Goal: Task Accomplishment & Management: Complete application form

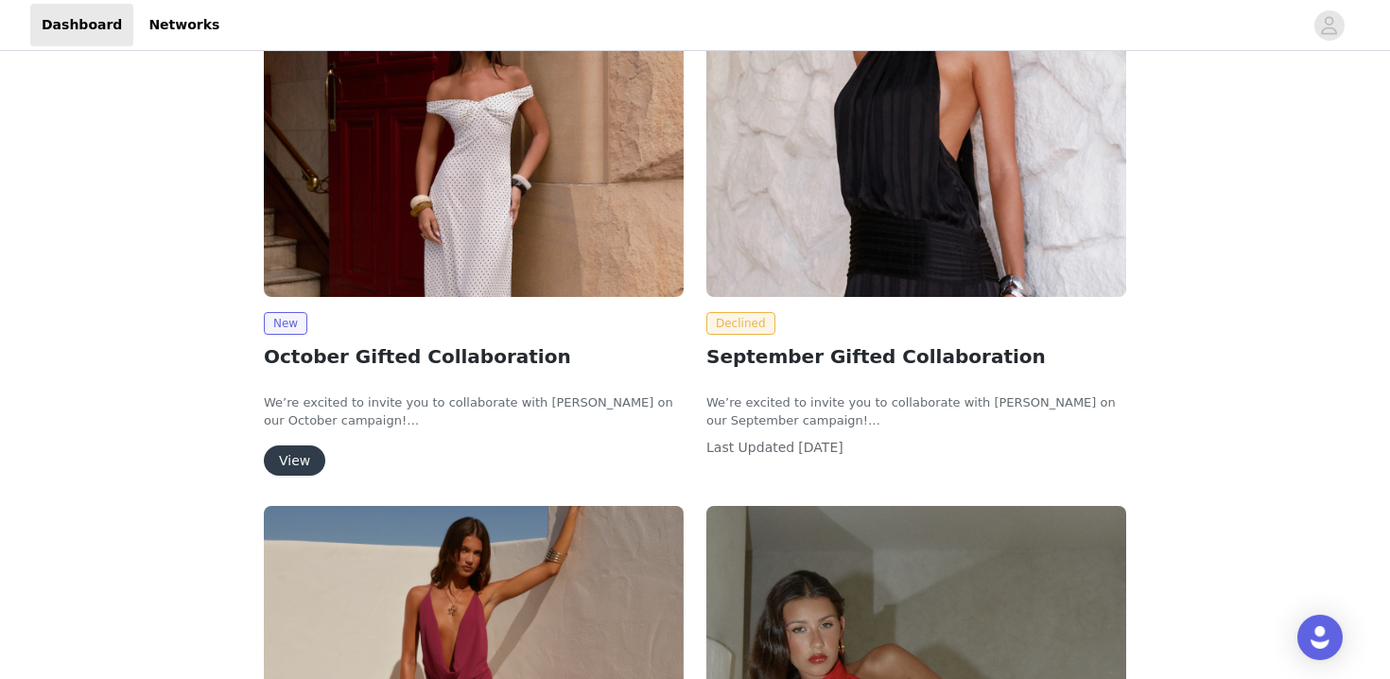
scroll to position [280, 0]
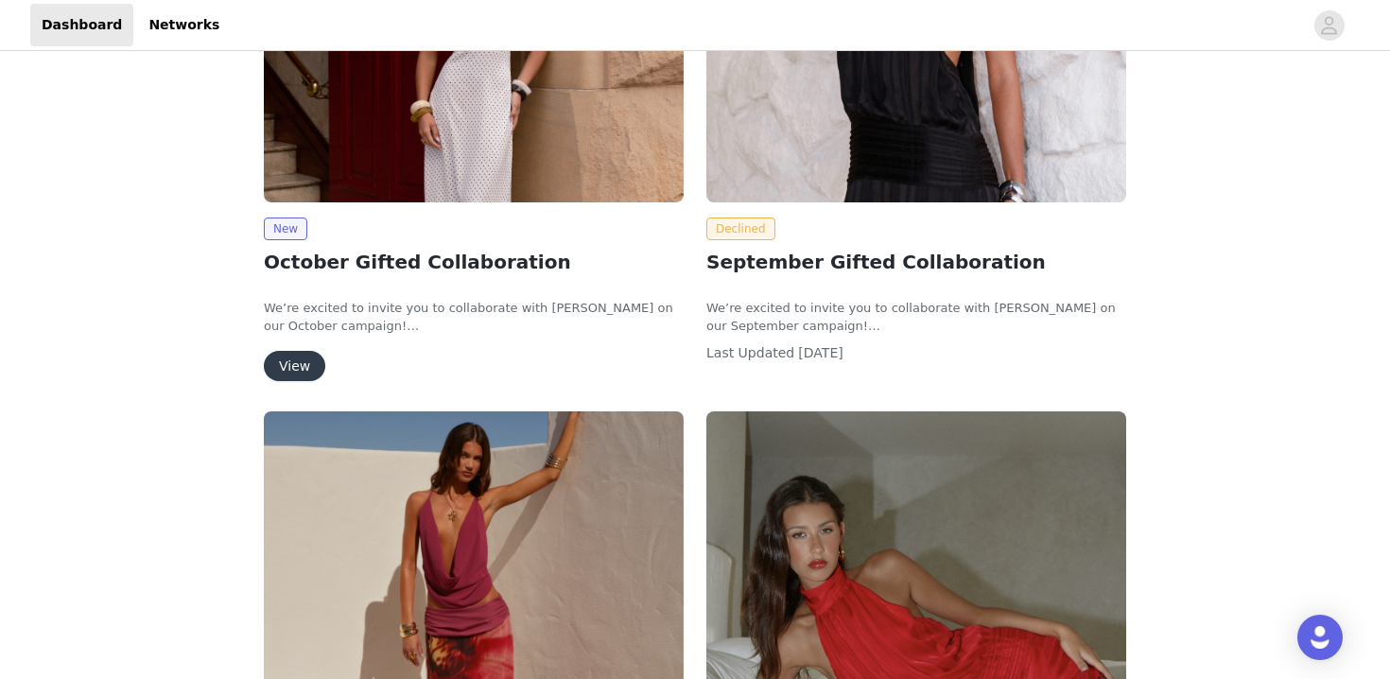
click at [298, 376] on button "View" at bounding box center [294, 366] width 61 height 30
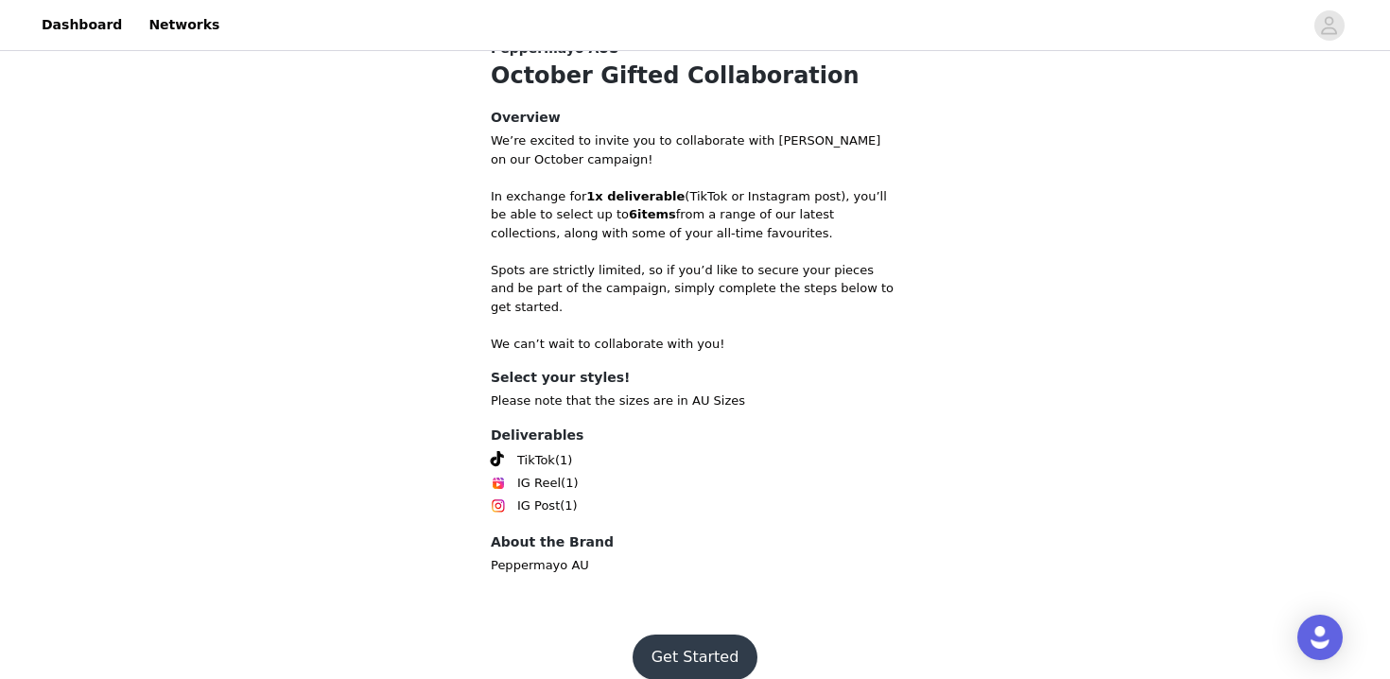
scroll to position [414, 0]
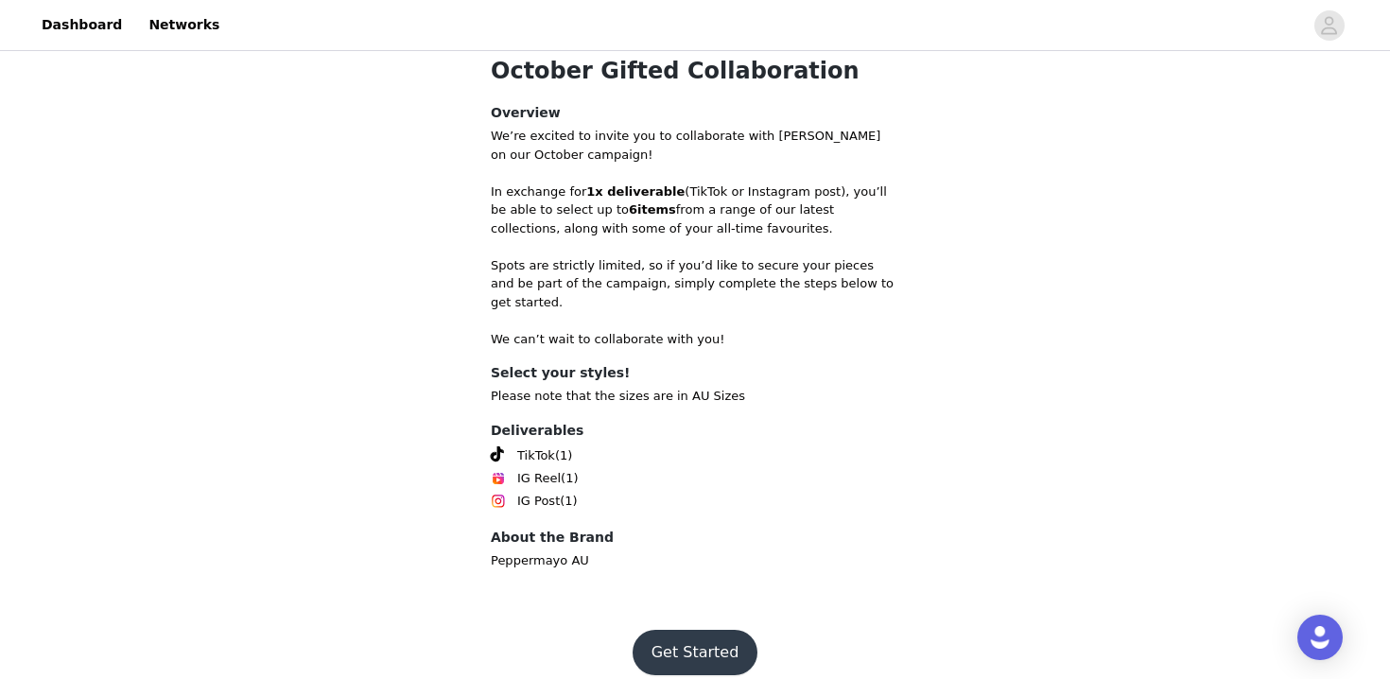
click at [688, 630] on button "Get Started" at bounding box center [696, 652] width 126 height 45
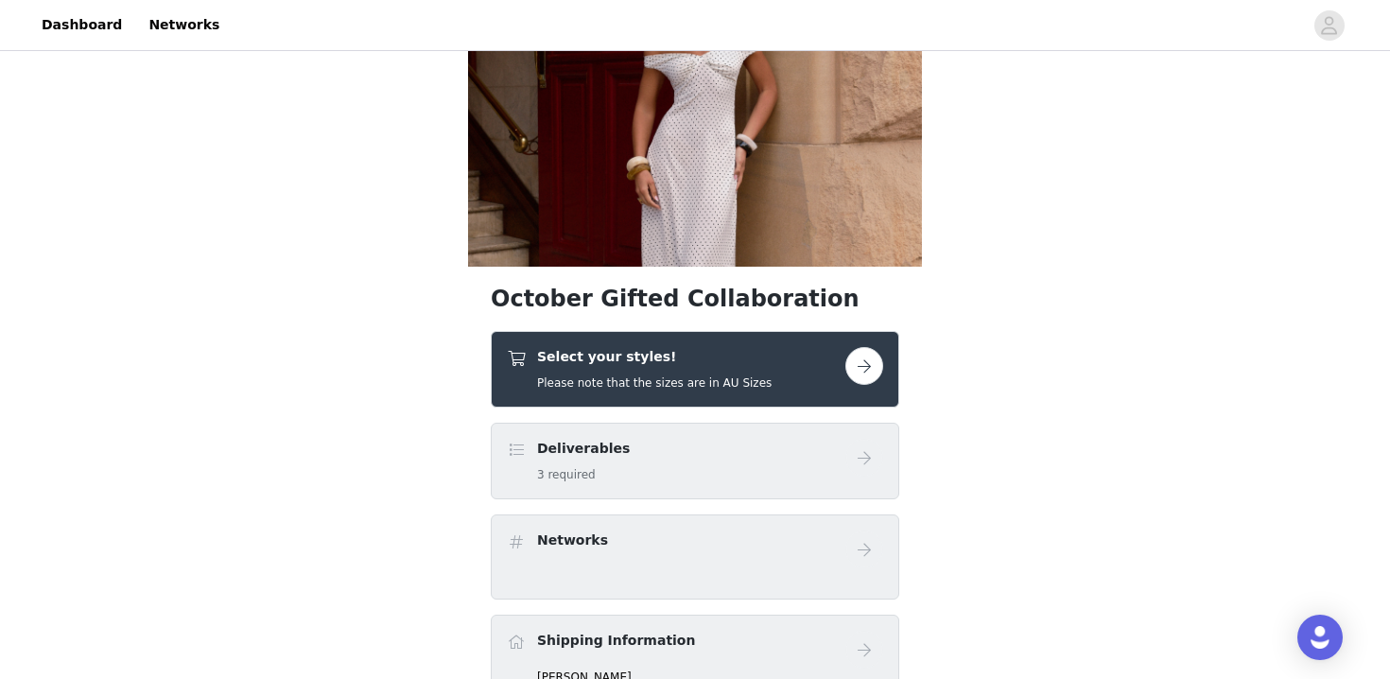
scroll to position [151, 0]
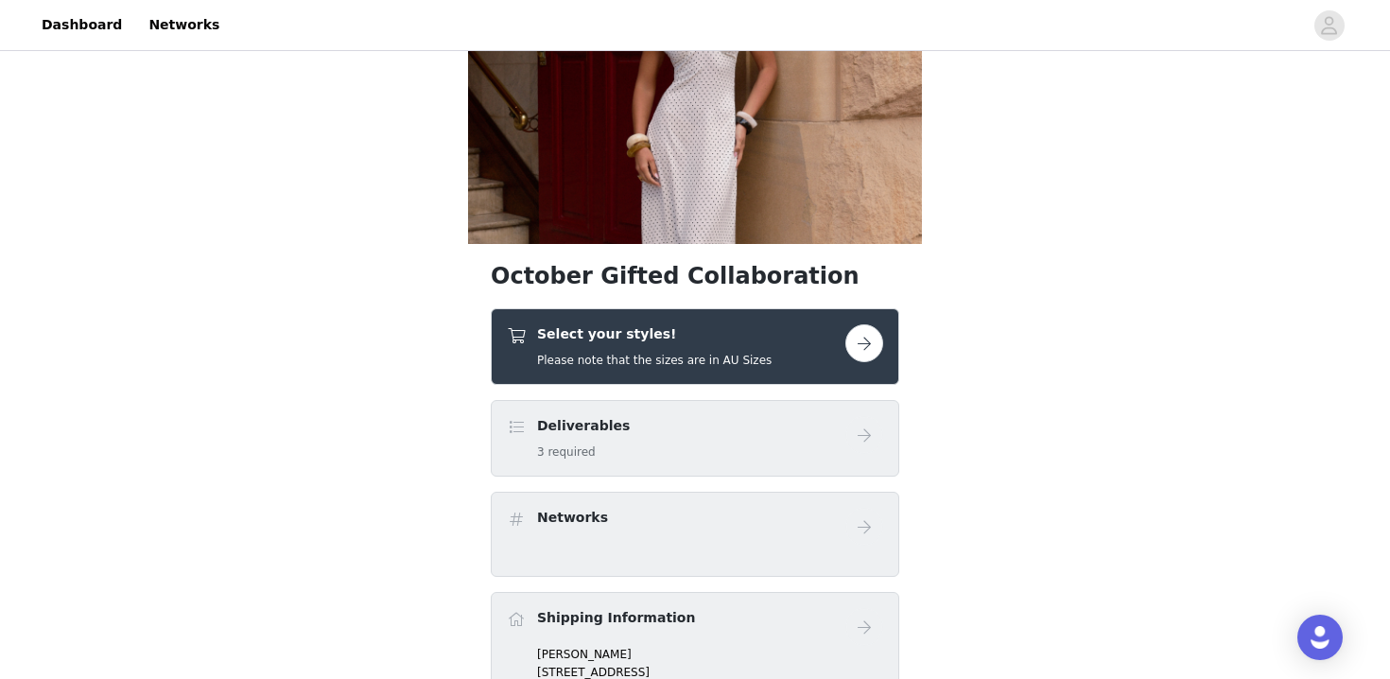
click at [858, 345] on button "button" at bounding box center [864, 343] width 38 height 38
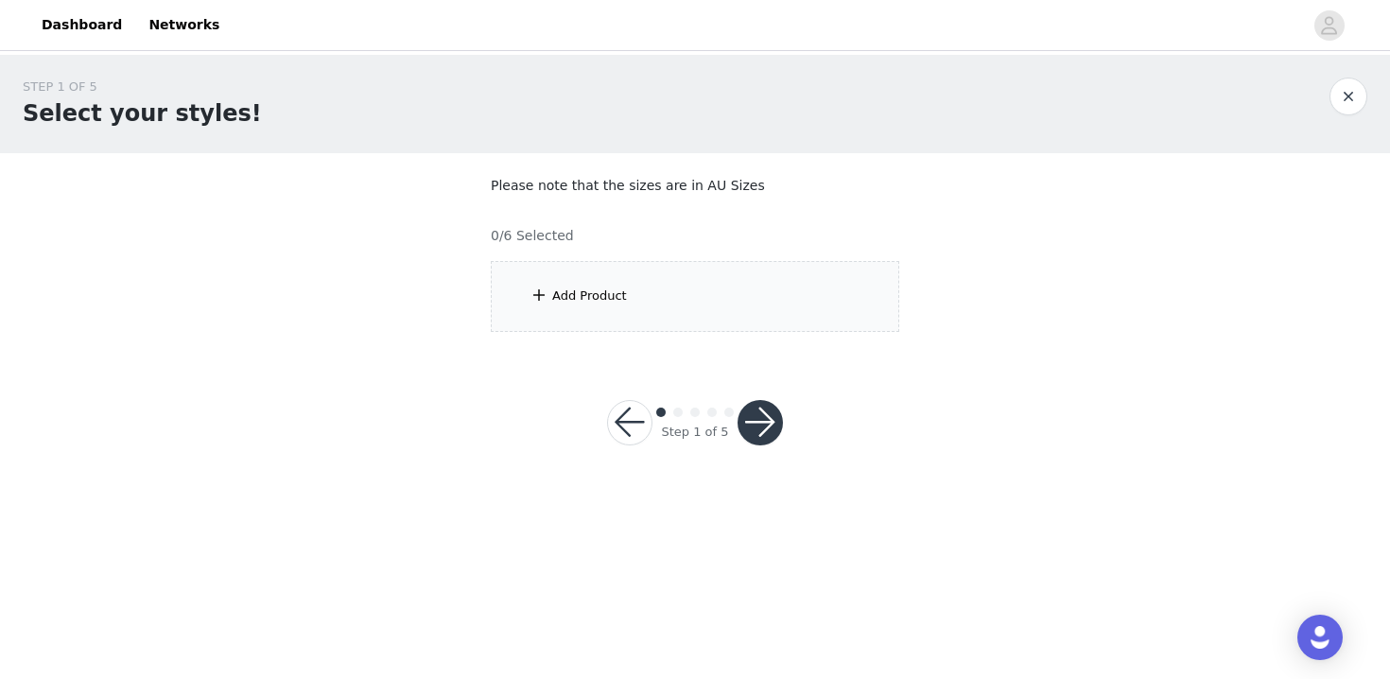
click at [658, 273] on div "Add Product" at bounding box center [695, 296] width 409 height 71
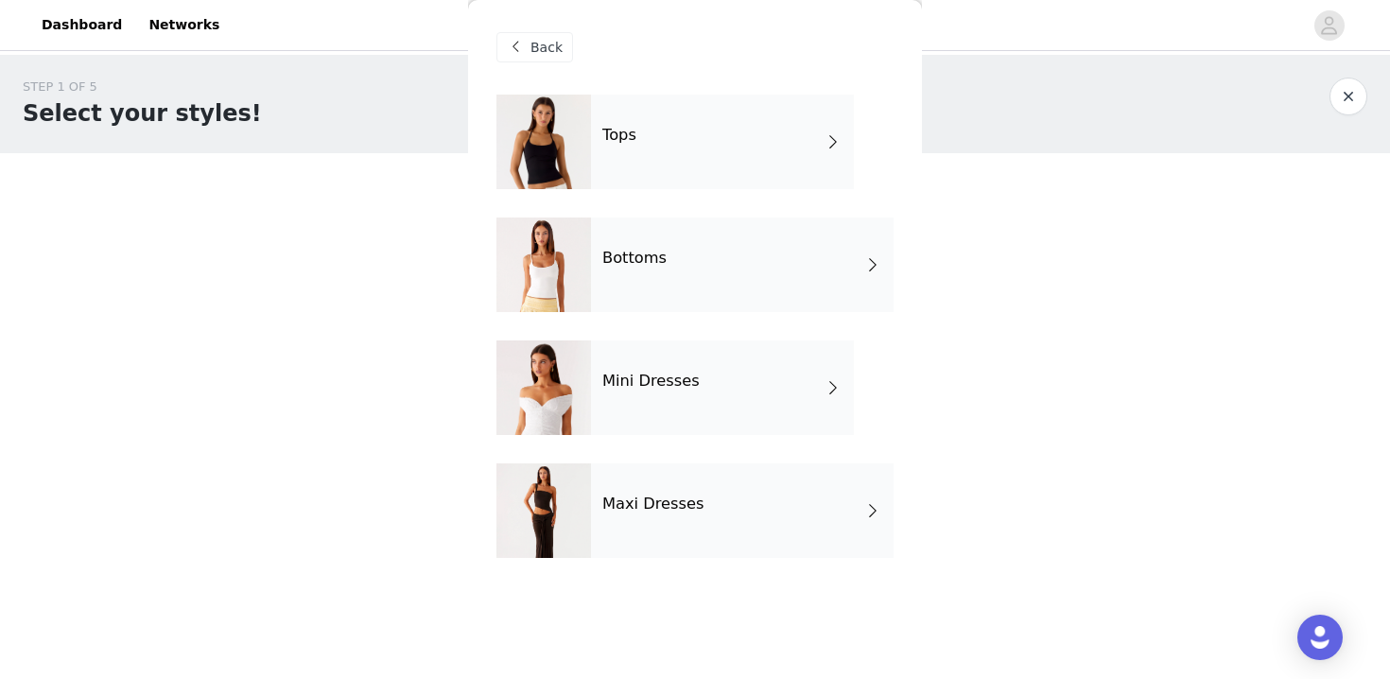
click at [686, 504] on h4 "Maxi Dresses" at bounding box center [653, 504] width 102 height 17
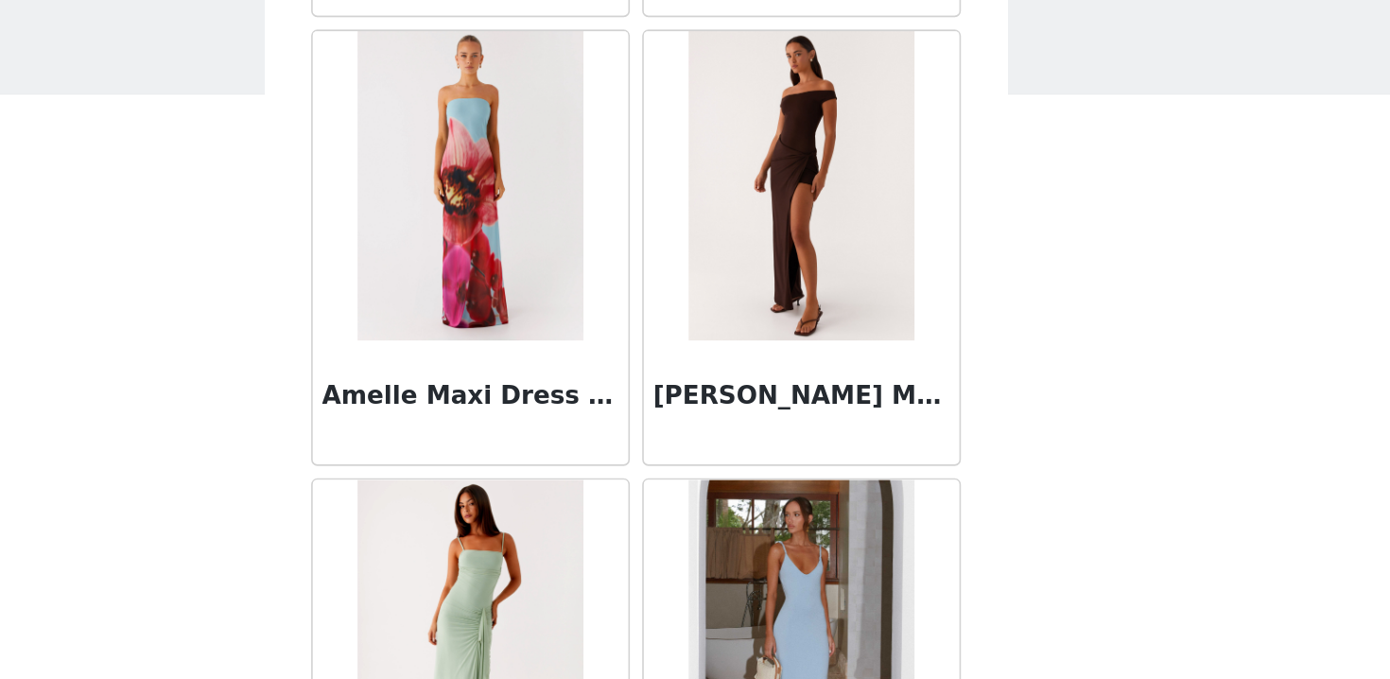
scroll to position [2215, 0]
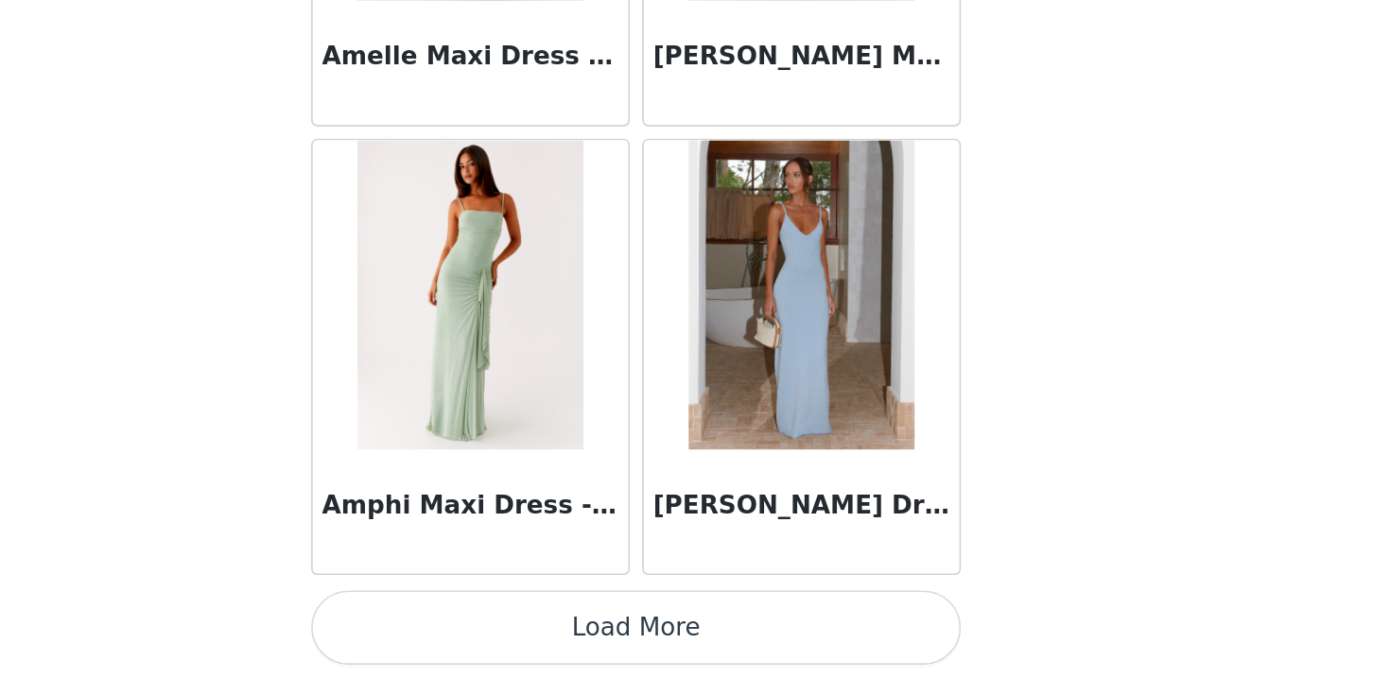
click at [734, 663] on button "Load More" at bounding box center [695, 646] width 397 height 45
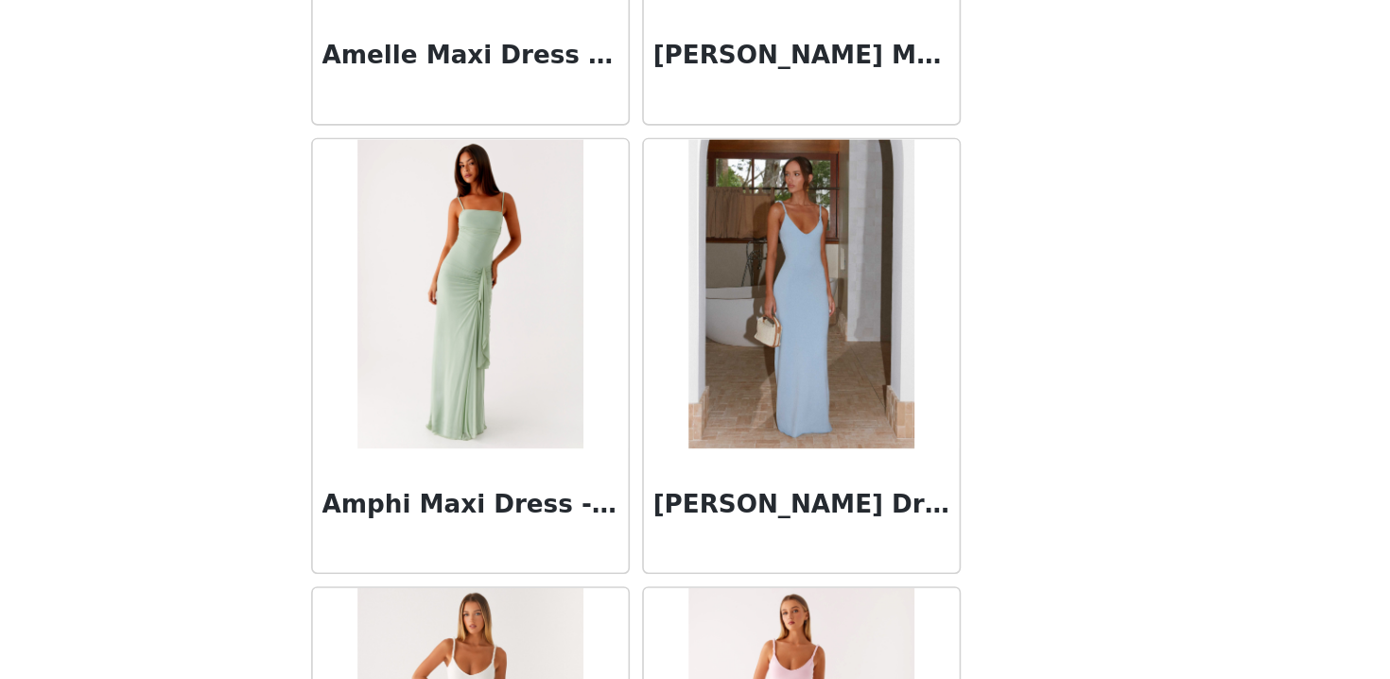
click at [744, 538] on div "Anastasia Maxi Dress - Blue" at bounding box center [796, 576] width 193 height 76
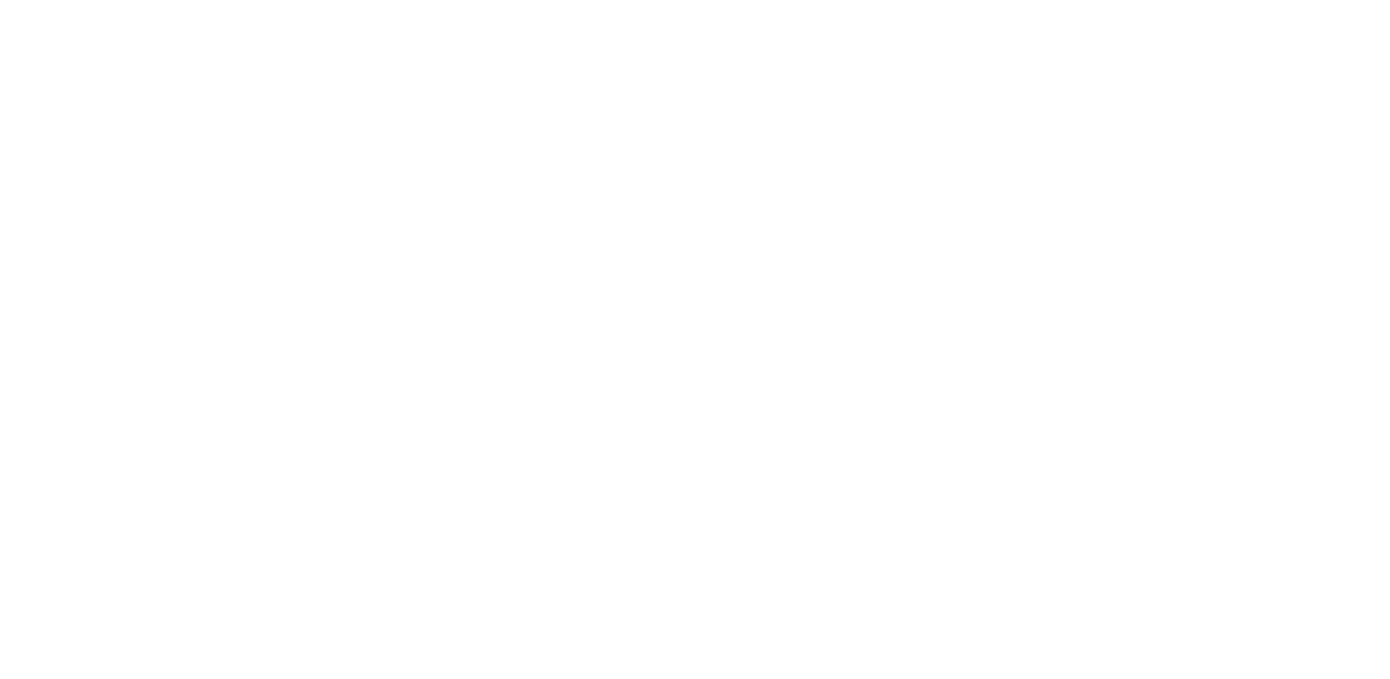
scroll to position [0, 0]
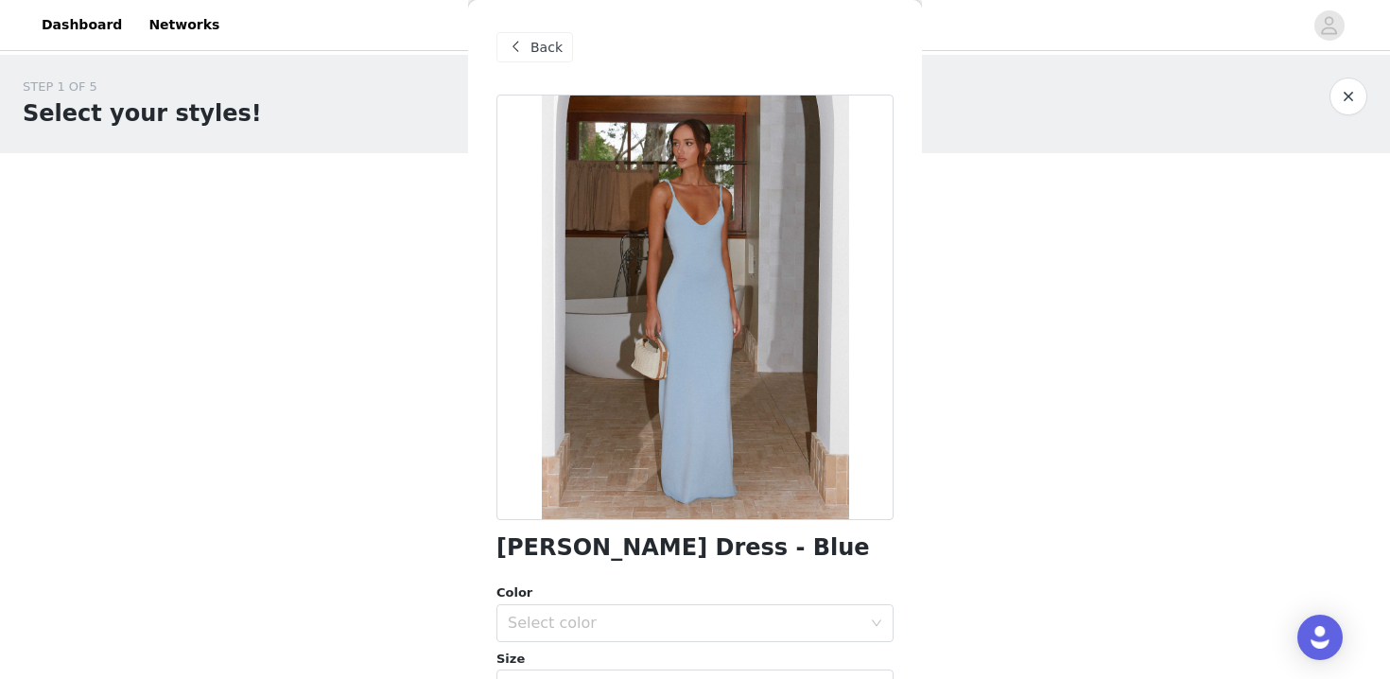
click at [536, 44] on span "Back" at bounding box center [547, 48] width 32 height 20
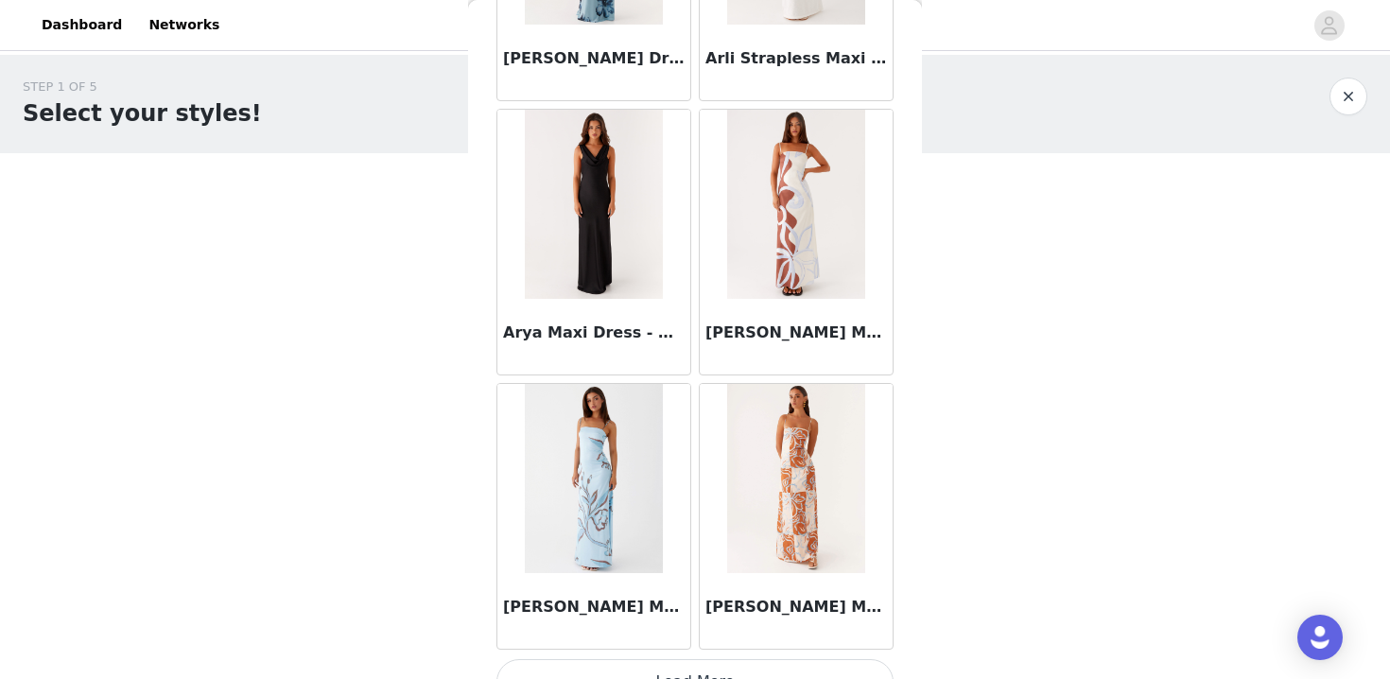
scroll to position [4958, 0]
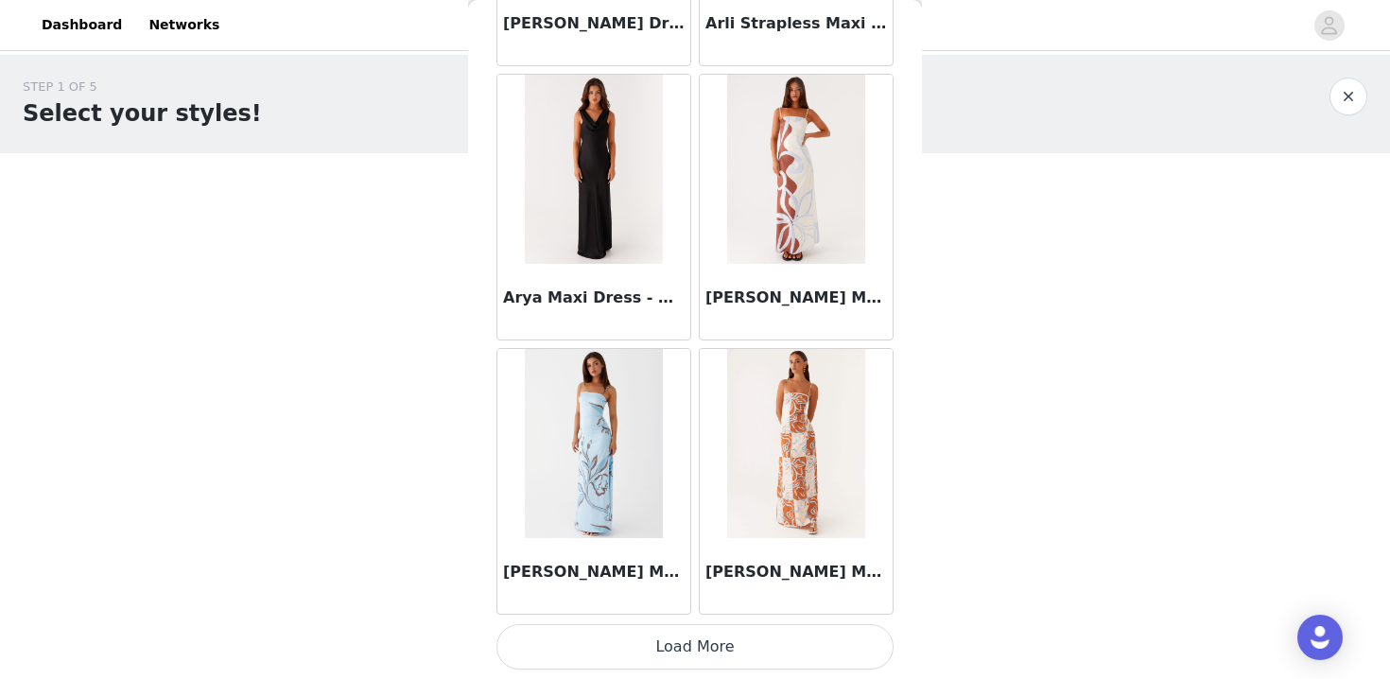
click at [756, 659] on button "Load More" at bounding box center [695, 646] width 397 height 45
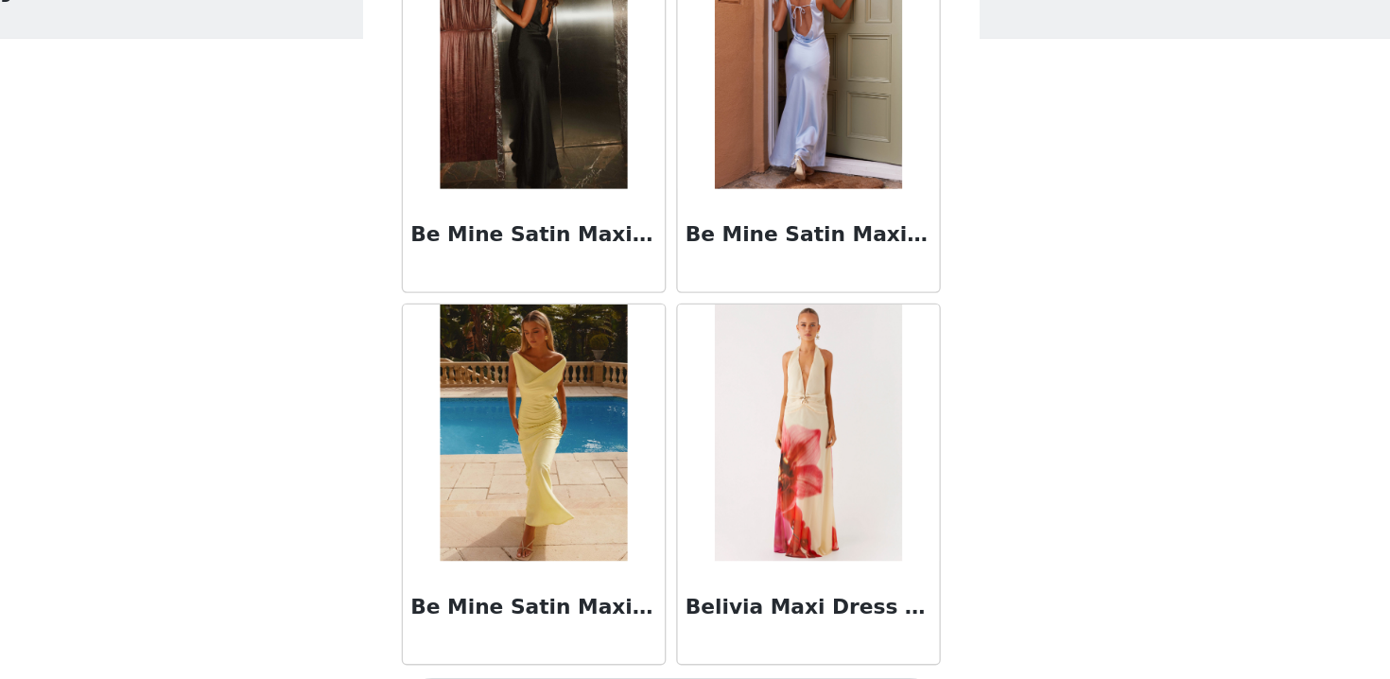
scroll to position [0, 0]
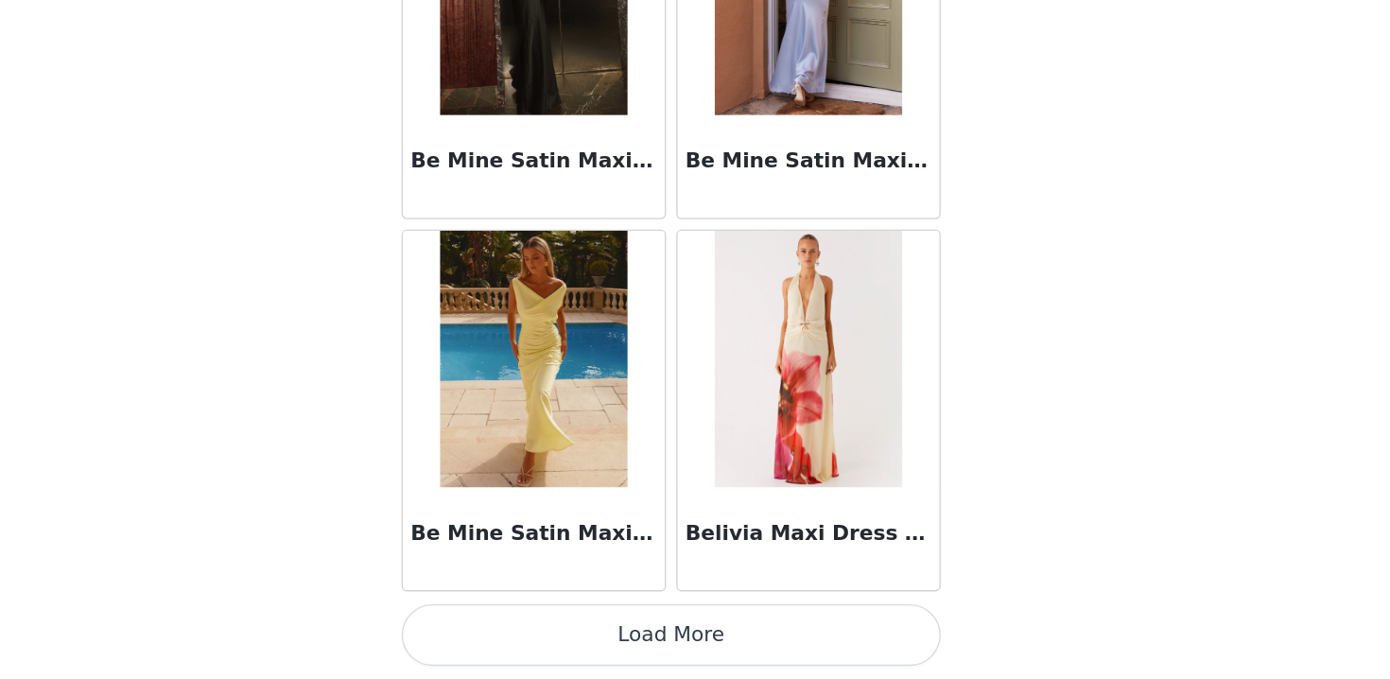
click at [724, 636] on button "Load More" at bounding box center [695, 646] width 397 height 45
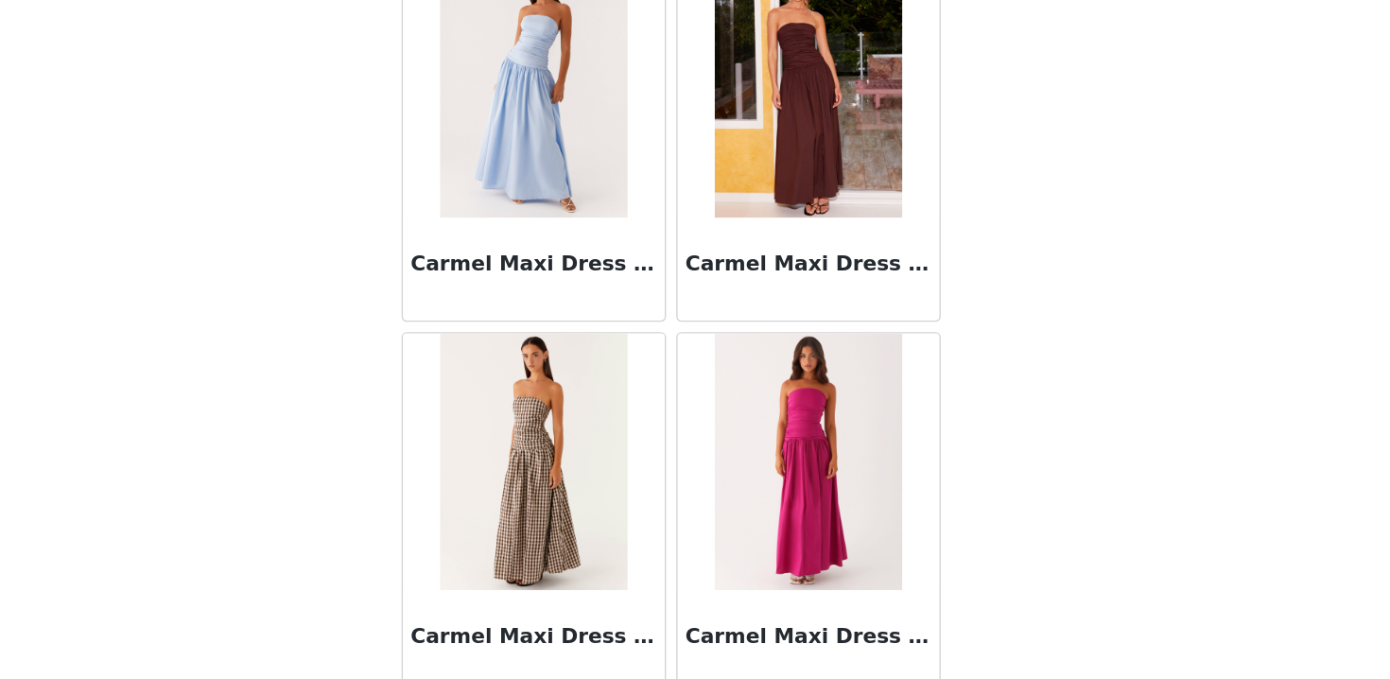
scroll to position [10443, 0]
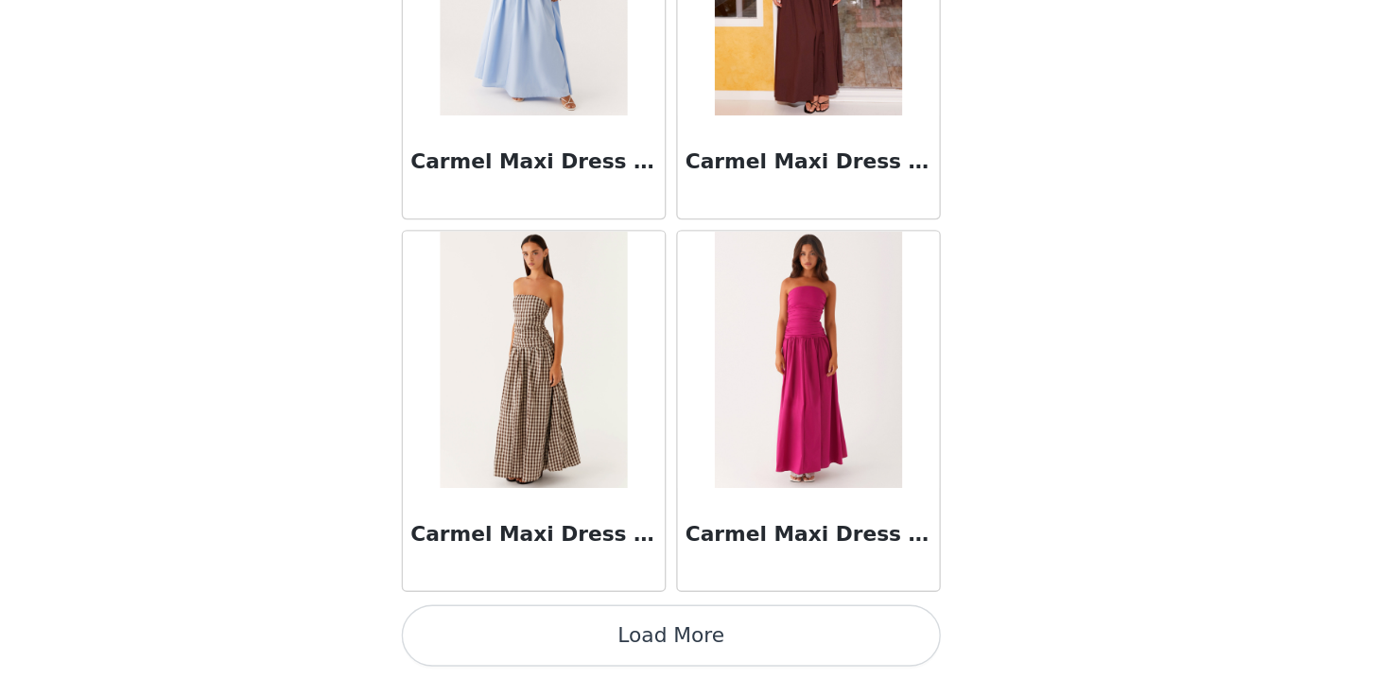
click at [725, 637] on button "Load More" at bounding box center [695, 646] width 397 height 45
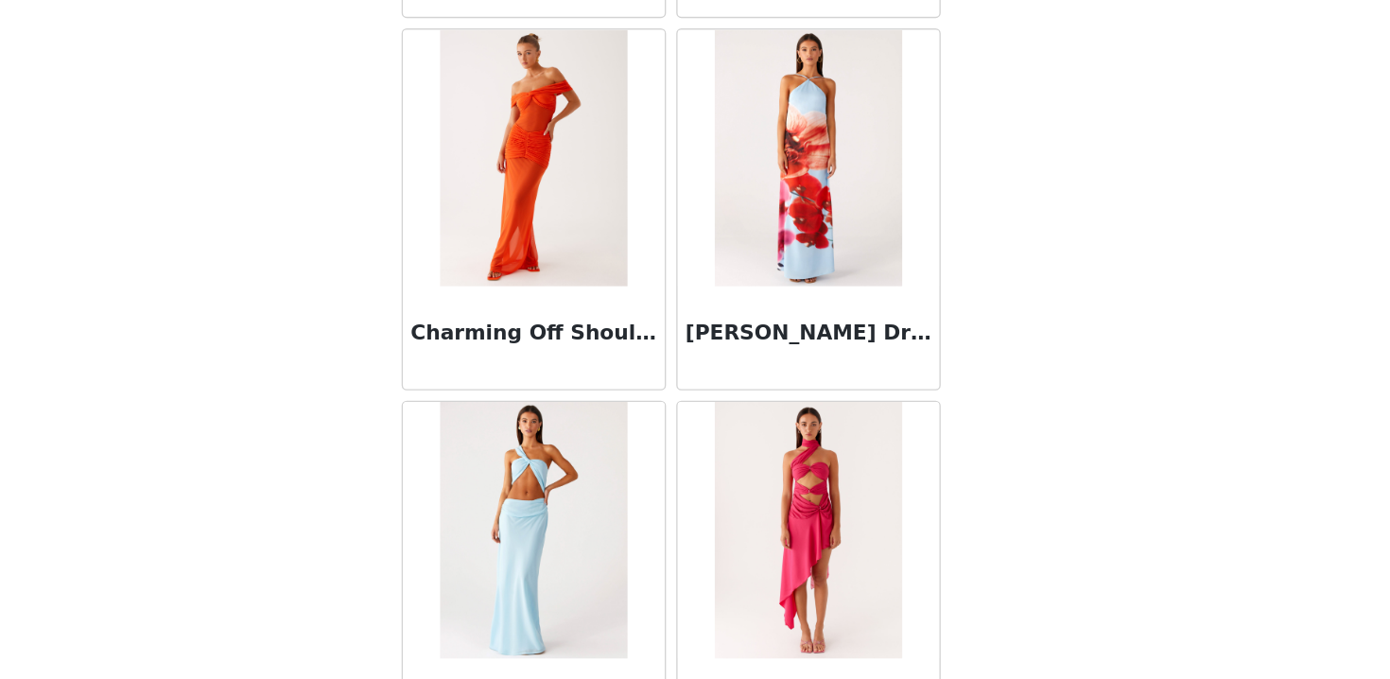
scroll to position [13186, 0]
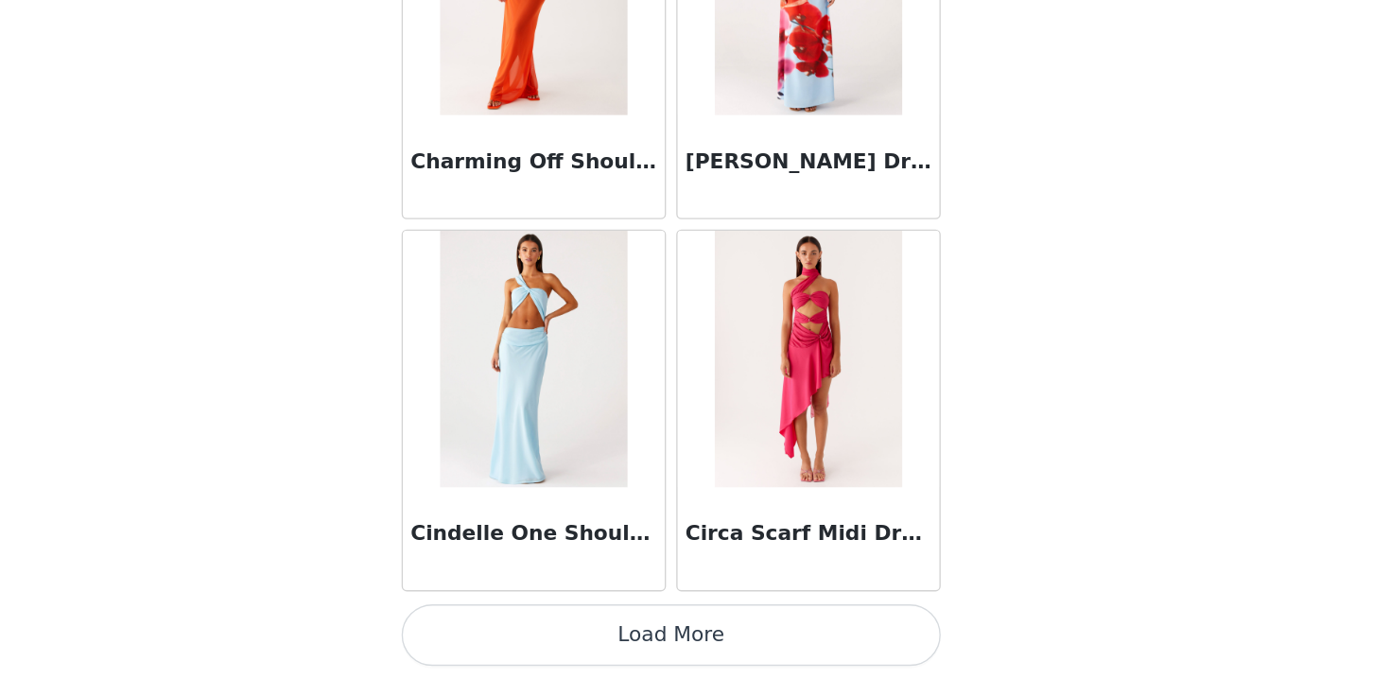
click at [725, 654] on button "Load More" at bounding box center [695, 646] width 397 height 45
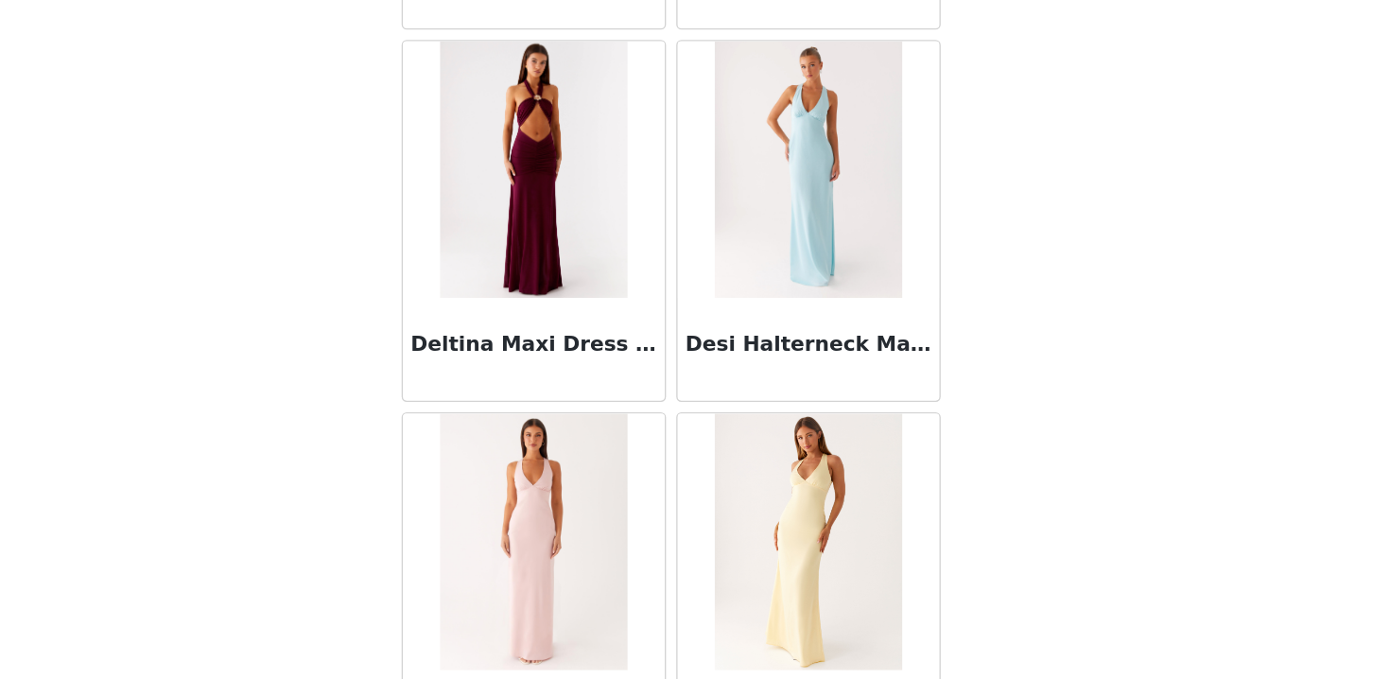
scroll to position [0, 0]
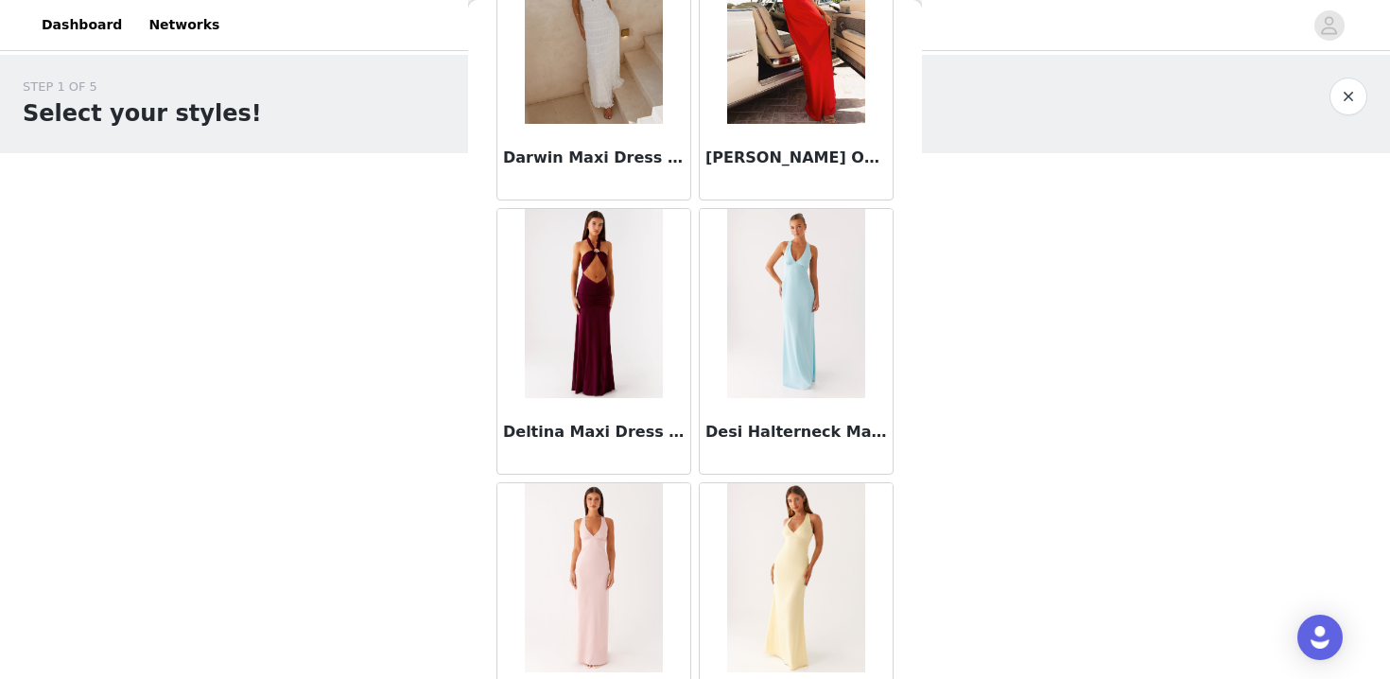
click at [1107, 479] on div "STEP 1 OF 5 Select your styles! Please note that the sizes are in AU Sizes 0/6 …" at bounding box center [695, 273] width 1390 height 436
click at [611, 319] on img at bounding box center [594, 303] width 138 height 189
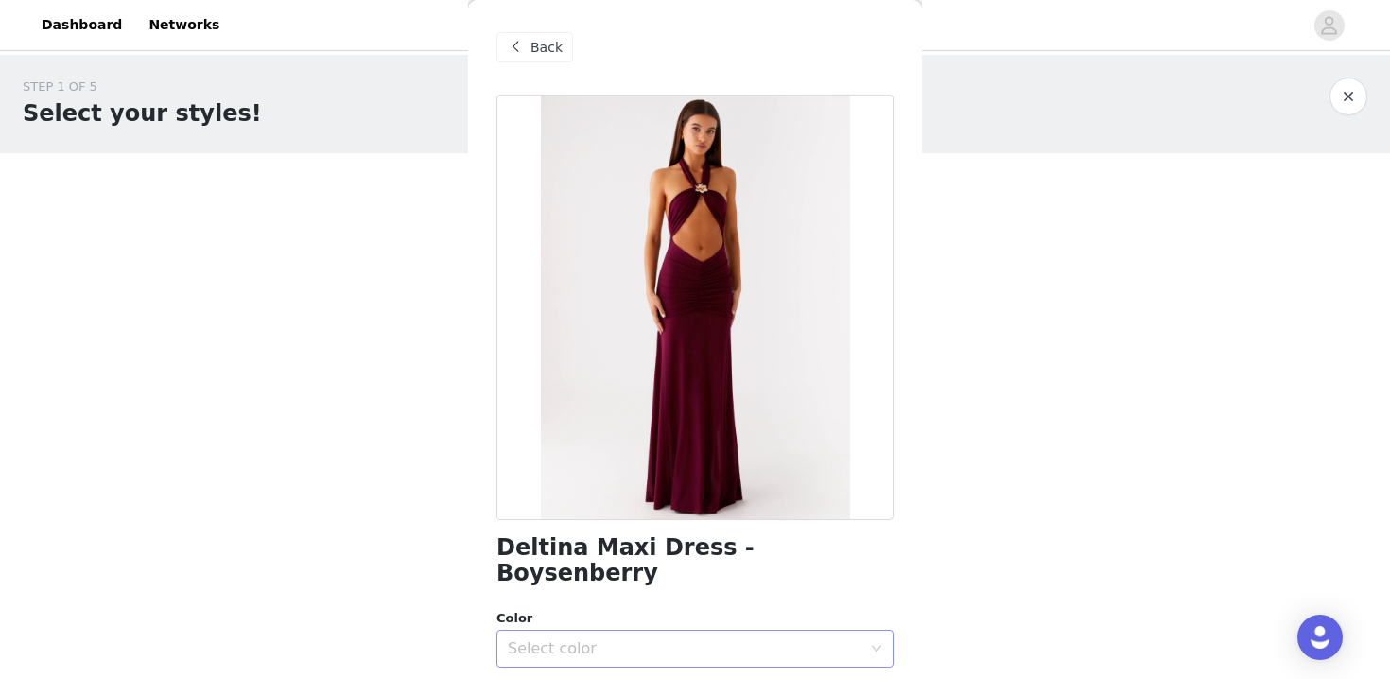
click at [572, 639] on div "Select color" at bounding box center [685, 648] width 354 height 19
click at [587, 673] on li "Boysenberry" at bounding box center [695, 665] width 397 height 30
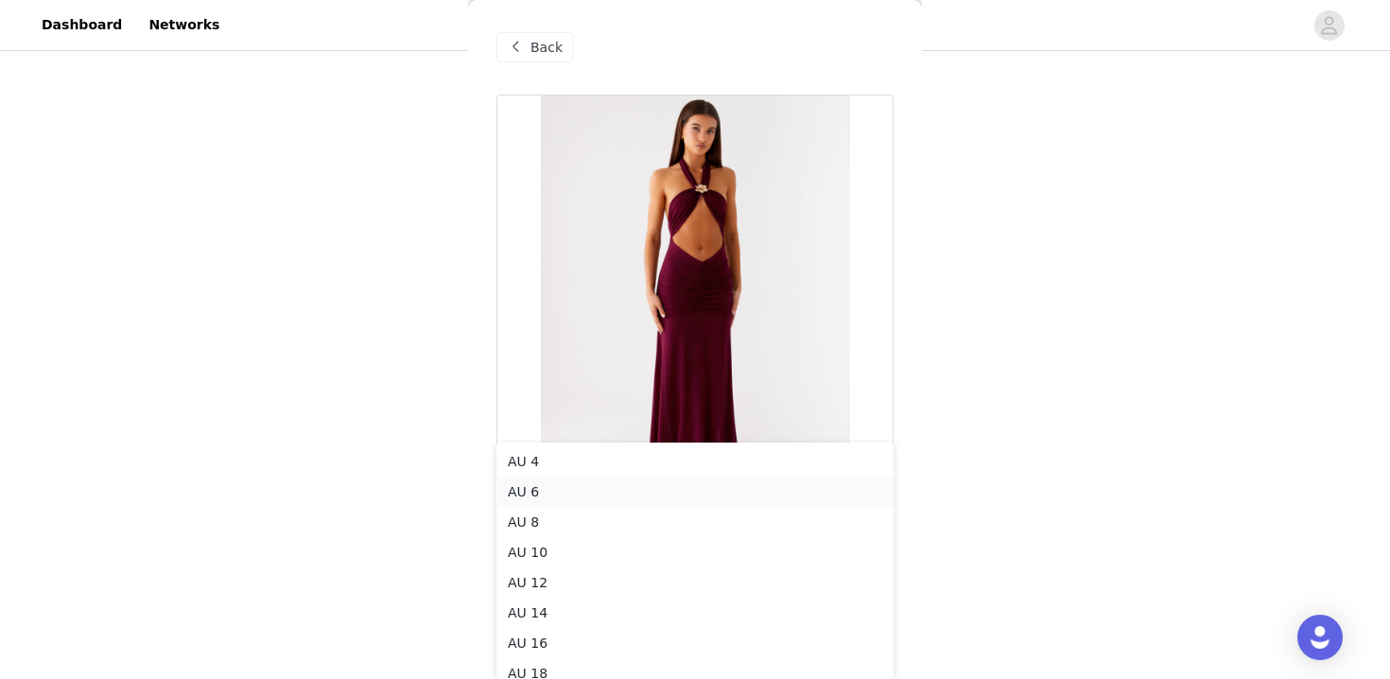
click at [549, 490] on li "AU 6" at bounding box center [695, 492] width 397 height 30
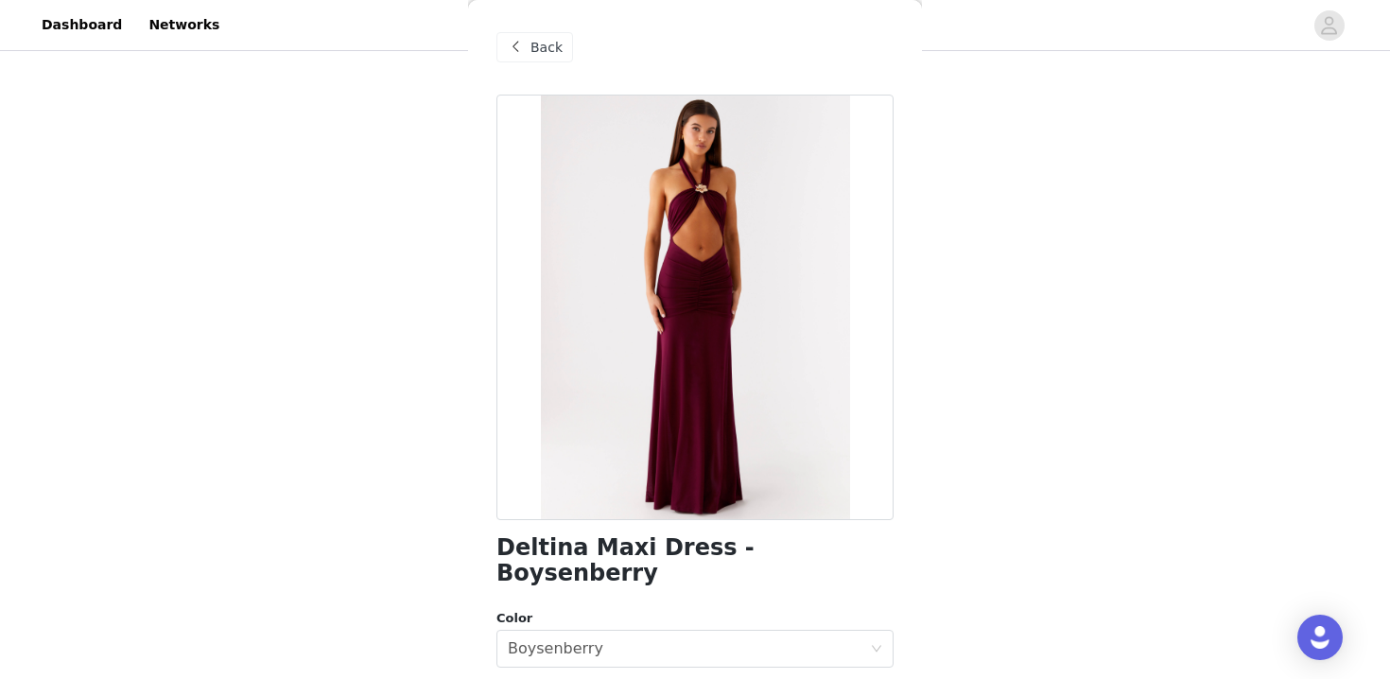
scroll to position [0, 0]
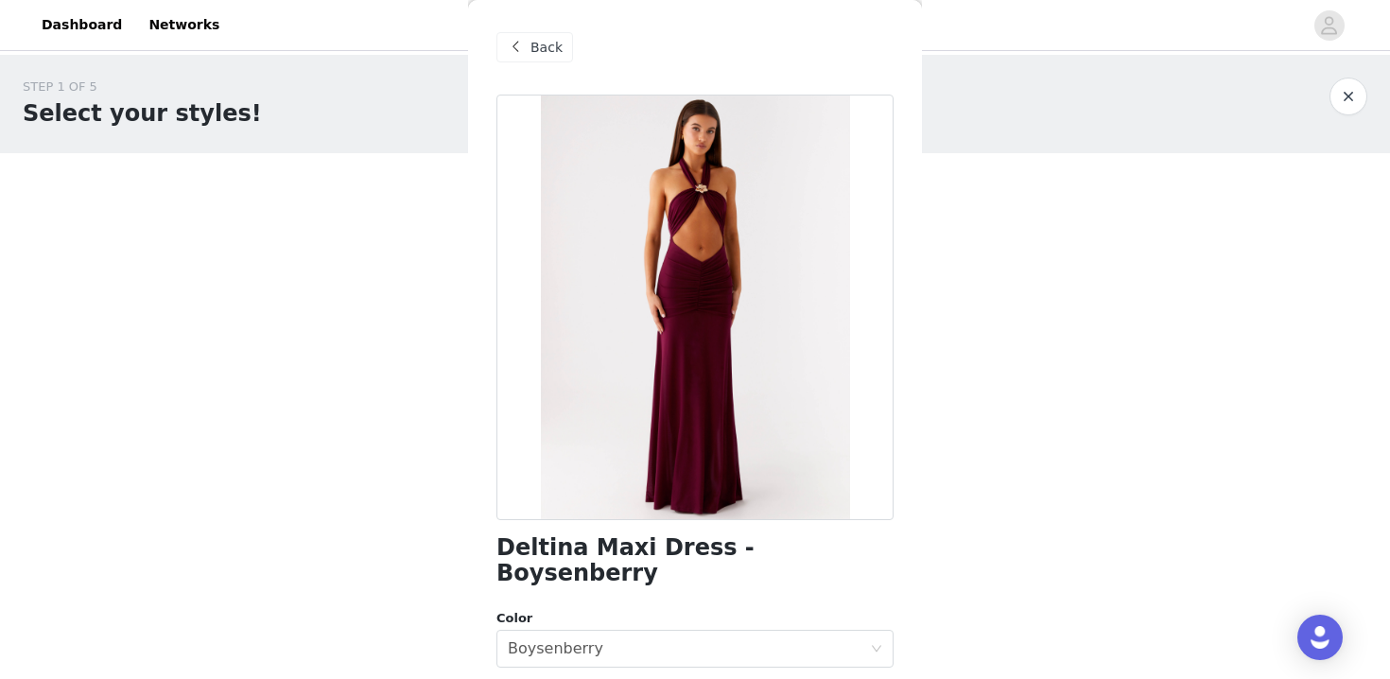
drag, startPoint x: 412, startPoint y: 497, endPoint x: 110, endPoint y: 688, distance: 357.9
click at [110, 678] on html "Dashboard Networks STEP 1 OF 5 Select your styles! Please note that the sizes a…" at bounding box center [695, 339] width 1390 height 679
click at [339, 338] on div "STEP 1 OF 5 Select your styles! Please note that the sizes are in AU Sizes 0/6 …" at bounding box center [695, 205] width 1390 height 300
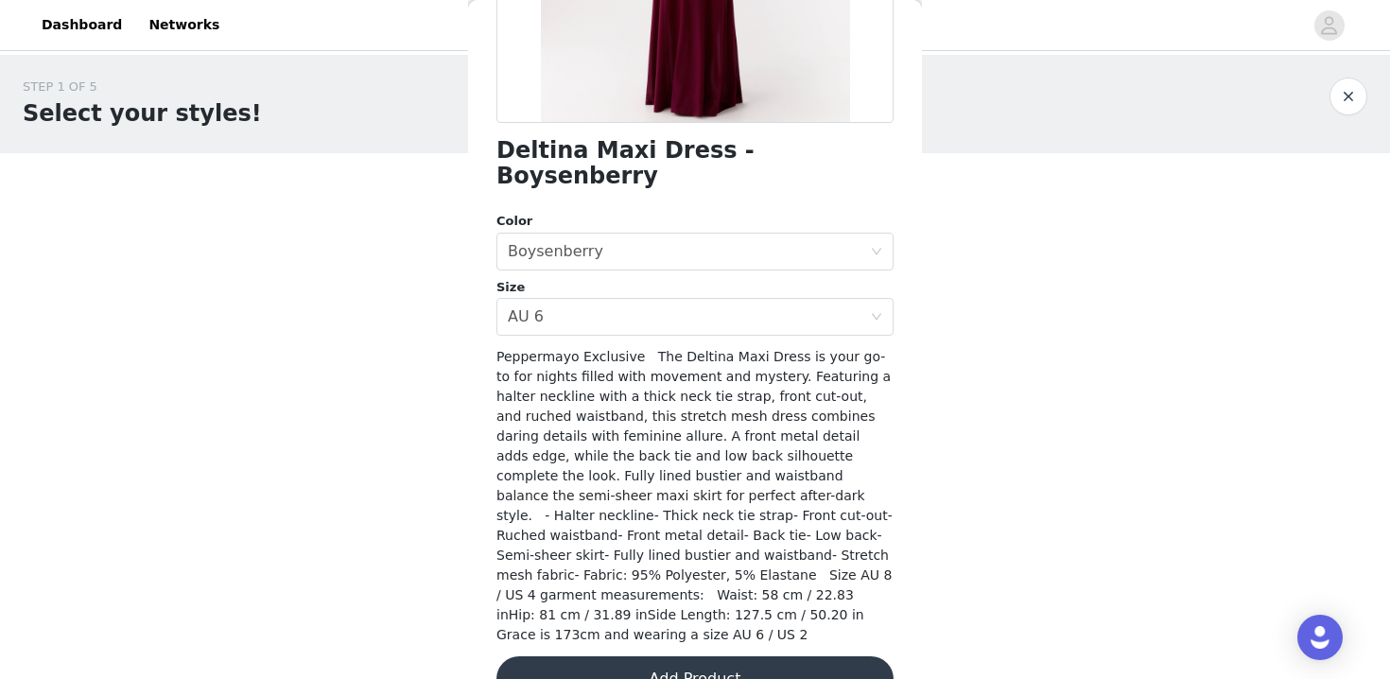
click at [673, 656] on button "Add Product" at bounding box center [695, 678] width 397 height 45
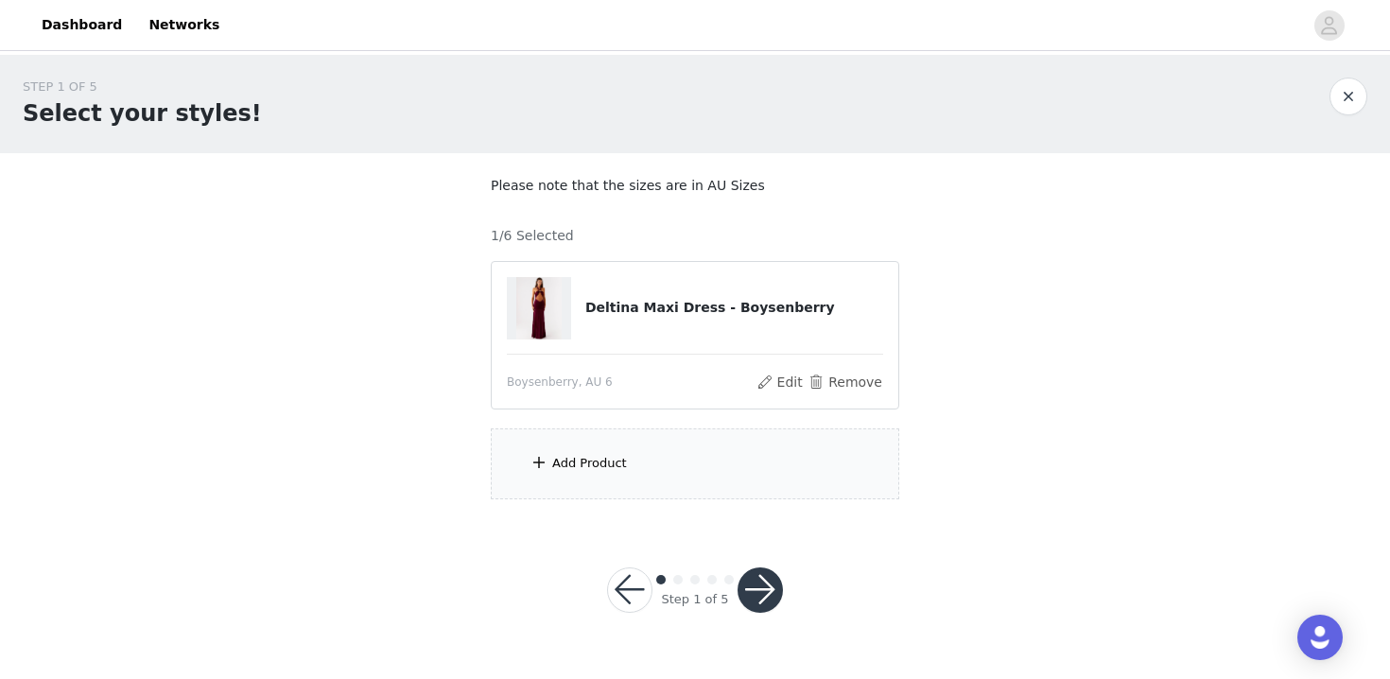
click at [662, 469] on div "Add Product" at bounding box center [695, 463] width 409 height 71
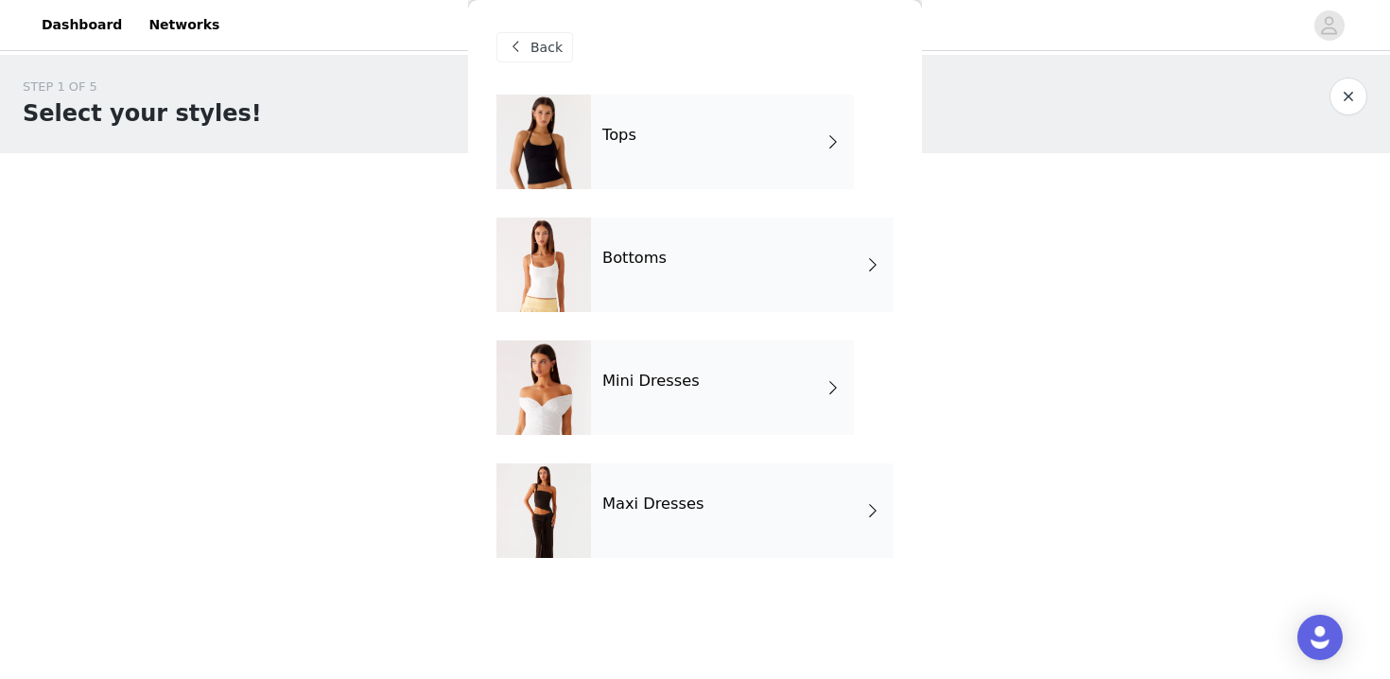
click at [675, 371] on div "Mini Dresses" at bounding box center [722, 387] width 263 height 95
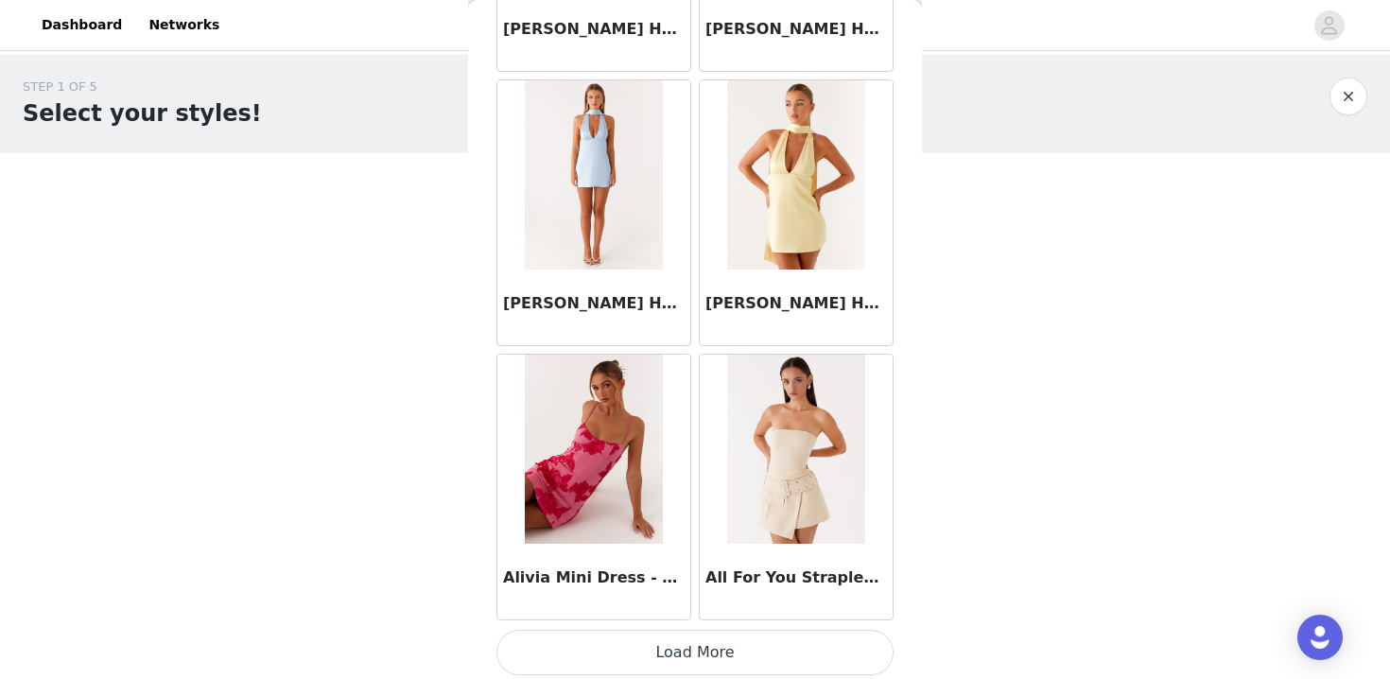
scroll to position [2215, 0]
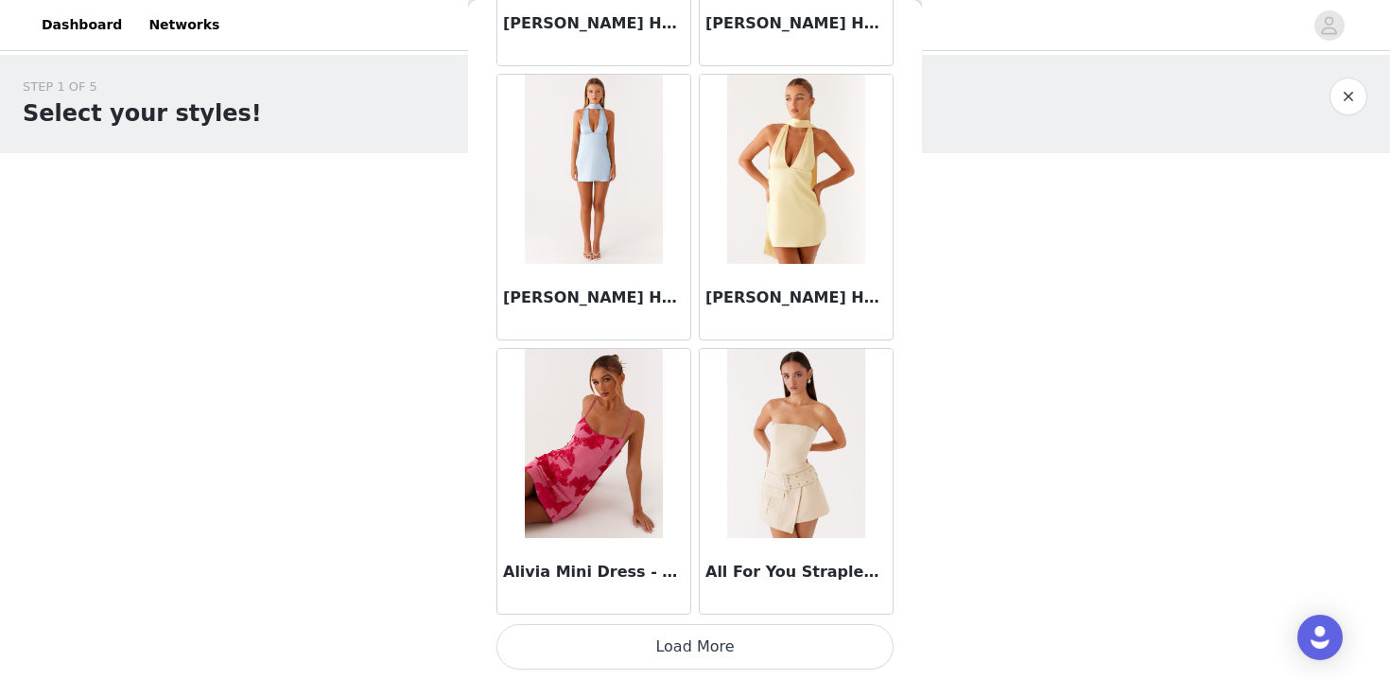
click at [687, 652] on button "Load More" at bounding box center [695, 646] width 397 height 45
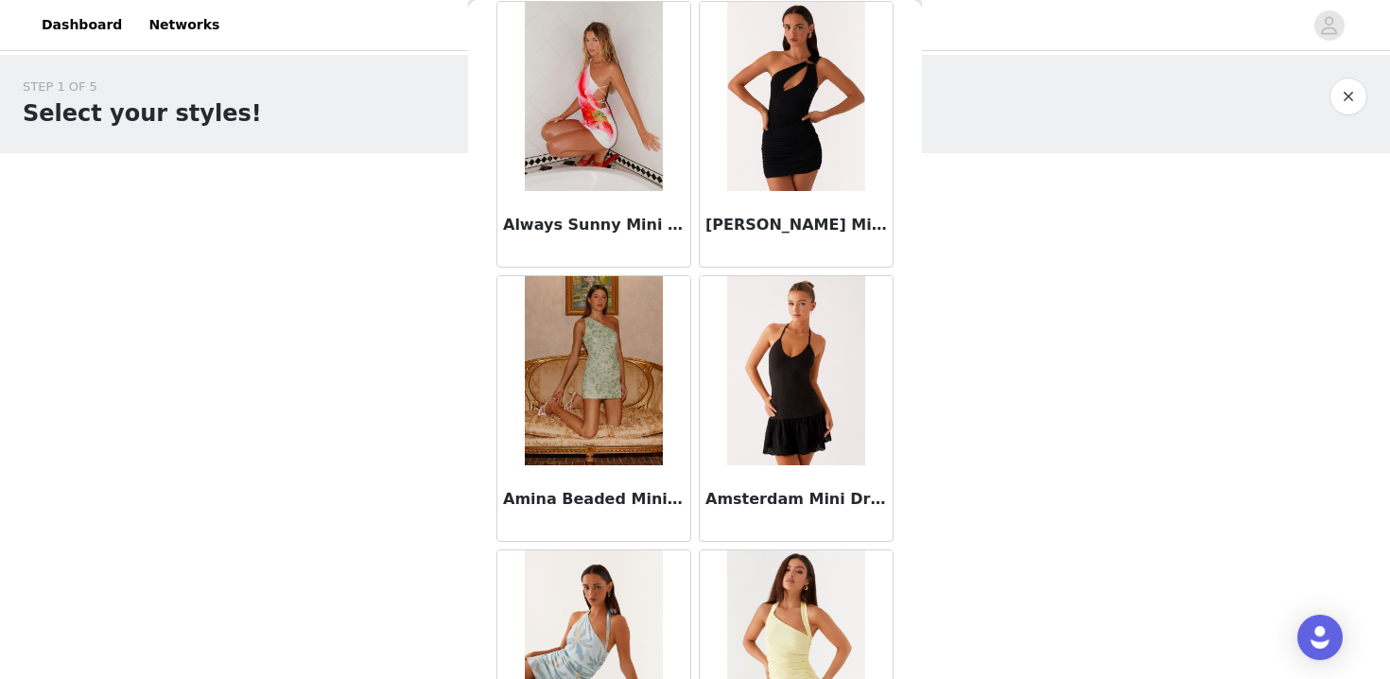
scroll to position [3386, 0]
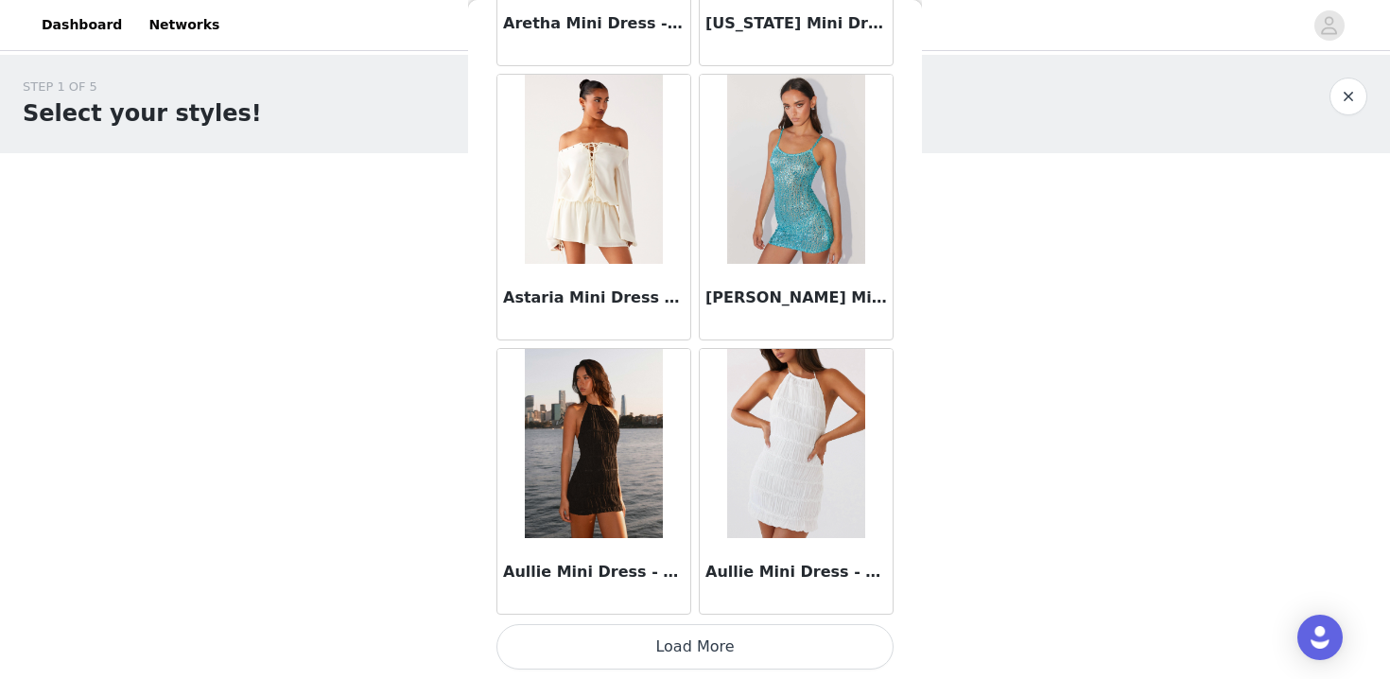
click at [687, 652] on button "Load More" at bounding box center [695, 646] width 397 height 45
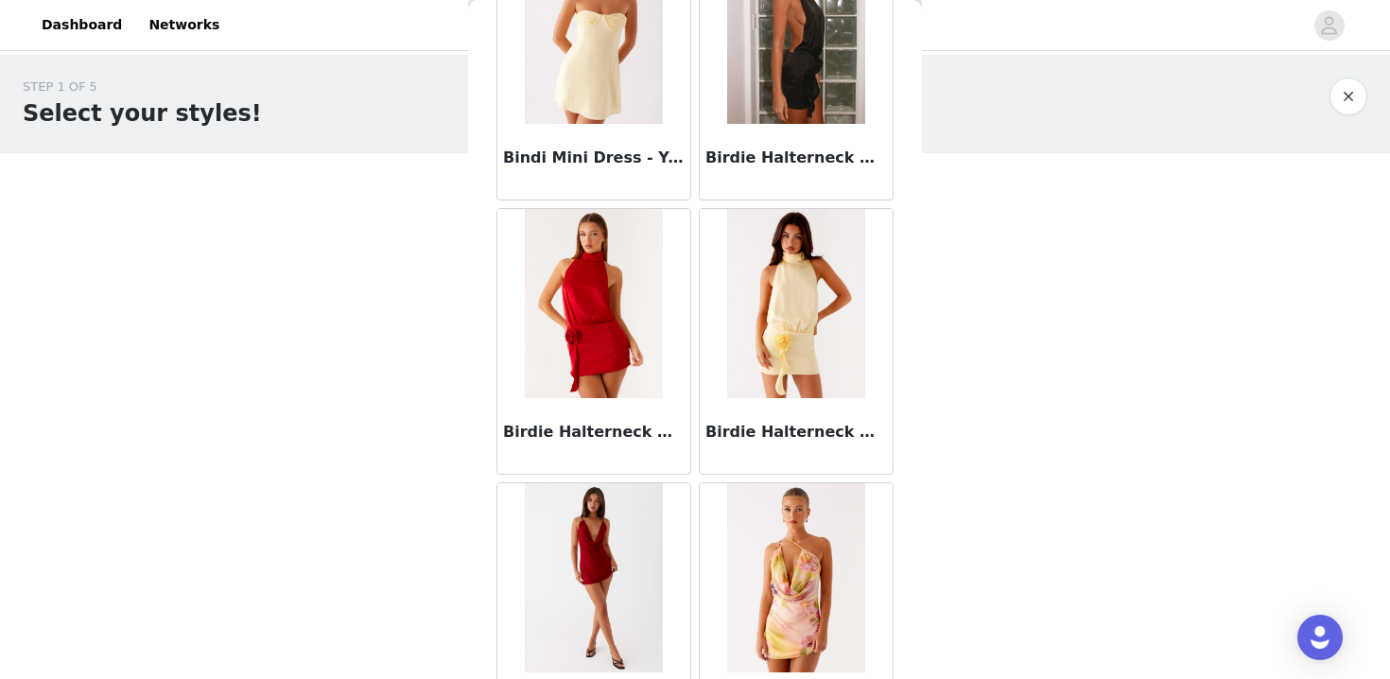
scroll to position [7539, 0]
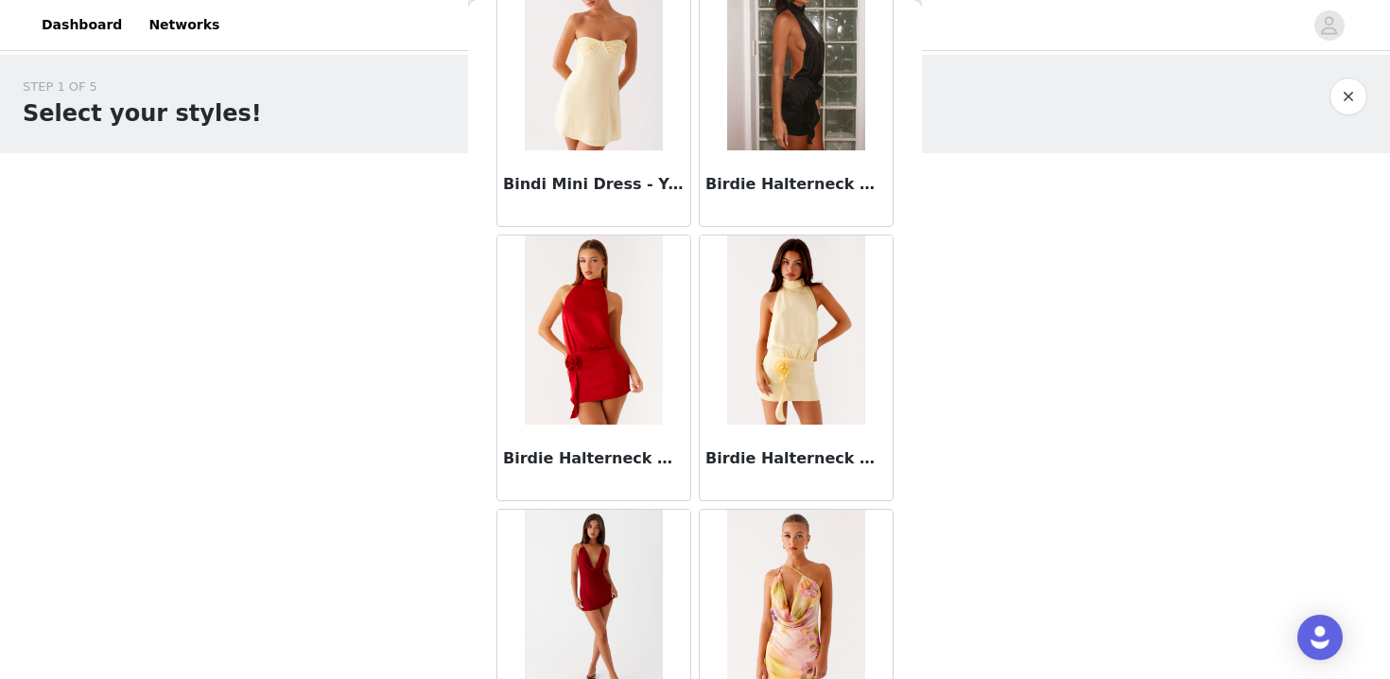
click at [798, 114] on img at bounding box center [795, 55] width 137 height 189
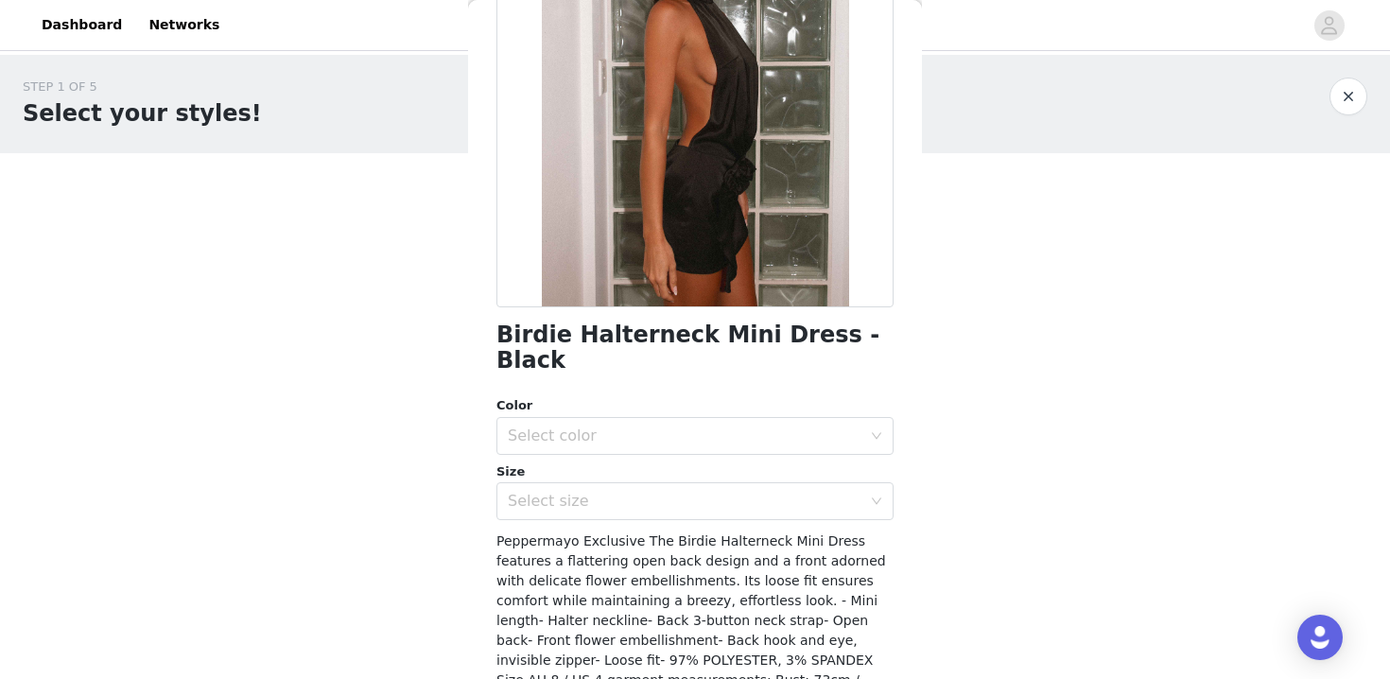
scroll to position [0, 0]
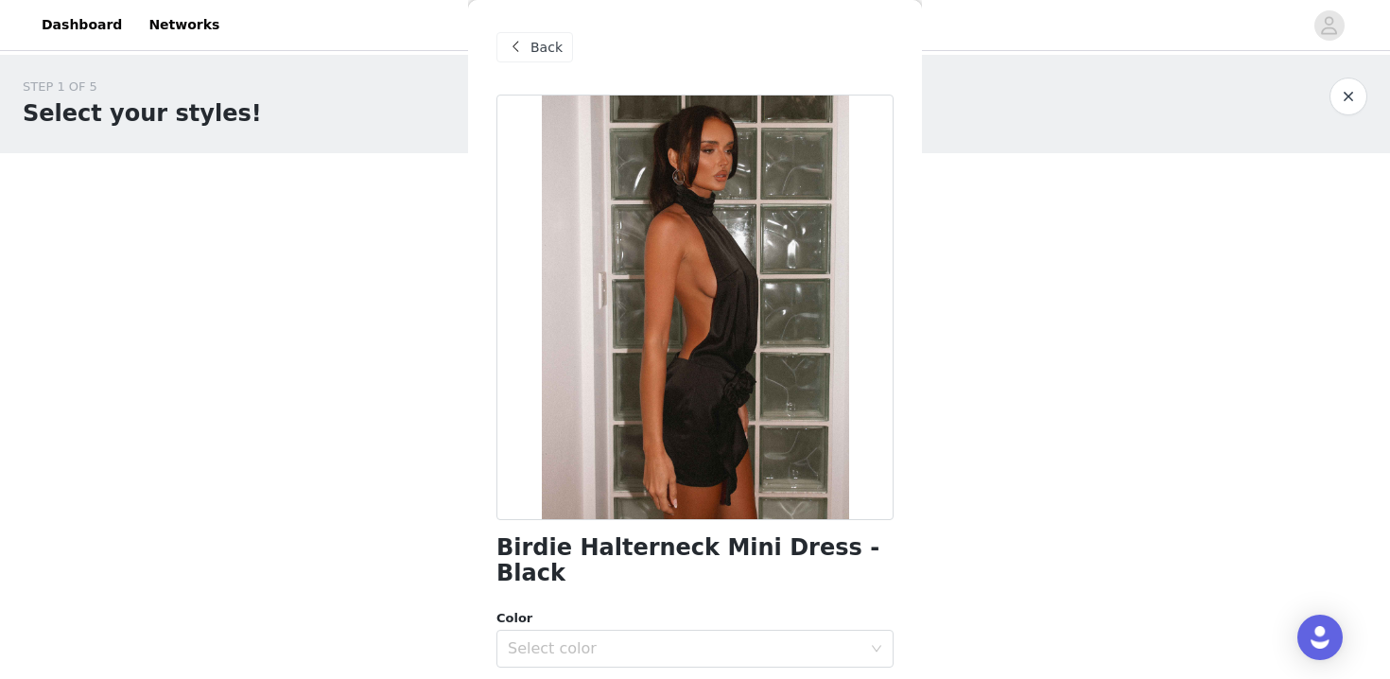
click at [535, 38] on span "Back" at bounding box center [547, 48] width 32 height 20
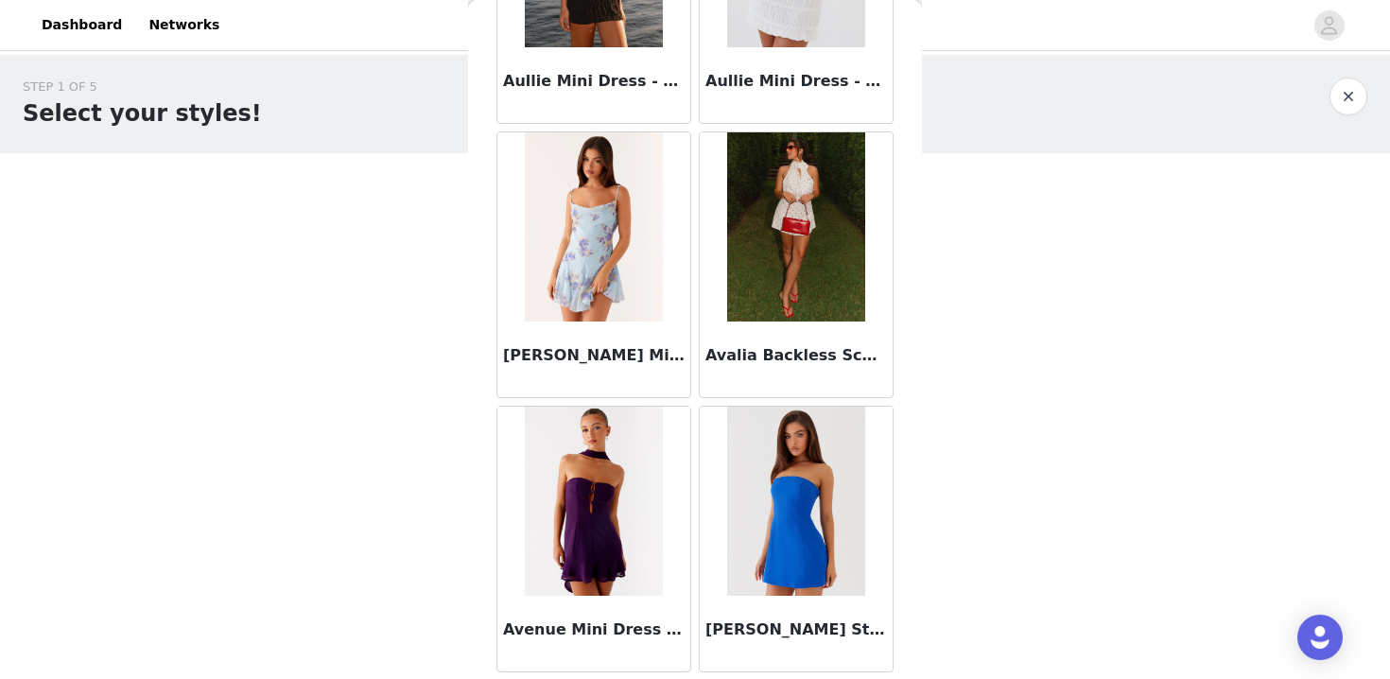
scroll to position [7700, 0]
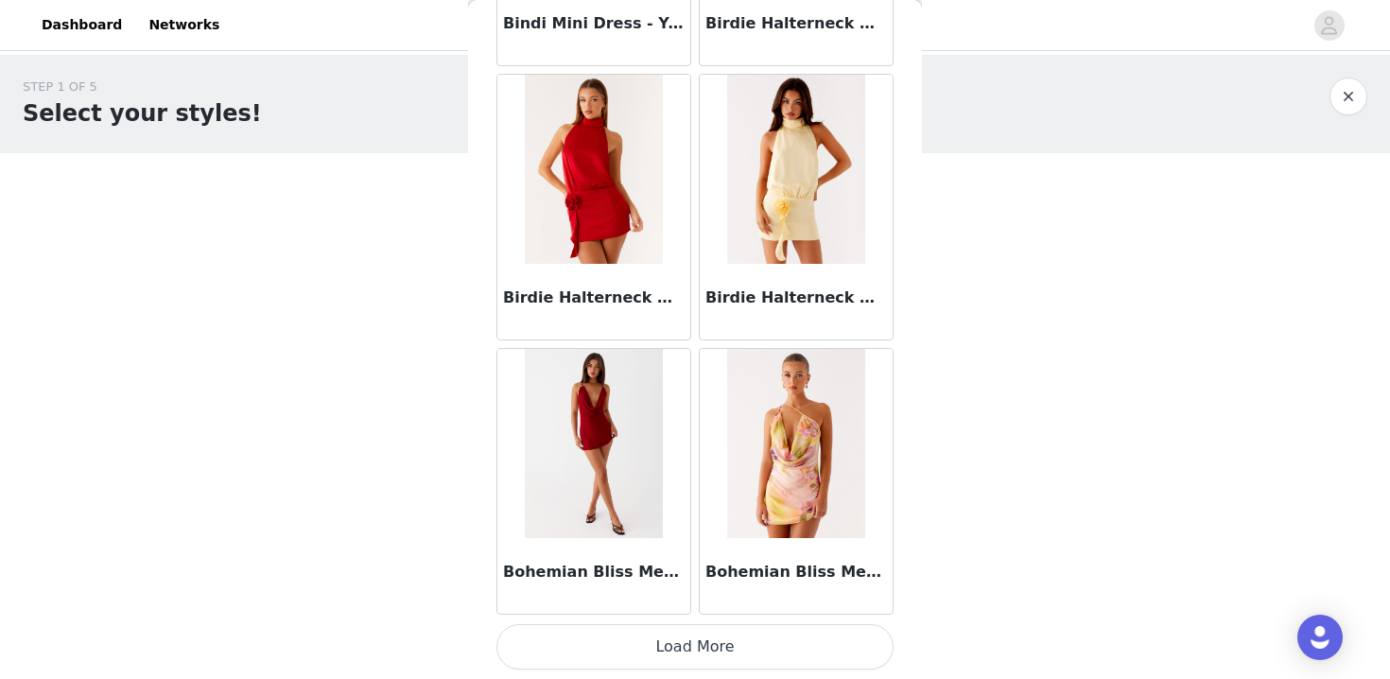
click at [681, 646] on button "Load More" at bounding box center [695, 646] width 397 height 45
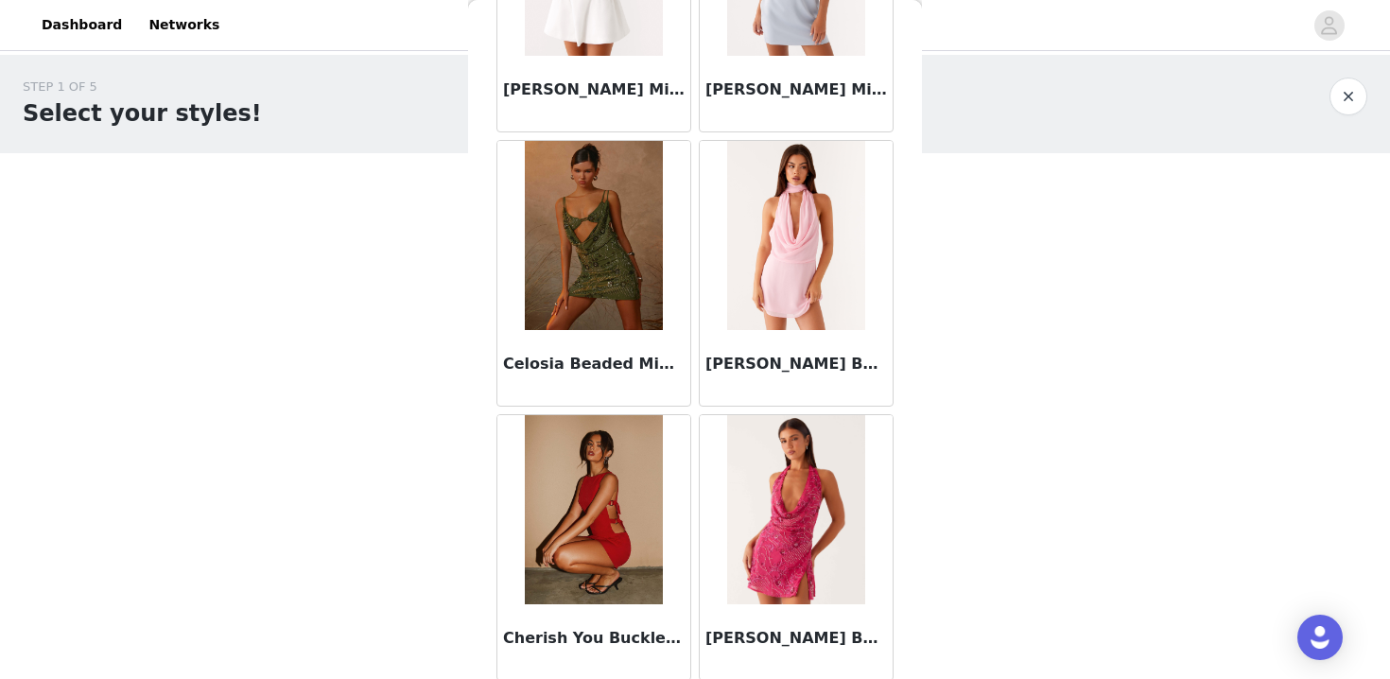
scroll to position [10443, 0]
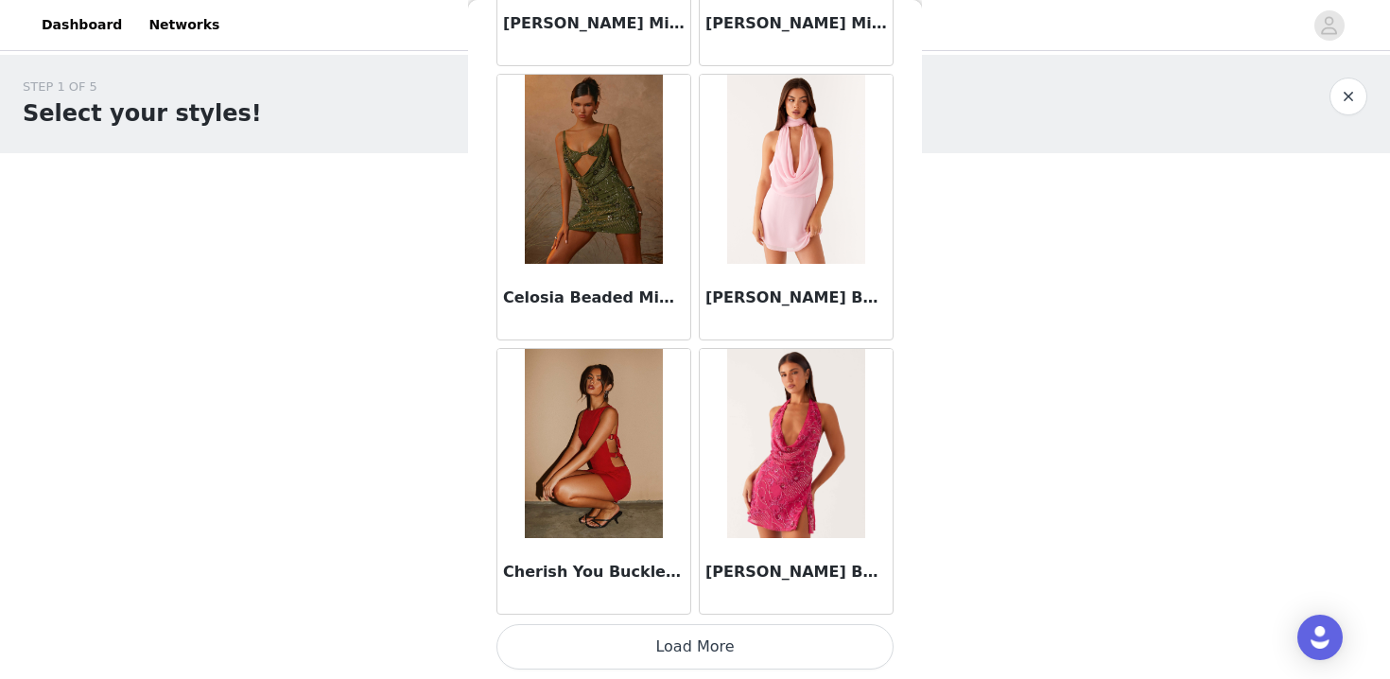
click at [778, 651] on button "Load More" at bounding box center [695, 646] width 397 height 45
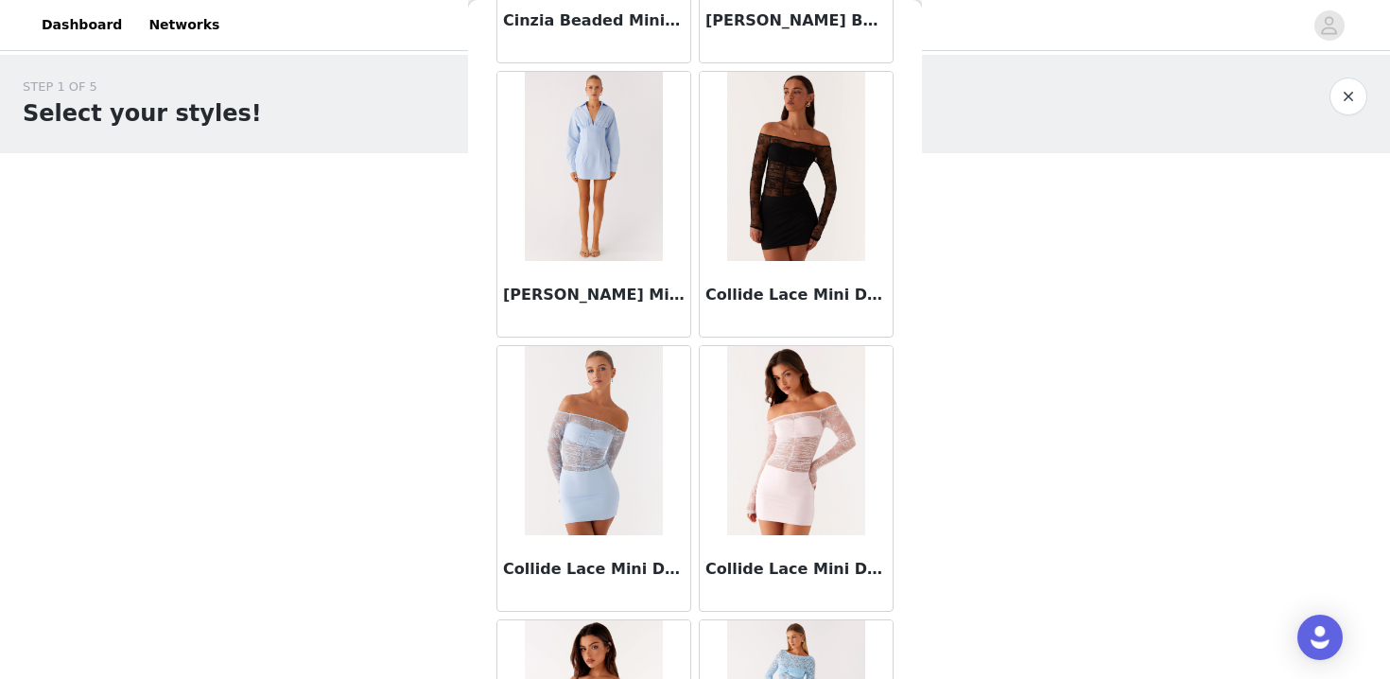
scroll to position [11281, 0]
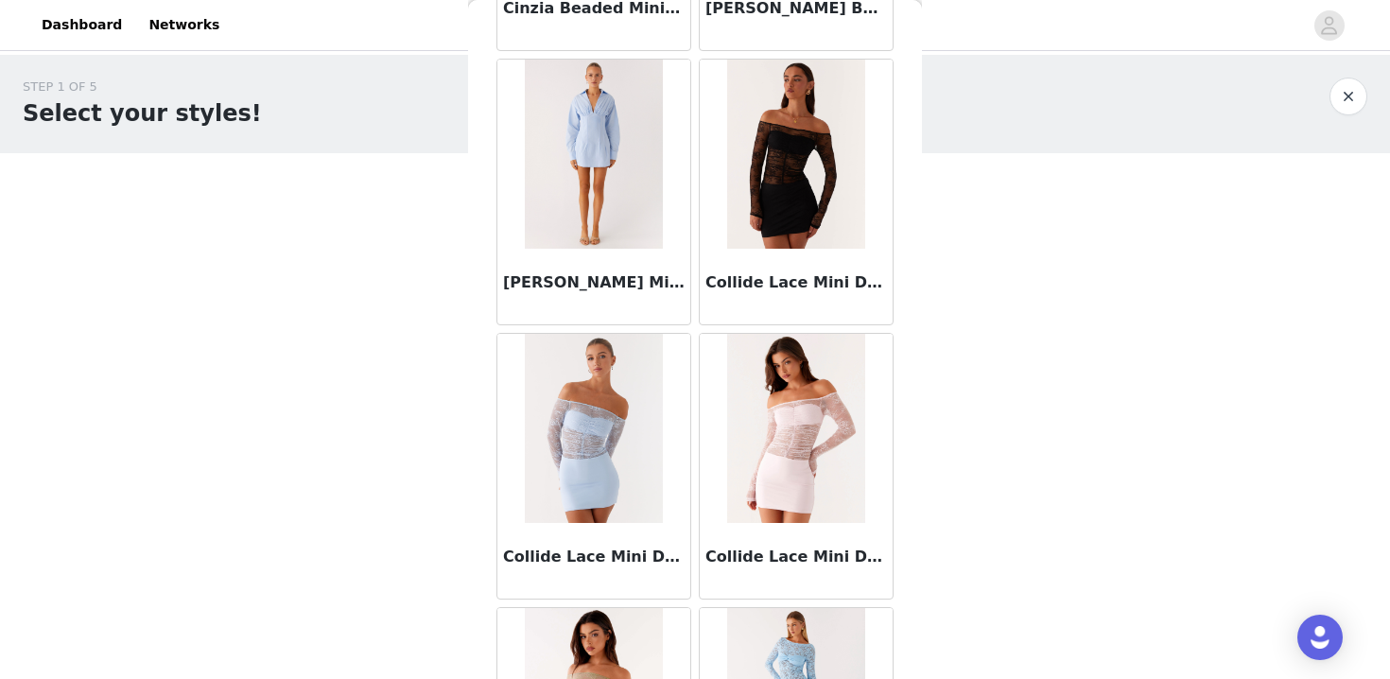
click at [642, 75] on img at bounding box center [593, 154] width 137 height 189
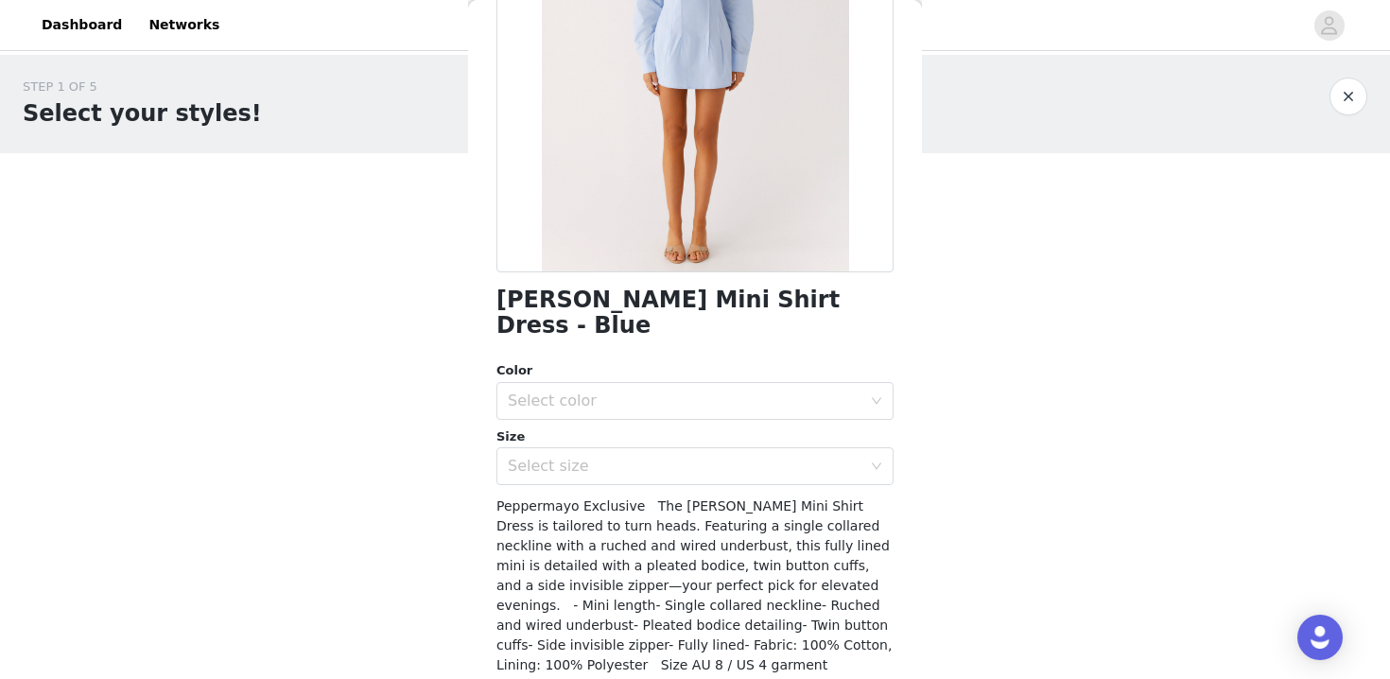
scroll to position [276, 0]
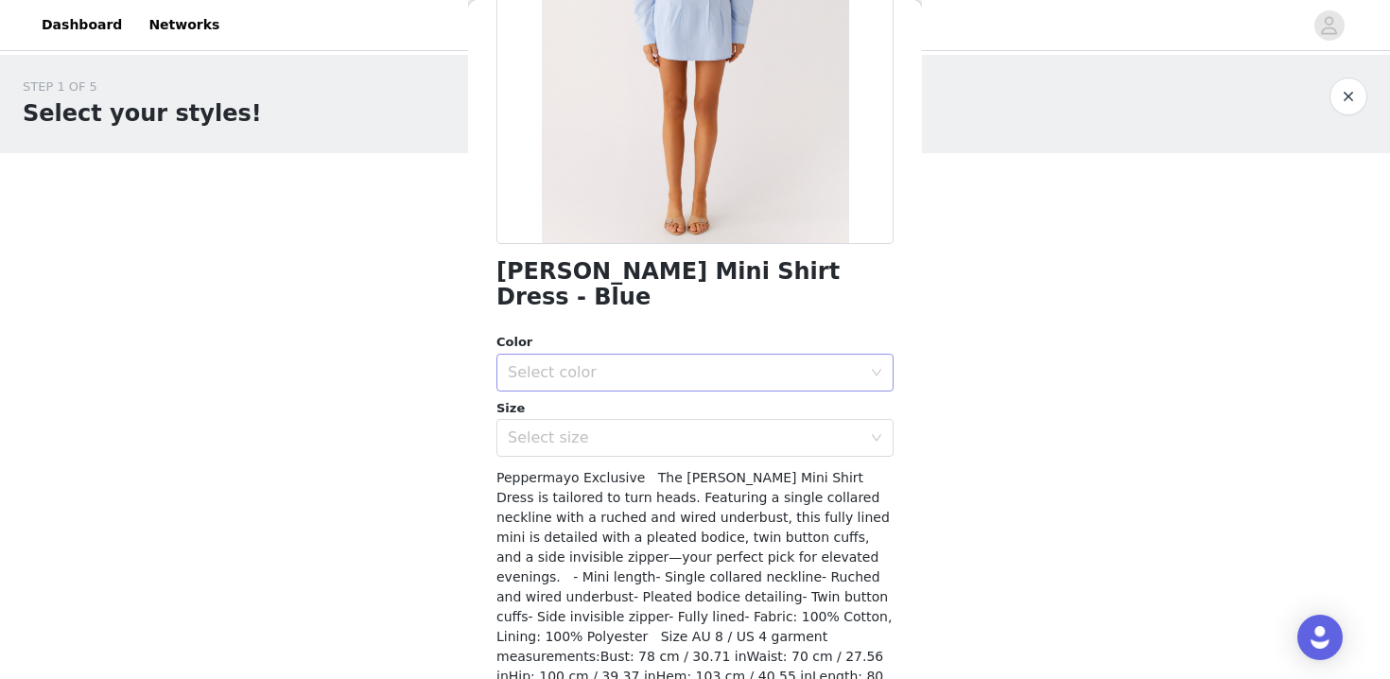
click at [642, 363] on div "Select color" at bounding box center [685, 372] width 354 height 19
click at [601, 385] on li "Blue" at bounding box center [695, 389] width 397 height 30
click at [606, 428] on div "Select size" at bounding box center [685, 437] width 354 height 19
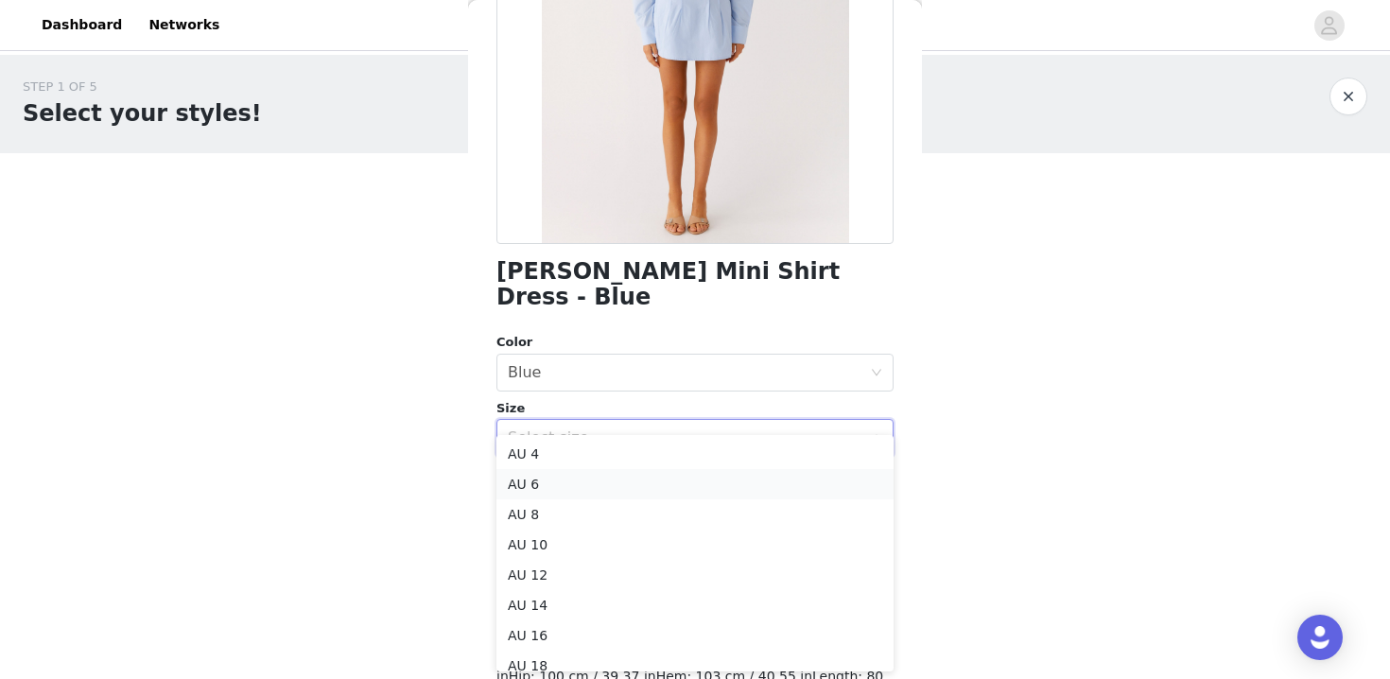
click at [566, 487] on li "AU 6" at bounding box center [695, 484] width 397 height 30
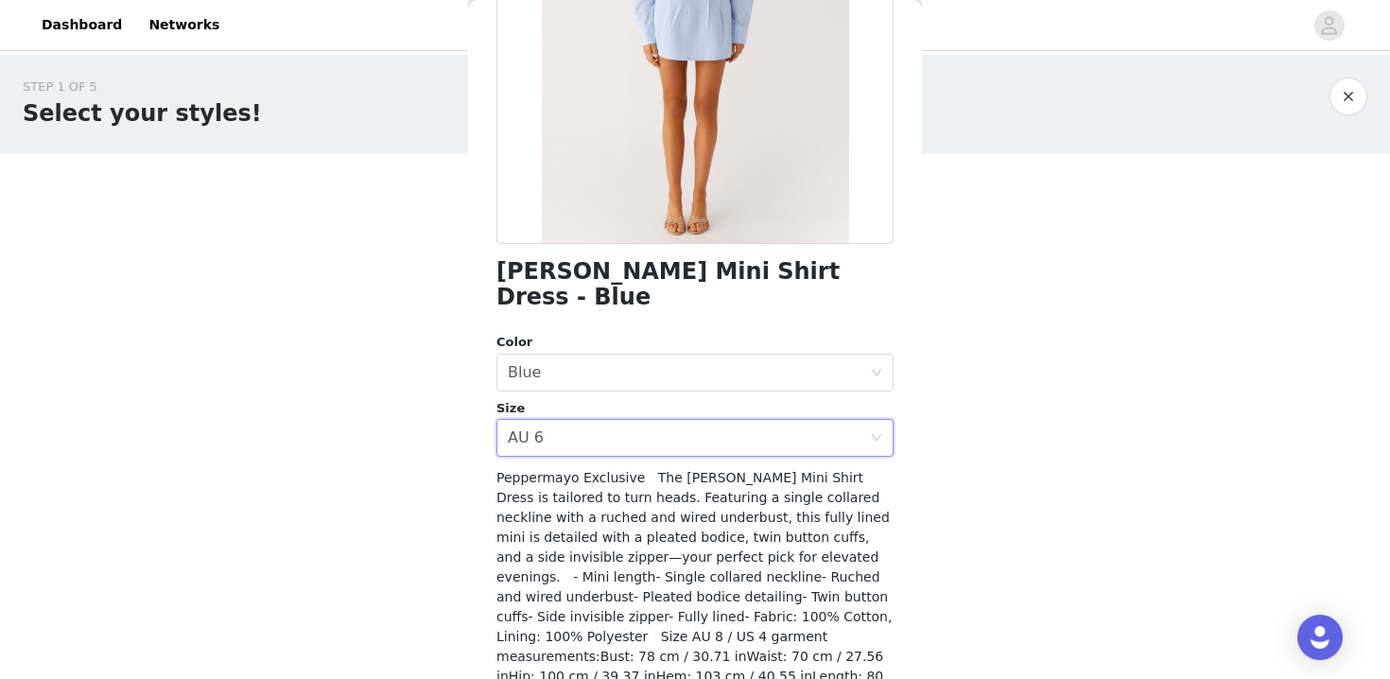
scroll to position [357, 0]
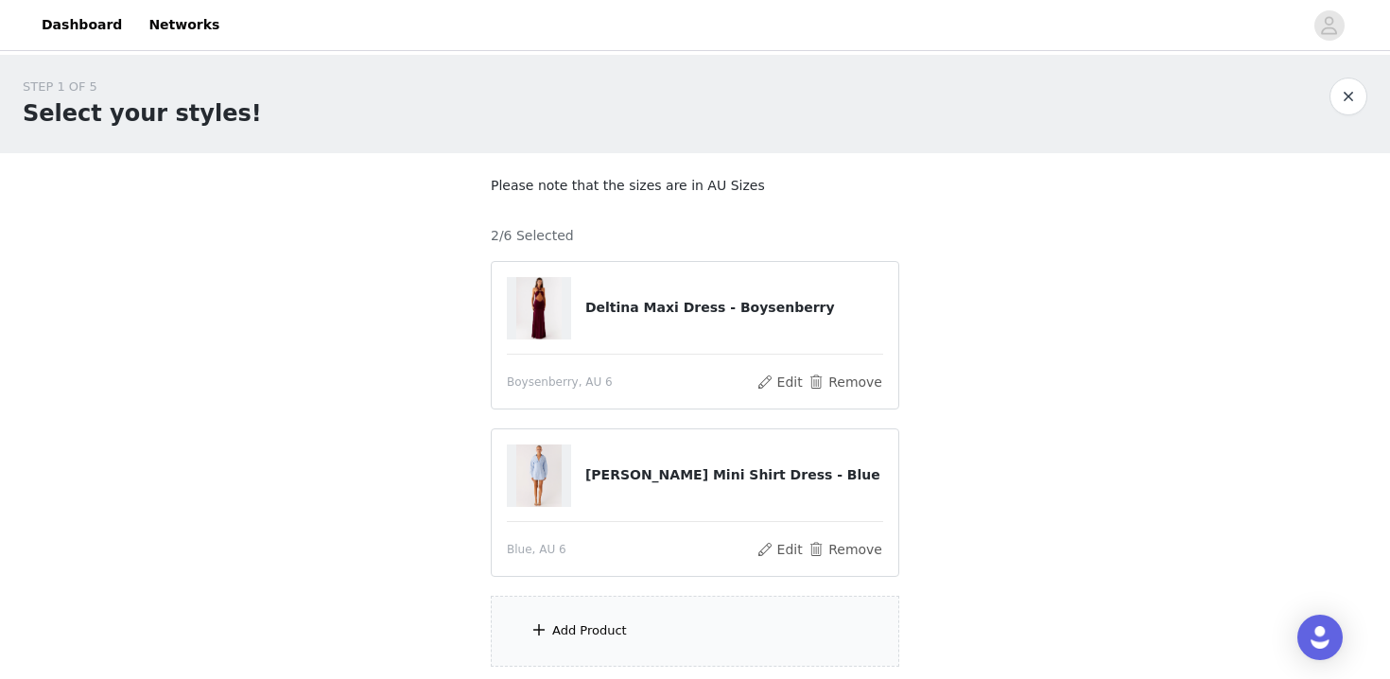
scroll to position [146, 0]
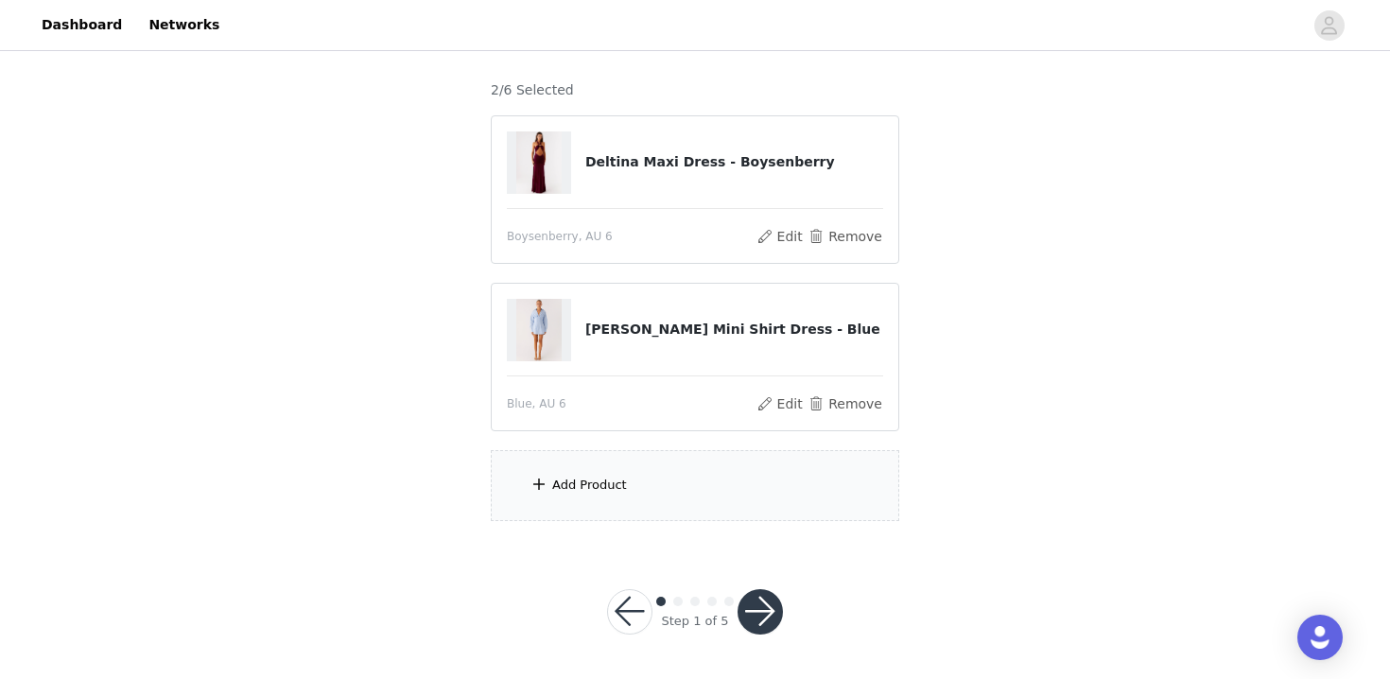
click at [614, 506] on div "Add Product" at bounding box center [695, 485] width 409 height 71
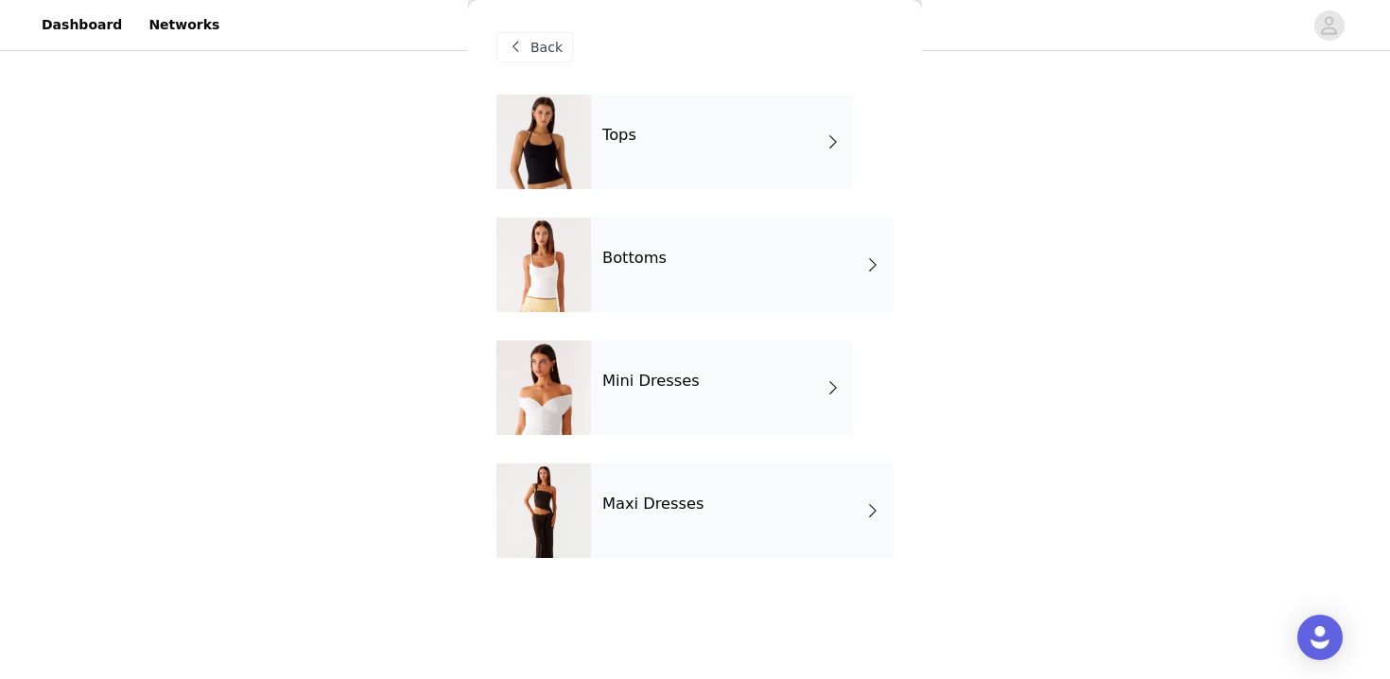
click at [656, 398] on div "Mini Dresses" at bounding box center [722, 387] width 263 height 95
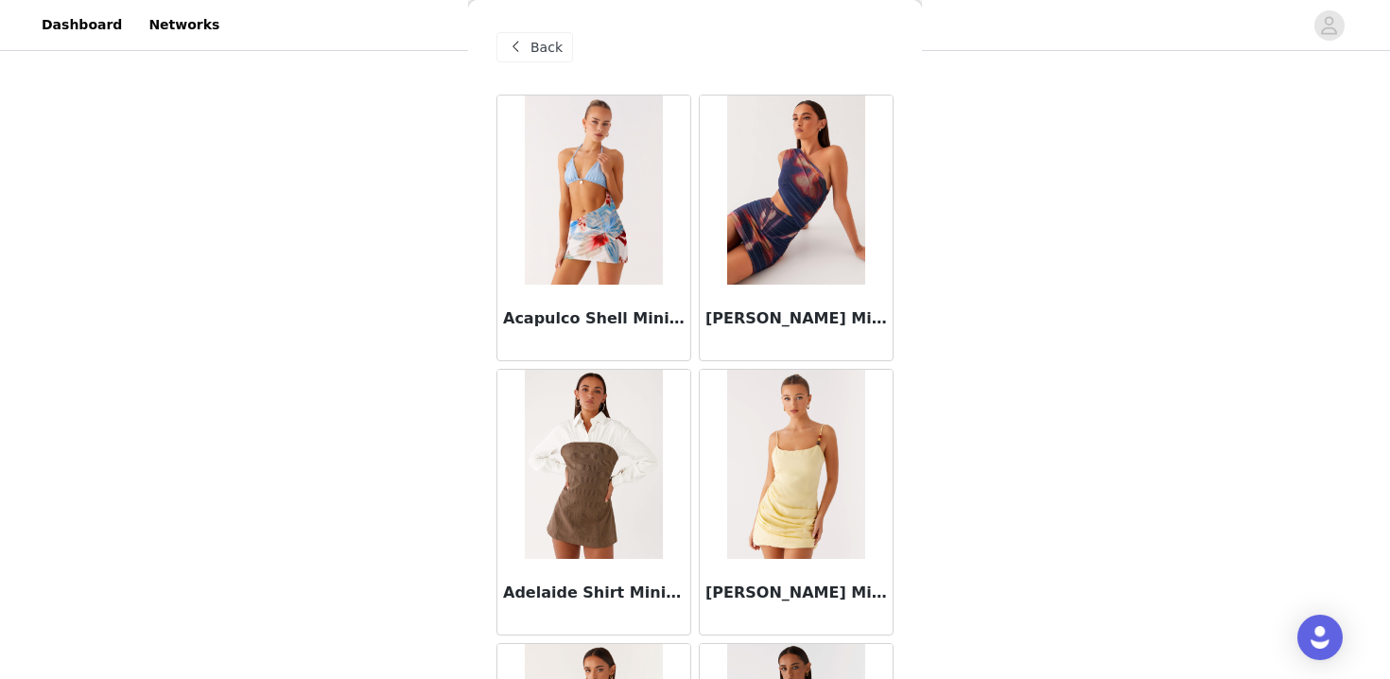
scroll to position [2215, 0]
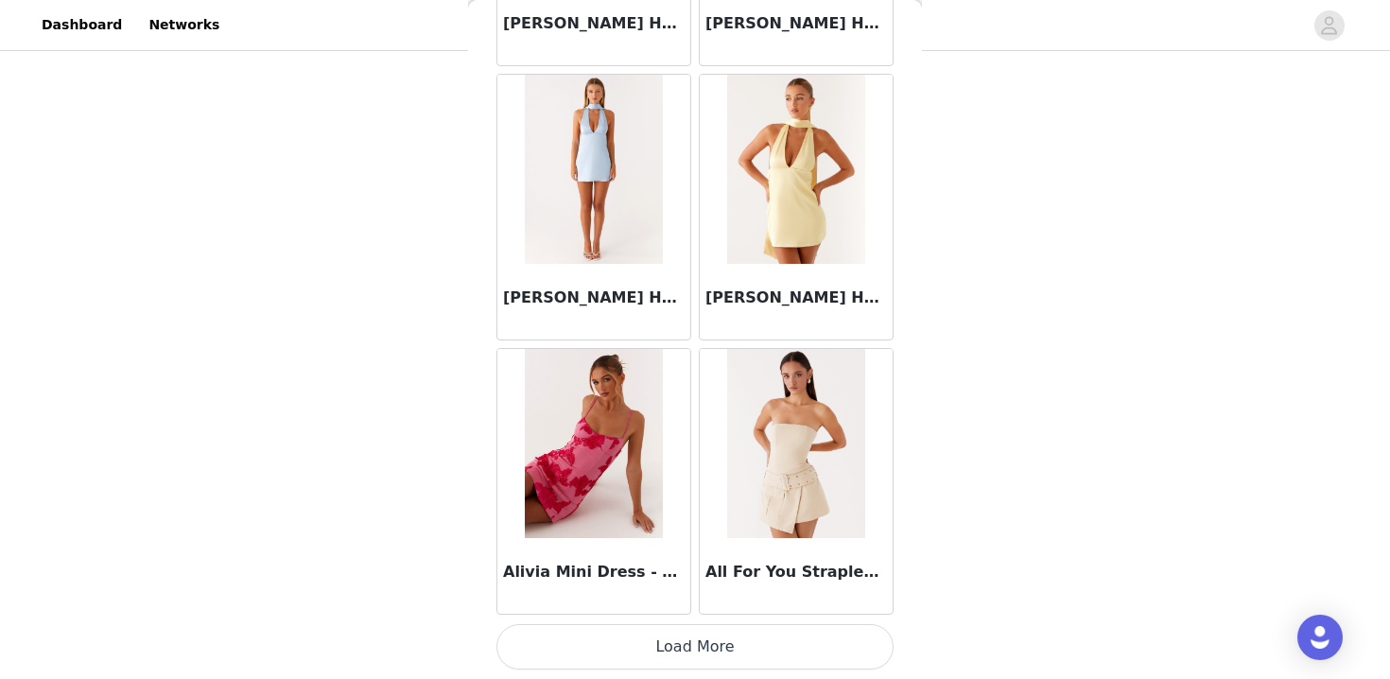
click at [743, 654] on button "Load More" at bounding box center [695, 646] width 397 height 45
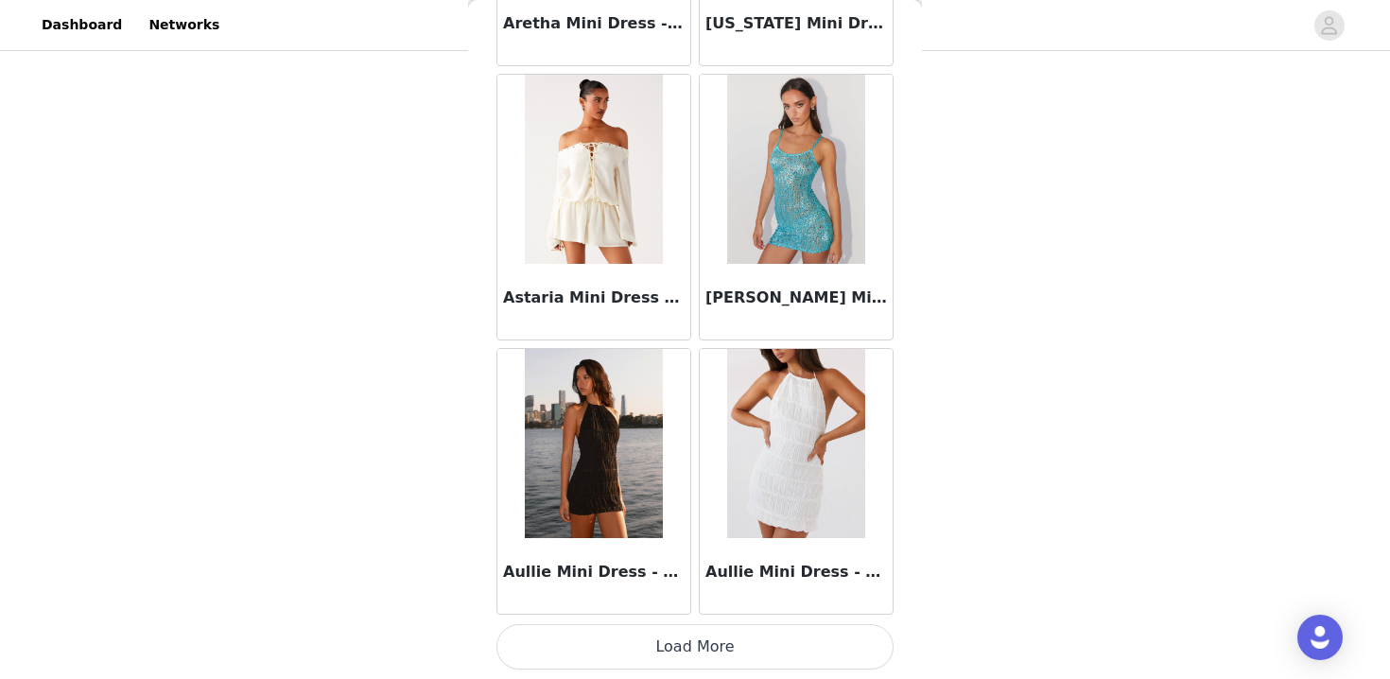
click at [743, 654] on button "Load More" at bounding box center [695, 646] width 397 height 45
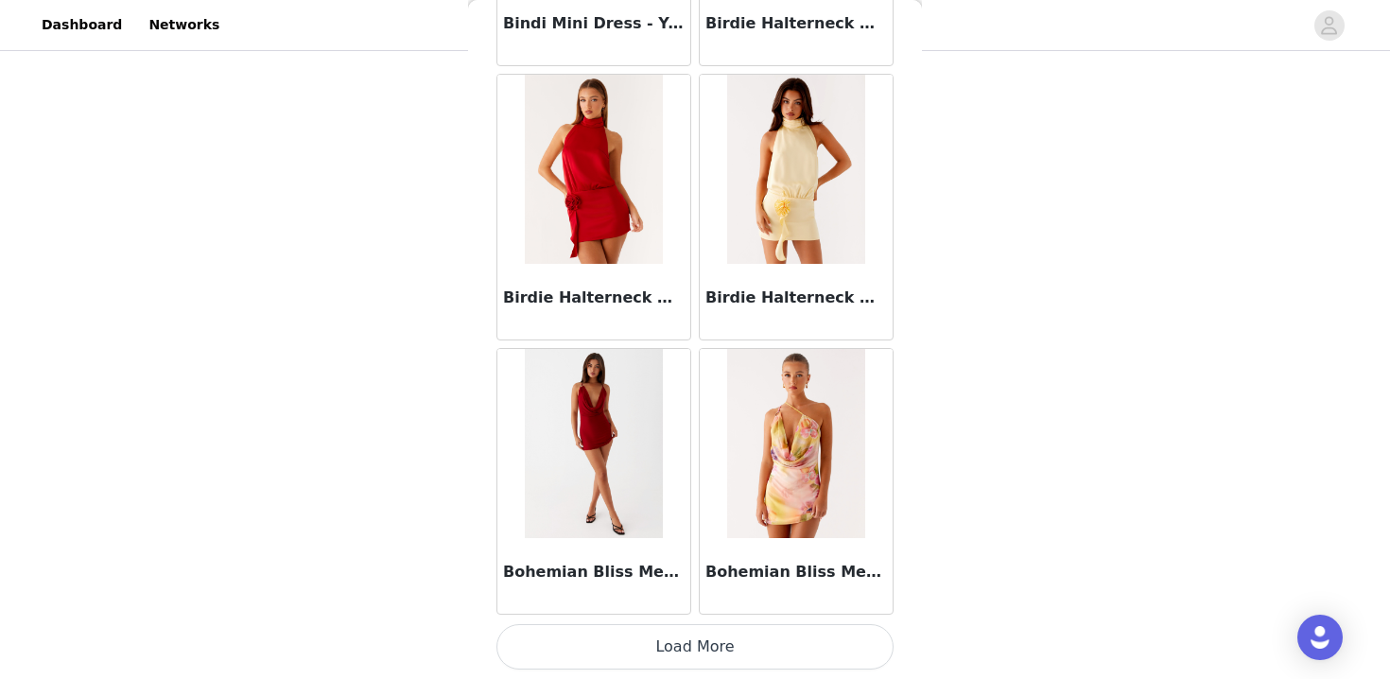
click at [743, 654] on button "Load More" at bounding box center [695, 646] width 397 height 45
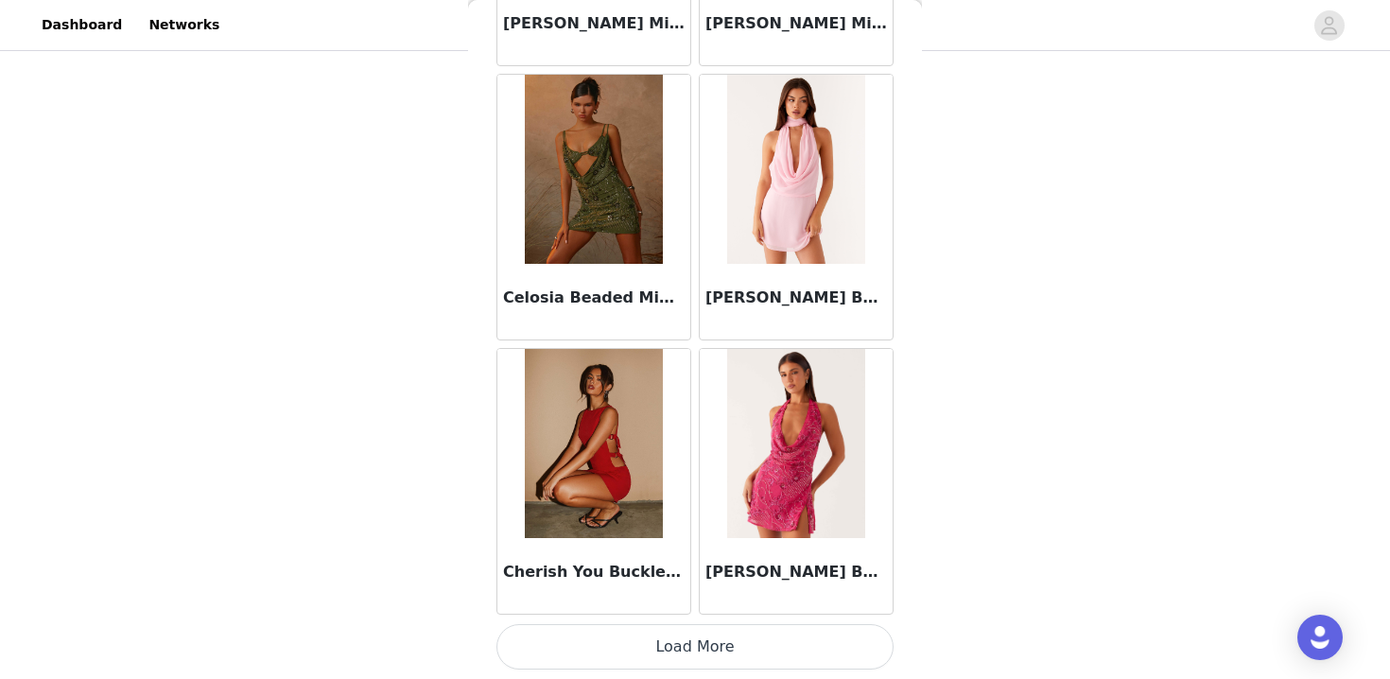
click at [743, 654] on button "Load More" at bounding box center [695, 646] width 397 height 45
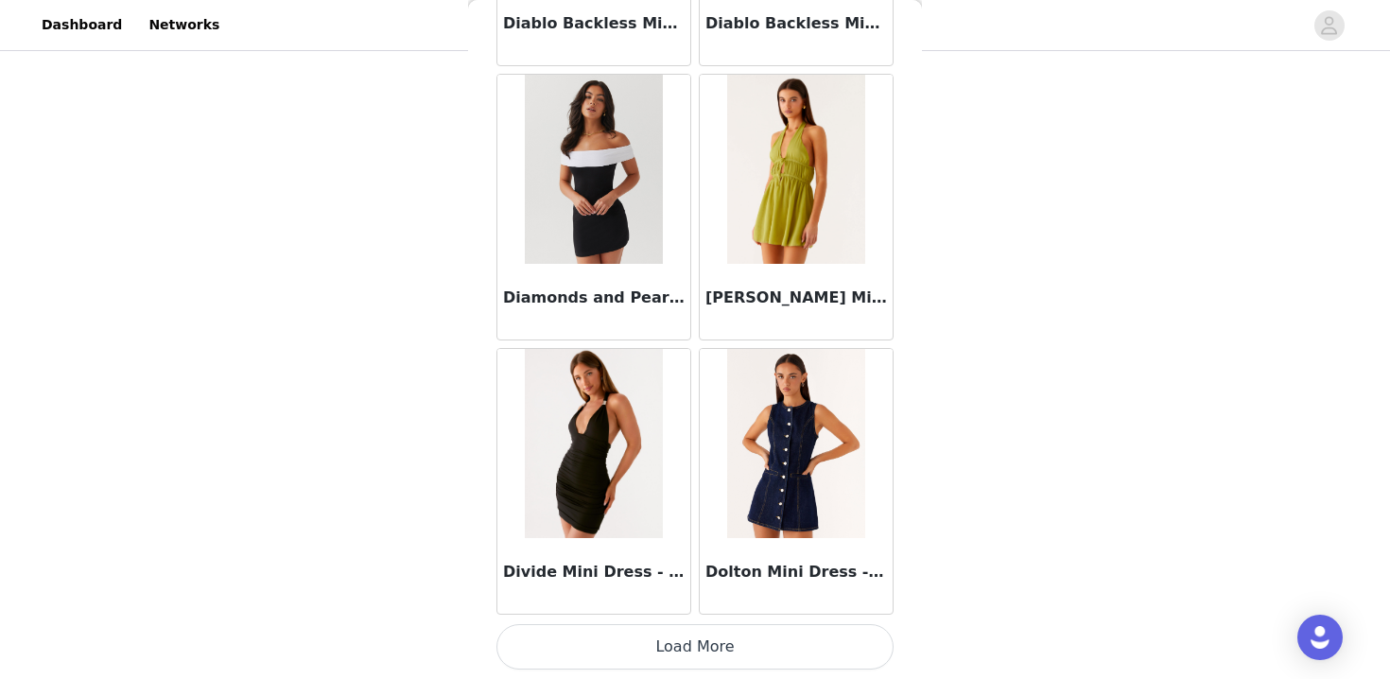
click at [743, 654] on button "Load More" at bounding box center [695, 646] width 397 height 45
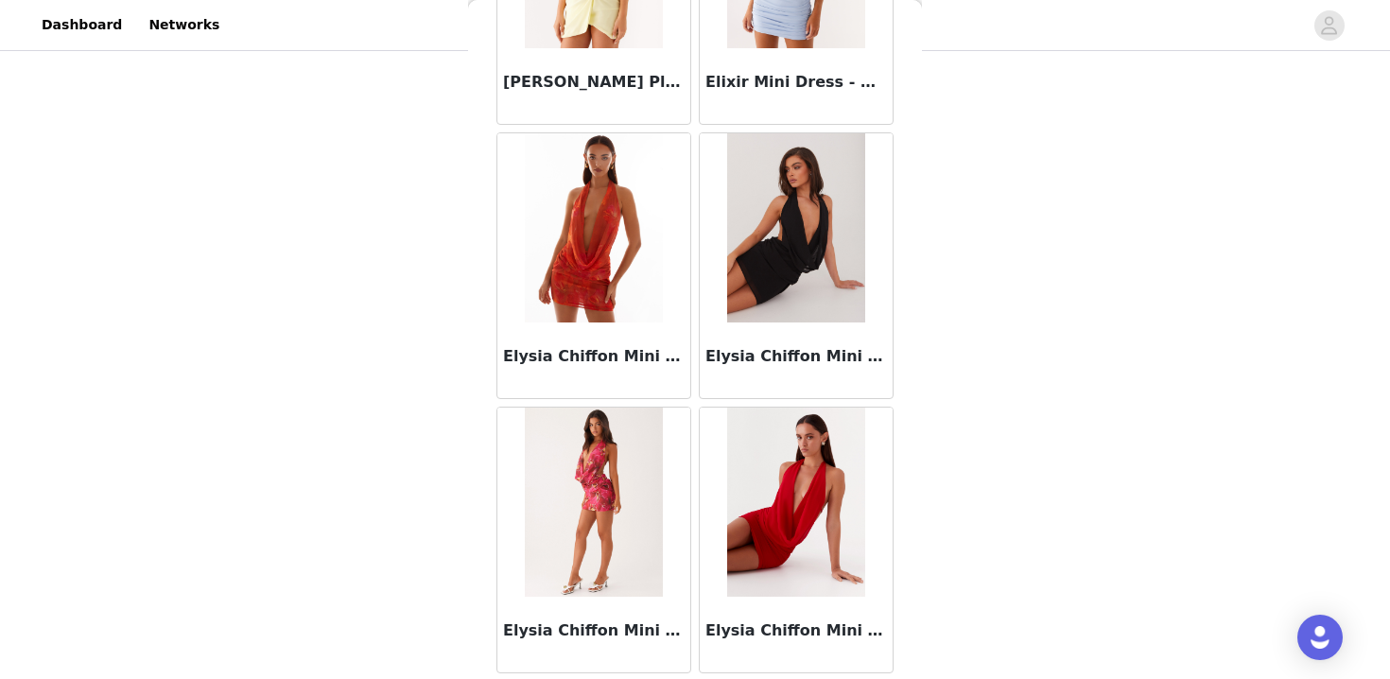
scroll to position [15928, 0]
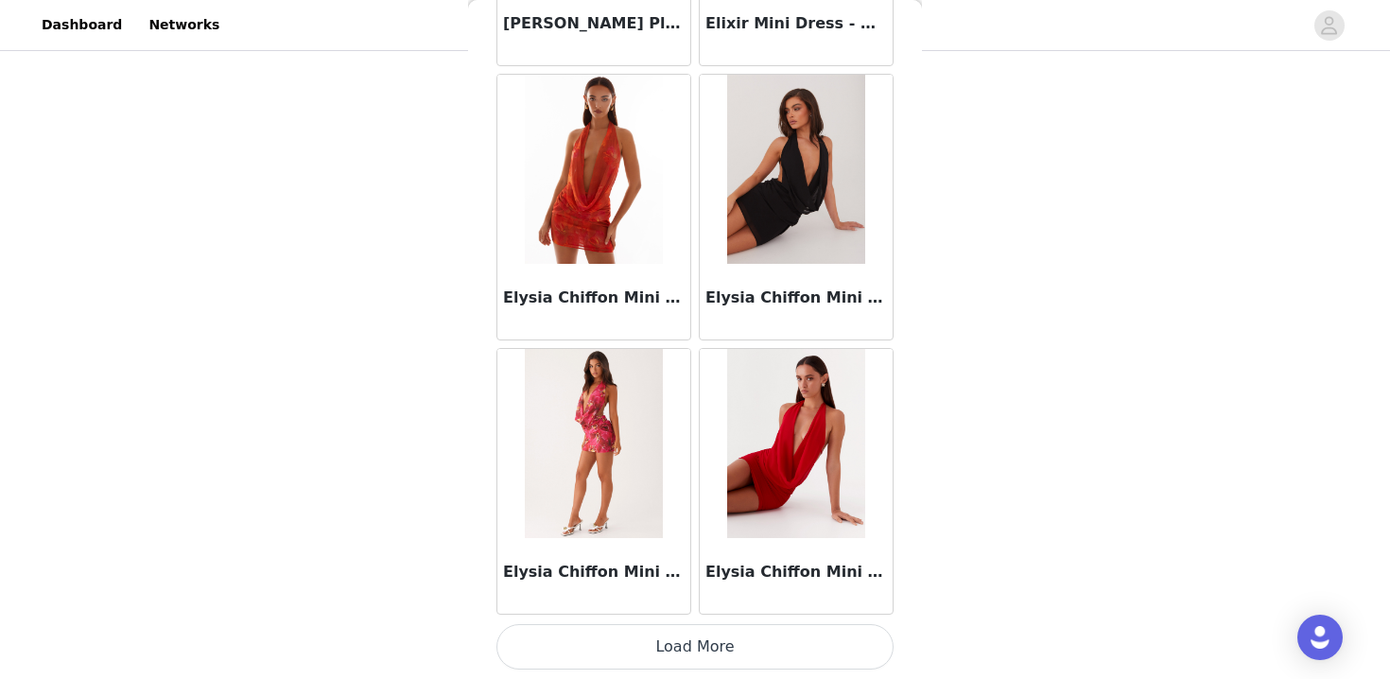
click at [680, 651] on button "Load More" at bounding box center [695, 646] width 397 height 45
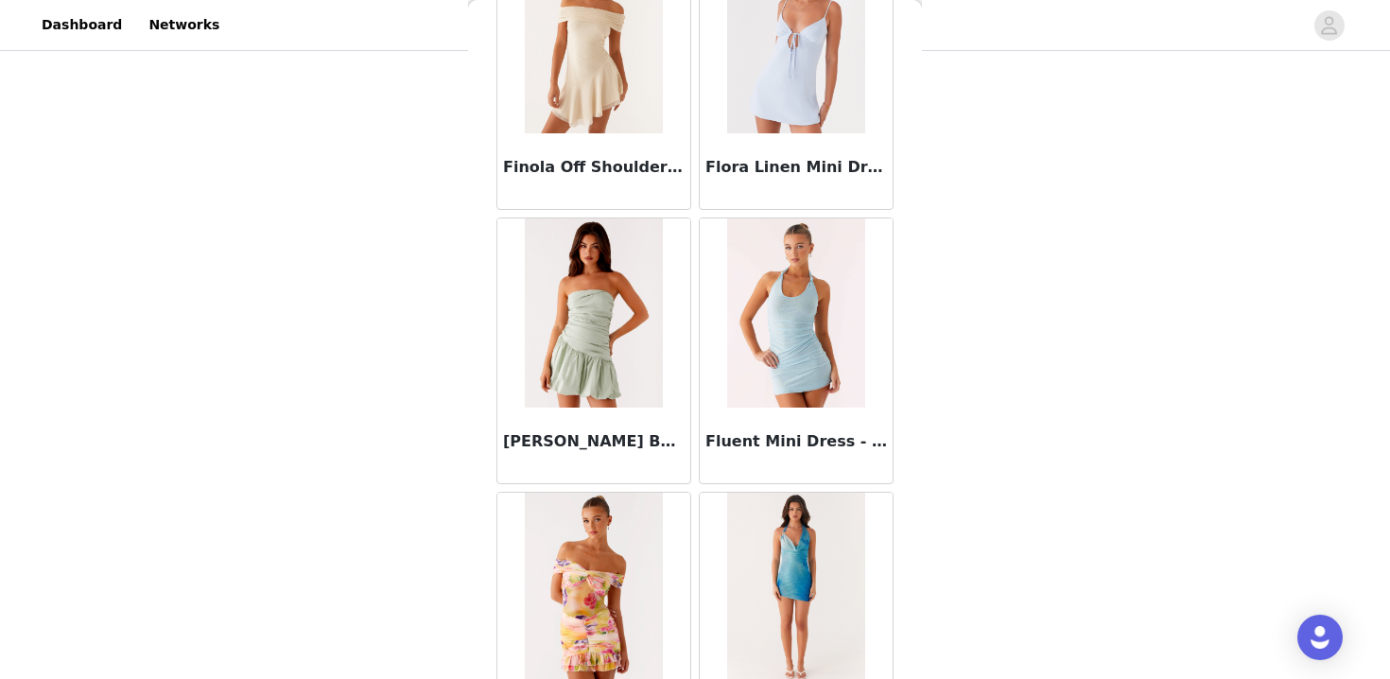
scroll to position [18671, 0]
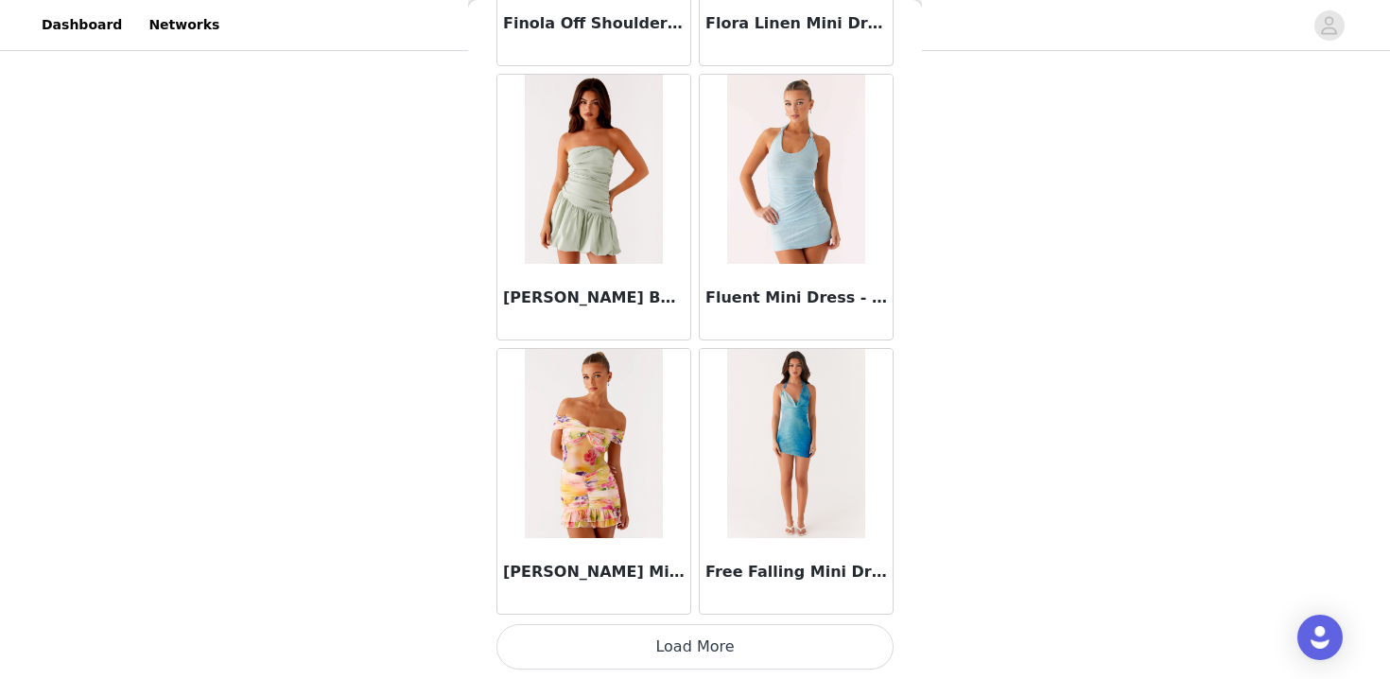
click at [818, 649] on button "Load More" at bounding box center [695, 646] width 397 height 45
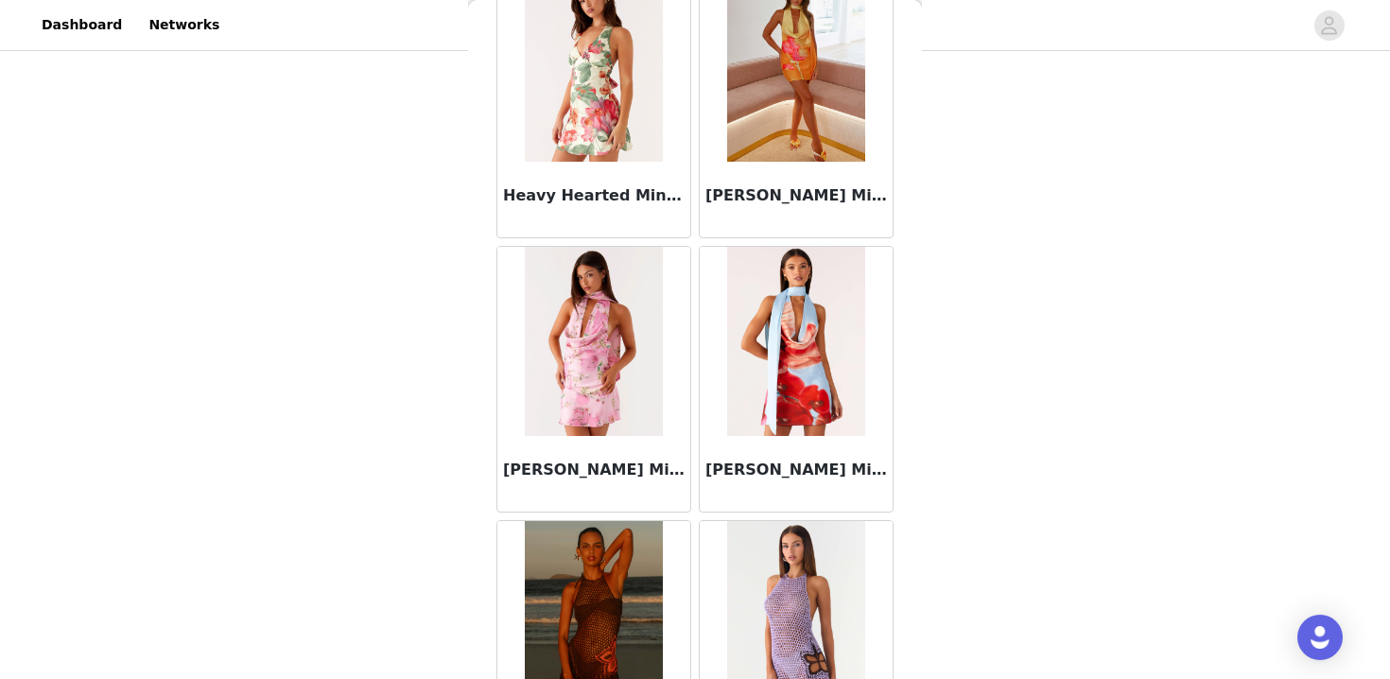
scroll to position [21413, 0]
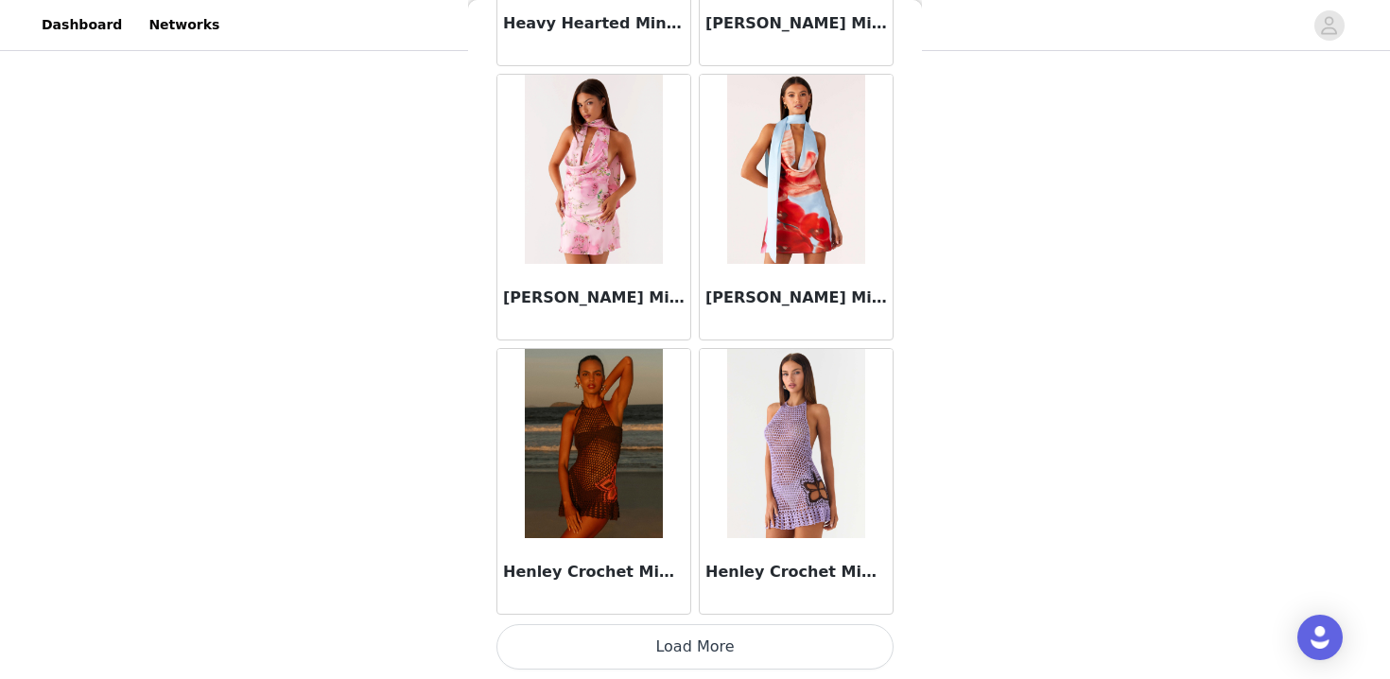
click at [723, 660] on button "Load More" at bounding box center [695, 646] width 397 height 45
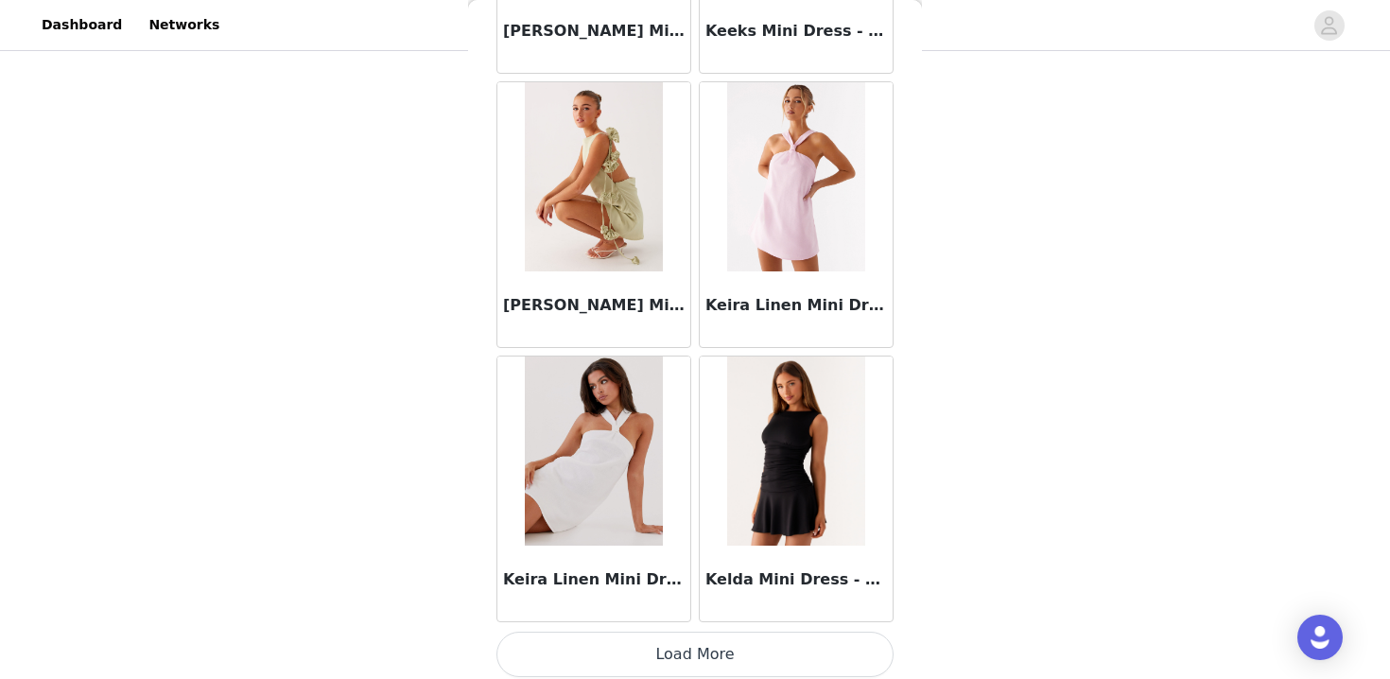
scroll to position [24156, 0]
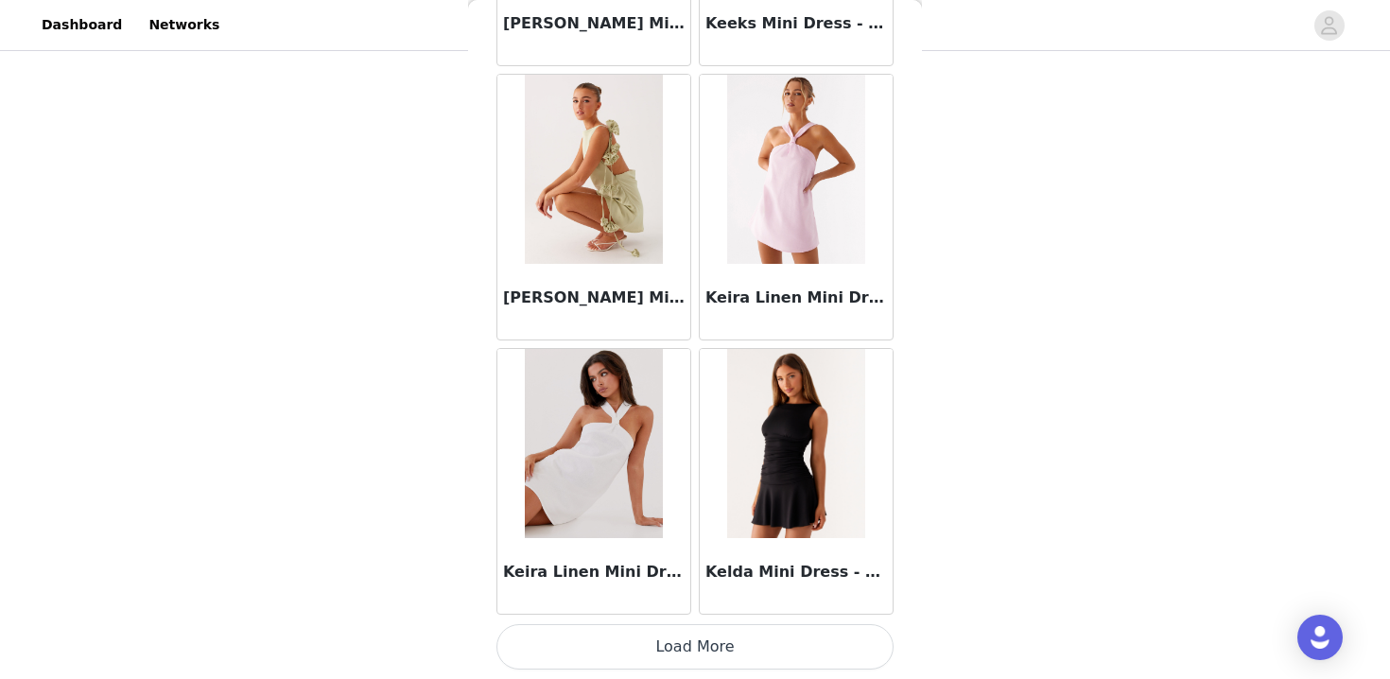
click at [724, 637] on button "Load More" at bounding box center [695, 646] width 397 height 45
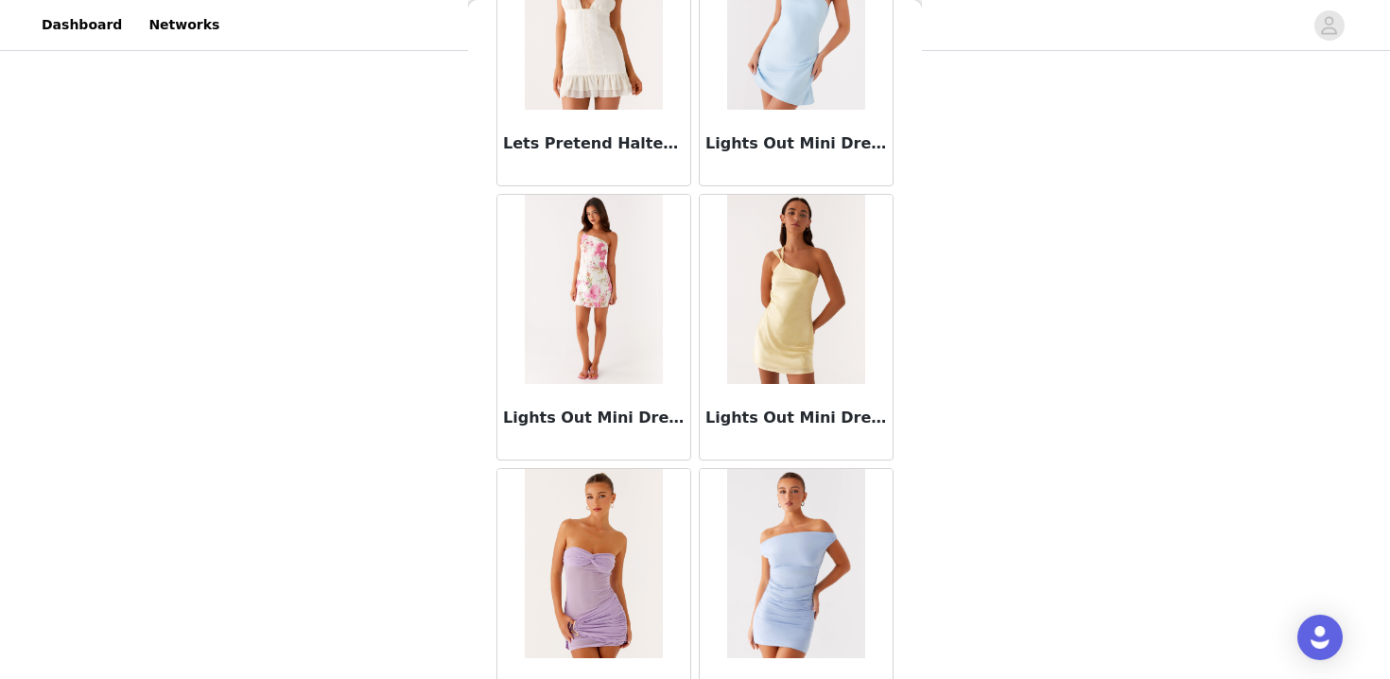
scroll to position [26899, 0]
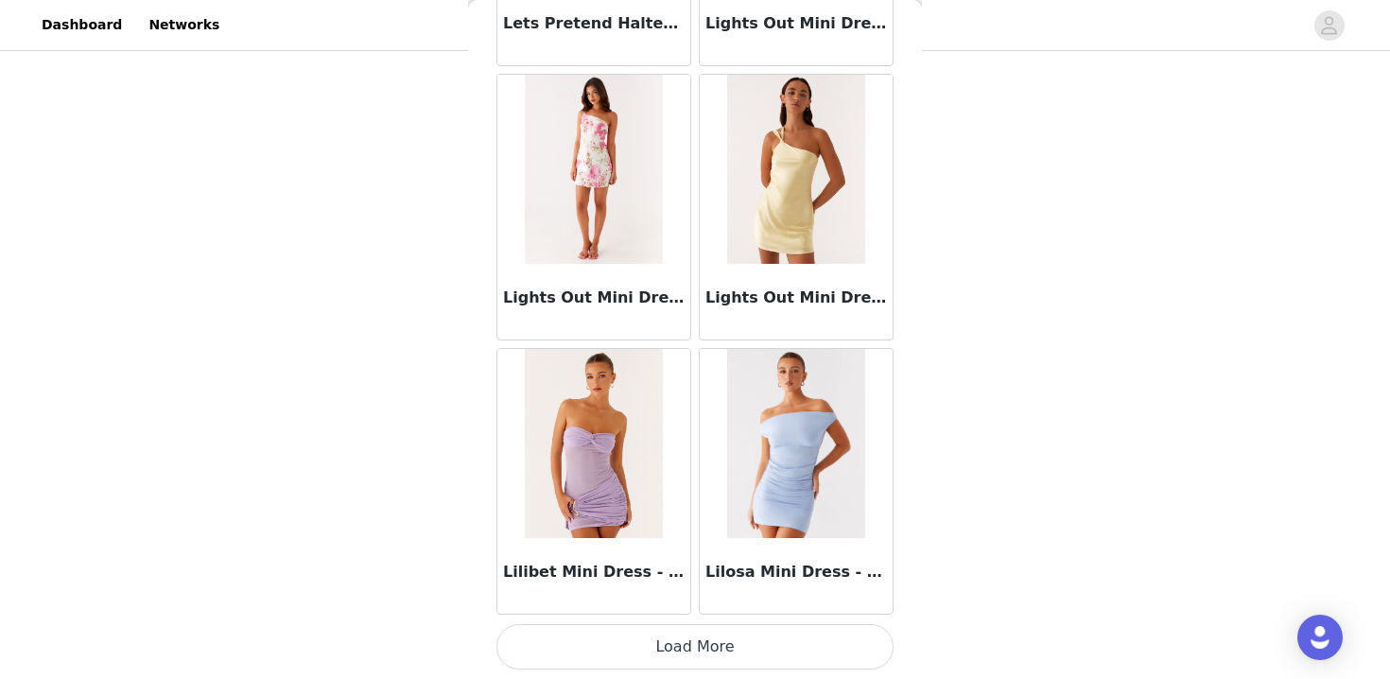
click at [744, 662] on button "Load More" at bounding box center [695, 646] width 397 height 45
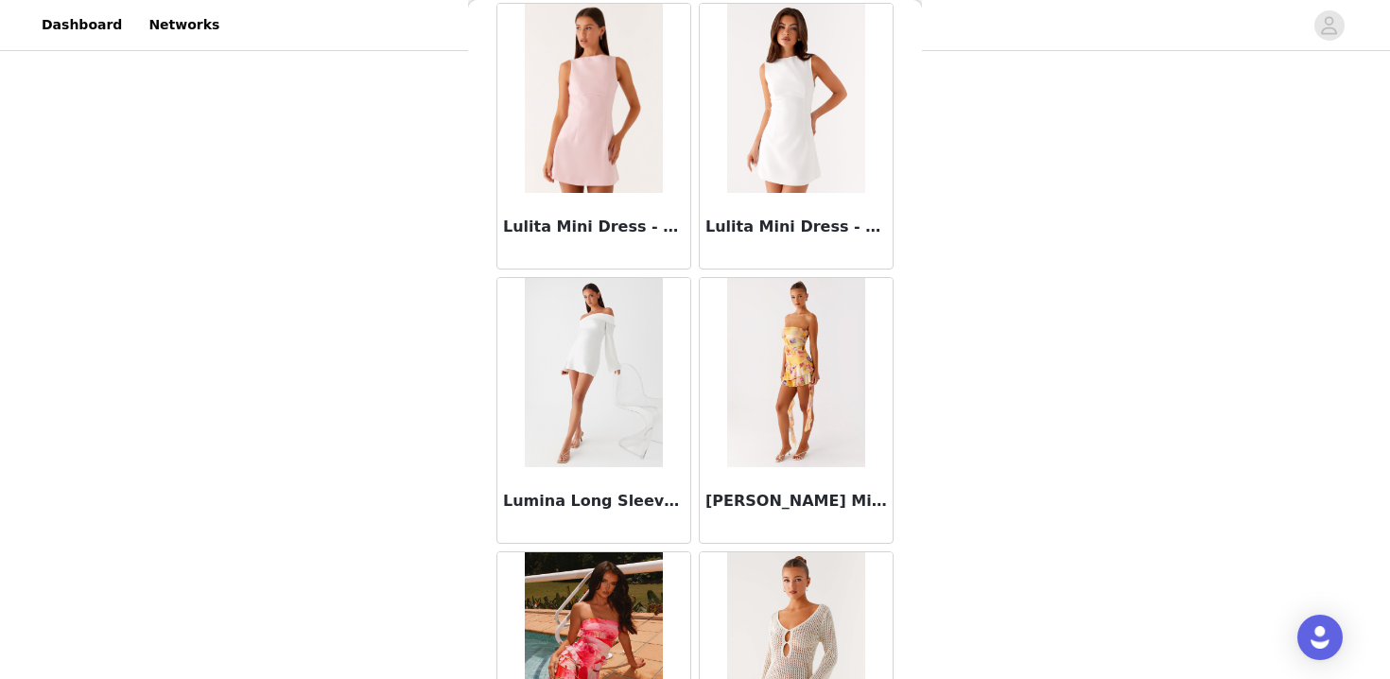
scroll to position [28895, 0]
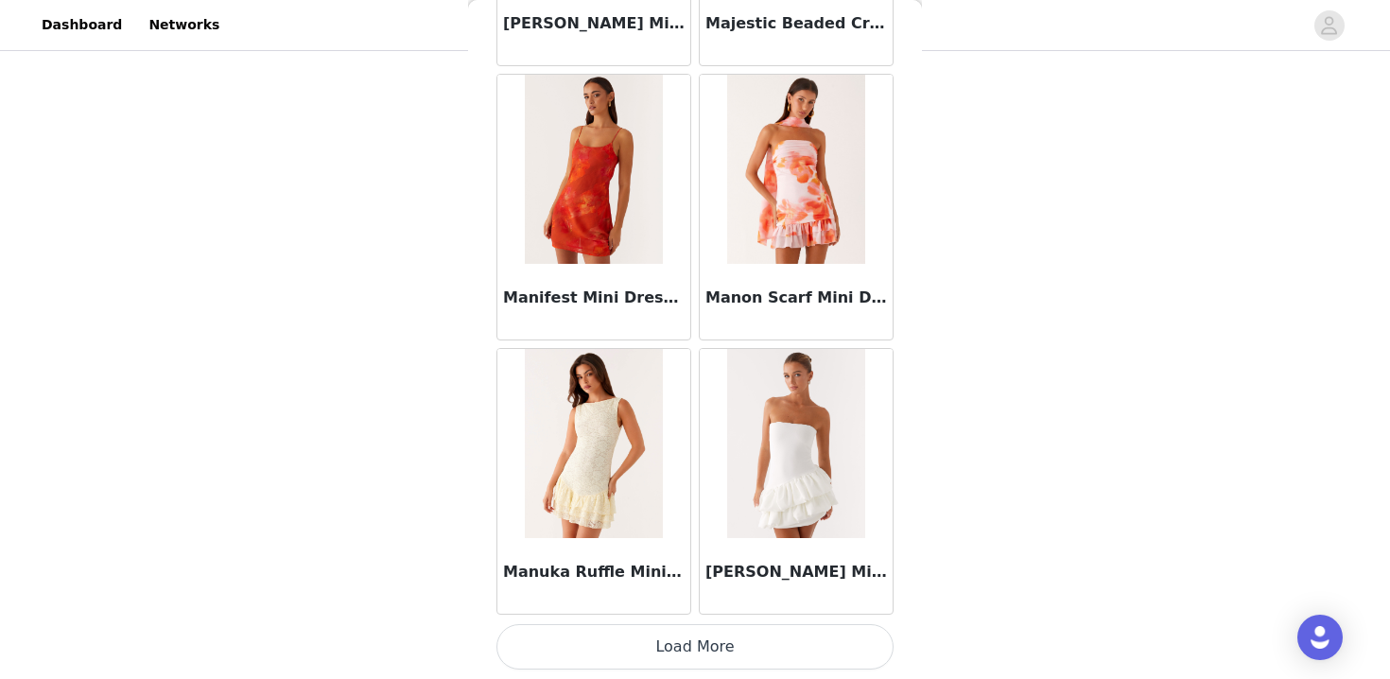
click at [816, 648] on button "Load More" at bounding box center [695, 646] width 397 height 45
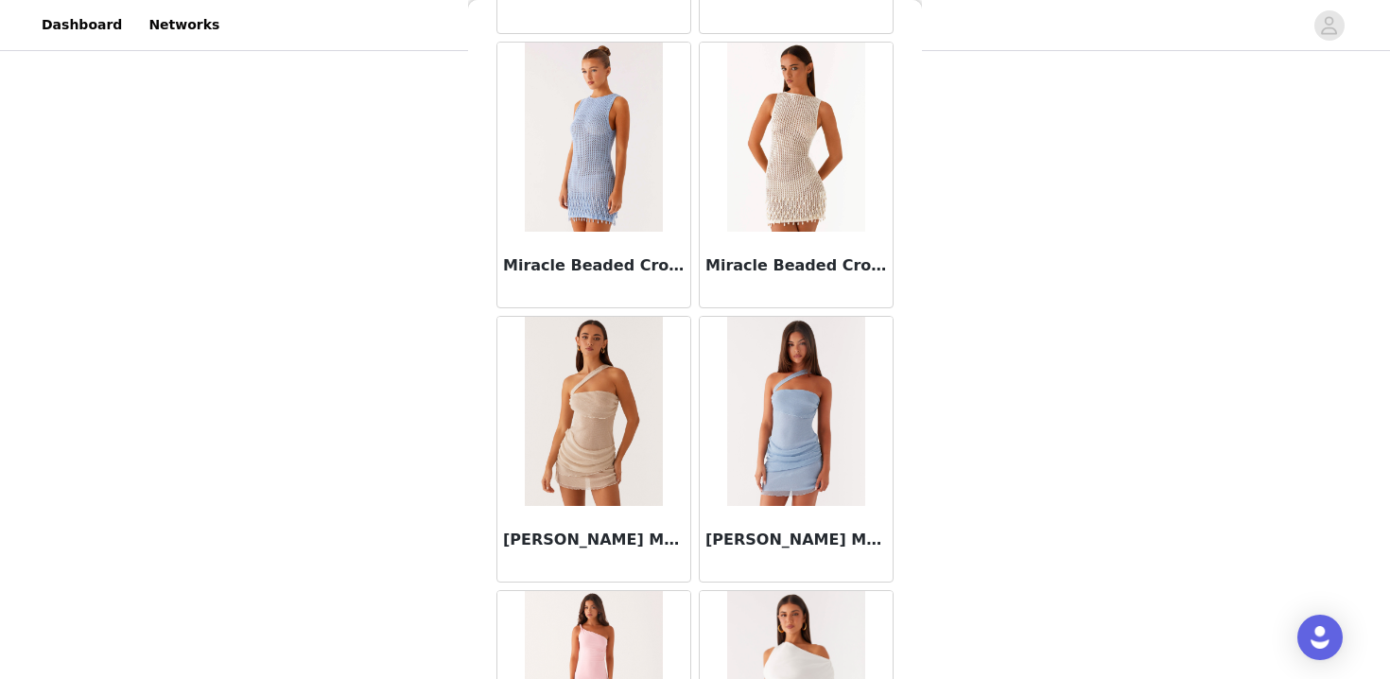
scroll to position [32384, 0]
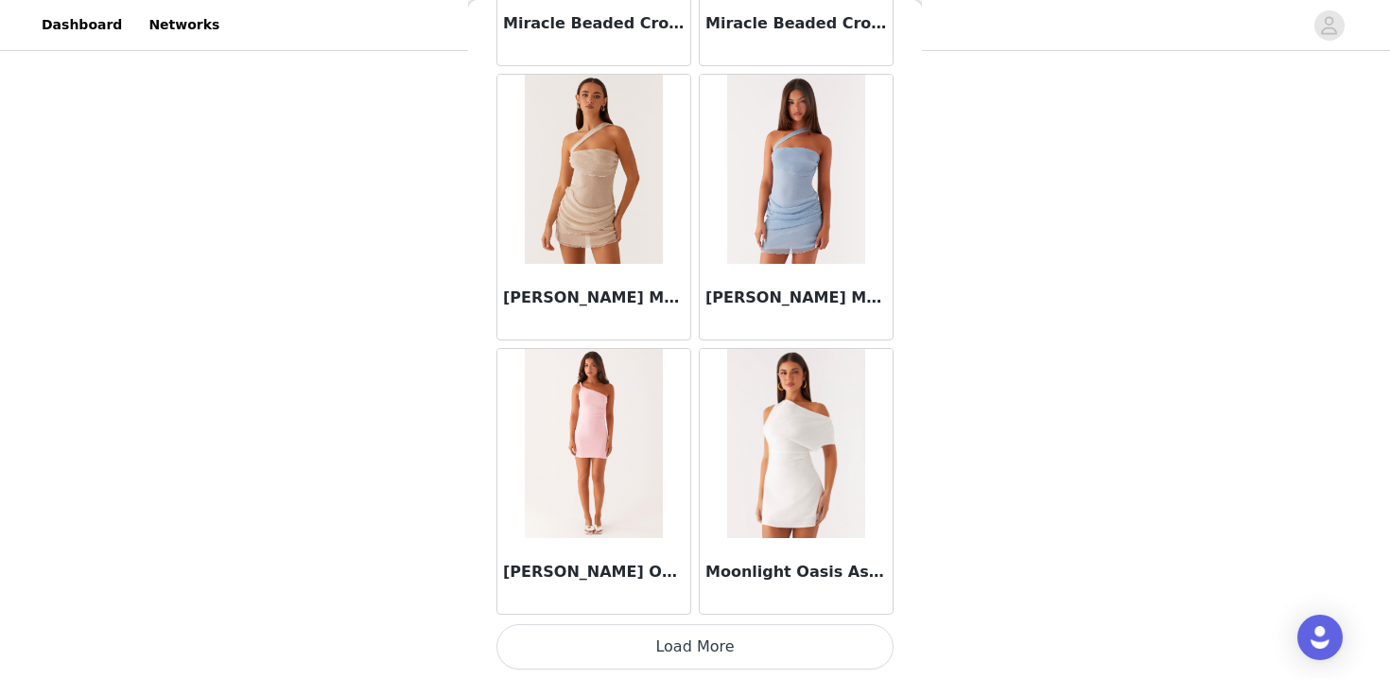
click at [785, 641] on button "Load More" at bounding box center [695, 646] width 397 height 45
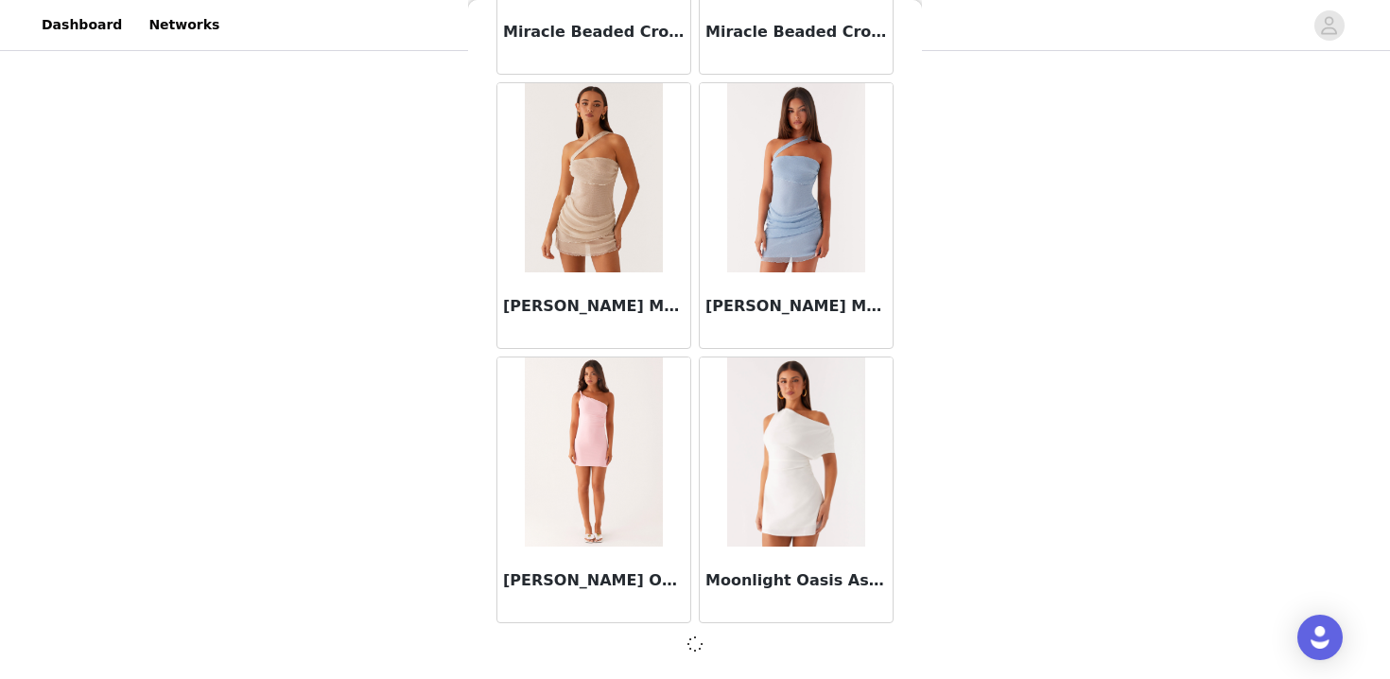
scroll to position [32376, 0]
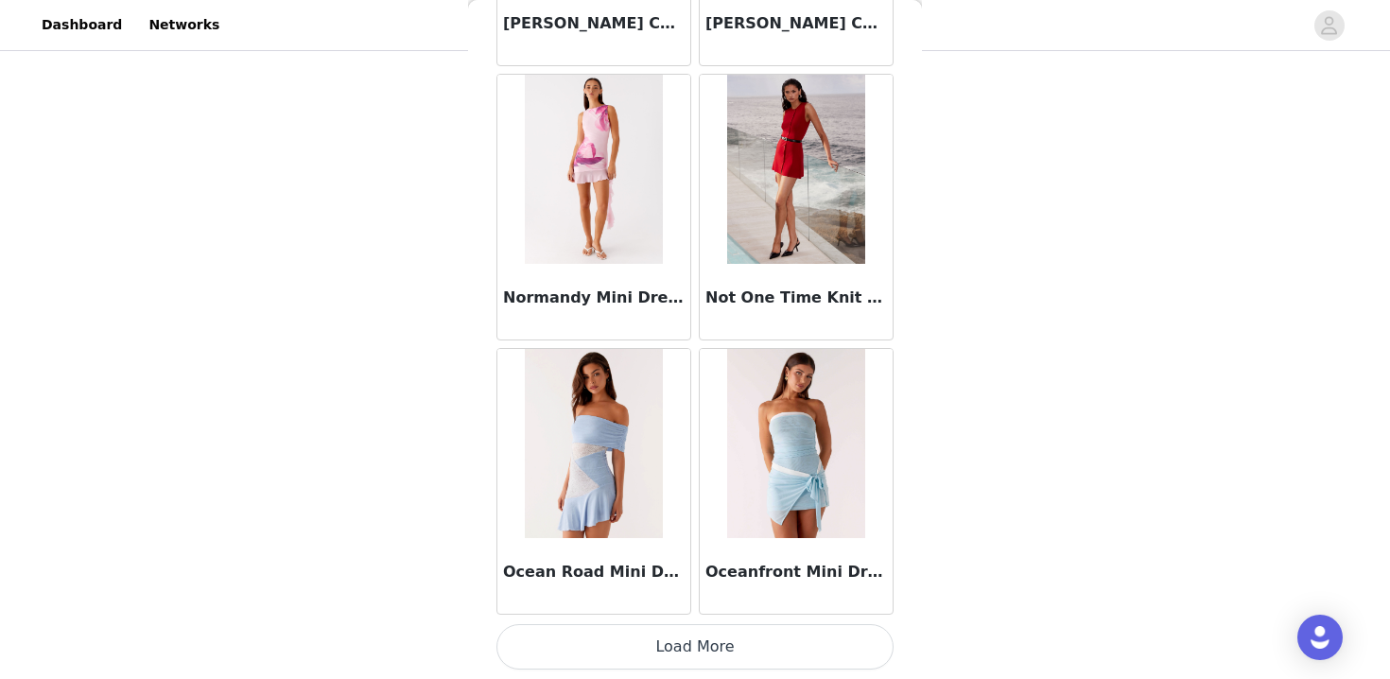
click at [785, 641] on button "Load More" at bounding box center [695, 646] width 397 height 45
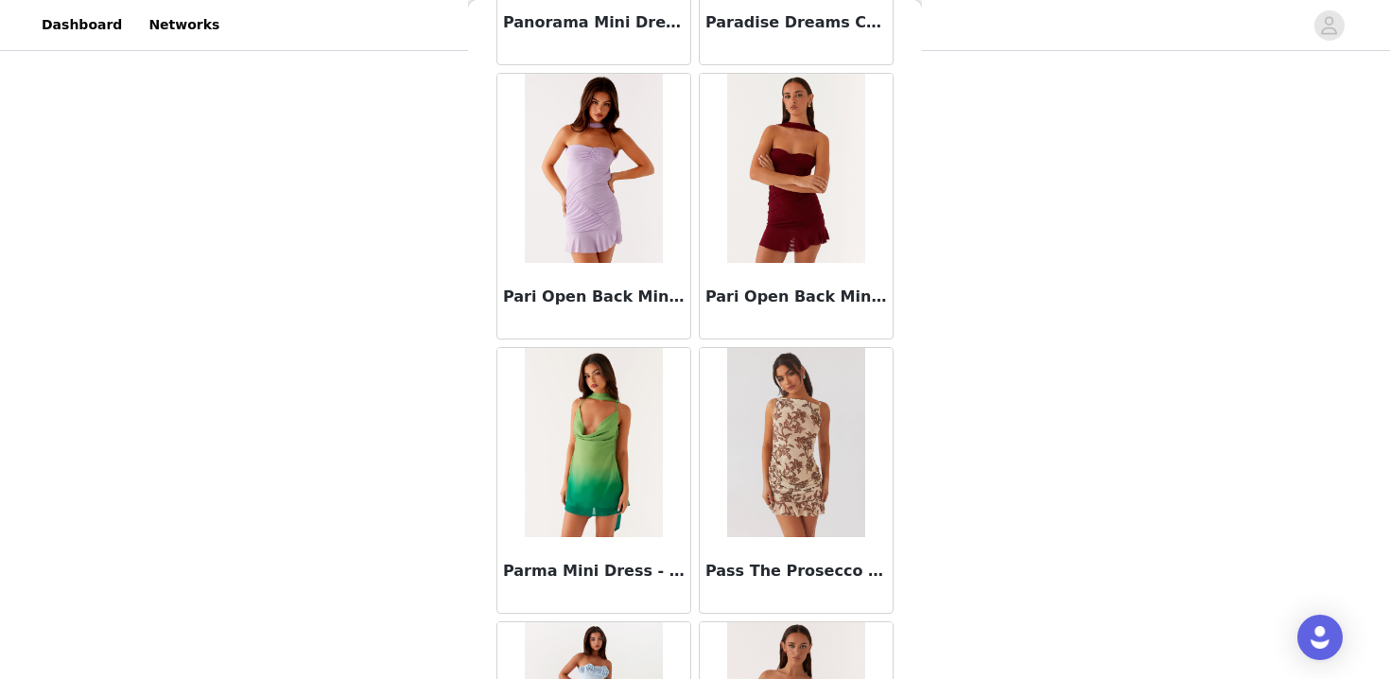
scroll to position [37611, 0]
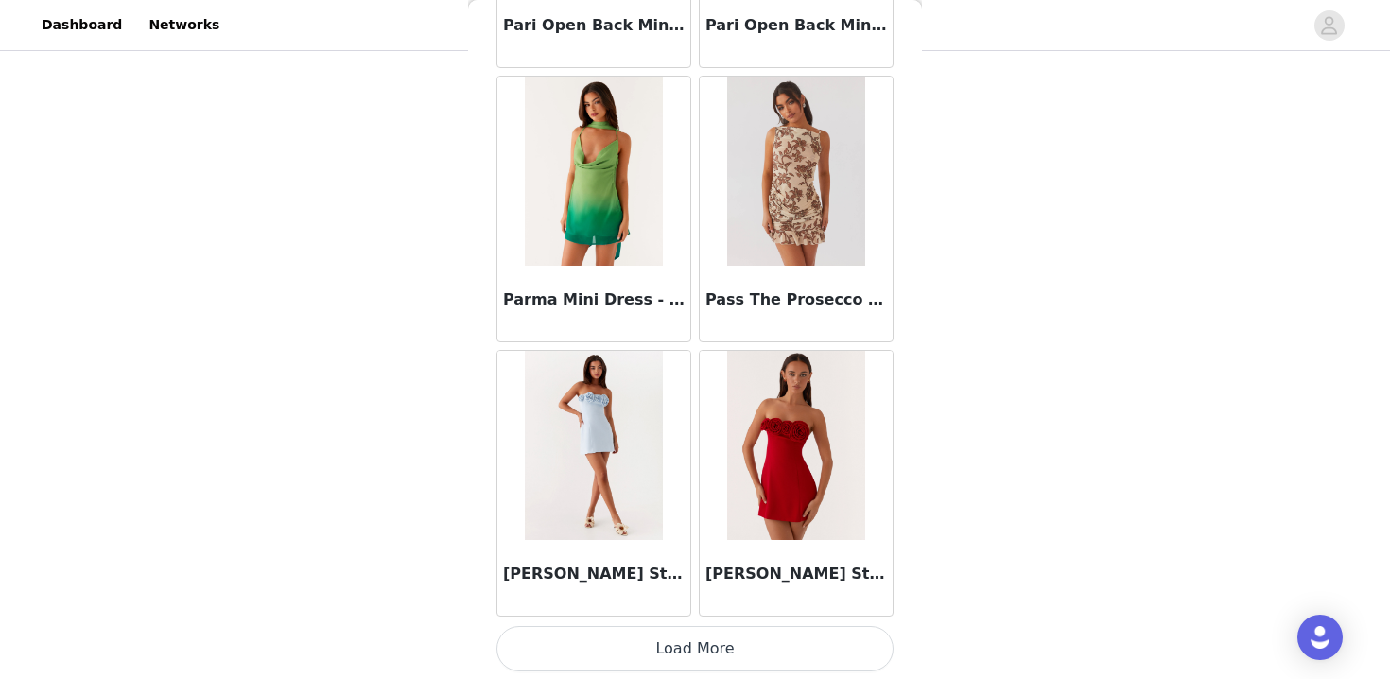
click at [777, 648] on button "Load More" at bounding box center [695, 648] width 397 height 45
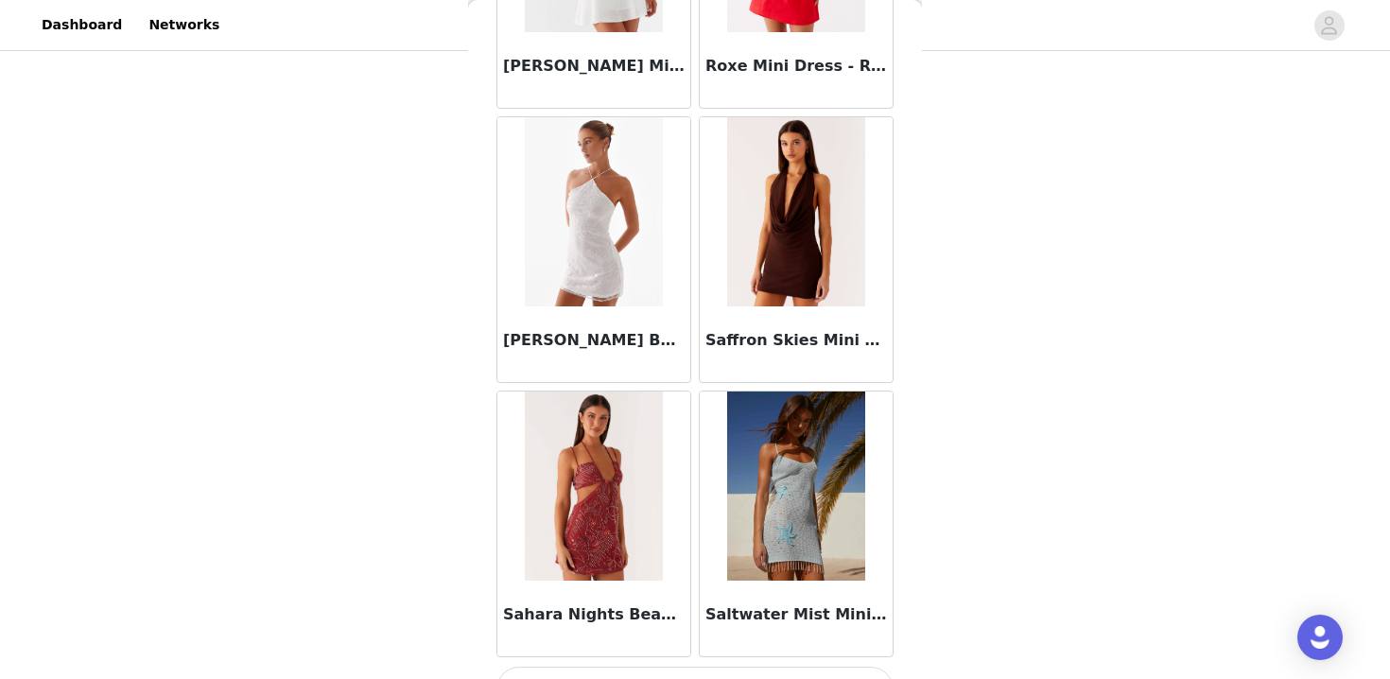
scroll to position [40612, 0]
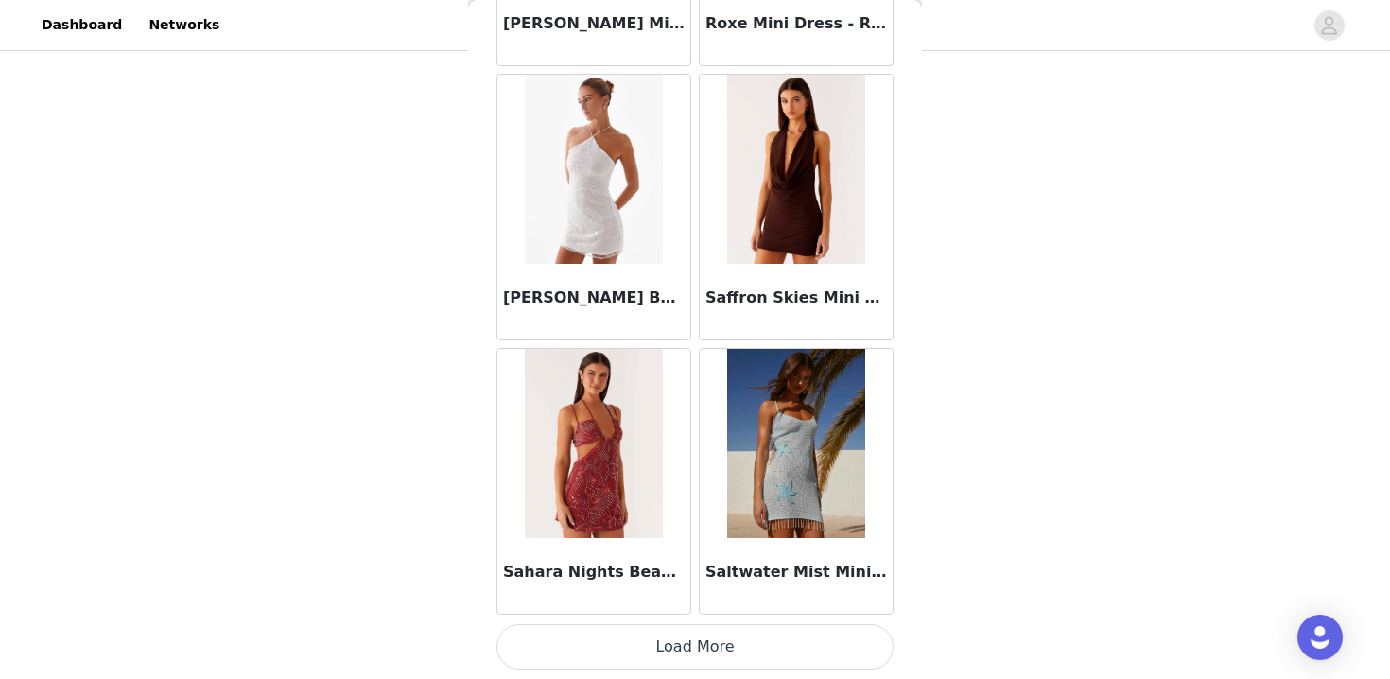
click at [754, 634] on button "Load More" at bounding box center [695, 646] width 397 height 45
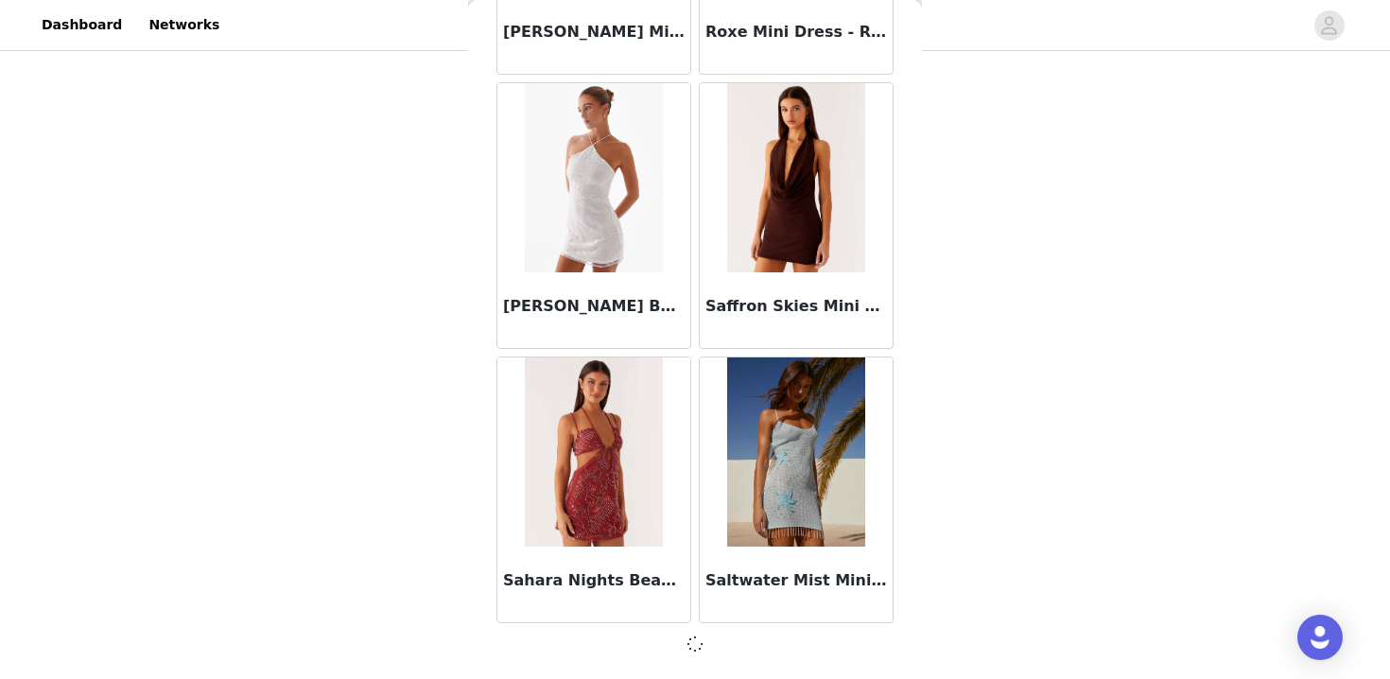
scroll to position [40603, 0]
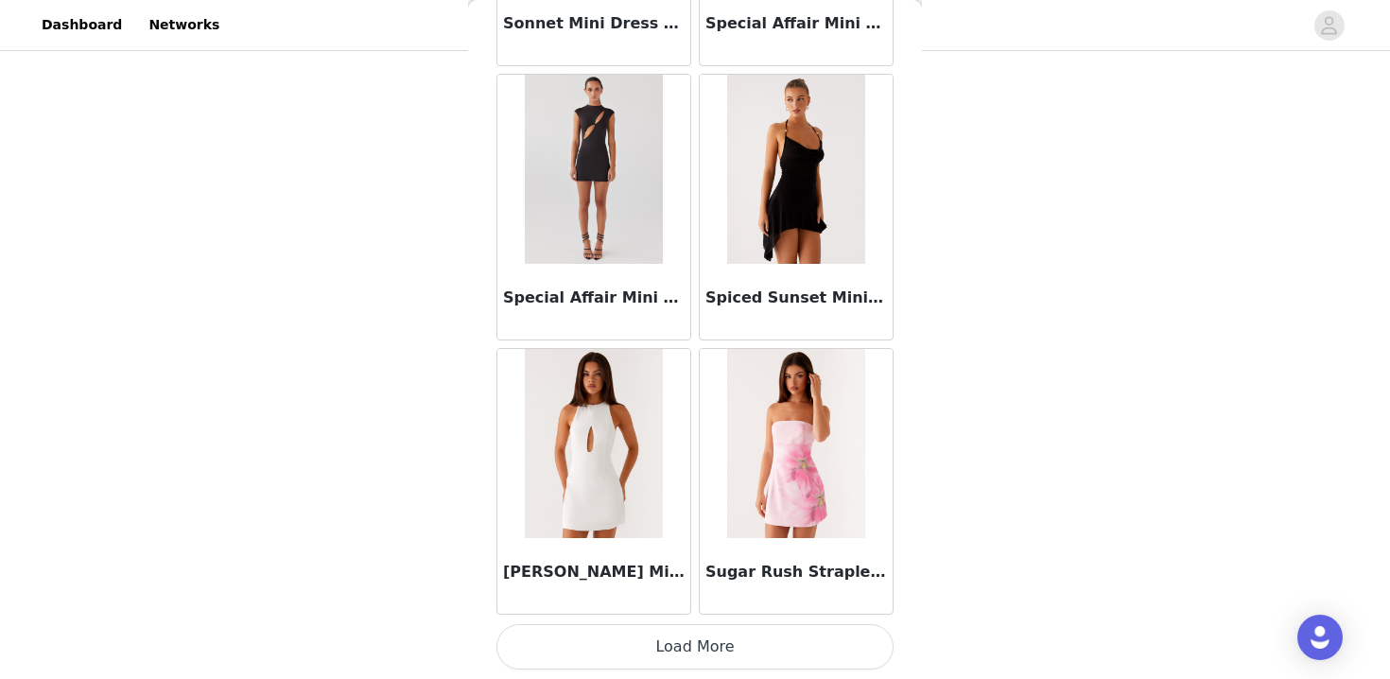
click at [754, 634] on button "Load More" at bounding box center [695, 646] width 397 height 45
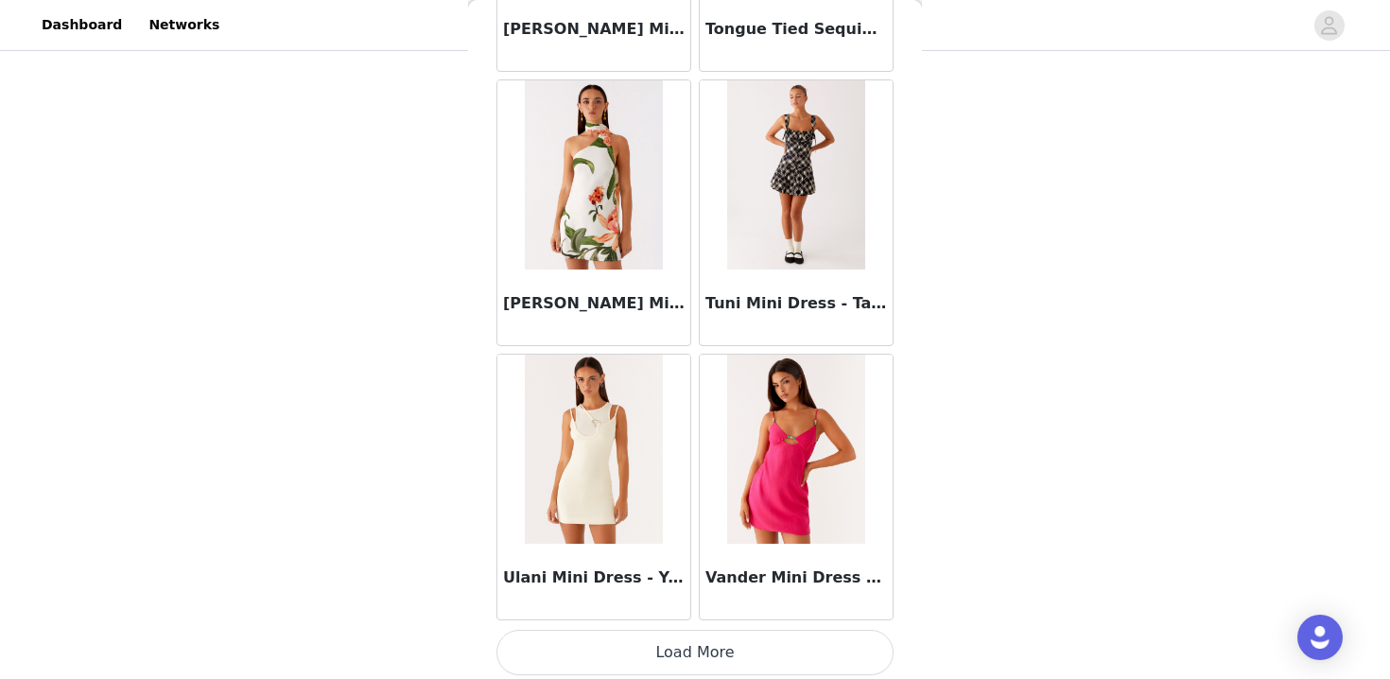
scroll to position [46097, 0]
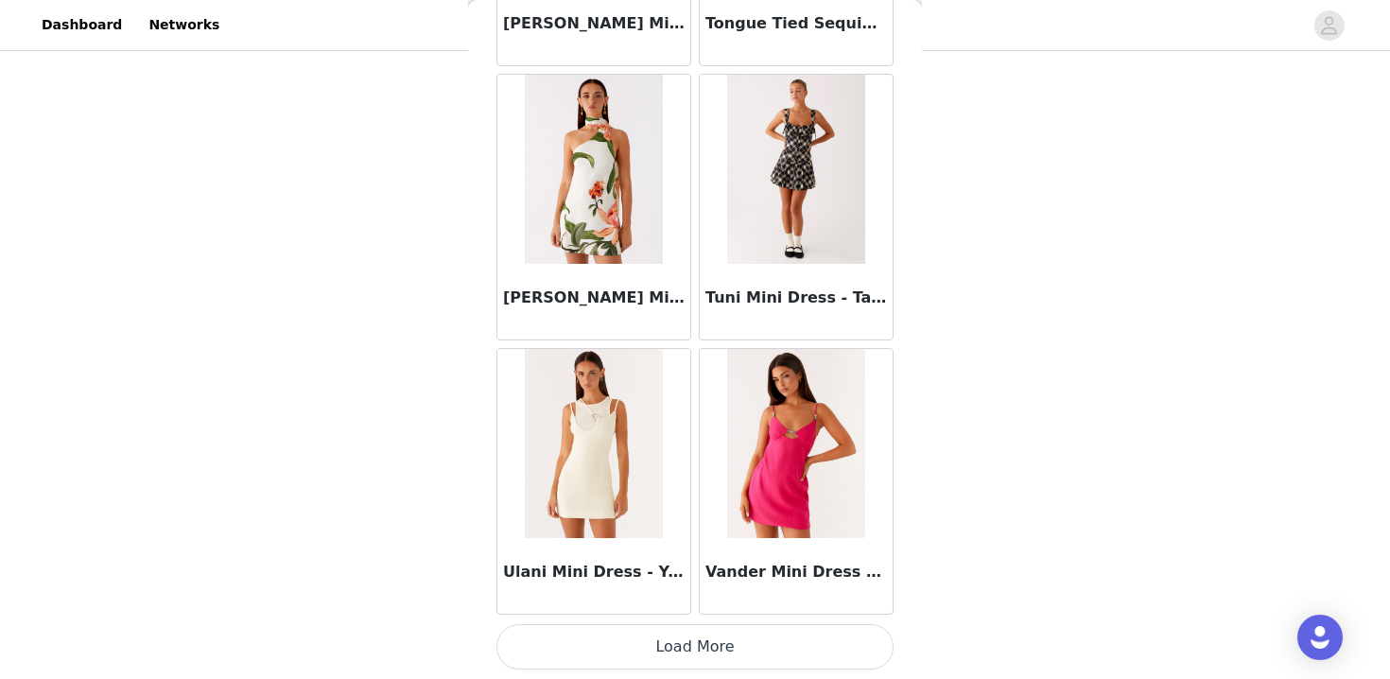
click at [701, 656] on button "Load More" at bounding box center [695, 646] width 397 height 45
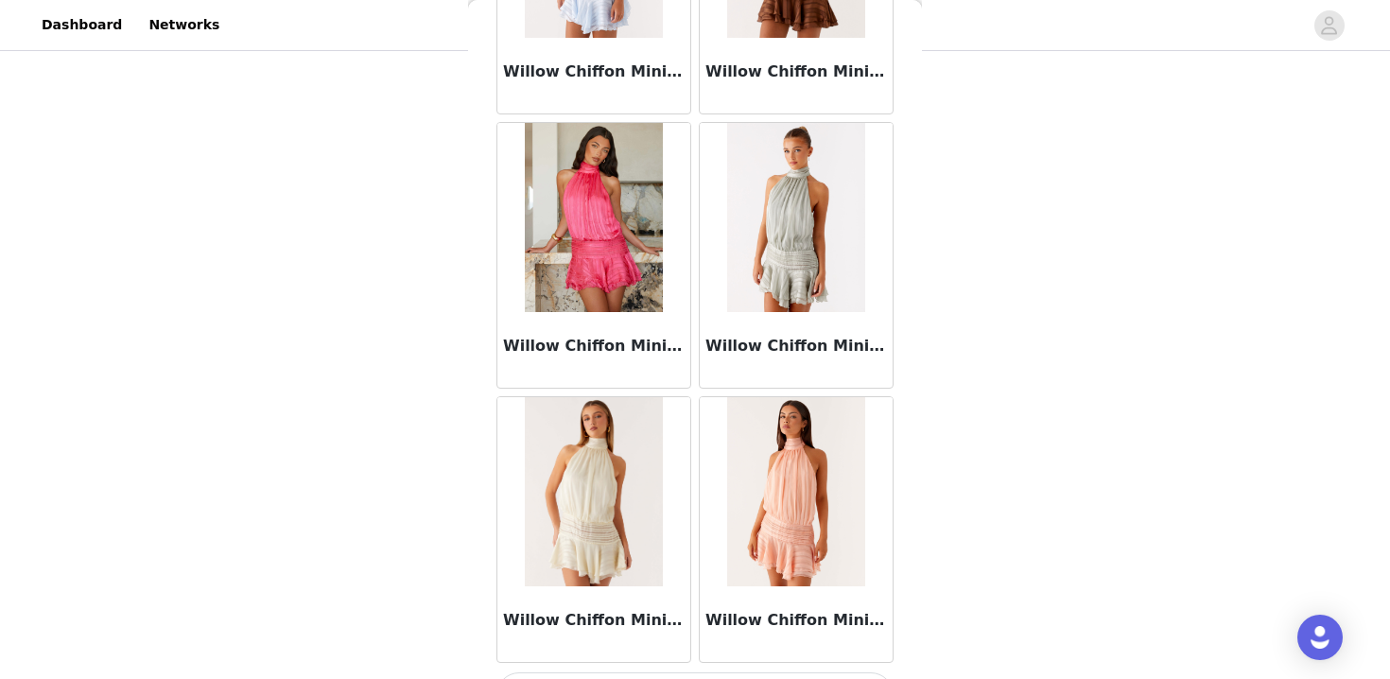
scroll to position [48840, 0]
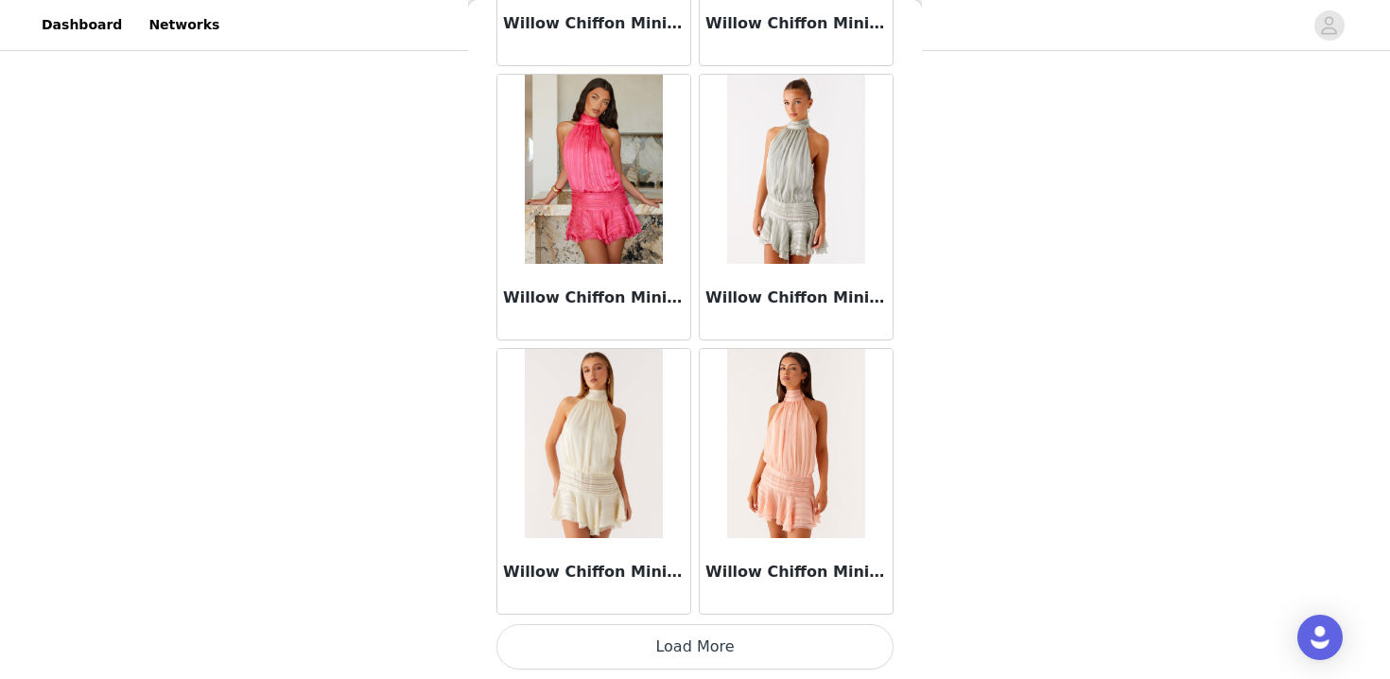
click at [614, 652] on button "Load More" at bounding box center [695, 646] width 397 height 45
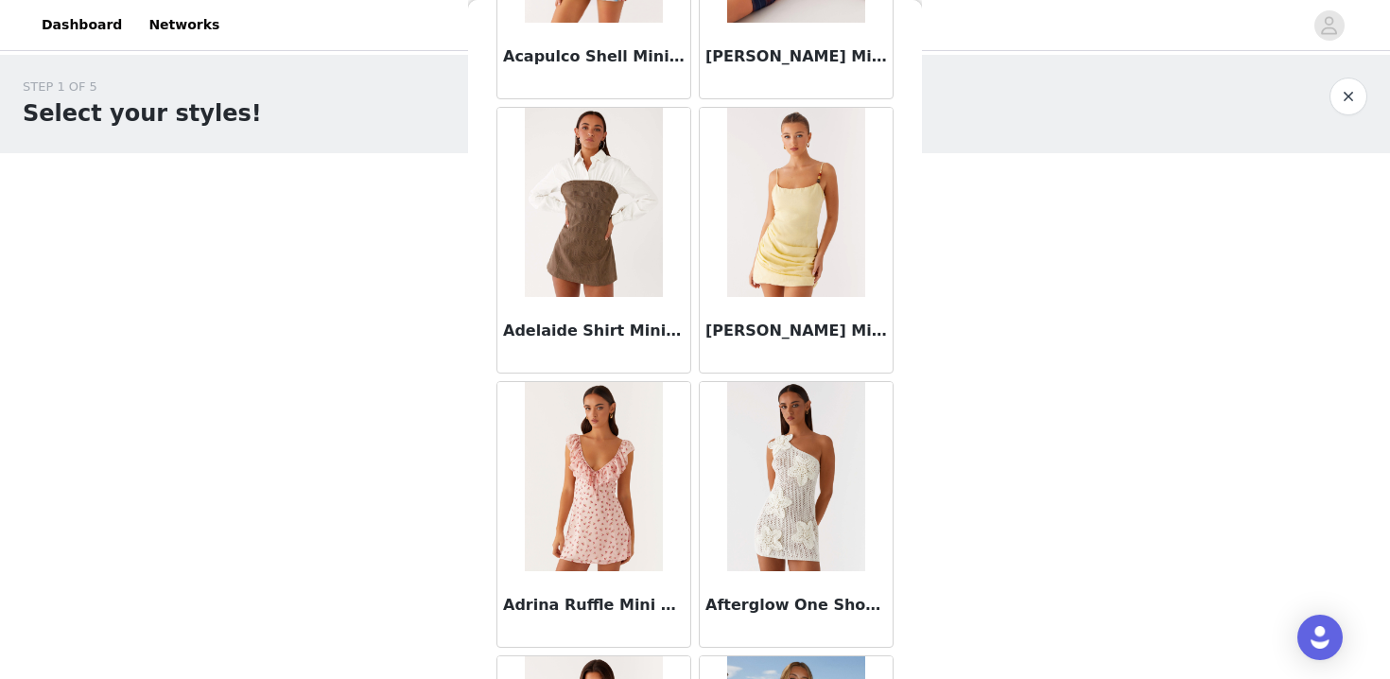
scroll to position [0, 0]
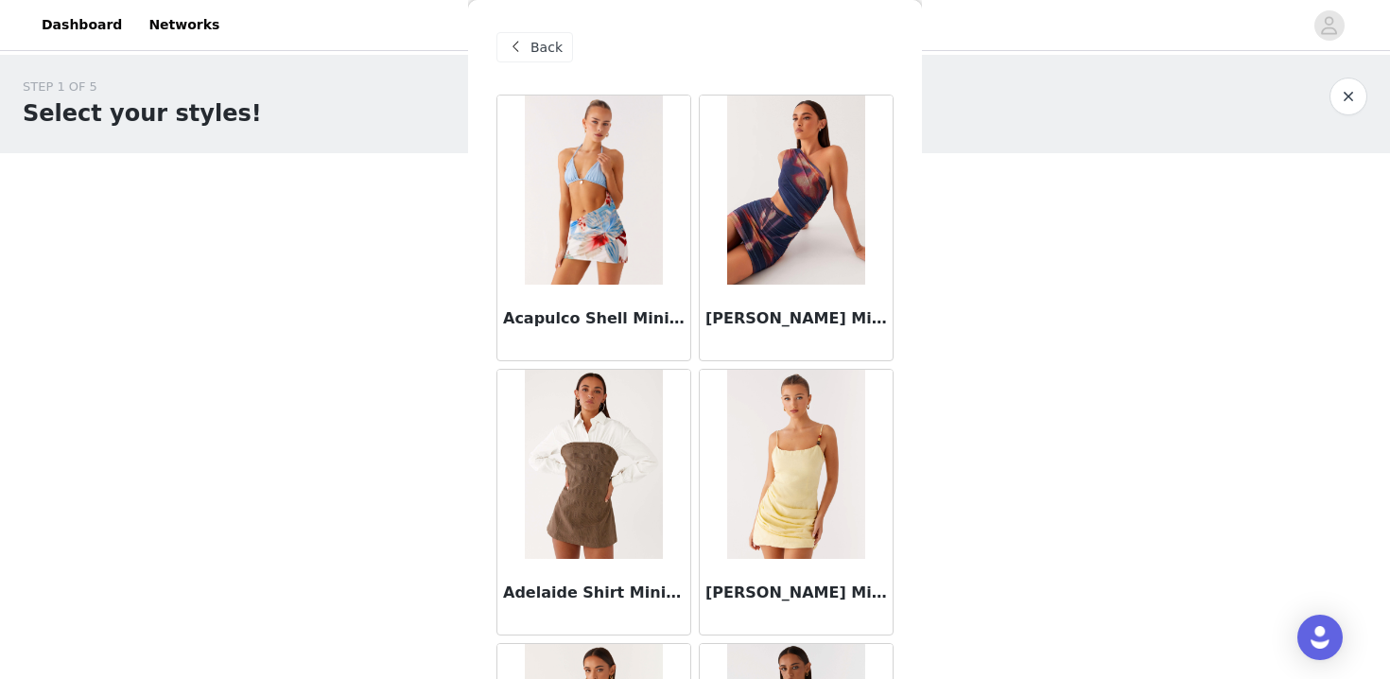
click at [532, 51] on span "Back" at bounding box center [547, 48] width 32 height 20
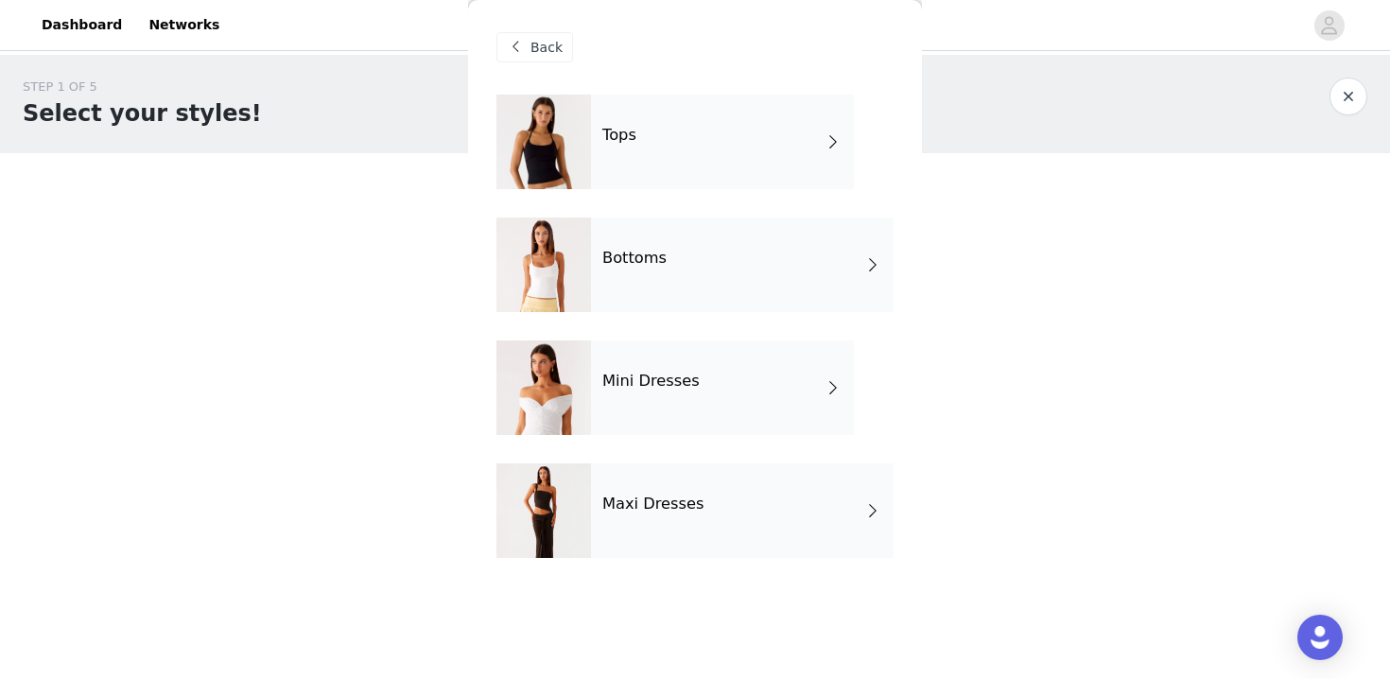
click at [621, 166] on div "Tops" at bounding box center [722, 142] width 263 height 95
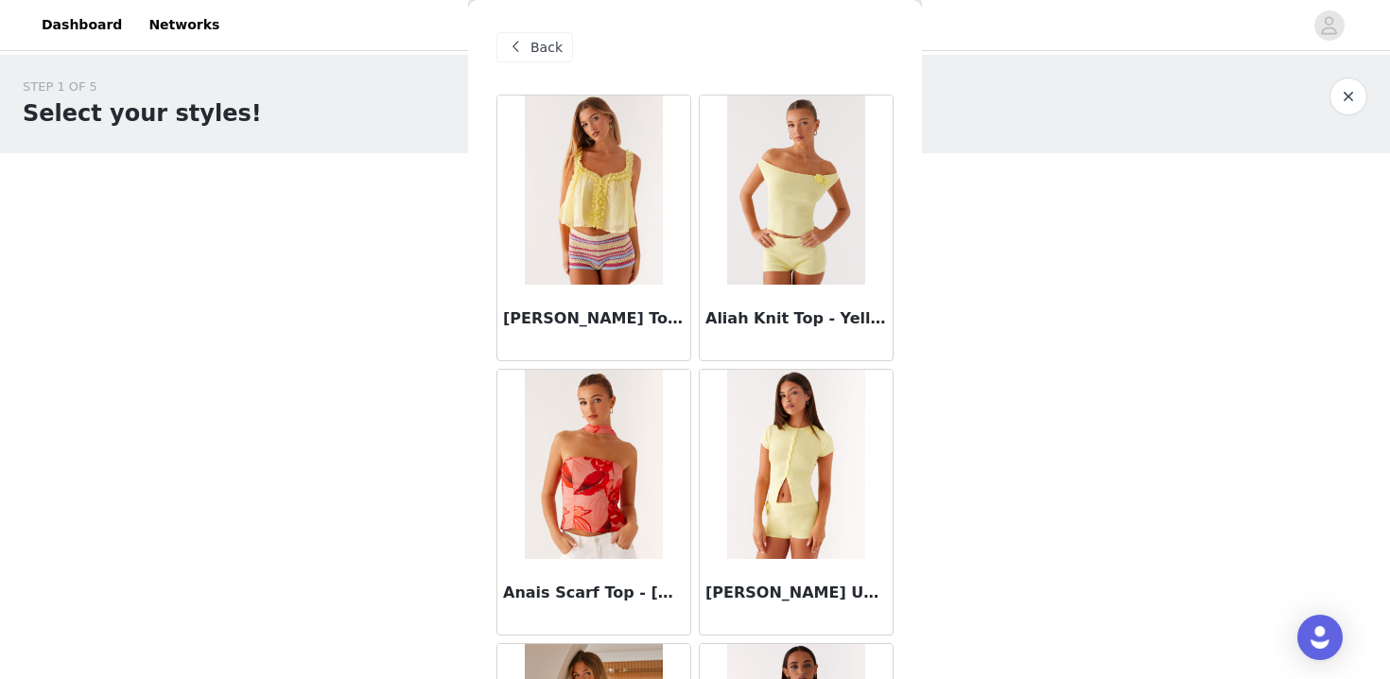
click at [539, 41] on span "Back" at bounding box center [547, 48] width 32 height 20
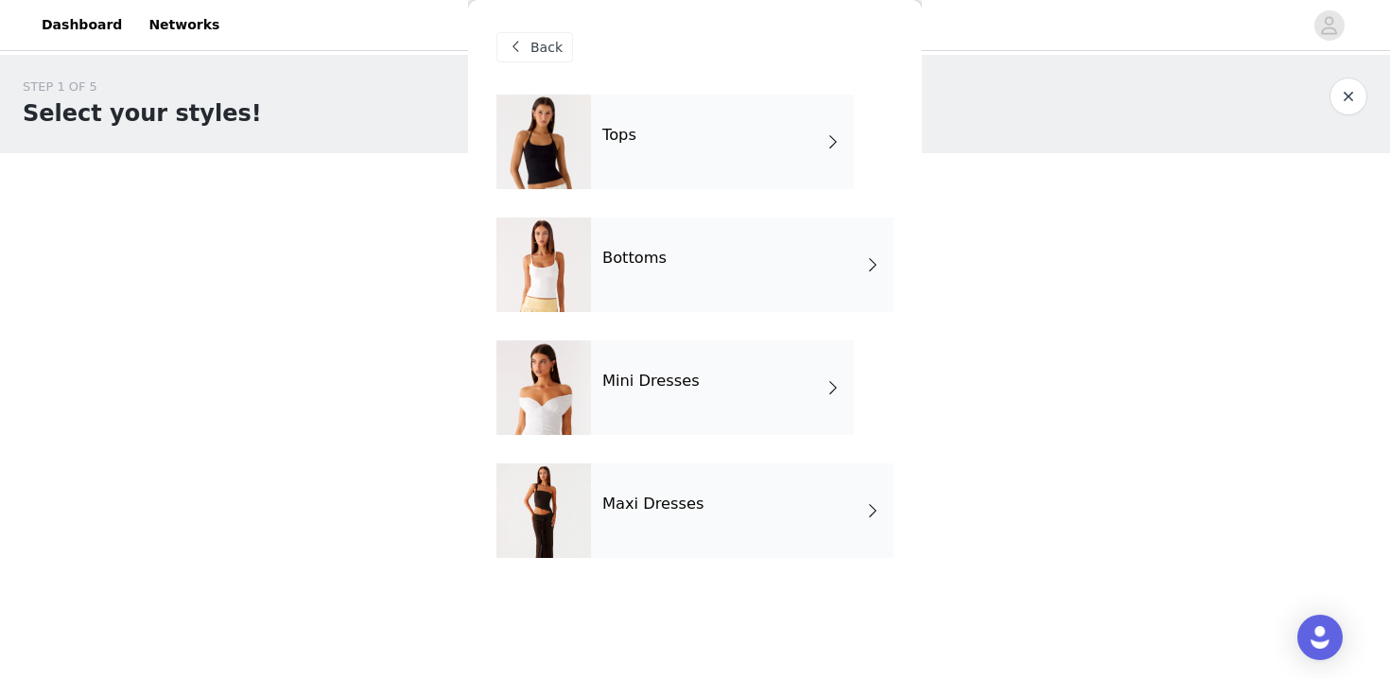
click at [630, 266] on h4 "Bottoms" at bounding box center [634, 258] width 64 height 17
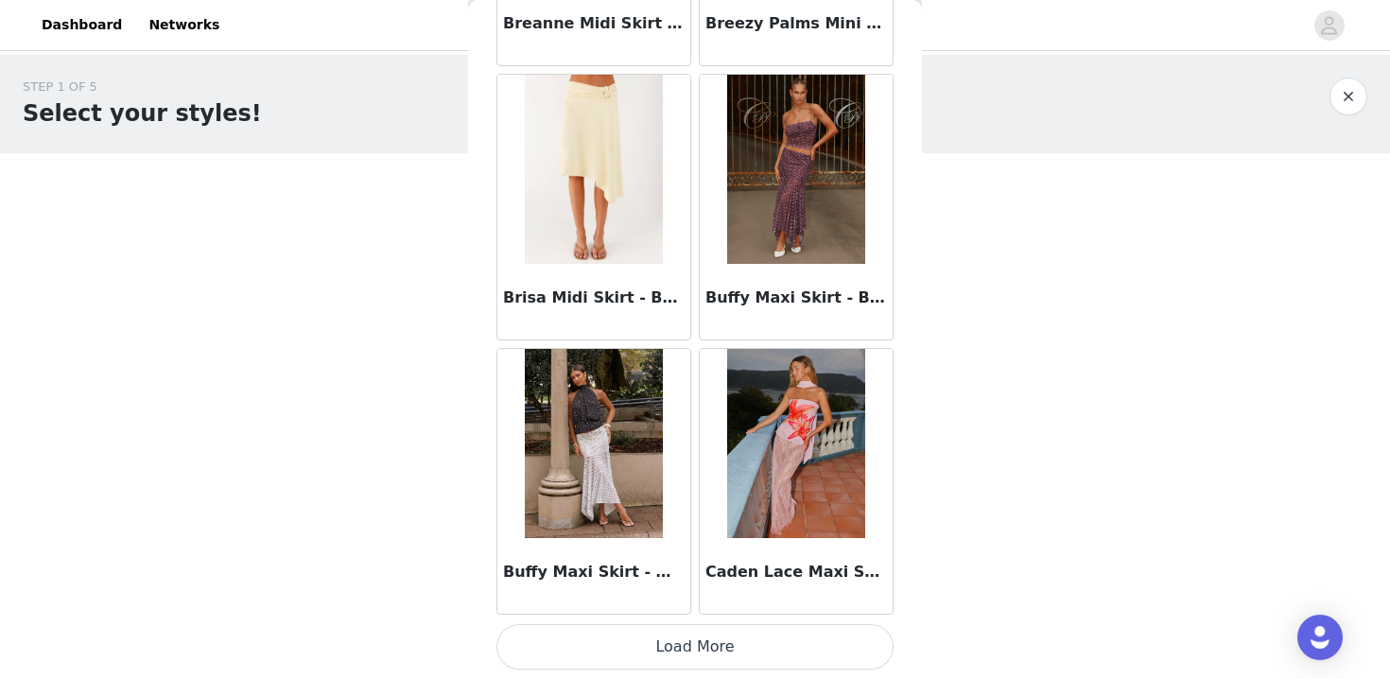
scroll to position [146, 0]
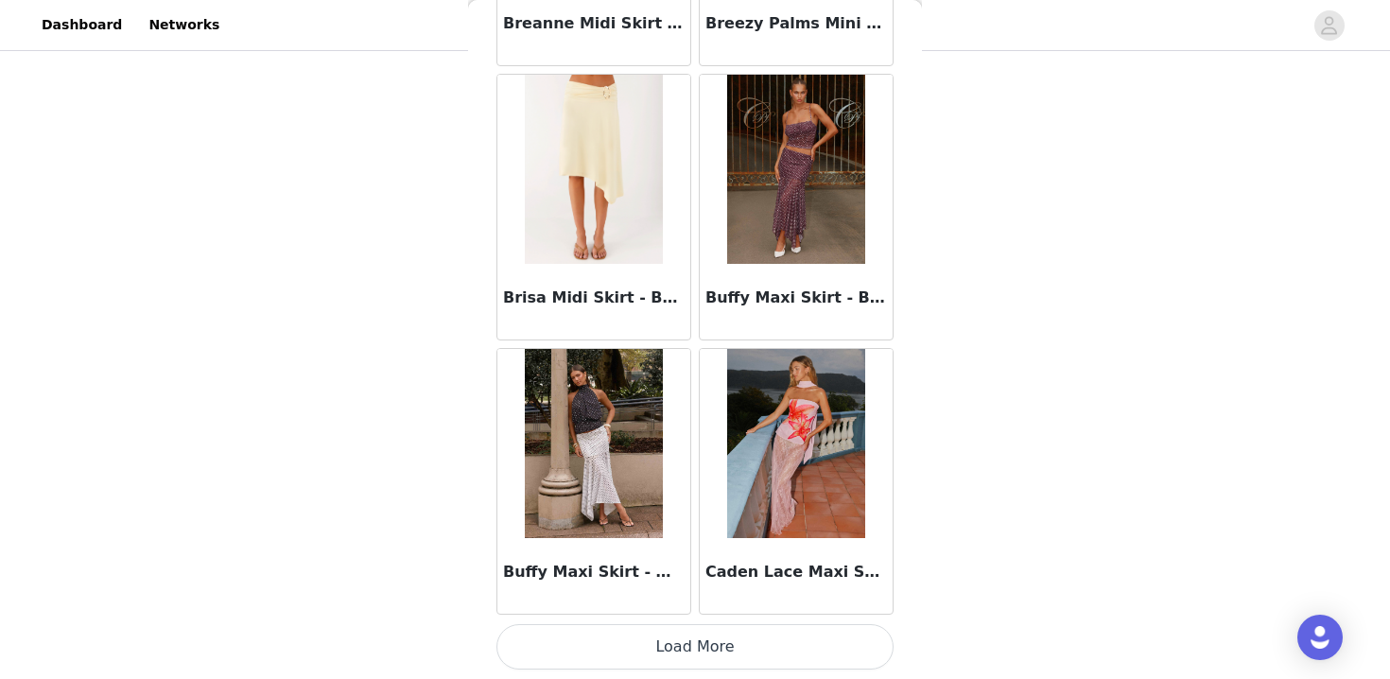
click at [793, 642] on button "Load More" at bounding box center [695, 646] width 397 height 45
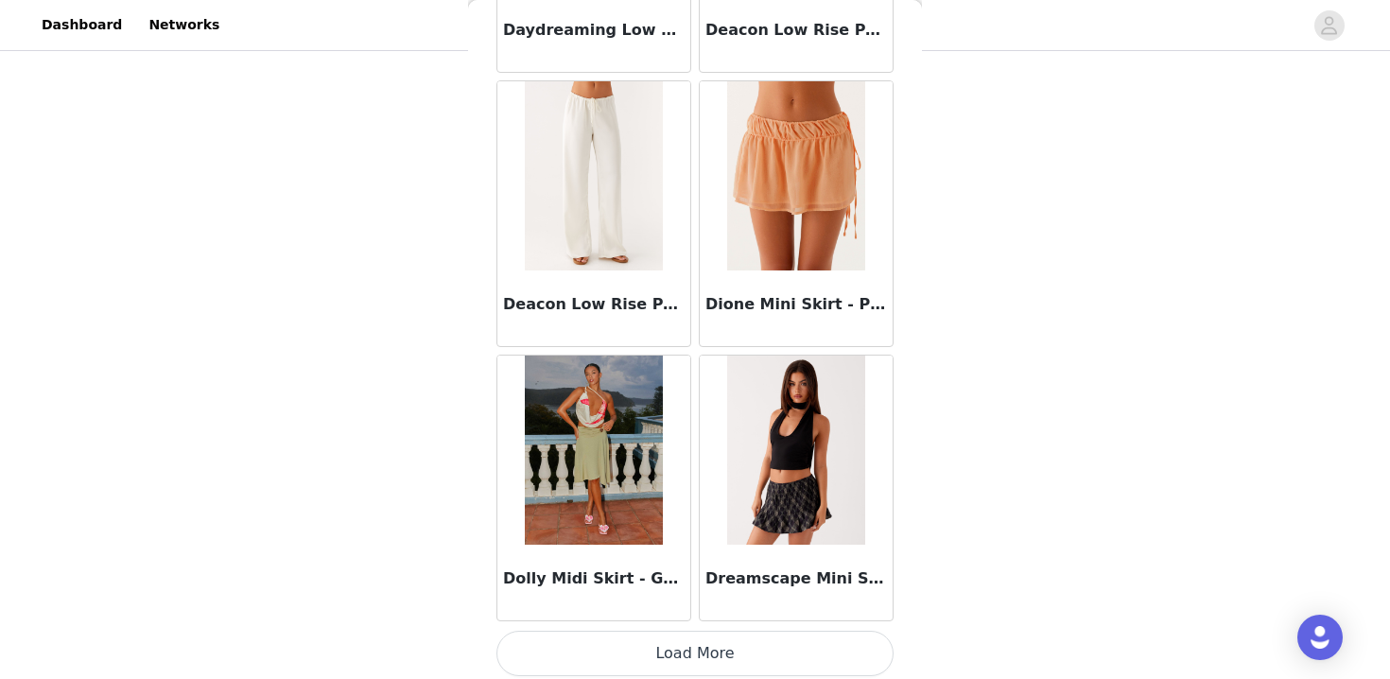
scroll to position [4958, 0]
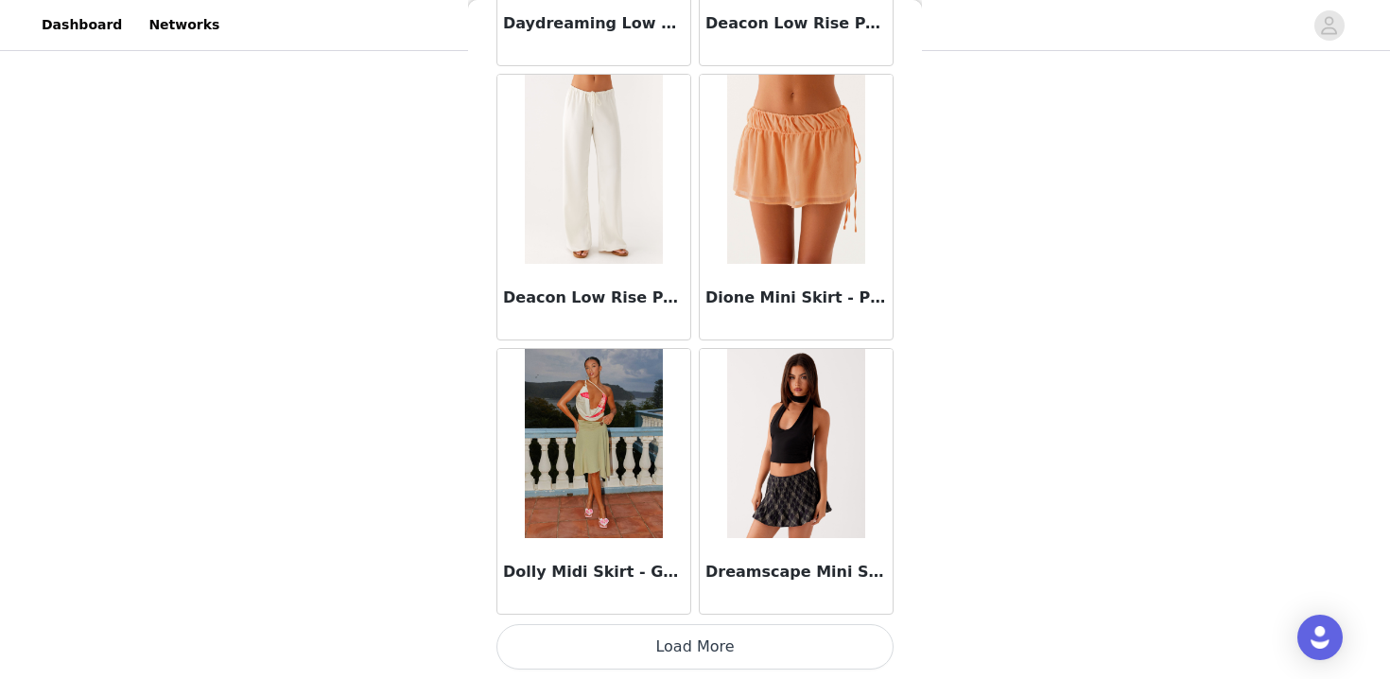
click at [670, 646] on button "Load More" at bounding box center [695, 646] width 397 height 45
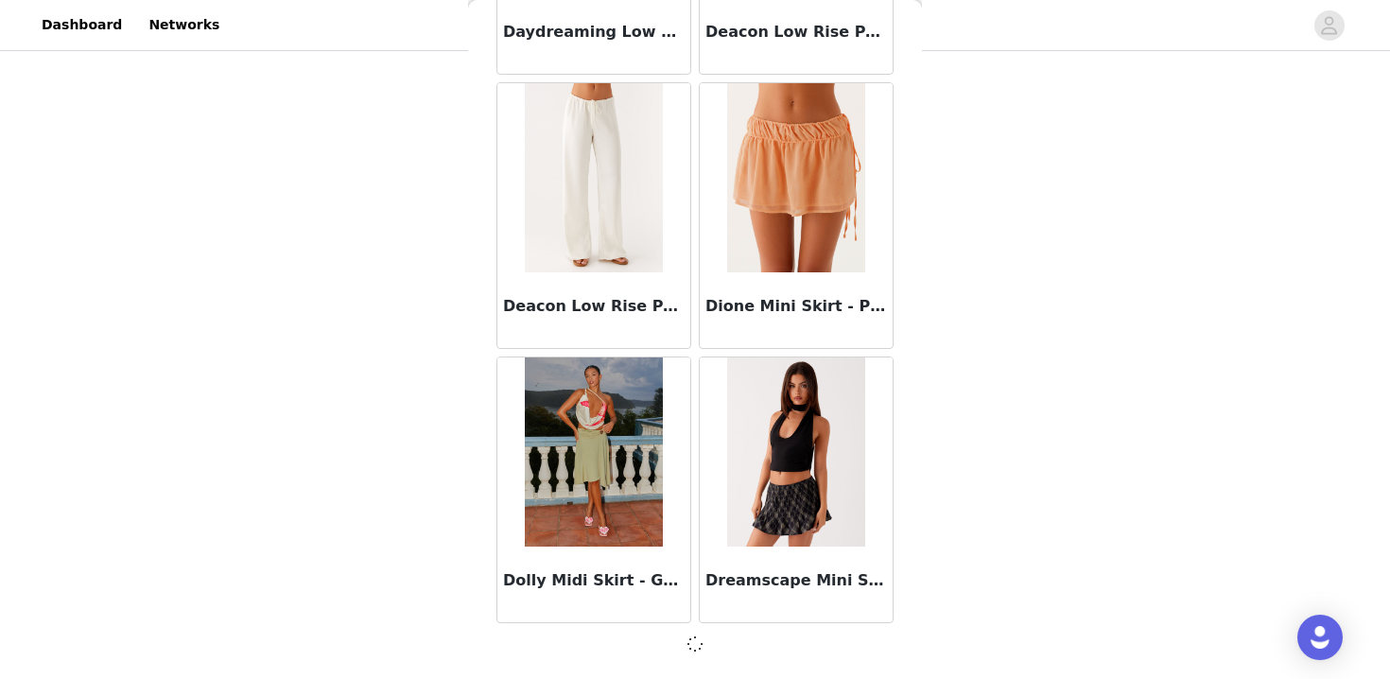
scroll to position [4949, 0]
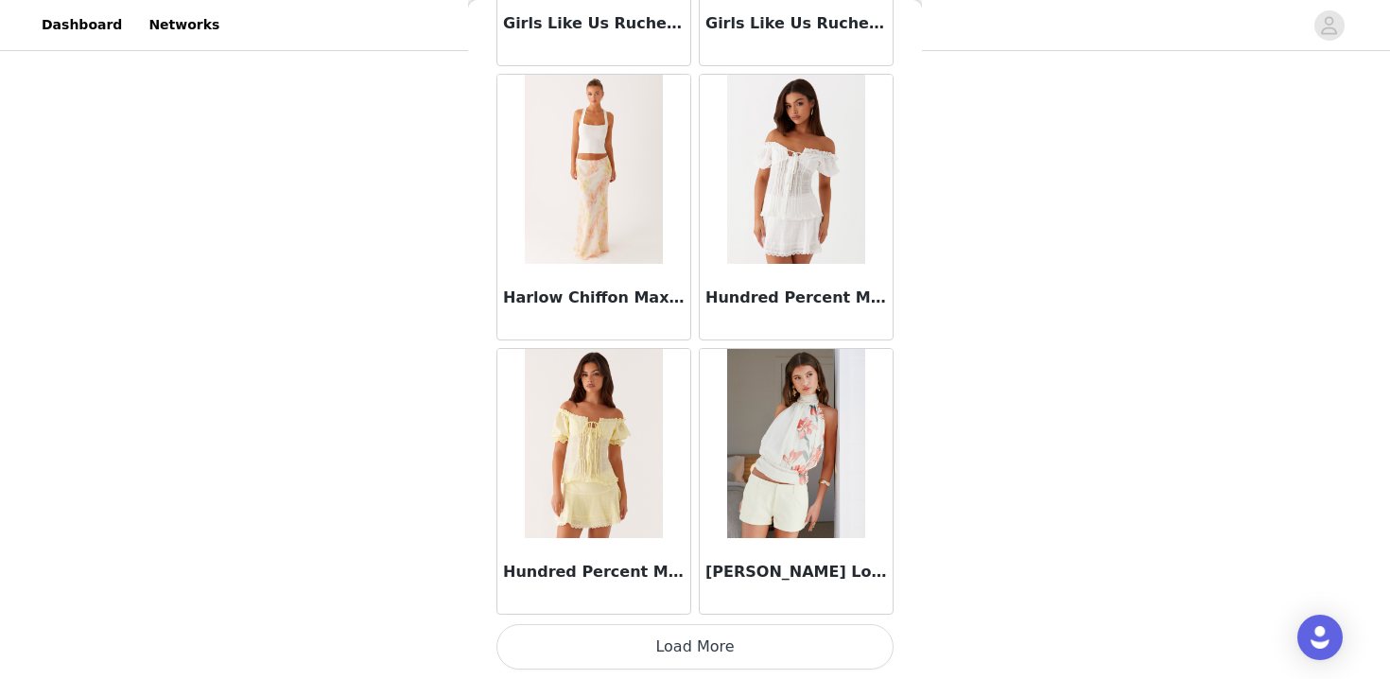
click at [670, 646] on button "Load More" at bounding box center [695, 646] width 397 height 45
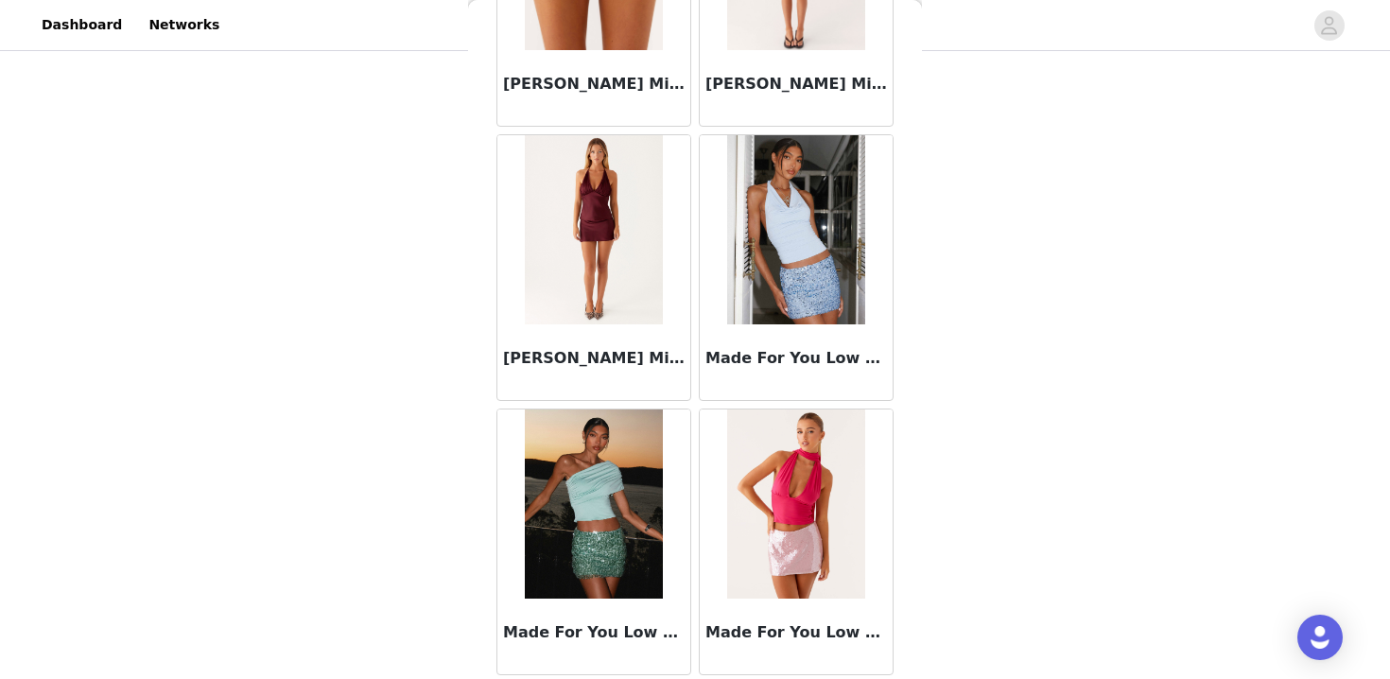
scroll to position [10443, 0]
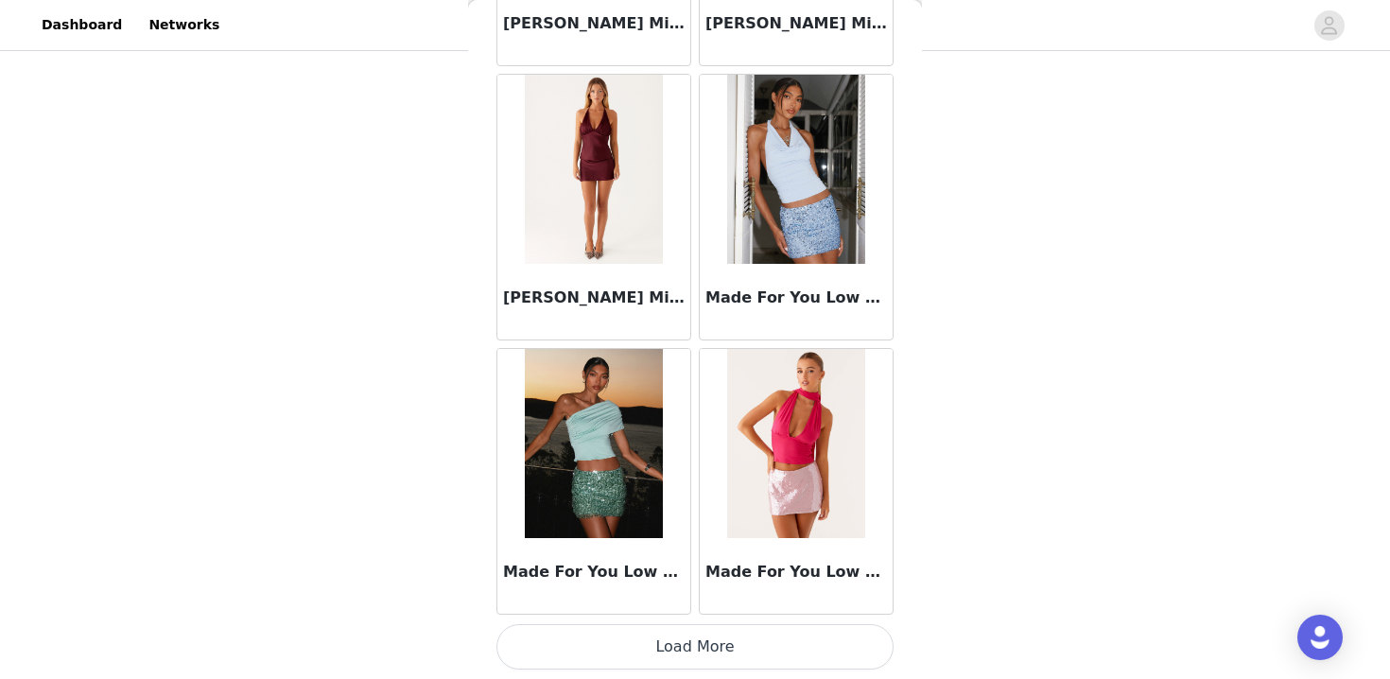
click at [670, 646] on button "Load More" at bounding box center [695, 646] width 397 height 45
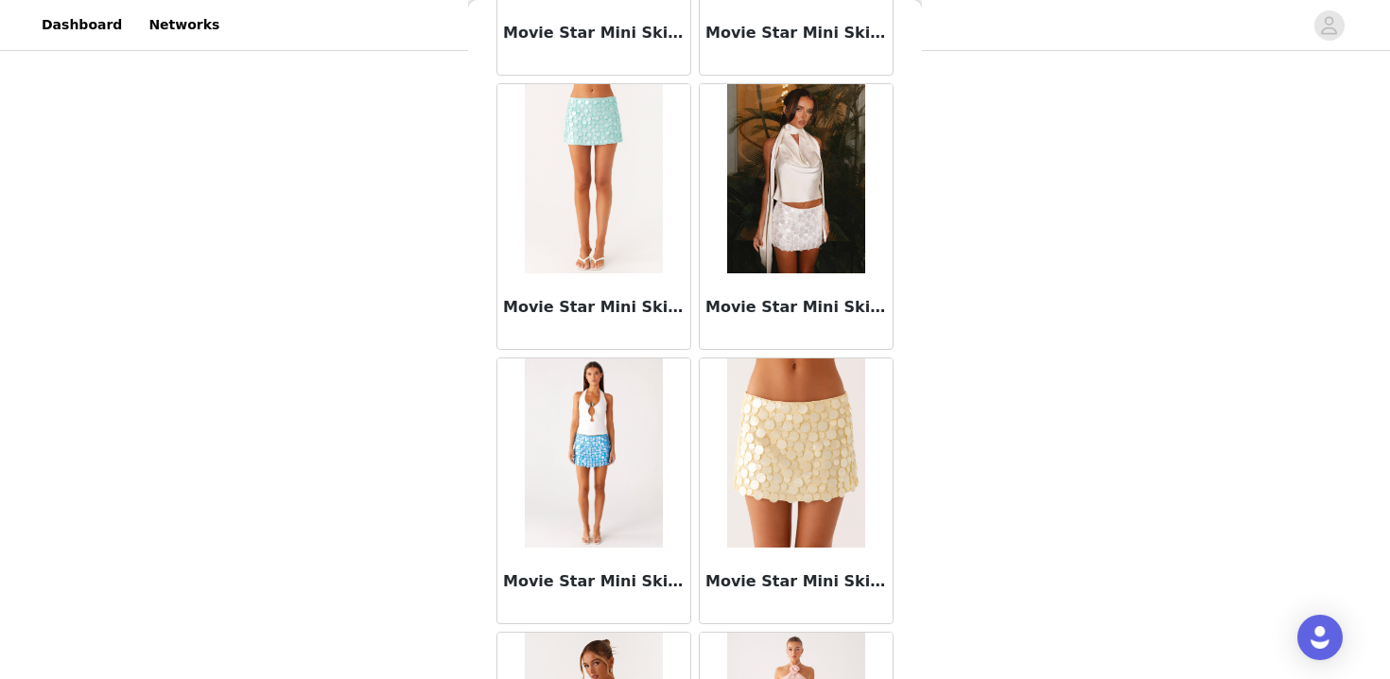
scroll to position [12360, 0]
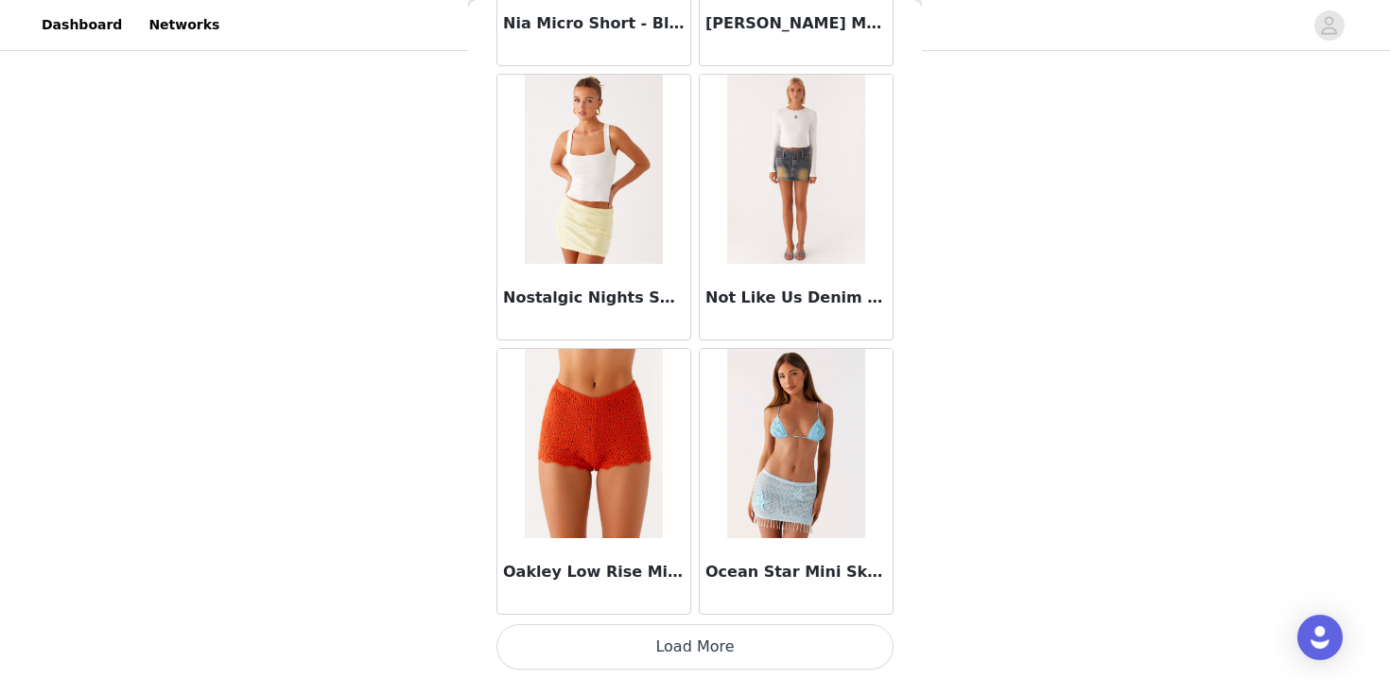
click at [670, 646] on button "Load More" at bounding box center [695, 646] width 397 height 45
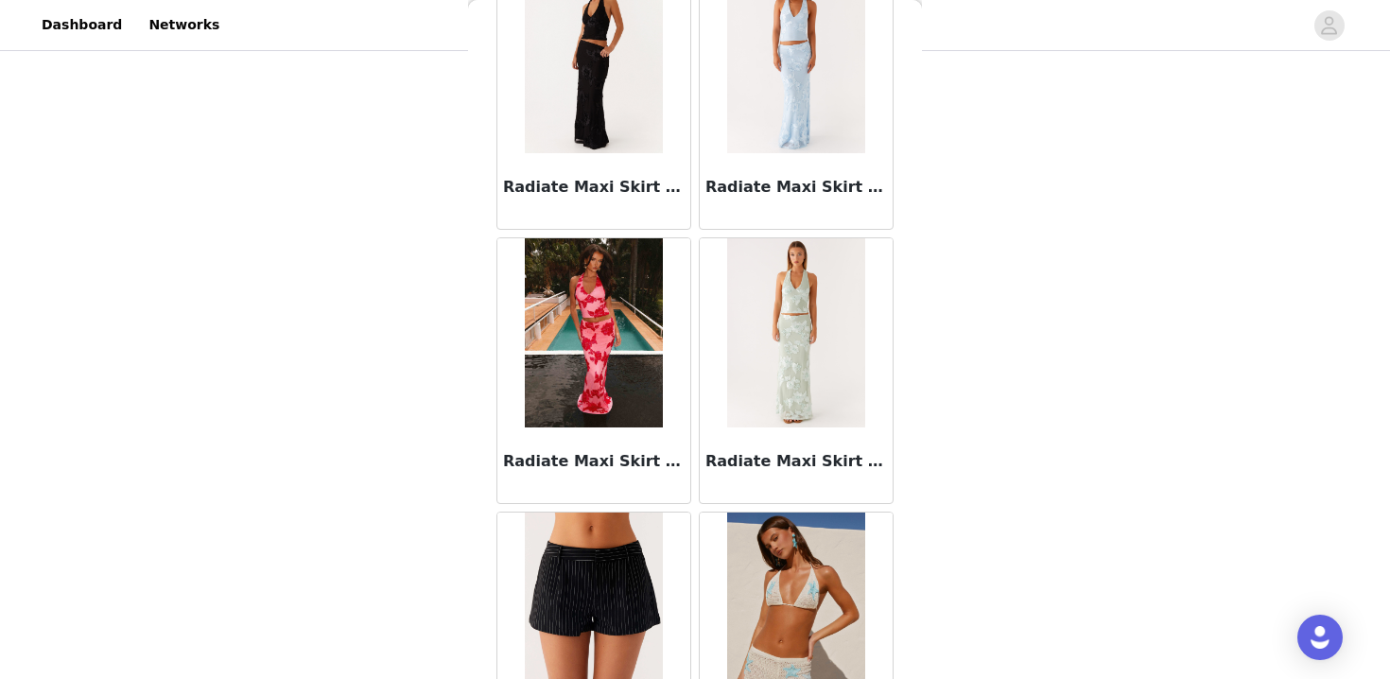
scroll to position [14944, 0]
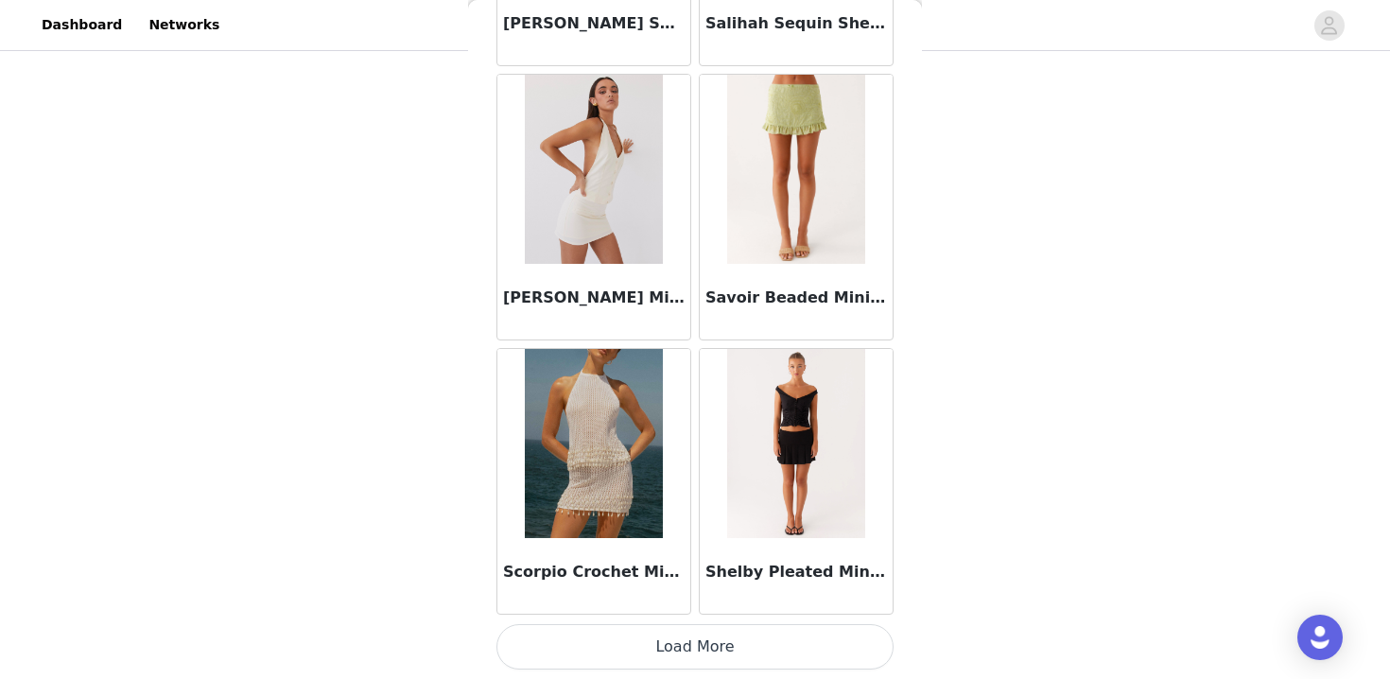
click at [670, 646] on button "Load More" at bounding box center [695, 646] width 397 height 45
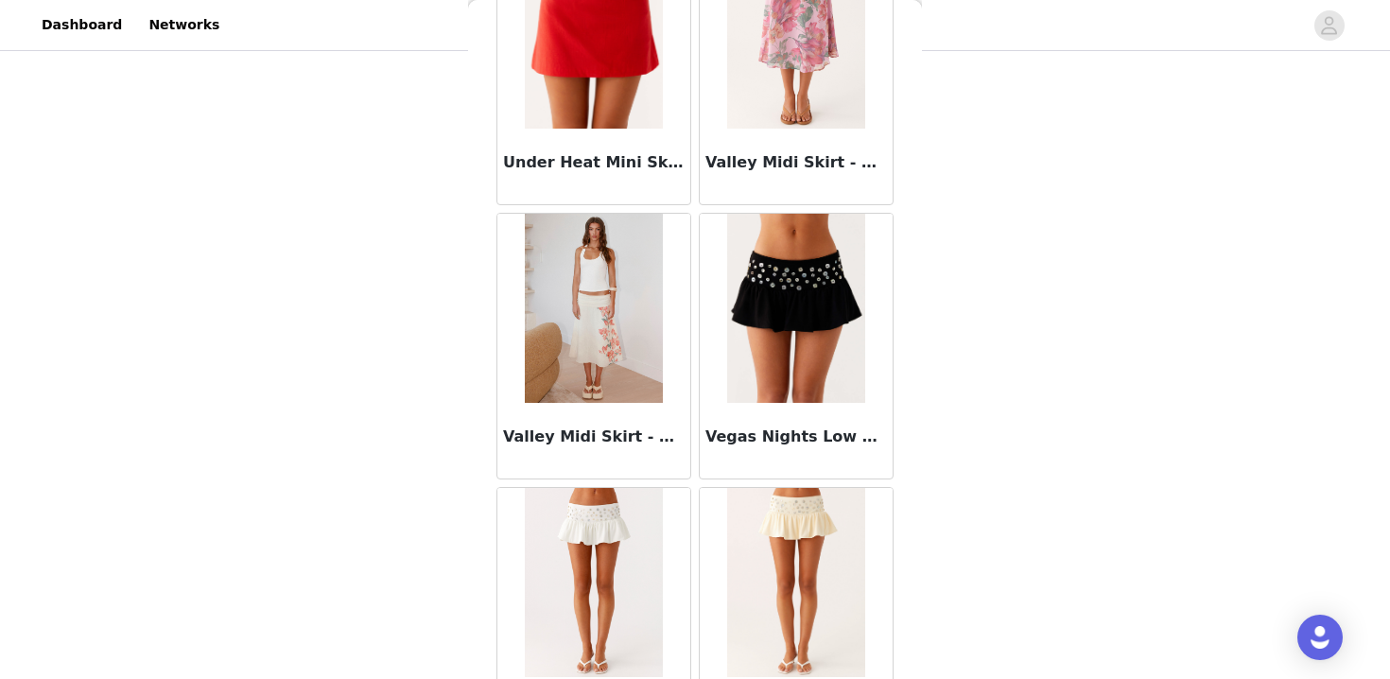
scroll to position [18671, 0]
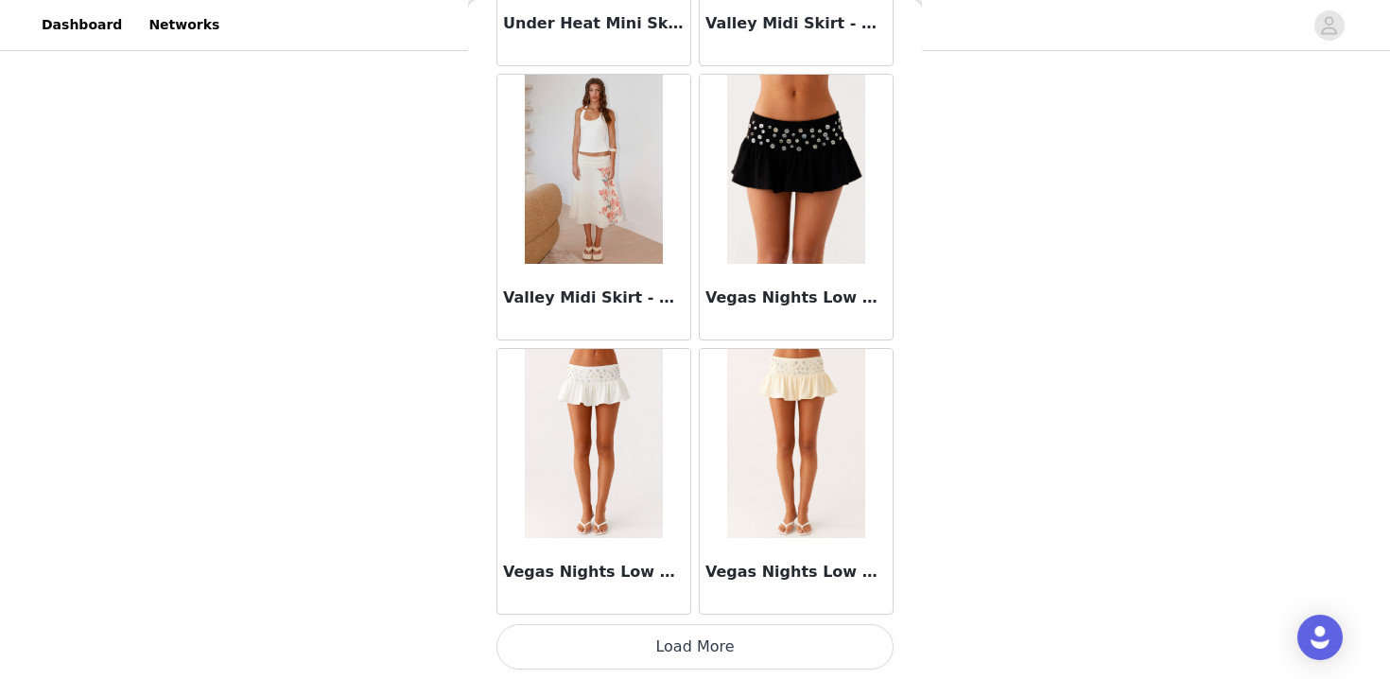
click at [671, 649] on button "Load More" at bounding box center [695, 646] width 397 height 45
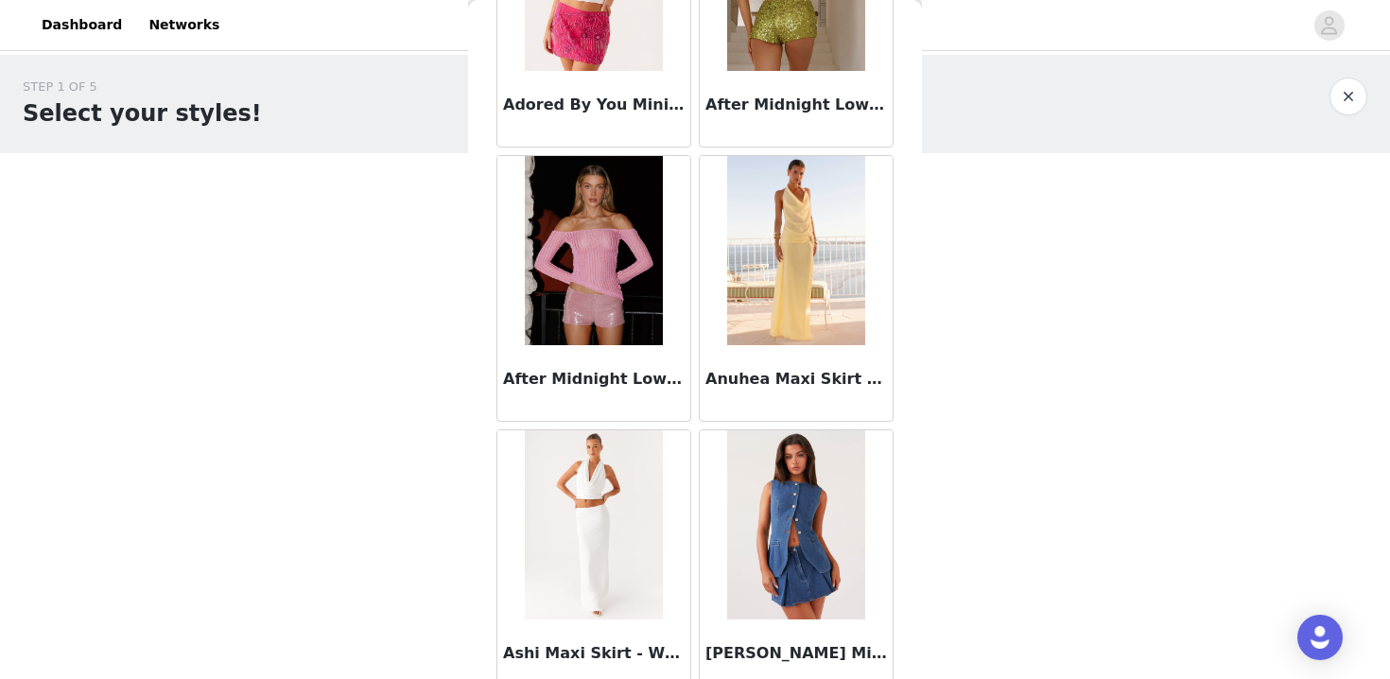
scroll to position [0, 0]
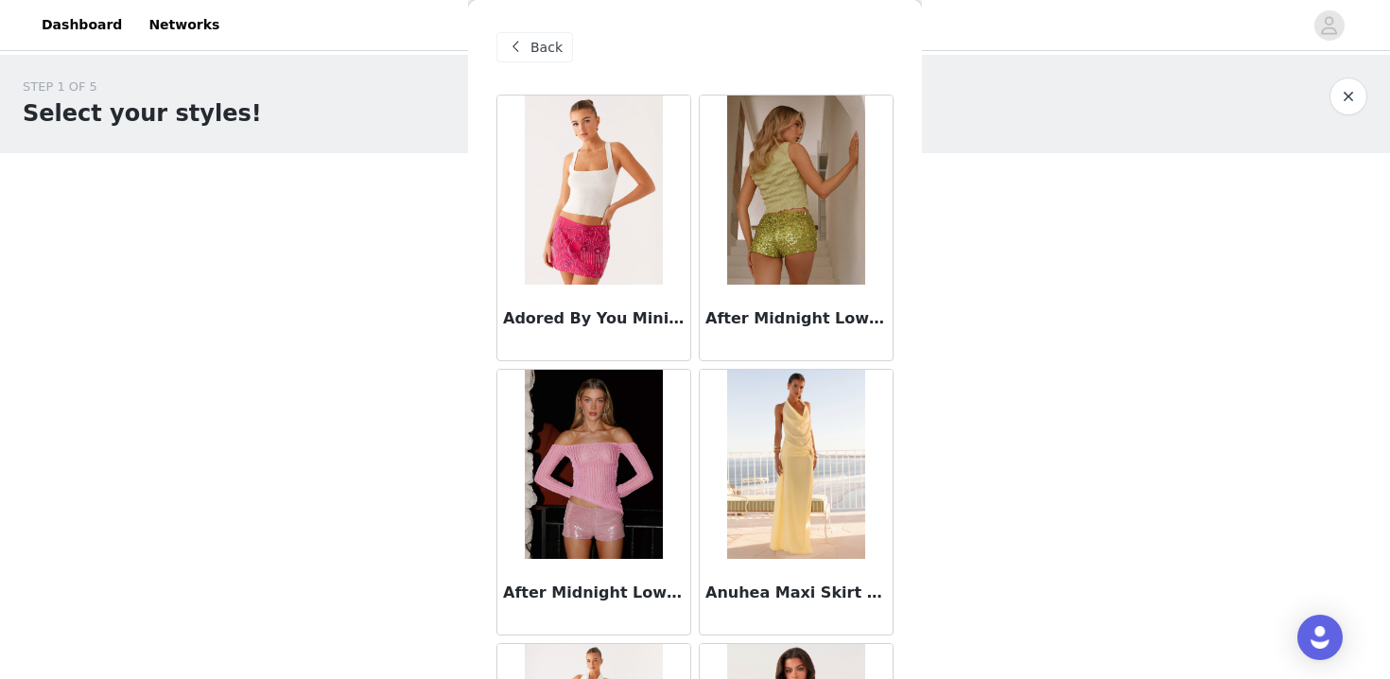
click at [549, 52] on span "Back" at bounding box center [547, 48] width 32 height 20
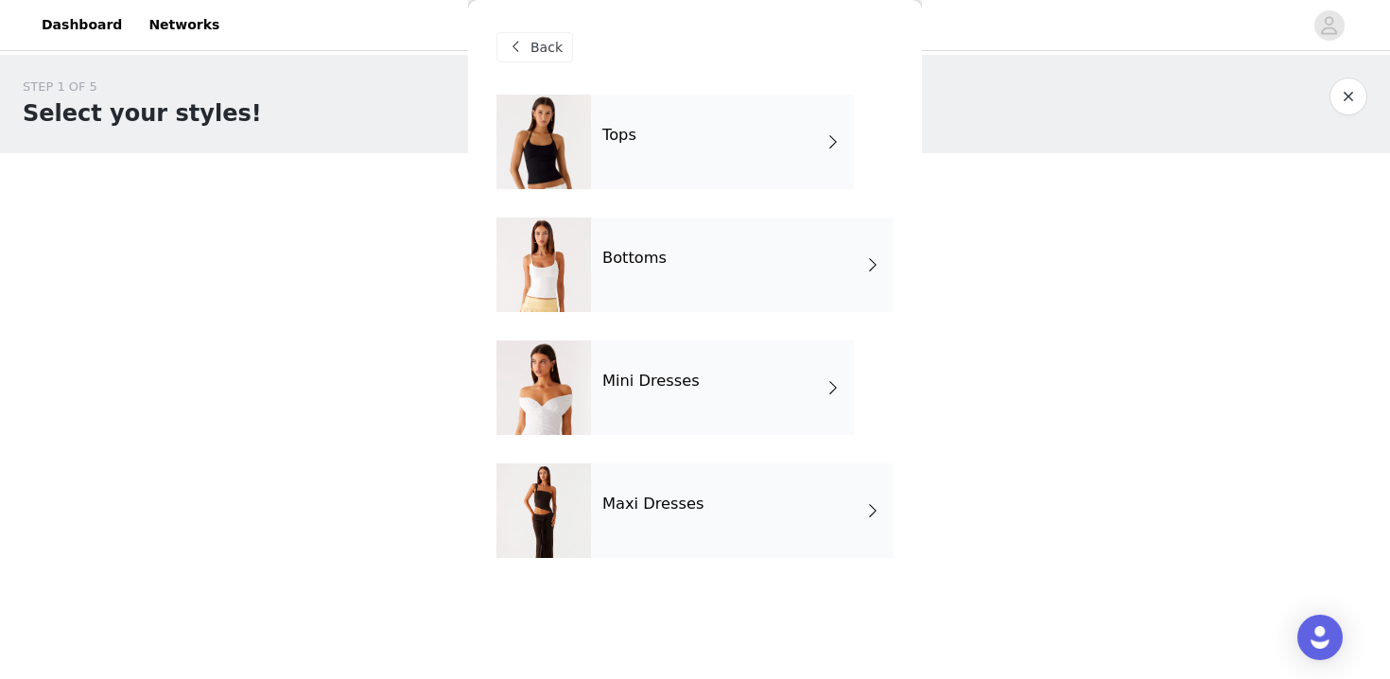
click at [633, 522] on div "Maxi Dresses" at bounding box center [742, 510] width 303 height 95
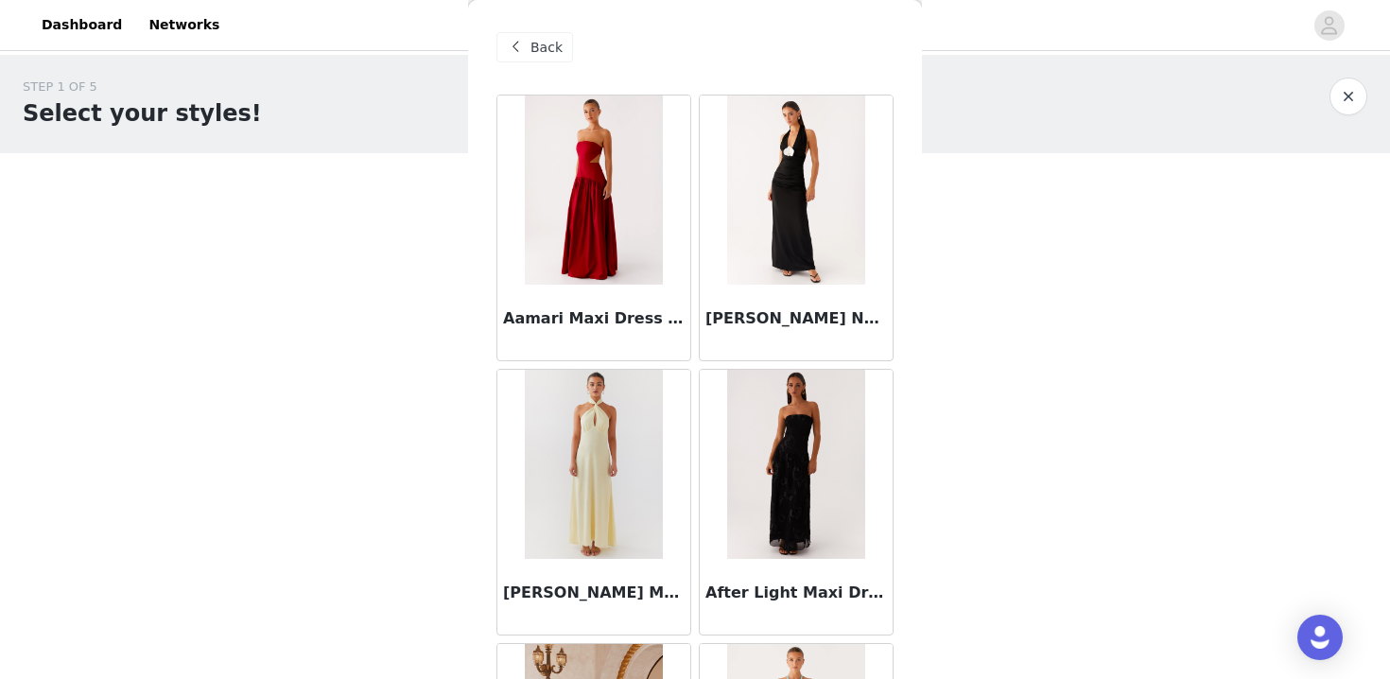
click at [821, 204] on img at bounding box center [795, 190] width 137 height 189
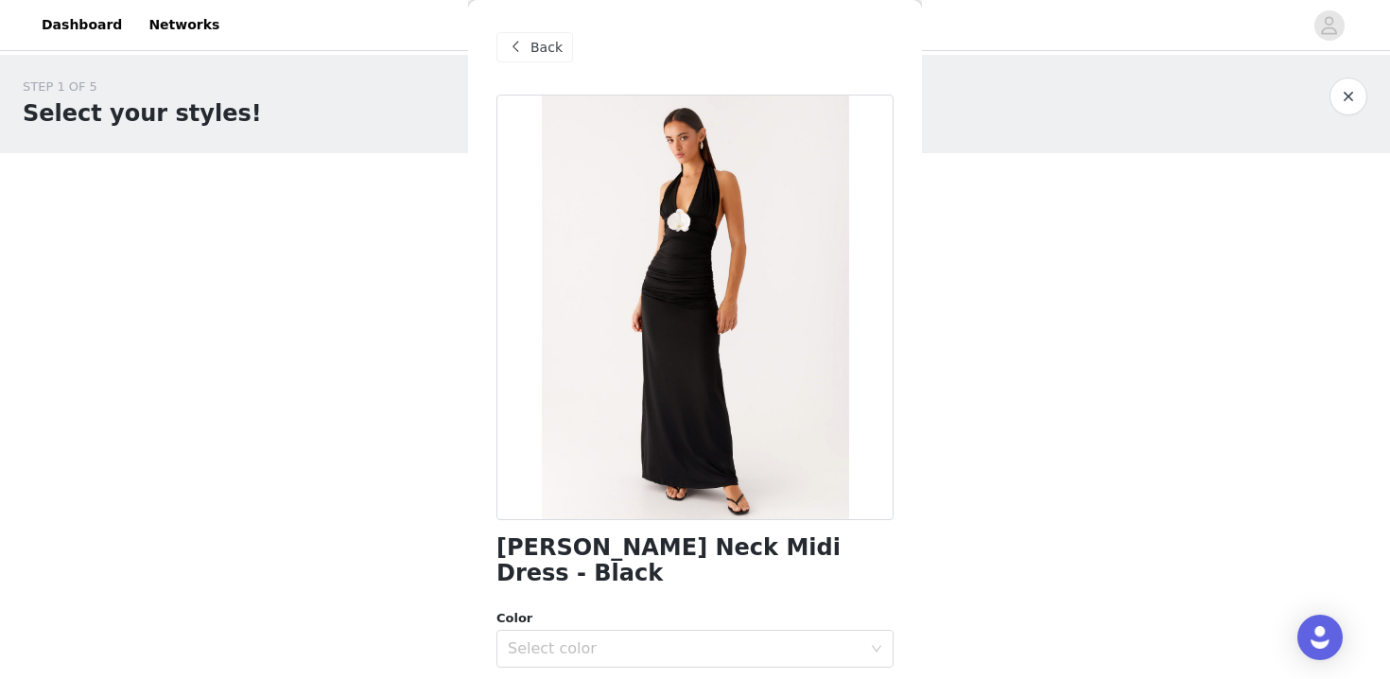
scroll to position [225, 0]
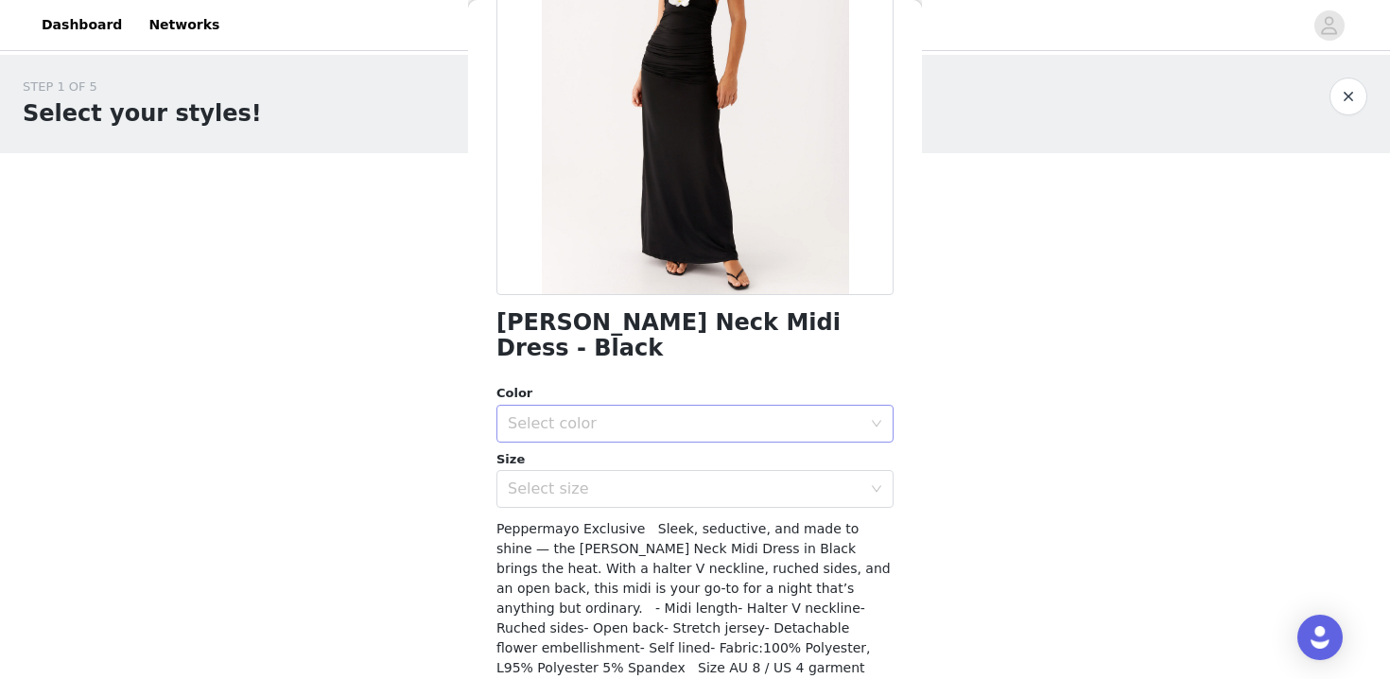
click at [605, 414] on div "Select color" at bounding box center [685, 423] width 354 height 19
click at [596, 443] on li "Black" at bounding box center [695, 440] width 397 height 30
click at [597, 479] on div "Select size" at bounding box center [685, 488] width 354 height 19
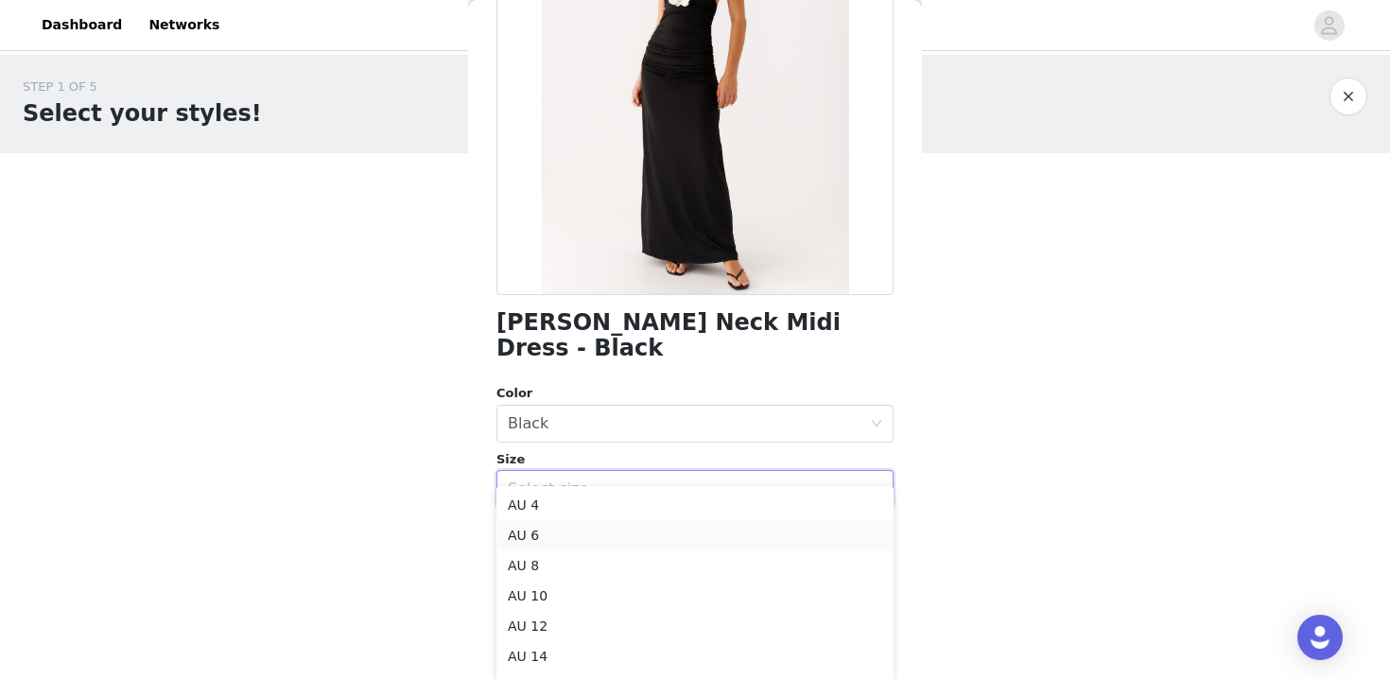
click at [585, 536] on li "AU 6" at bounding box center [695, 535] width 397 height 30
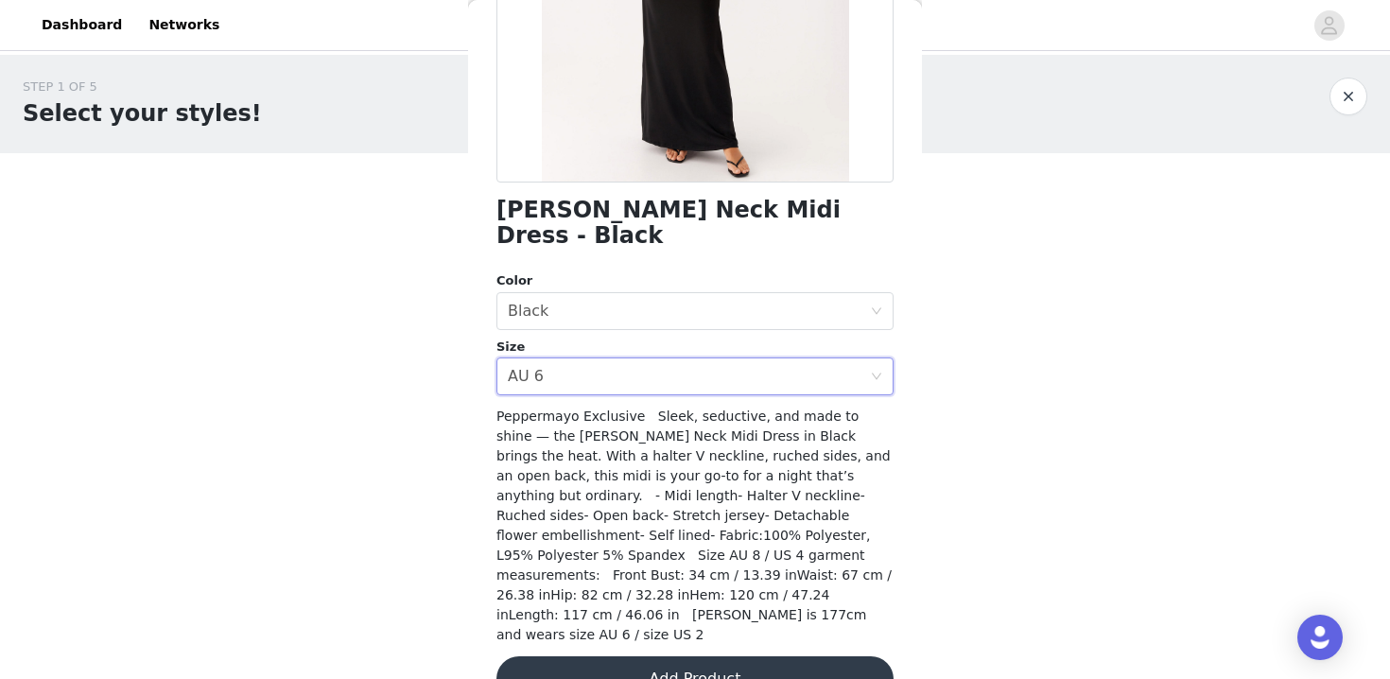
scroll to position [0, 0]
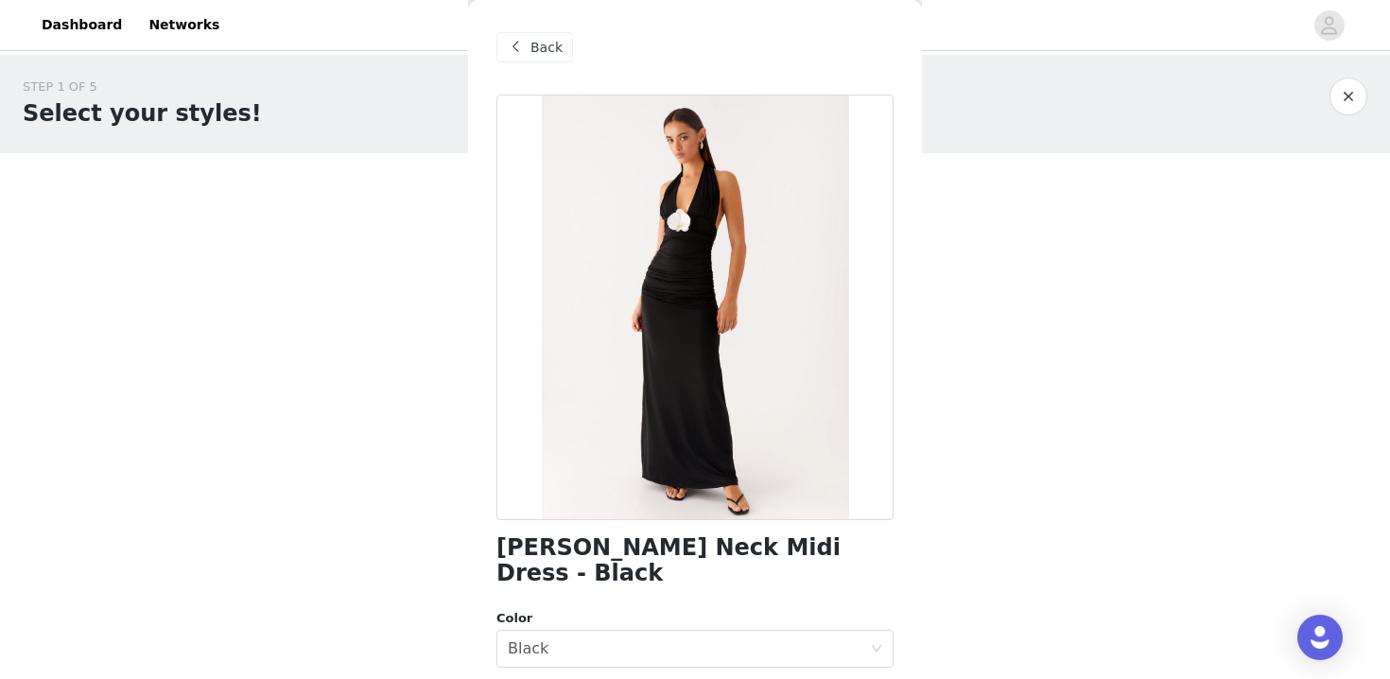
click at [543, 61] on div "Back" at bounding box center [535, 47] width 77 height 30
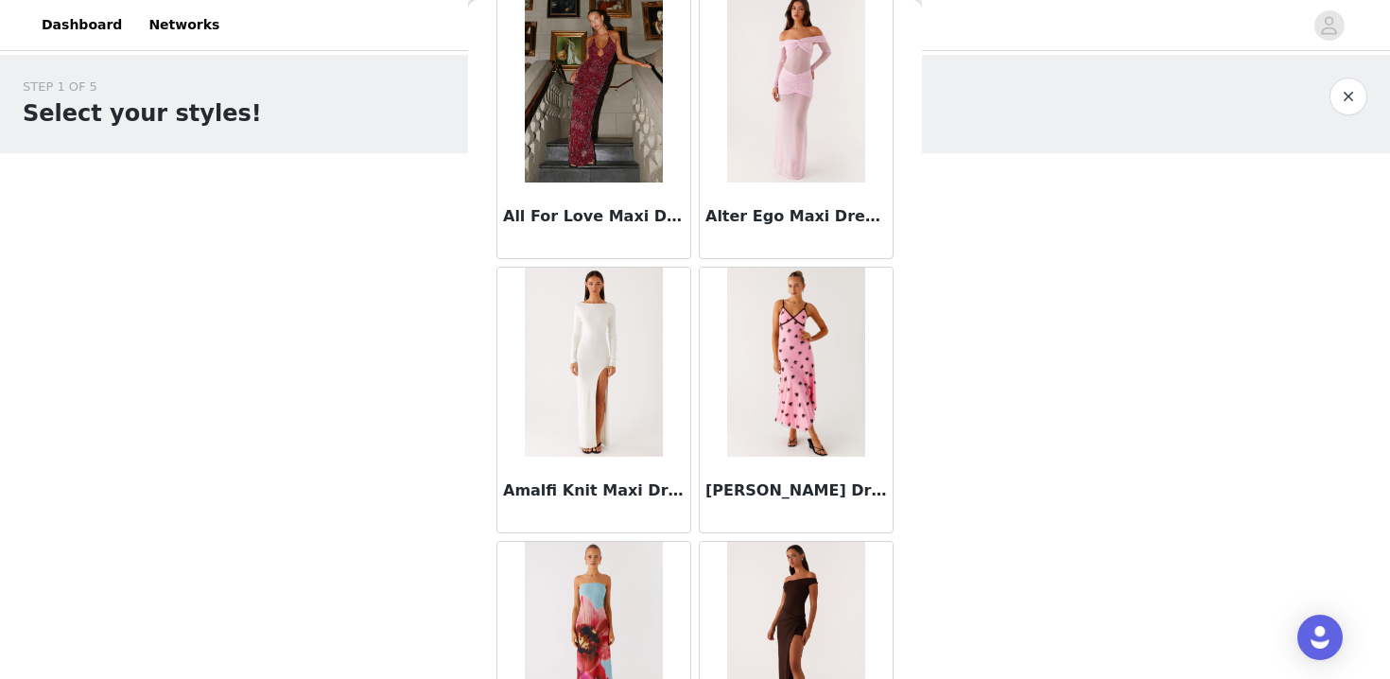
scroll to position [1603, 0]
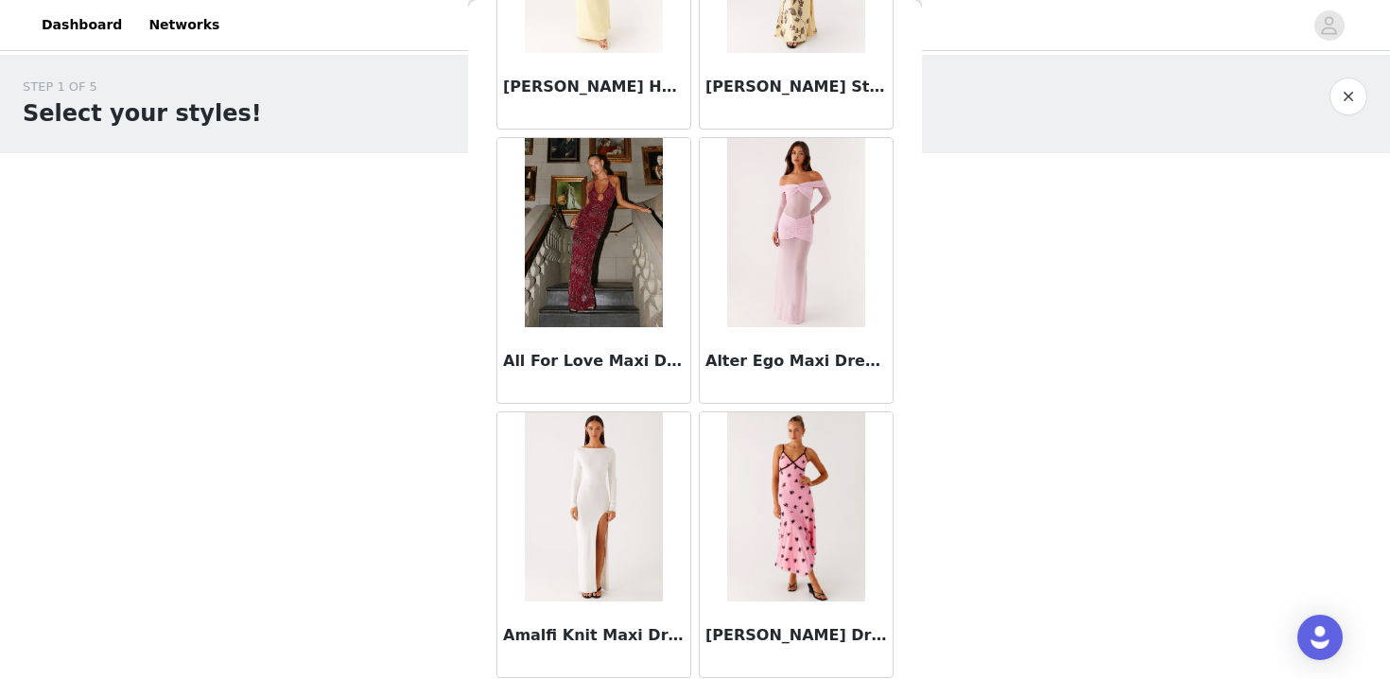
click at [601, 229] on img at bounding box center [593, 232] width 137 height 189
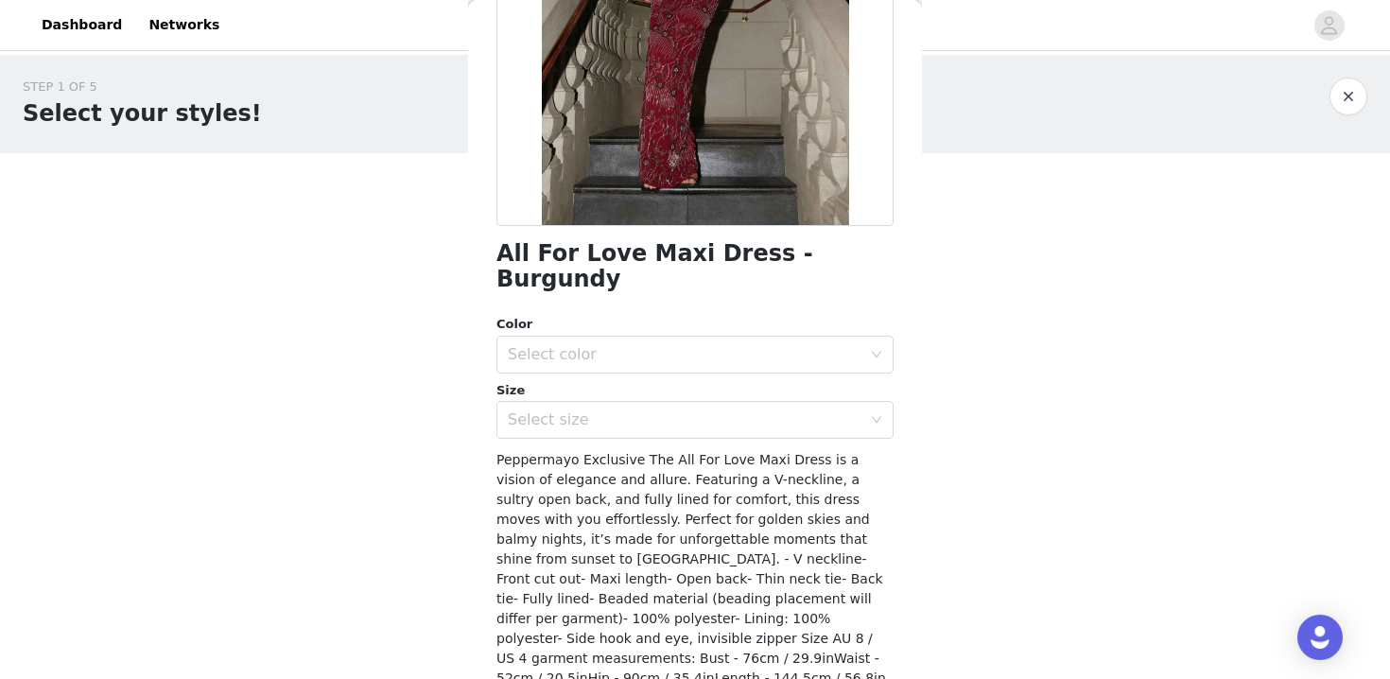
scroll to position [296, 0]
click at [645, 343] on div "Select color" at bounding box center [685, 352] width 354 height 19
click at [628, 369] on li "Burgundy" at bounding box center [695, 369] width 397 height 30
click at [628, 409] on div "Select size" at bounding box center [685, 418] width 354 height 19
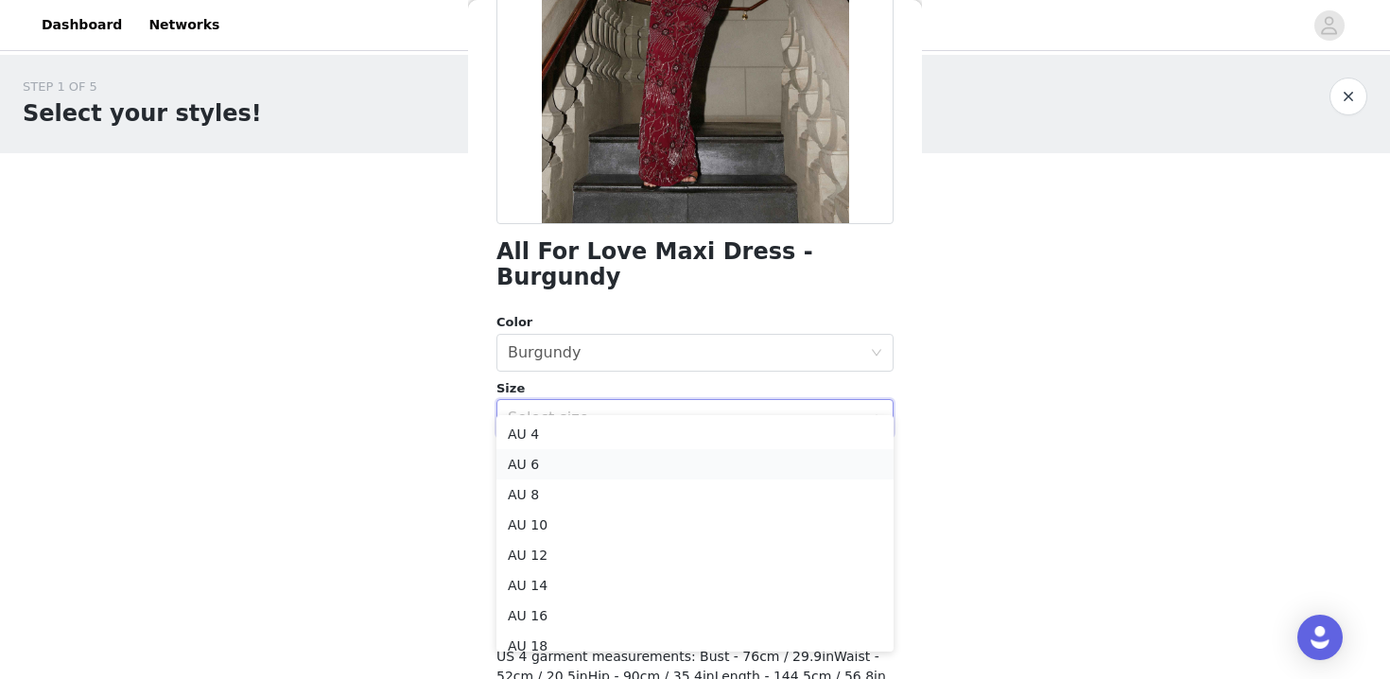
click at [602, 458] on li "AU 6" at bounding box center [695, 464] width 397 height 30
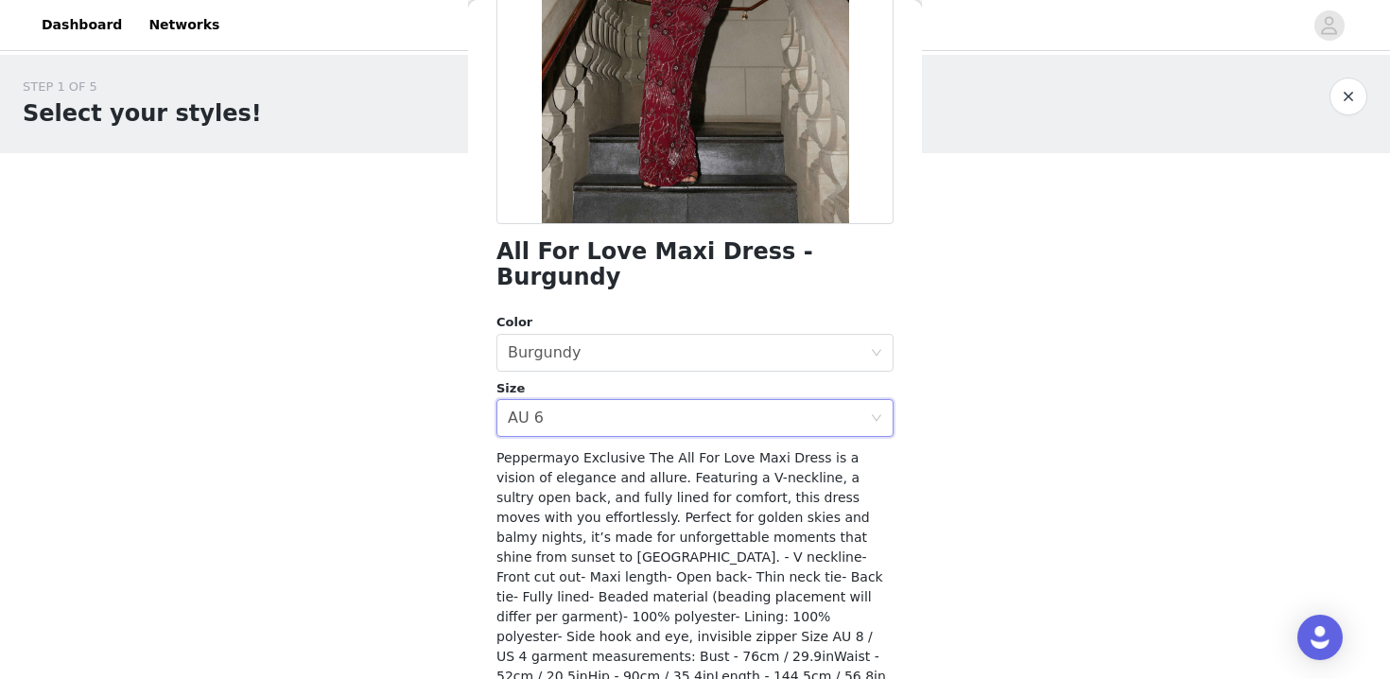
scroll to position [357, 0]
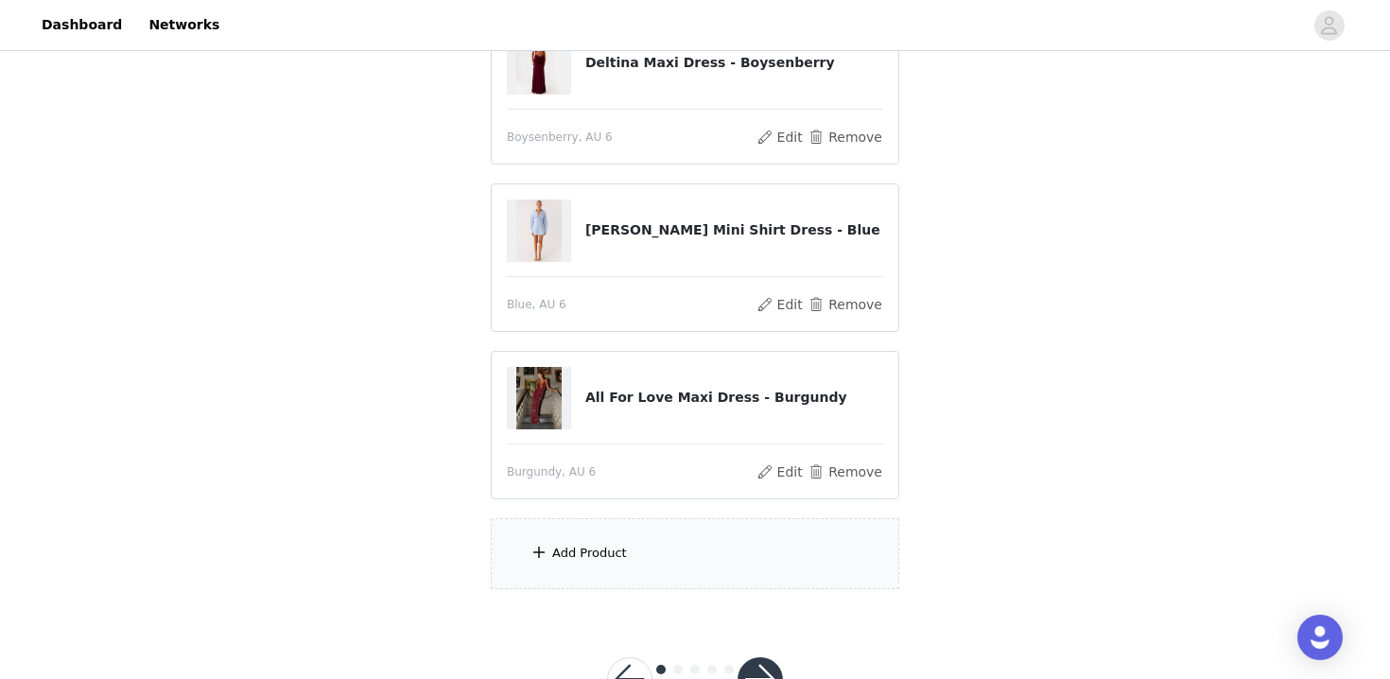
scroll to position [246, 0]
click at [688, 559] on div "Add Product" at bounding box center [695, 552] width 409 height 71
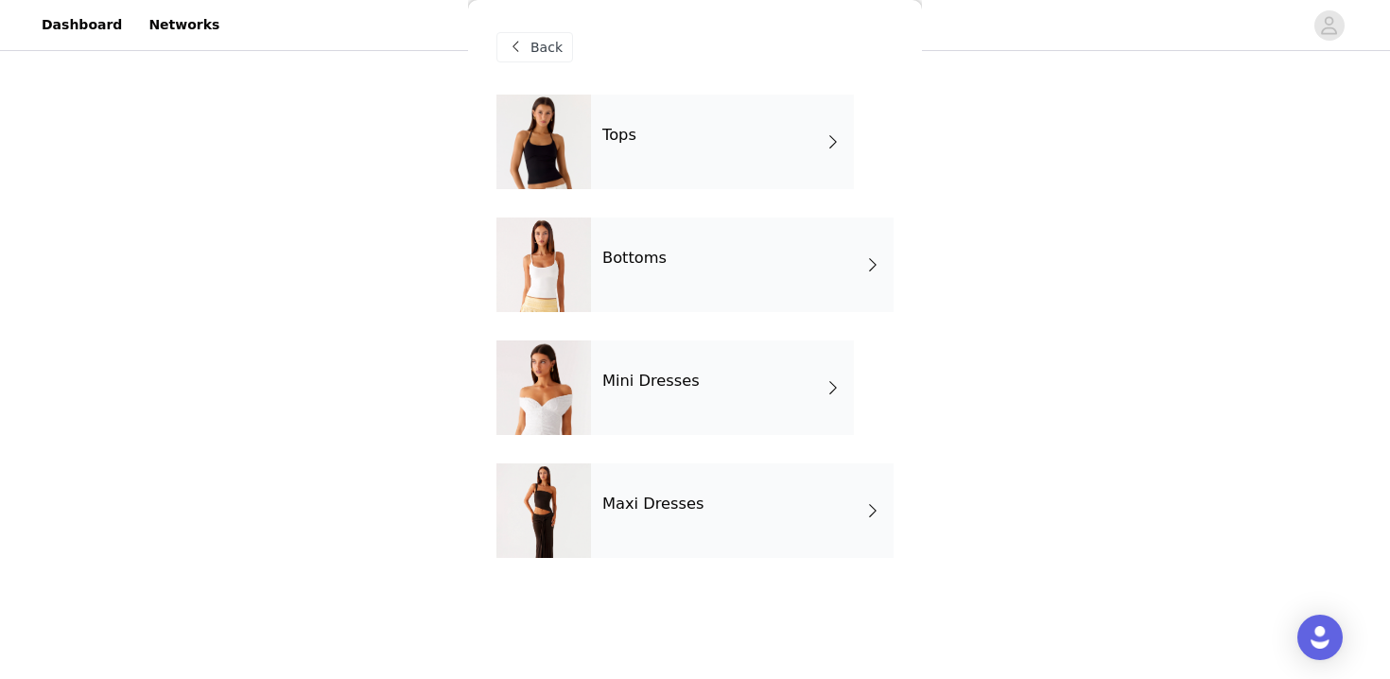
click at [676, 517] on div "Maxi Dresses" at bounding box center [742, 510] width 303 height 95
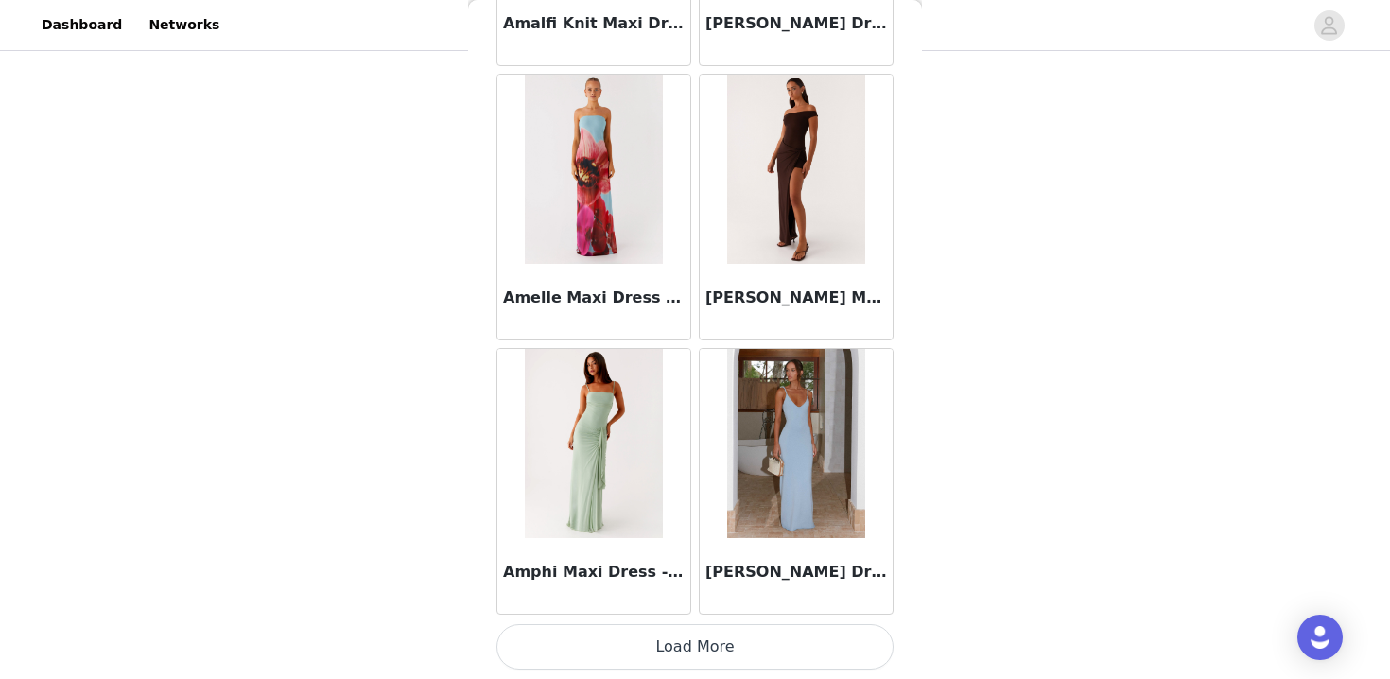
scroll to position [313, 0]
click at [727, 634] on button "Load More" at bounding box center [695, 646] width 397 height 45
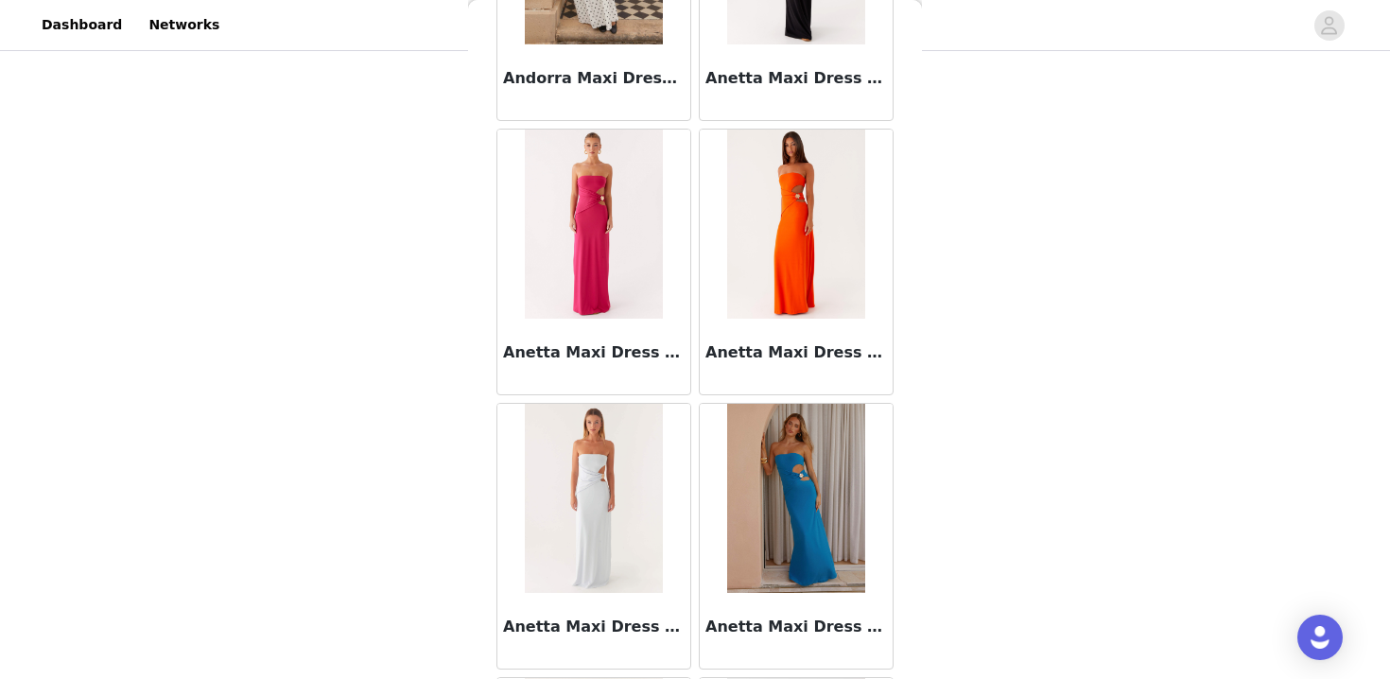
scroll to position [3537, 0]
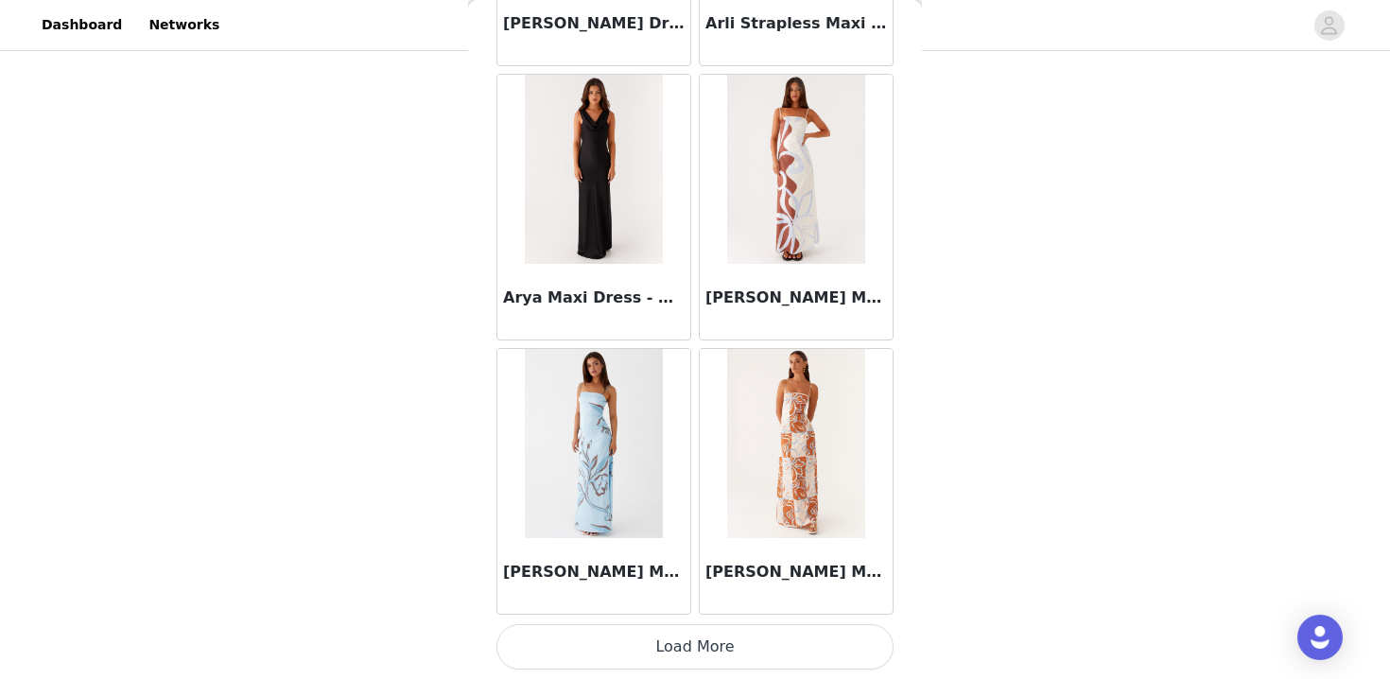
click at [727, 633] on button "Load More" at bounding box center [695, 646] width 397 height 45
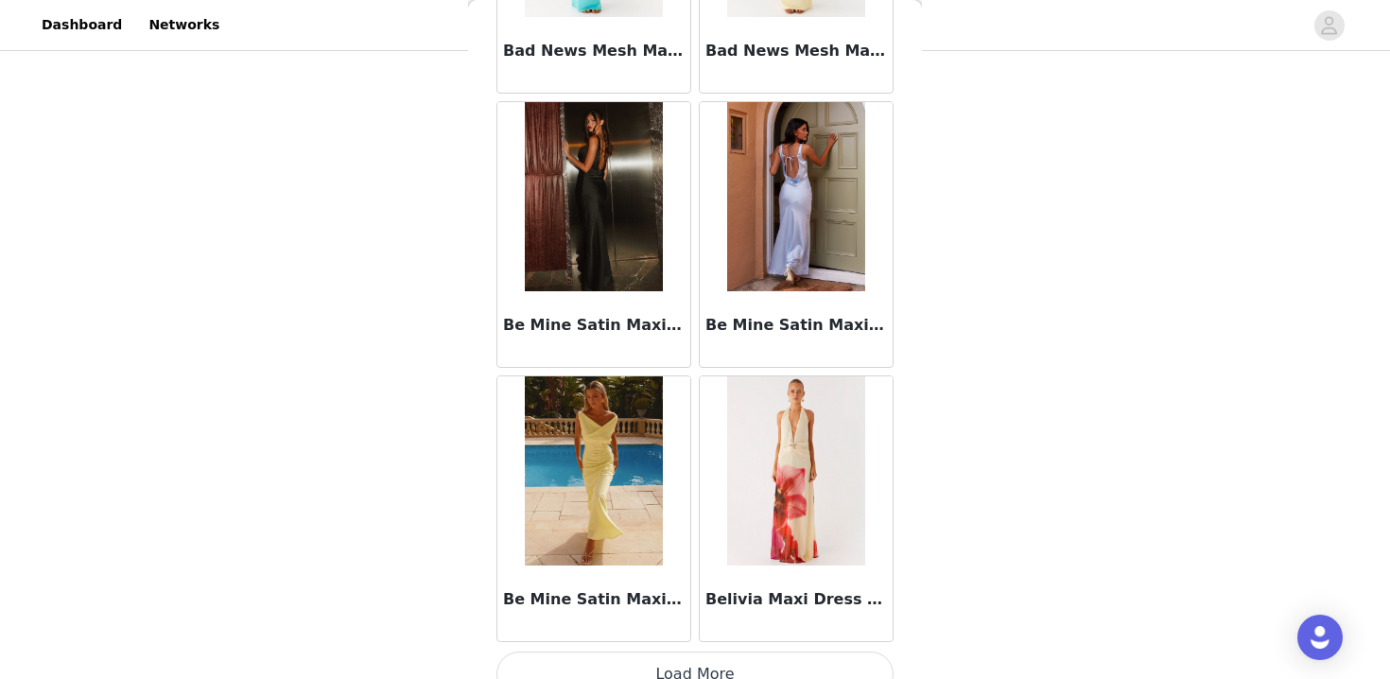
scroll to position [7700, 0]
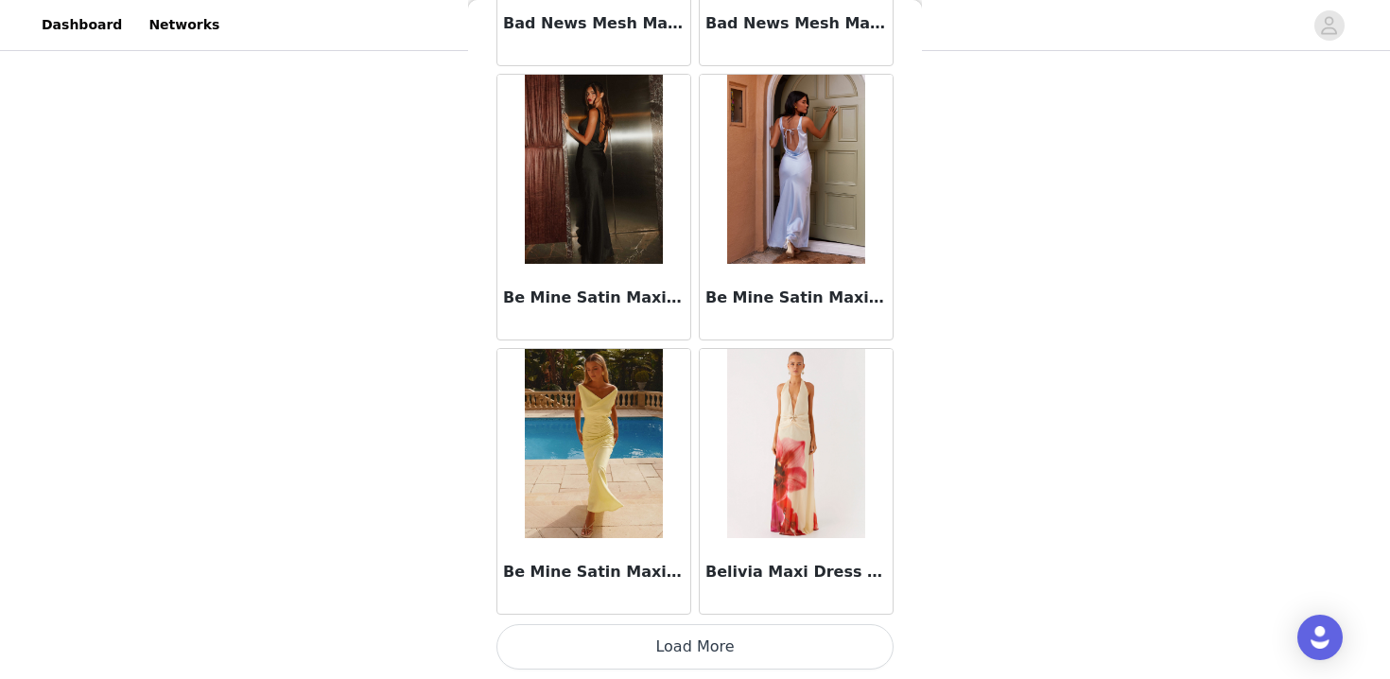
click at [774, 624] on button "Load More" at bounding box center [695, 646] width 397 height 45
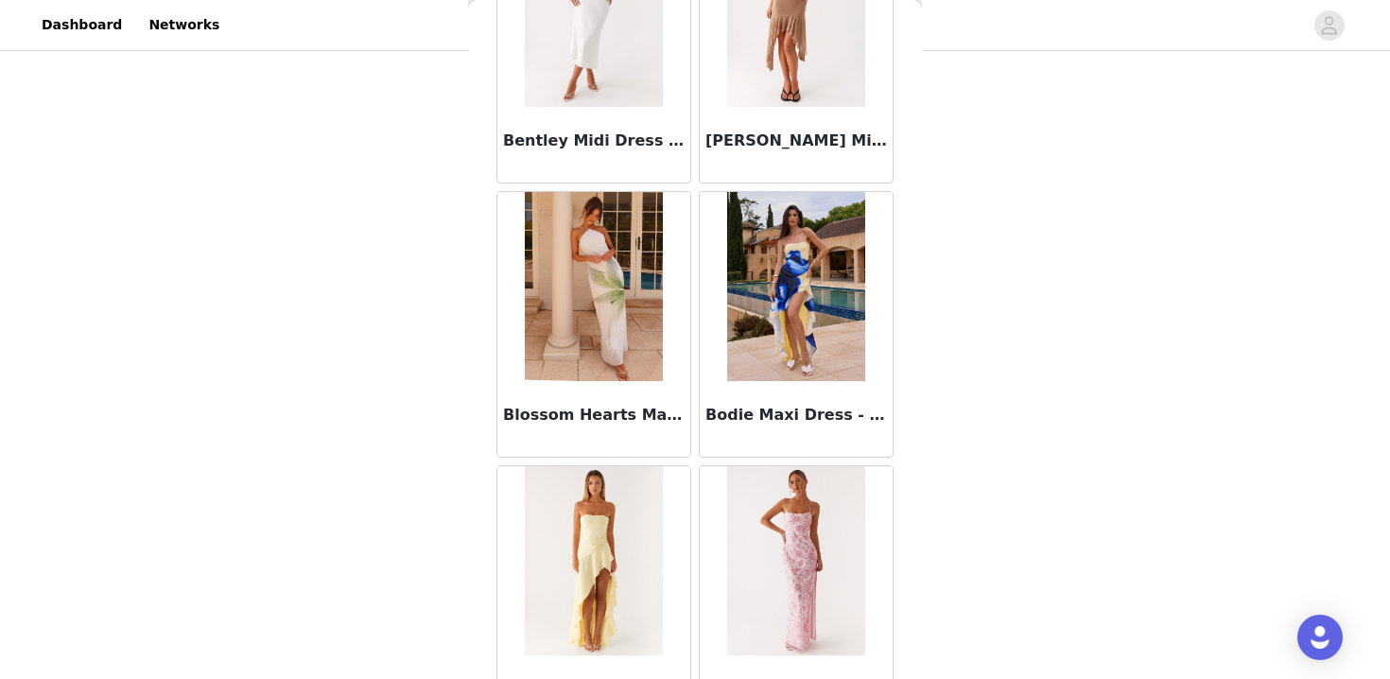
scroll to position [8686, 0]
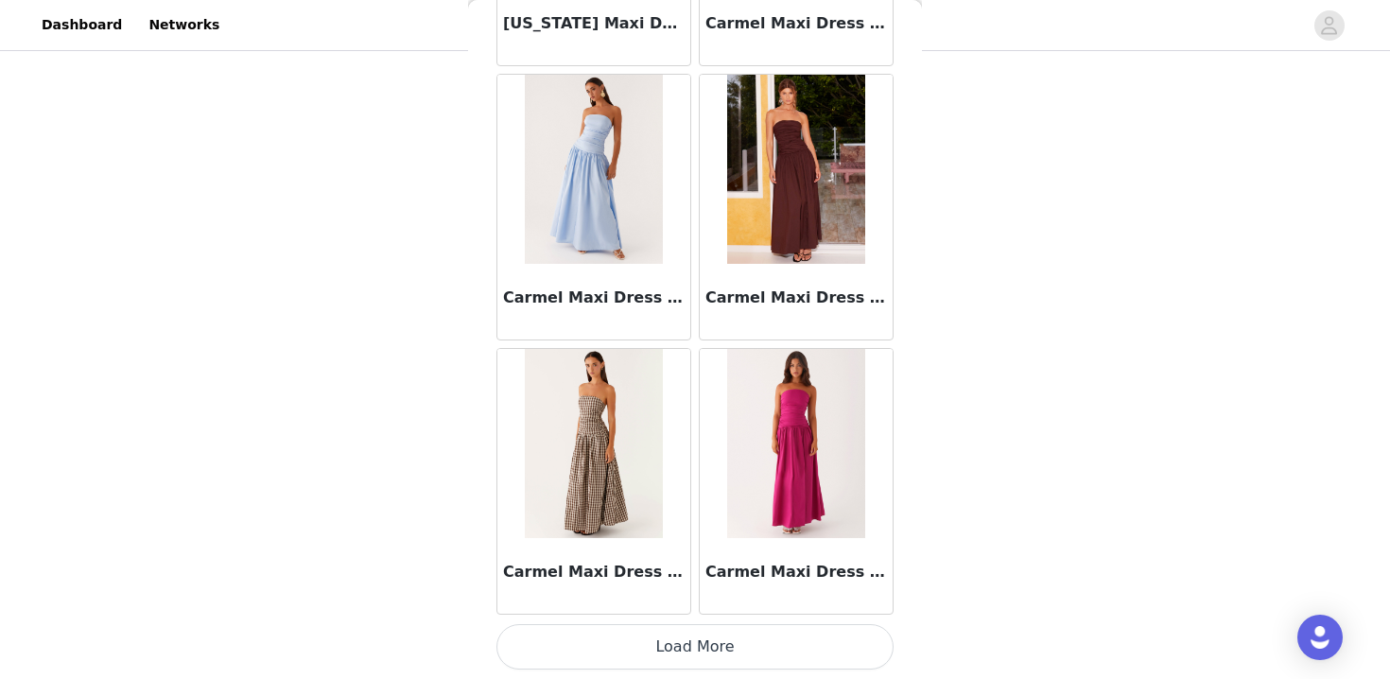
click at [774, 624] on button "Load More" at bounding box center [695, 646] width 397 height 45
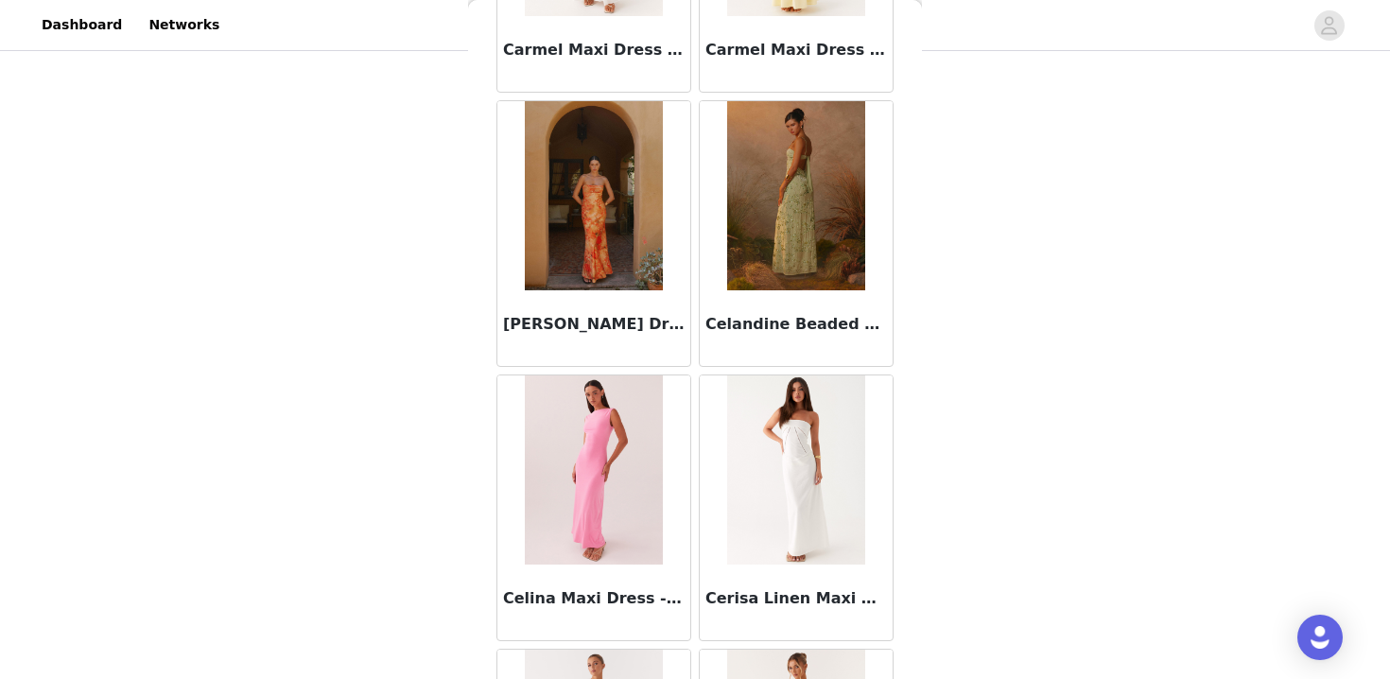
scroll to position [12055, 0]
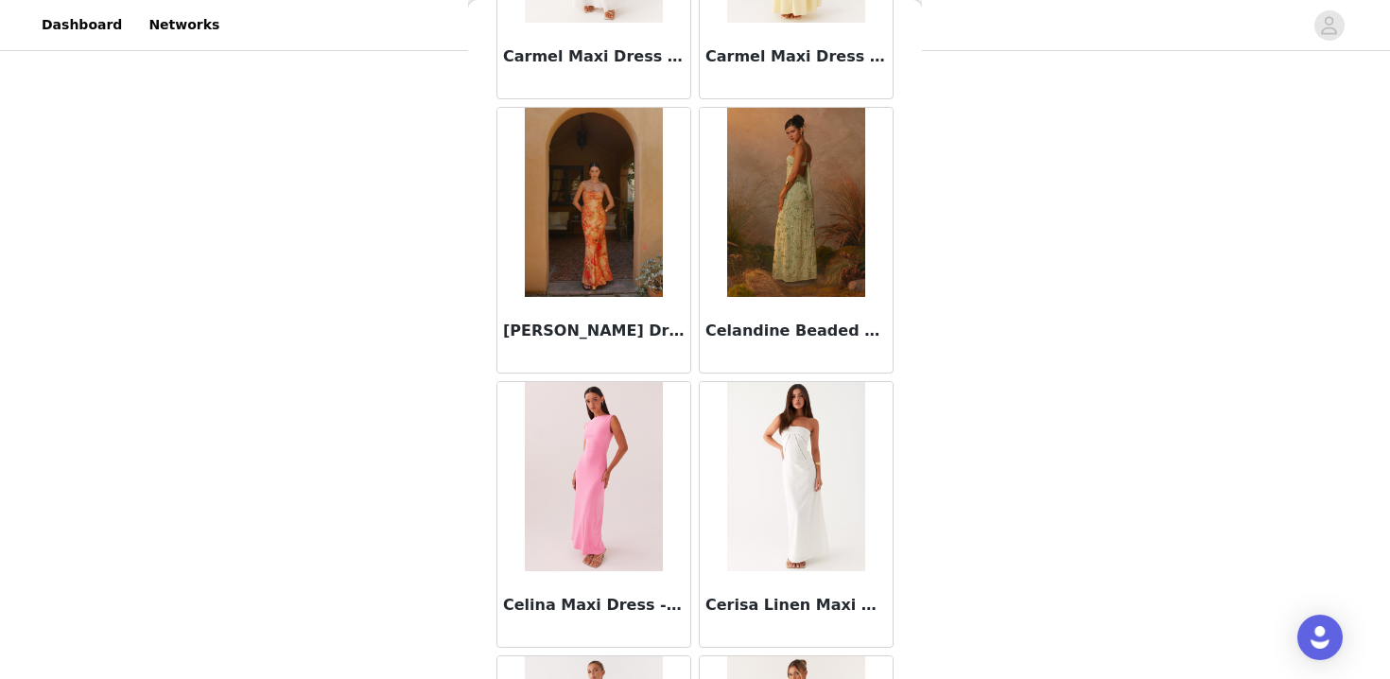
click at [788, 225] on img at bounding box center [795, 202] width 137 height 189
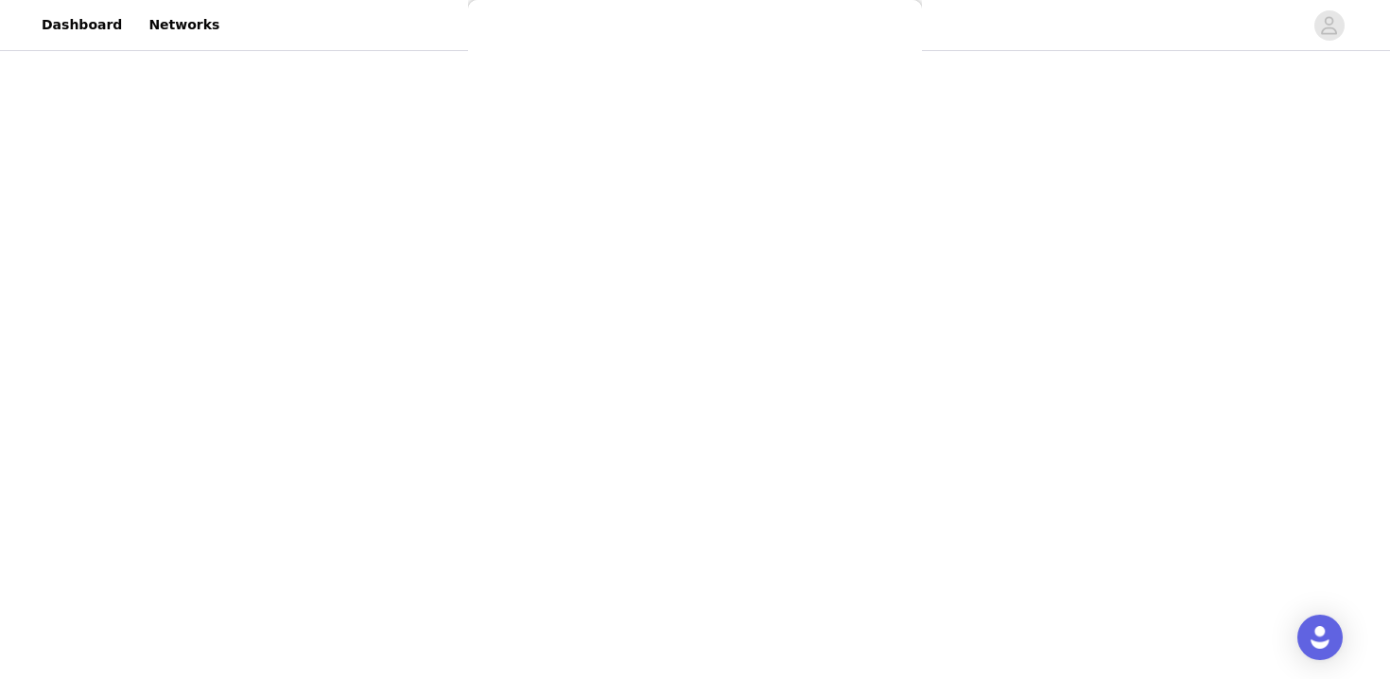
scroll to position [0, 0]
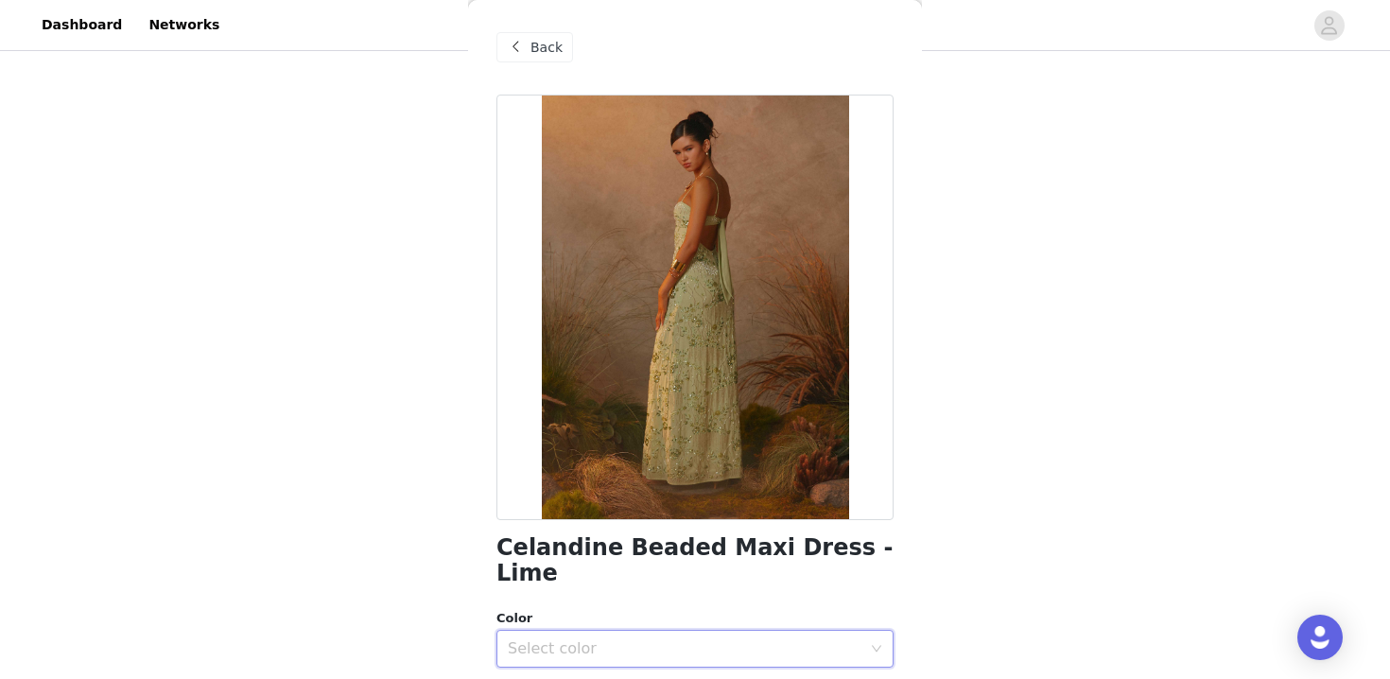
click at [600, 631] on div "Select color" at bounding box center [689, 649] width 362 height 36
click at [561, 657] on li "Lime" at bounding box center [695, 665] width 397 height 30
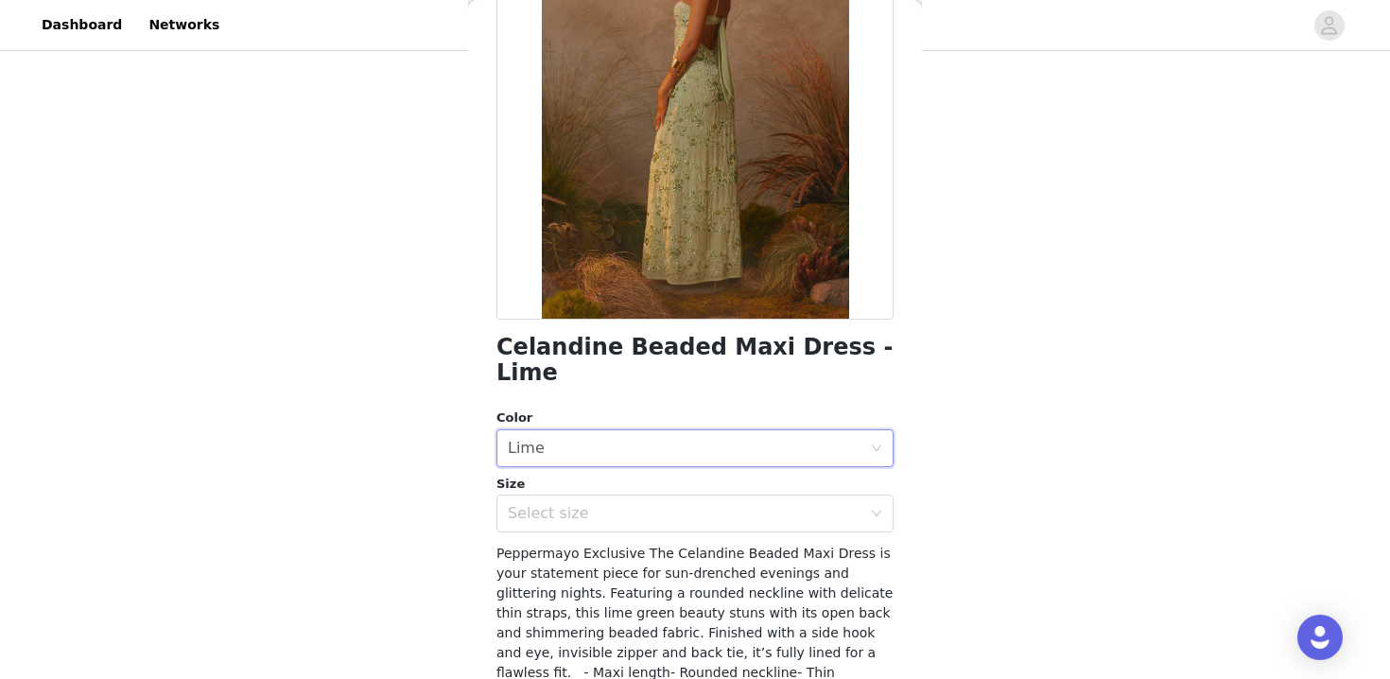
scroll to position [204, 0]
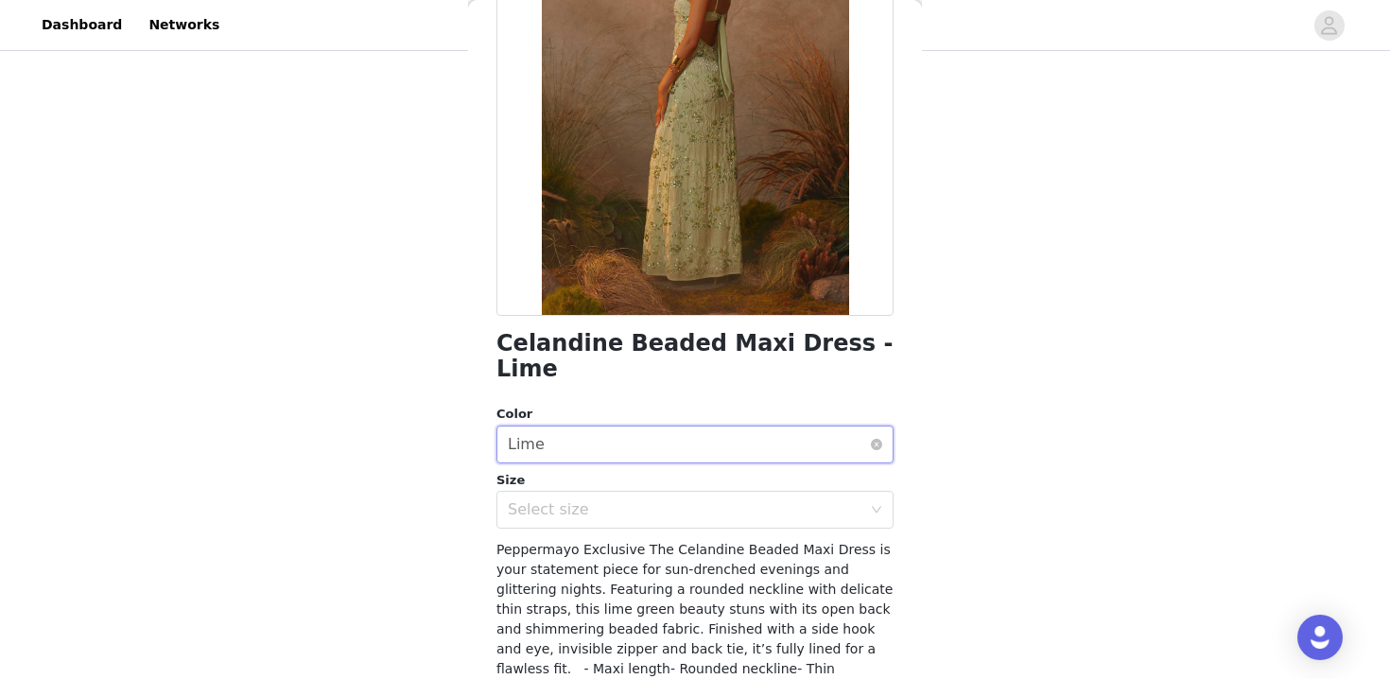
click at [592, 427] on div "Select color Lime" at bounding box center [689, 445] width 362 height 36
click at [597, 507] on div "Celandine Beaded Maxi Dress - Lime Color Select color Lime Size Select size Pep…" at bounding box center [695, 403] width 397 height 1027
click at [586, 500] on div "Select size" at bounding box center [685, 509] width 354 height 19
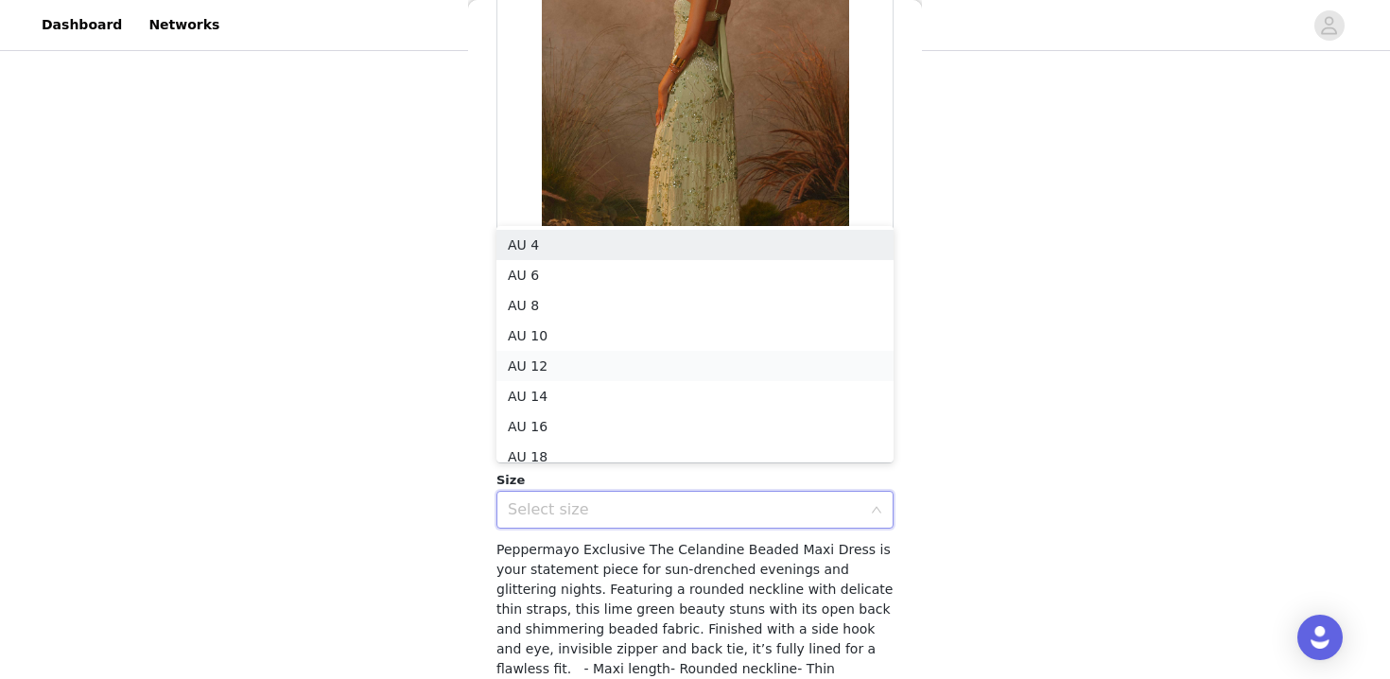
scroll to position [9, 0]
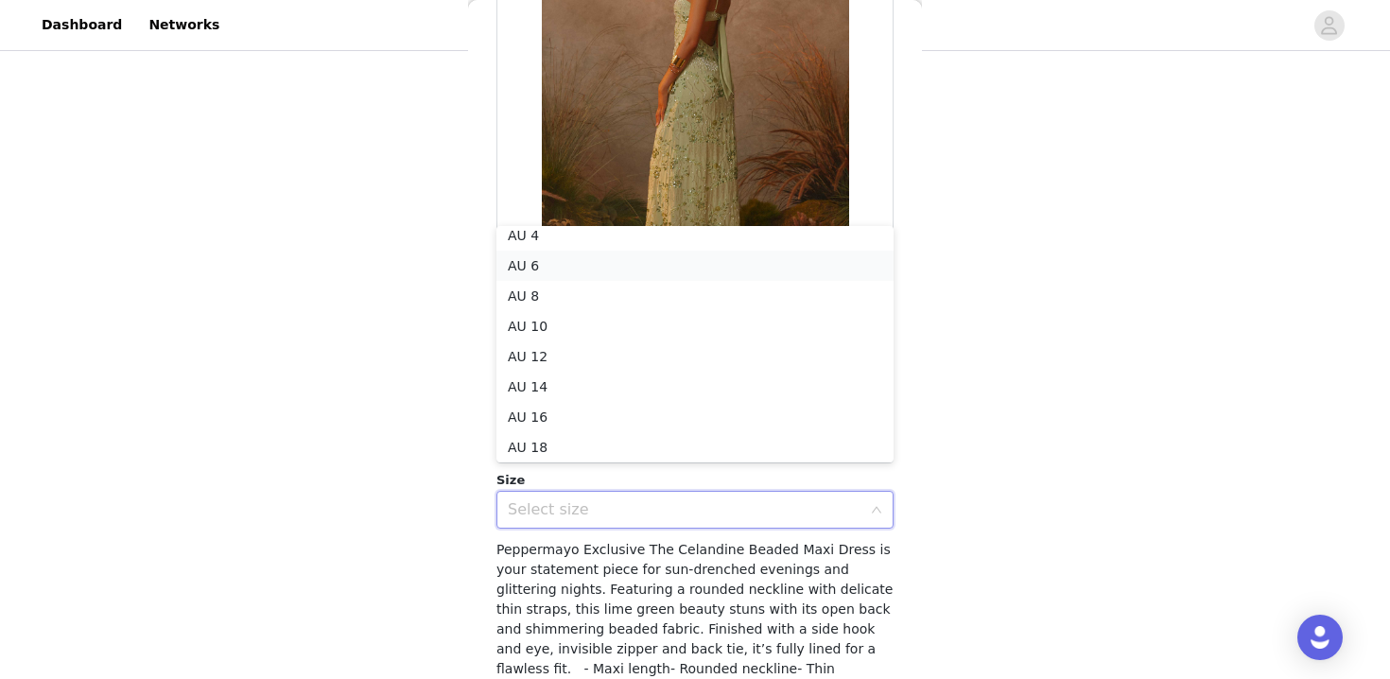
click at [547, 273] on li "AU 6" at bounding box center [695, 266] width 397 height 30
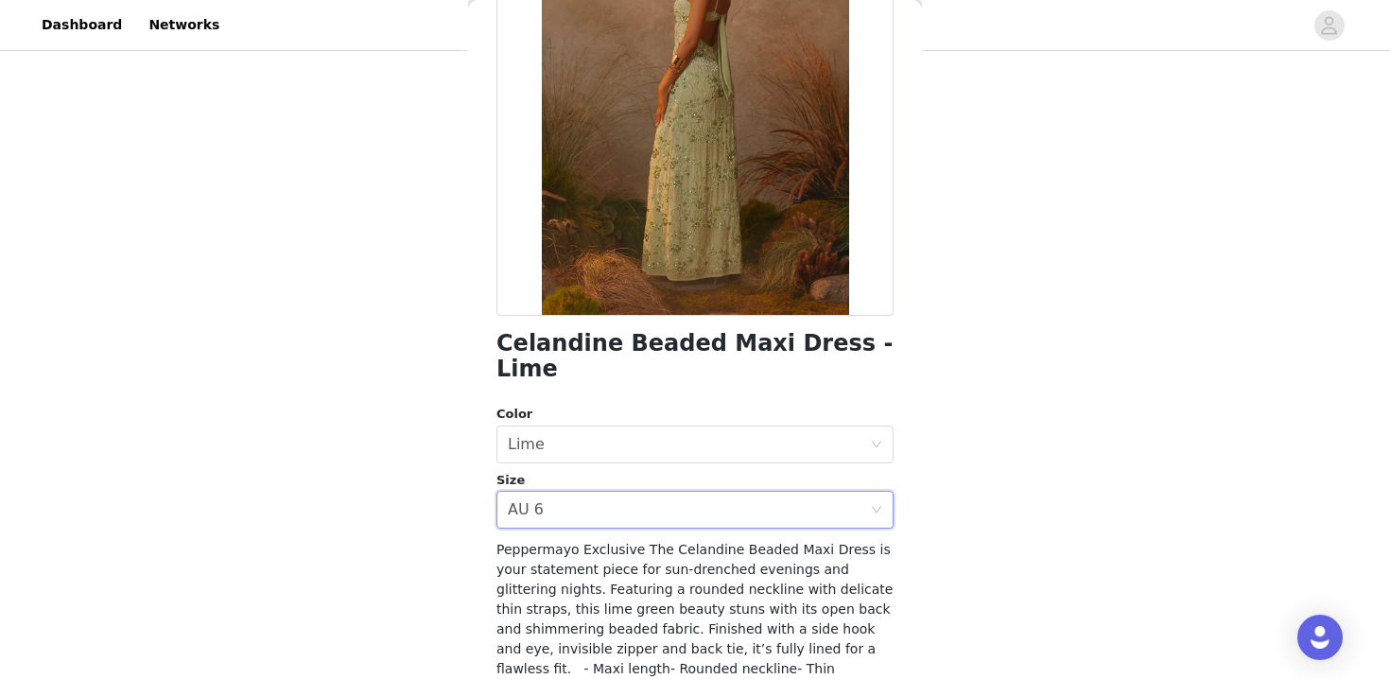
scroll to position [377, 0]
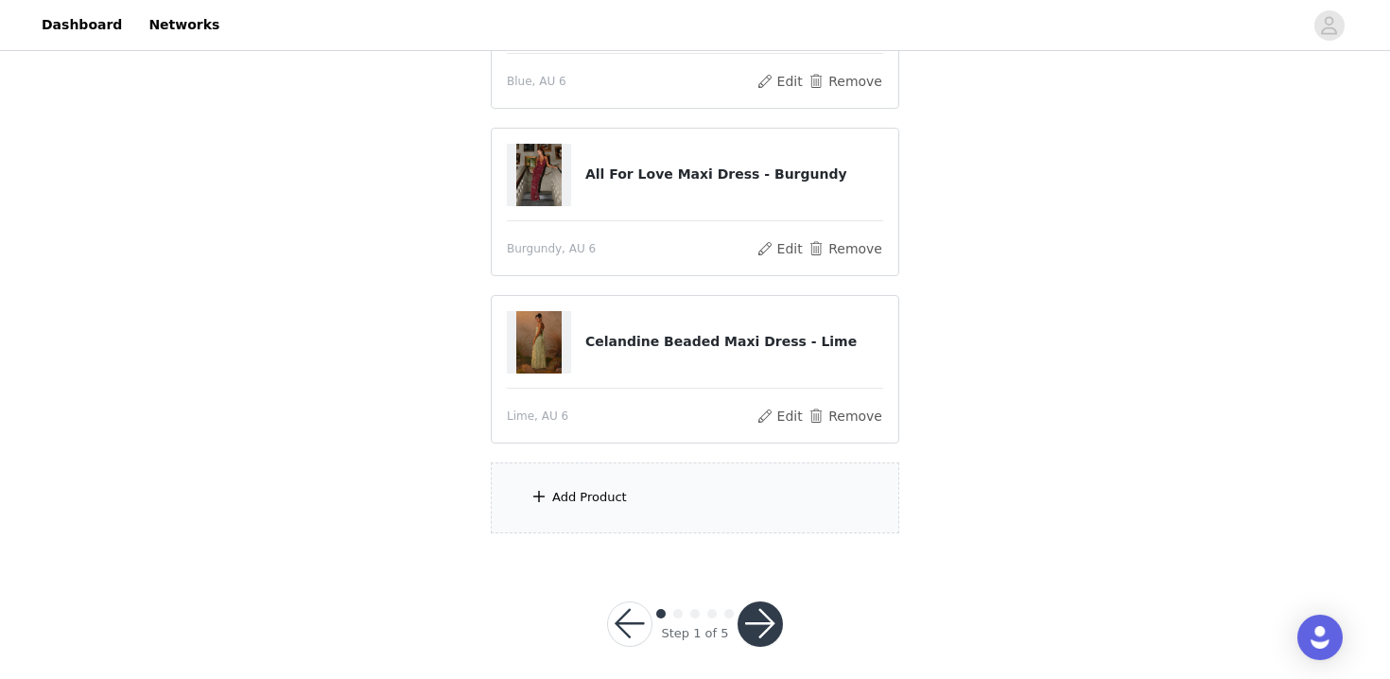
scroll to position [480, 0]
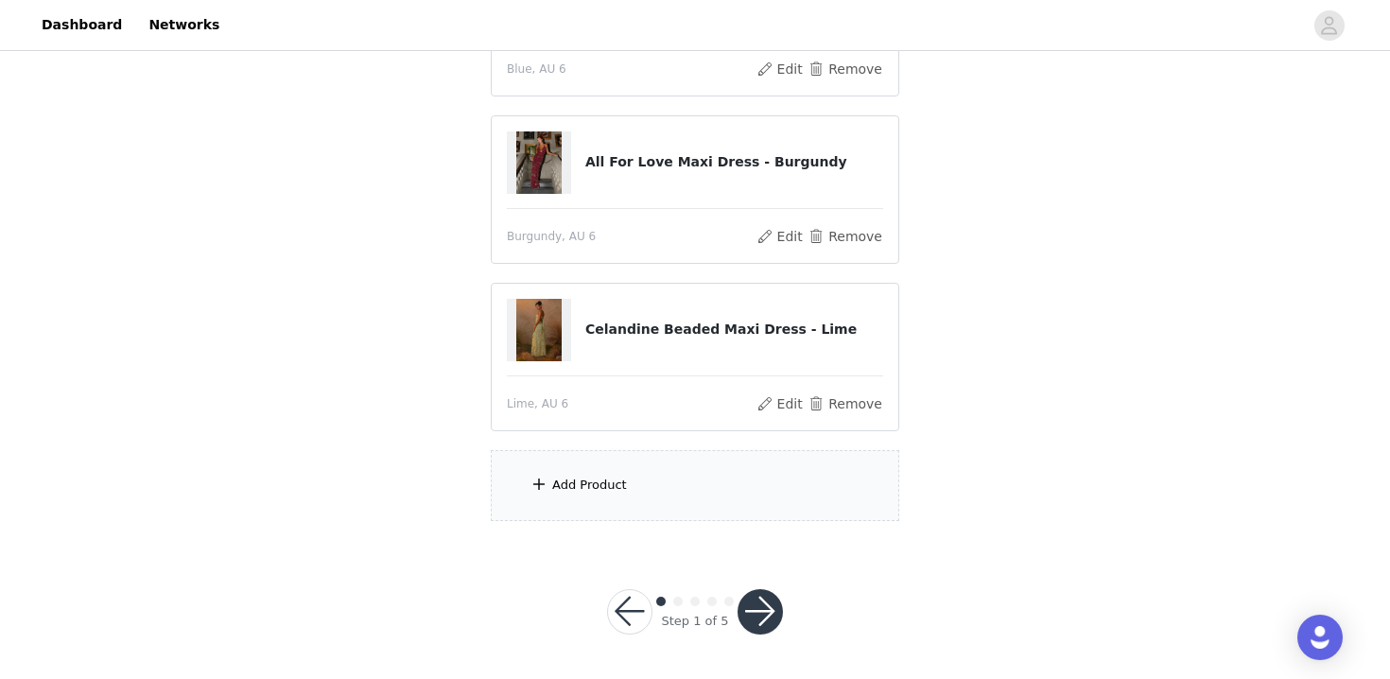
click at [654, 465] on div "Add Product" at bounding box center [695, 485] width 409 height 71
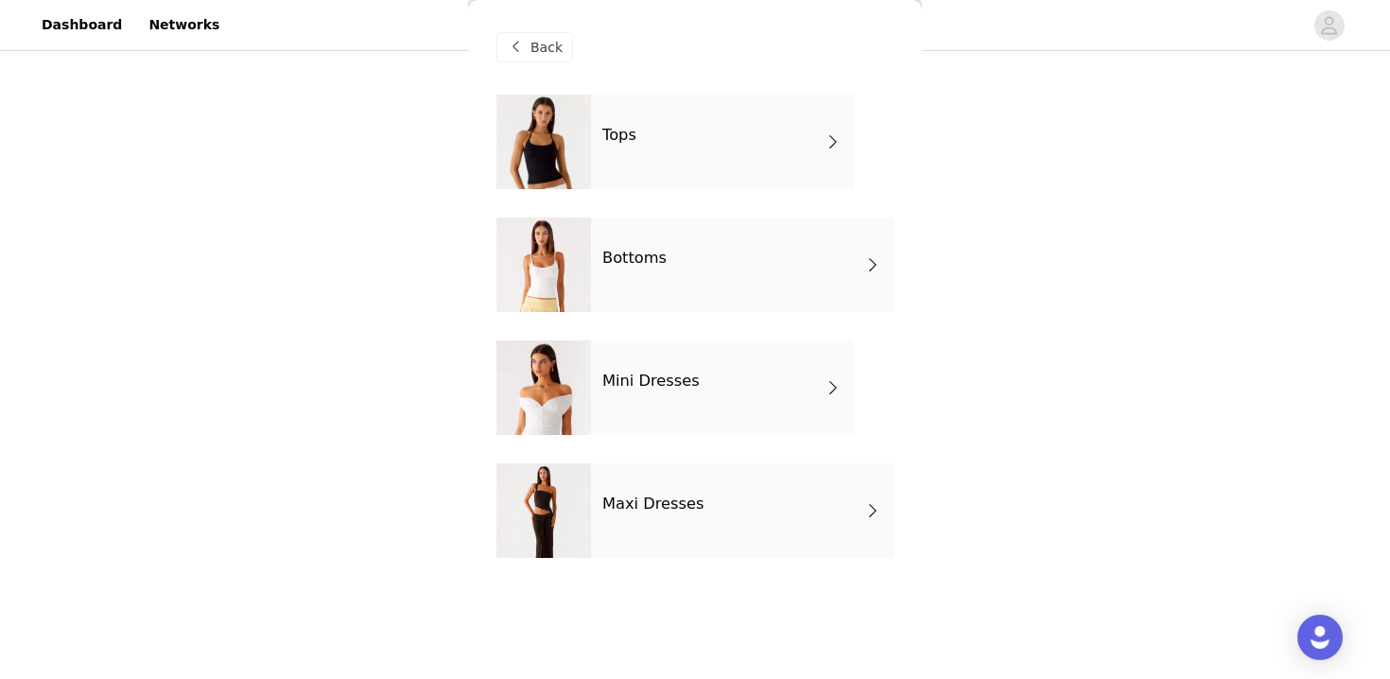
click at [675, 112] on div "Tops" at bounding box center [722, 142] width 263 height 95
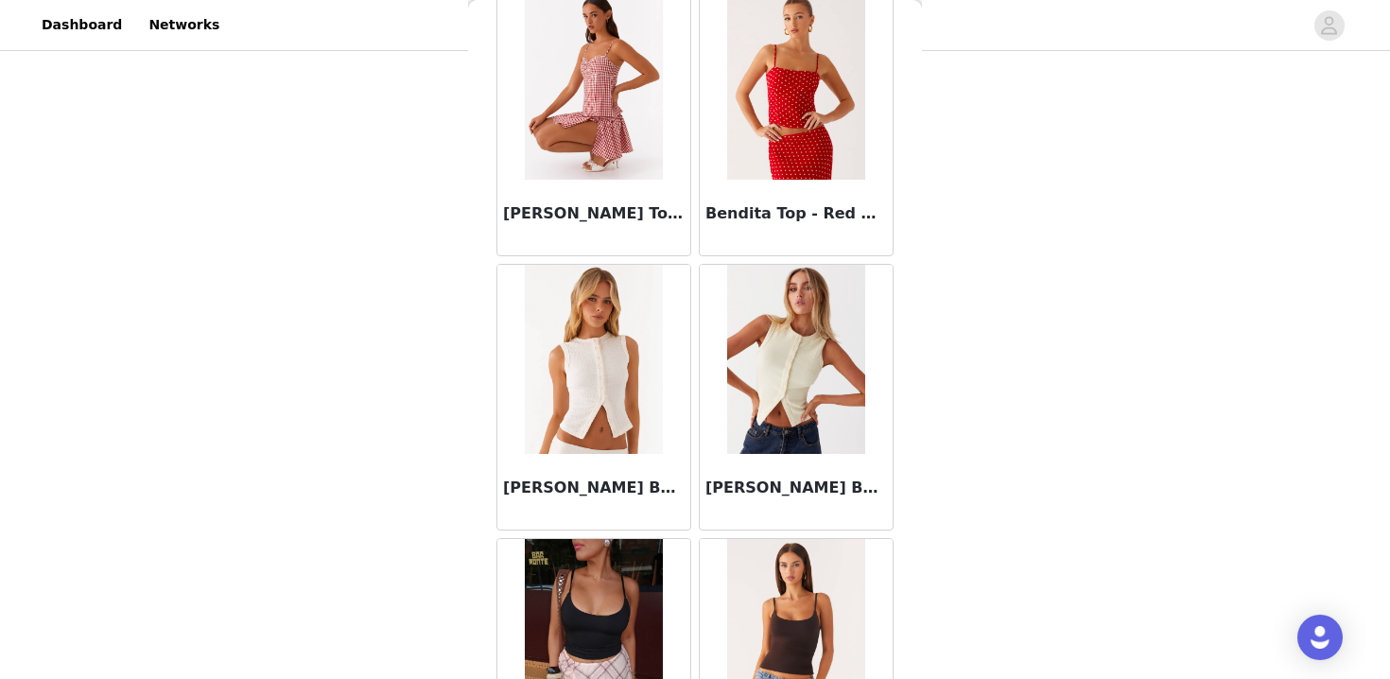
scroll to position [0, 0]
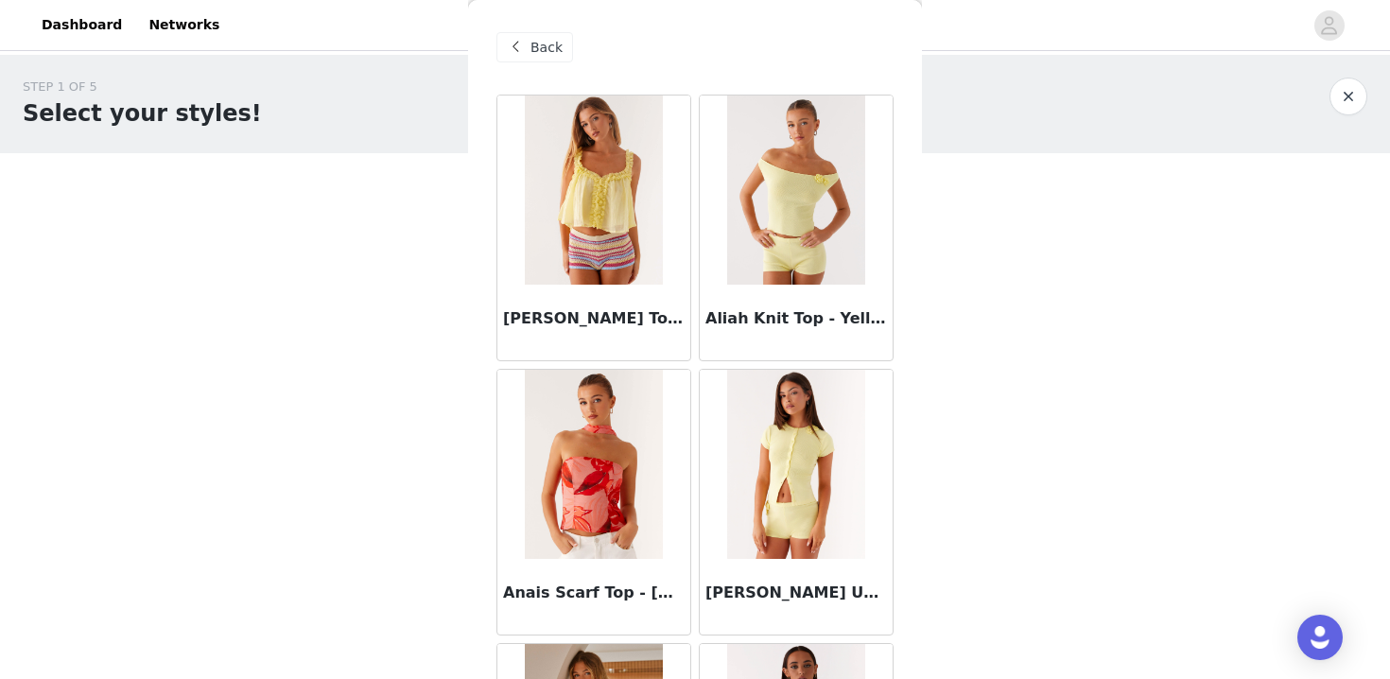
click at [537, 50] on span "Back" at bounding box center [547, 48] width 32 height 20
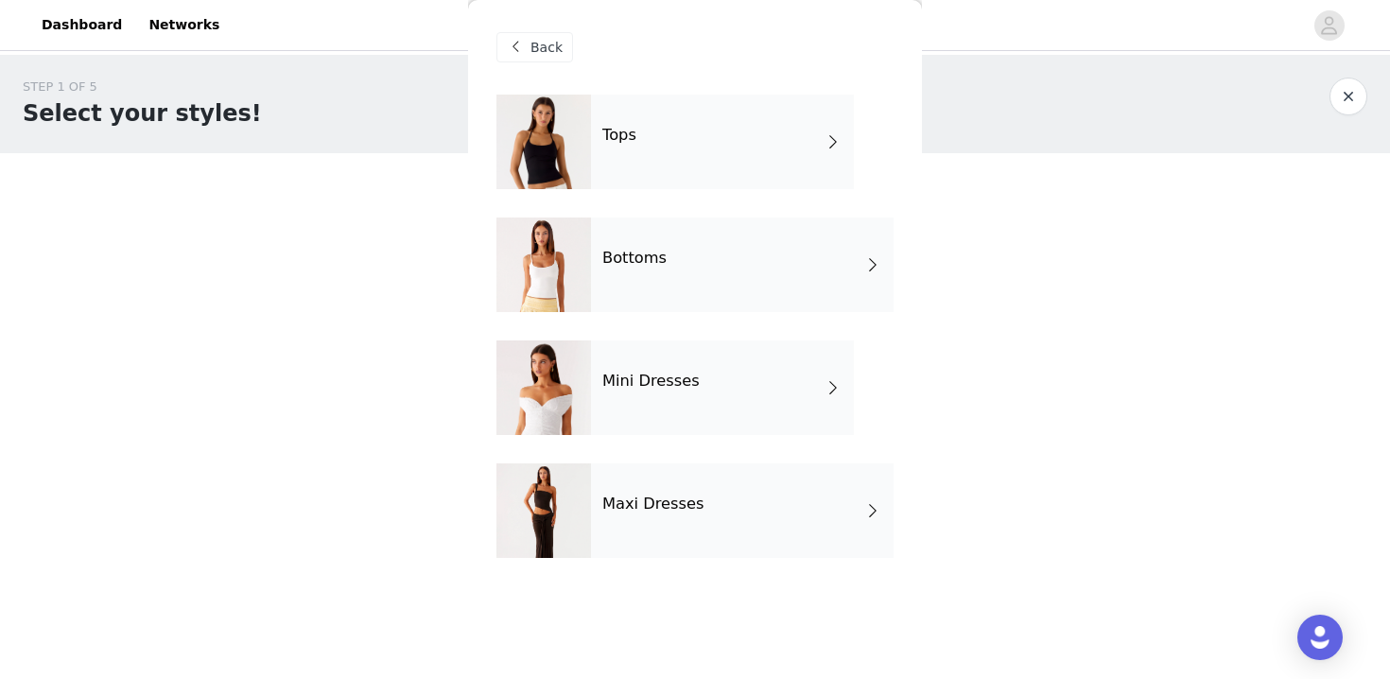
click at [653, 490] on div "Maxi Dresses" at bounding box center [742, 510] width 303 height 95
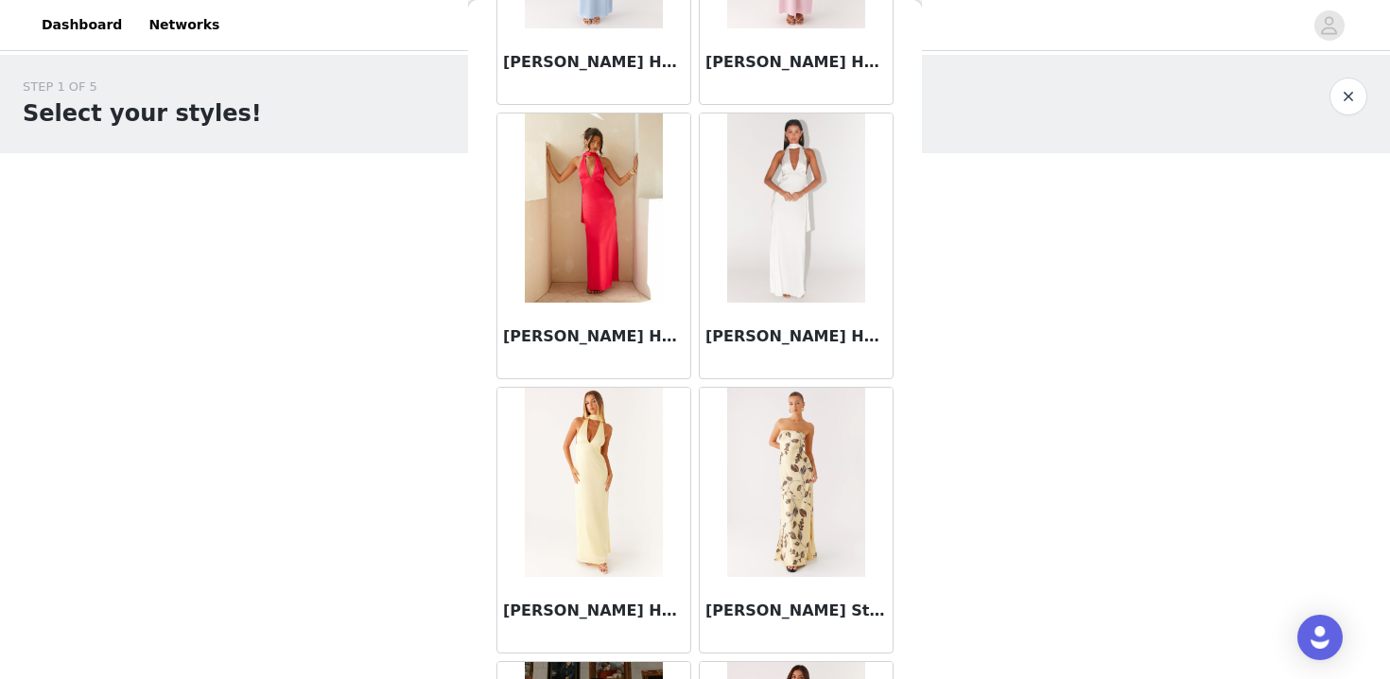
scroll to position [2215, 0]
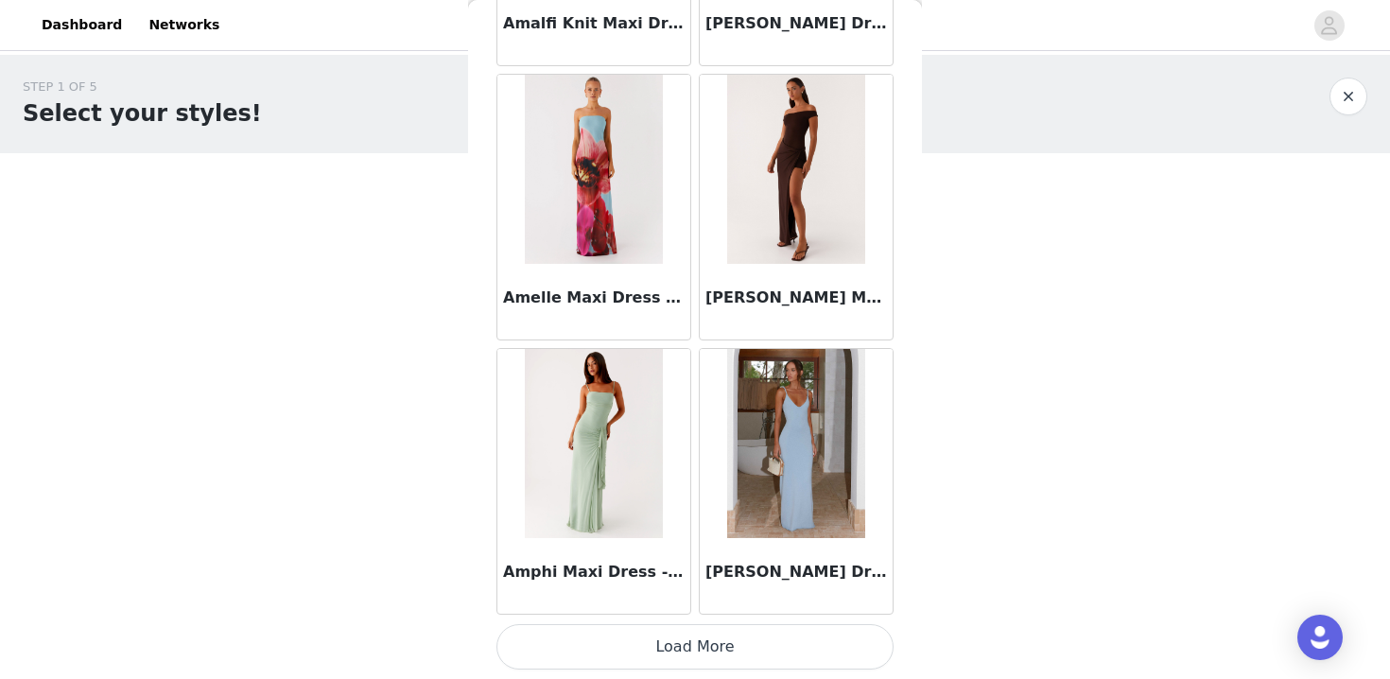
click at [746, 642] on button "Load More" at bounding box center [695, 646] width 397 height 45
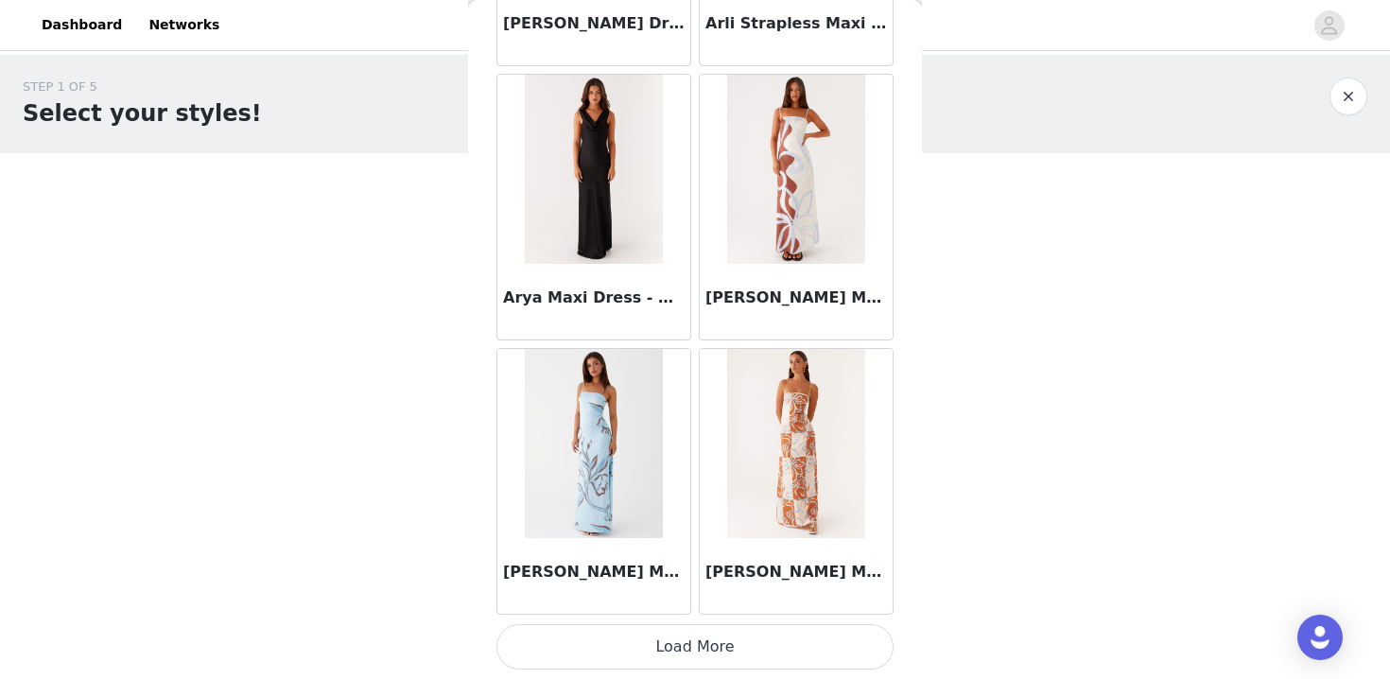
click at [746, 642] on button "Load More" at bounding box center [695, 646] width 397 height 45
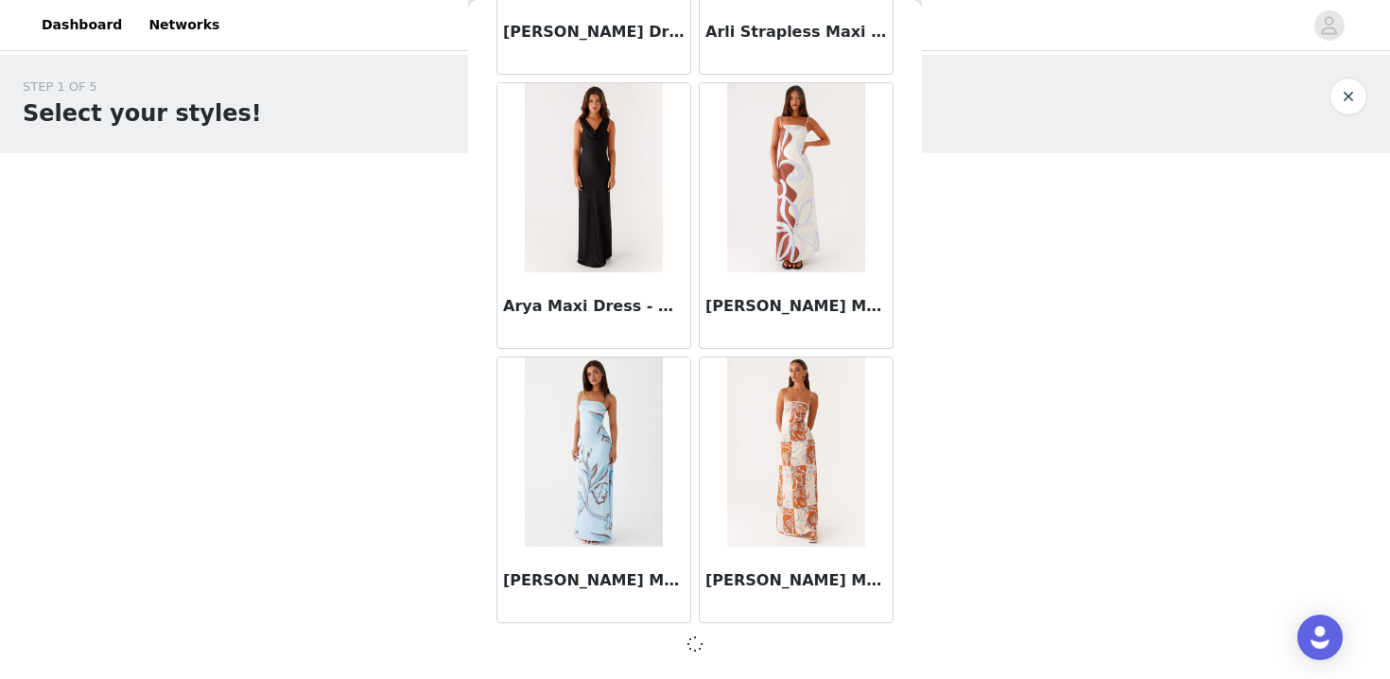
scroll to position [4949, 0]
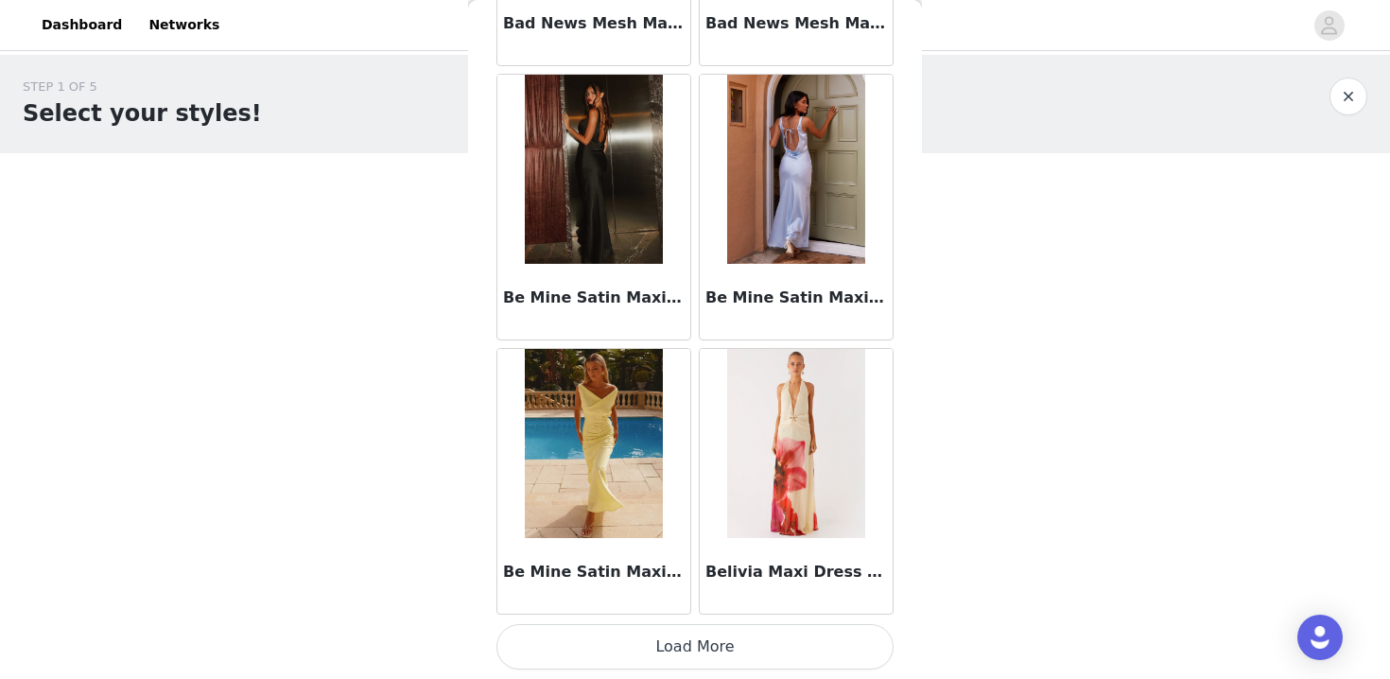
click at [746, 642] on button "Load More" at bounding box center [695, 646] width 397 height 45
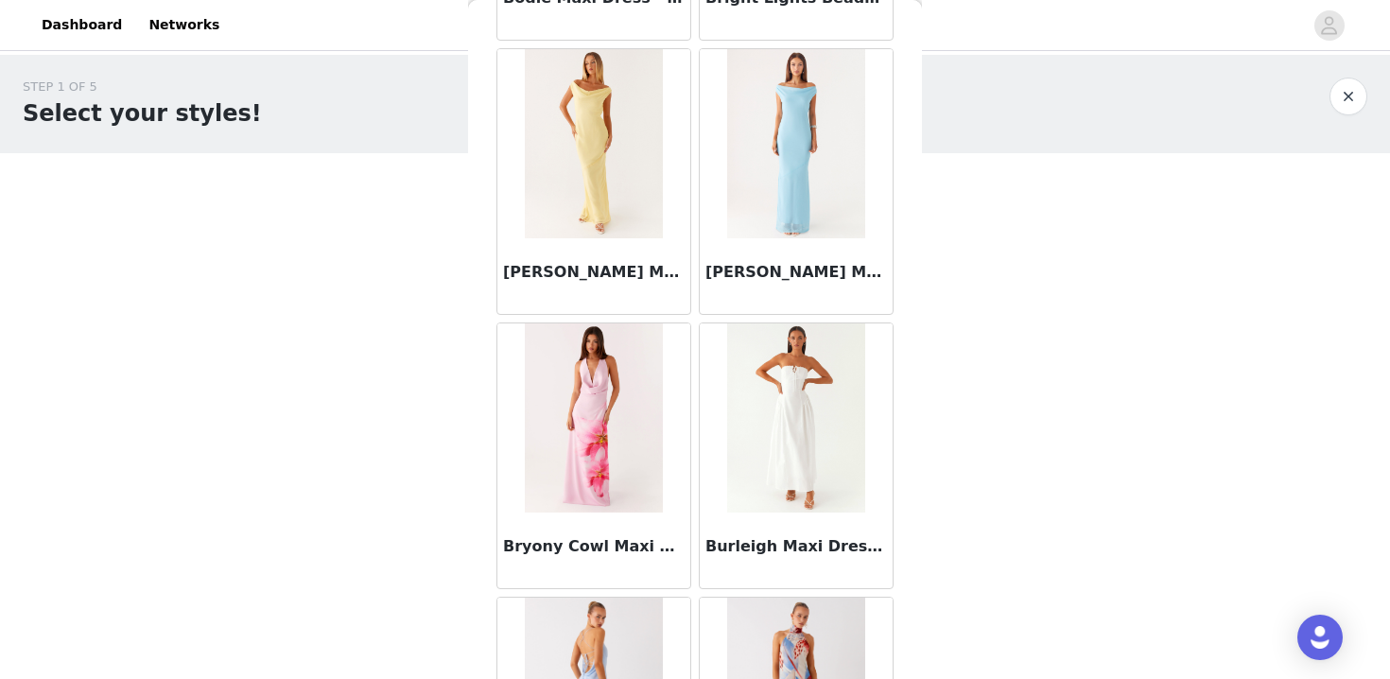
scroll to position [10443, 0]
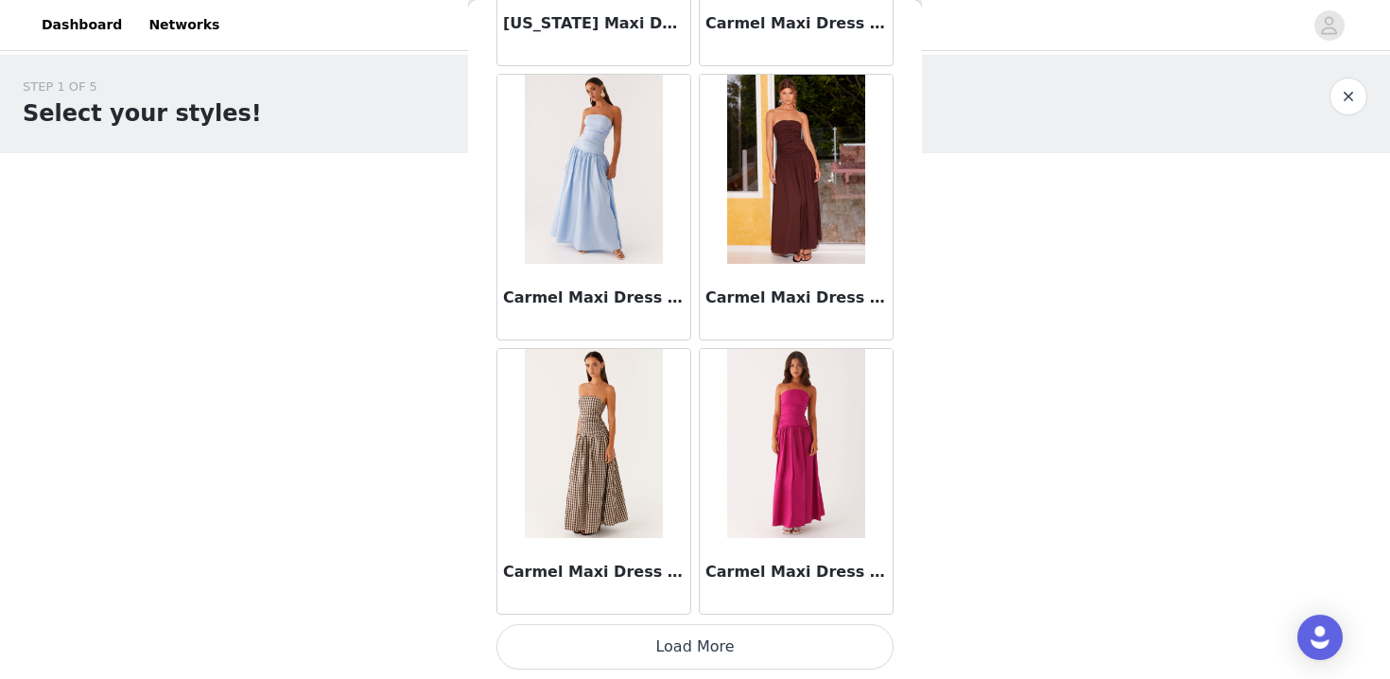
click at [746, 642] on button "Load More" at bounding box center [695, 646] width 397 height 45
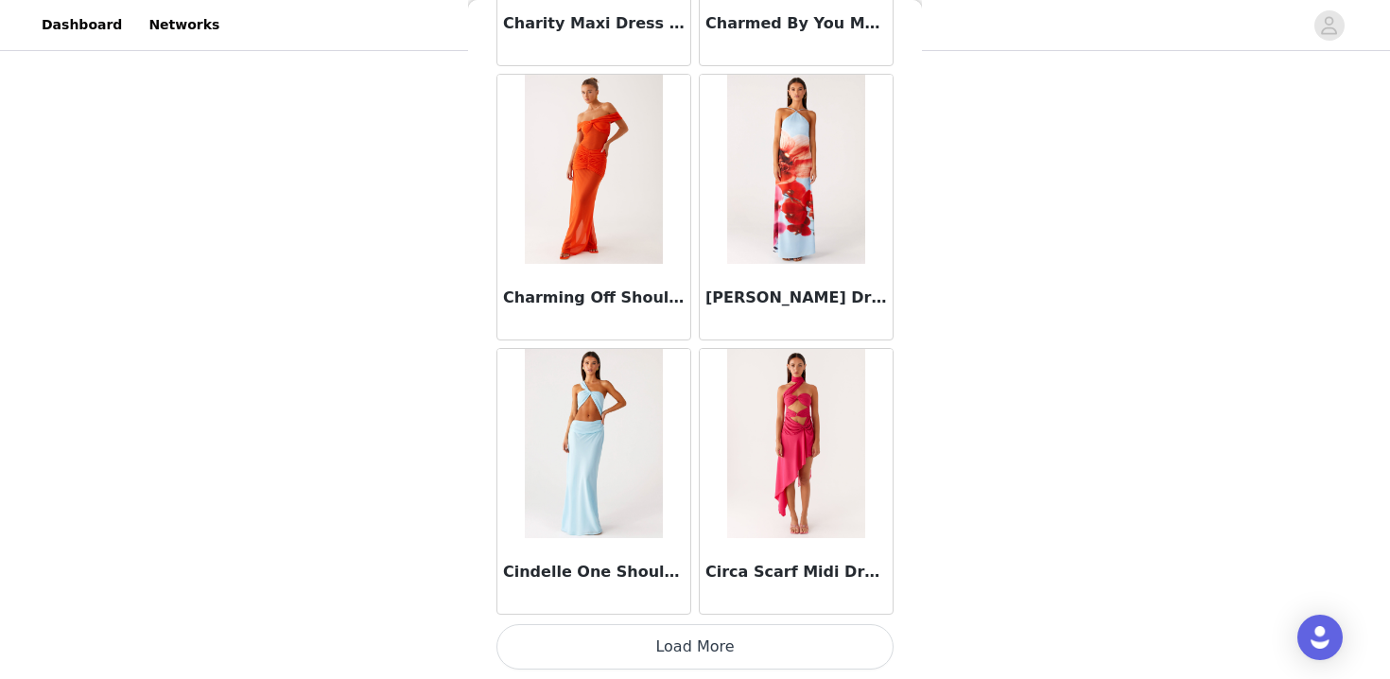
scroll to position [116, 0]
click at [670, 663] on button "Load More" at bounding box center [695, 646] width 397 height 45
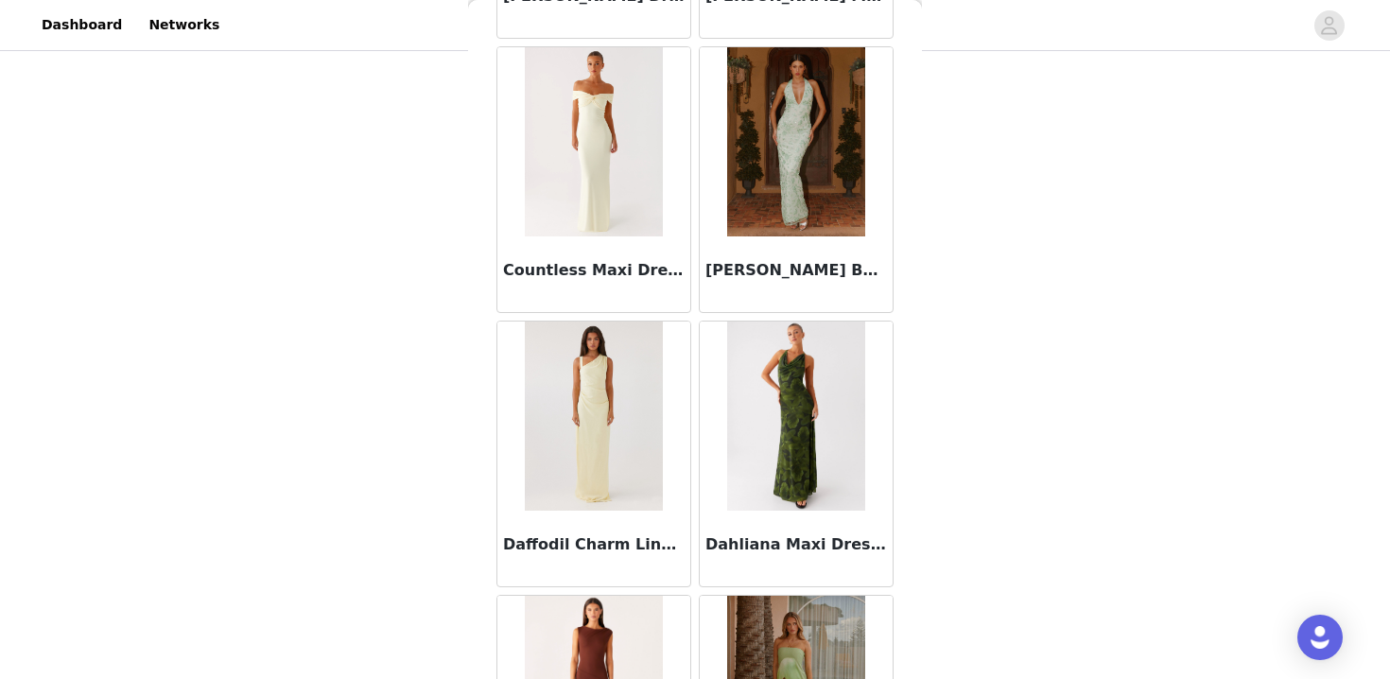
scroll to position [14037, 0]
click at [787, 186] on img at bounding box center [795, 140] width 137 height 189
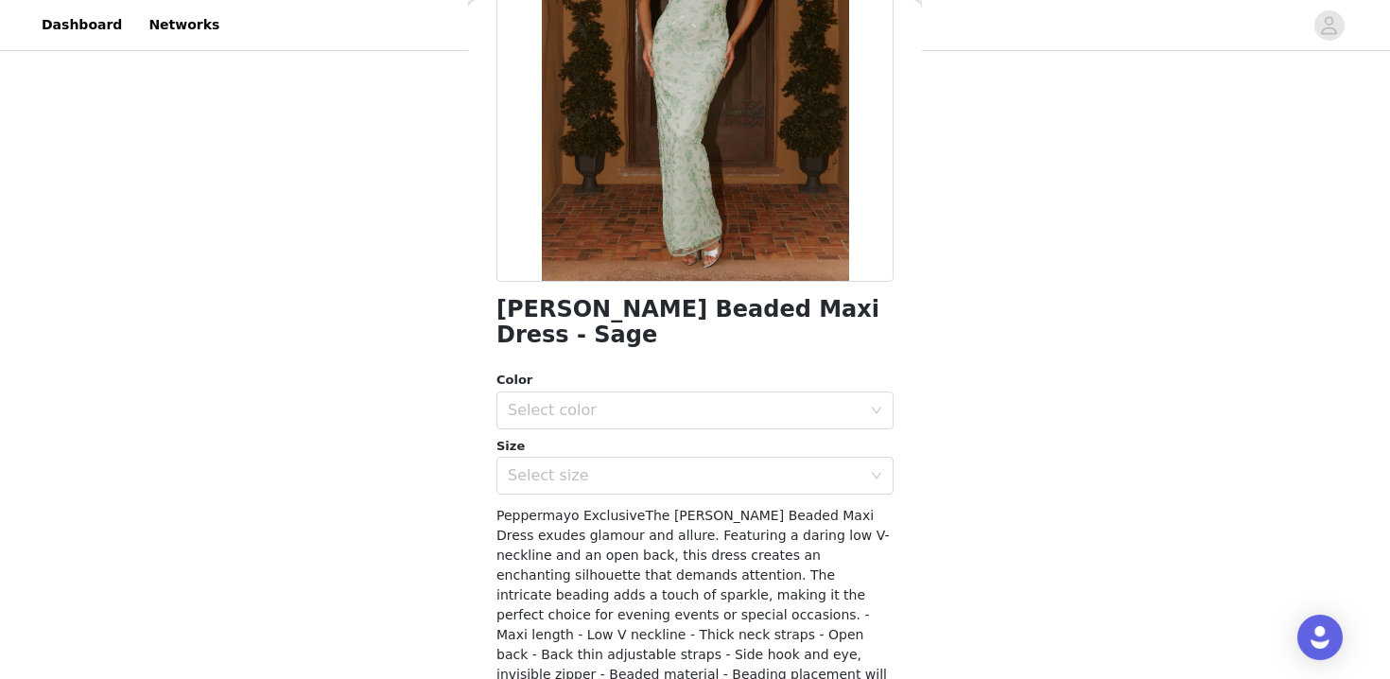
scroll to position [242, 0]
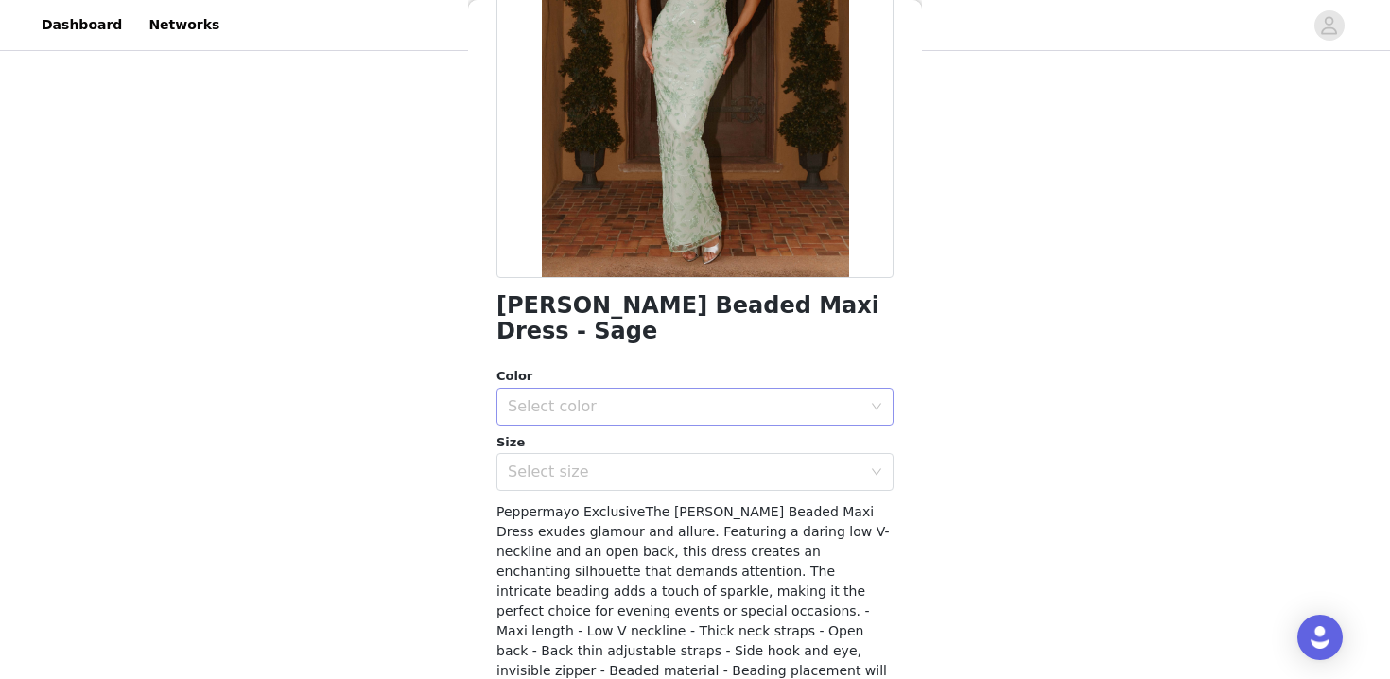
click at [694, 389] on div "Select color" at bounding box center [689, 407] width 362 height 36
click at [642, 415] on li "Sage" at bounding box center [695, 423] width 397 height 30
click at [641, 459] on div "Select size" at bounding box center [689, 472] width 362 height 36
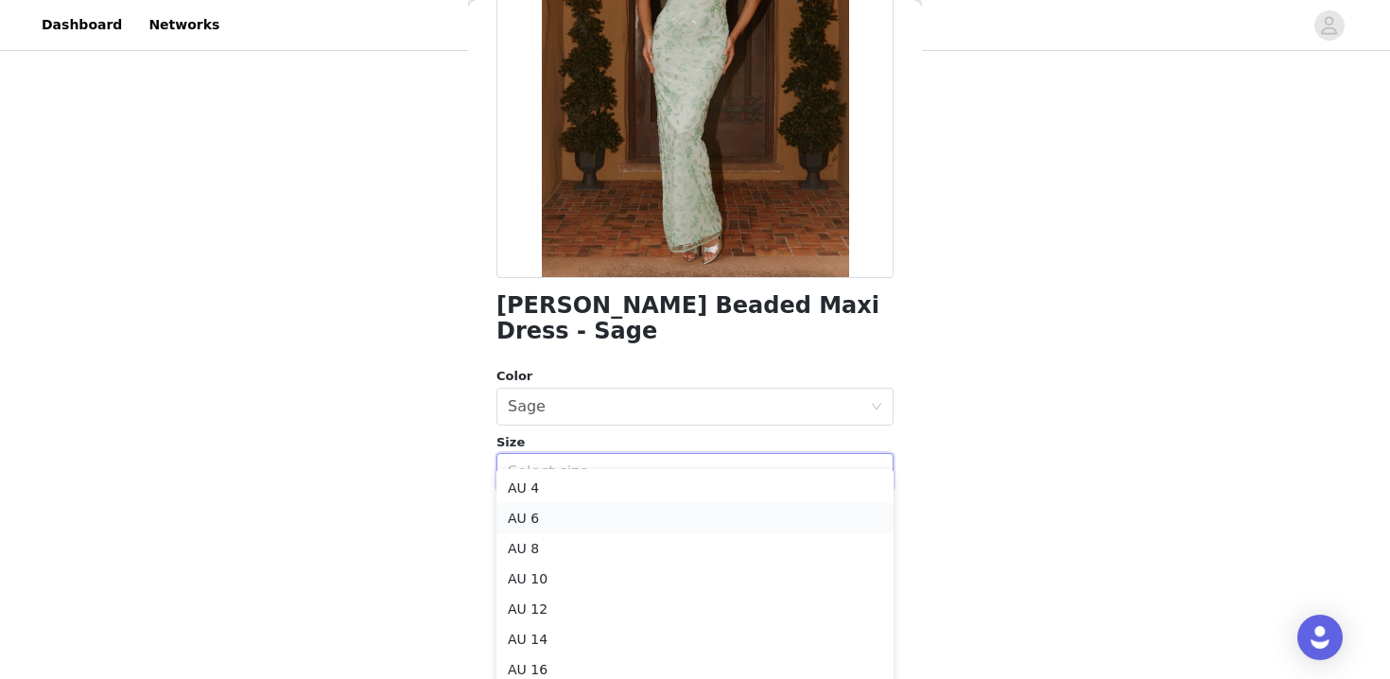
click at [612, 523] on li "AU 6" at bounding box center [695, 518] width 397 height 30
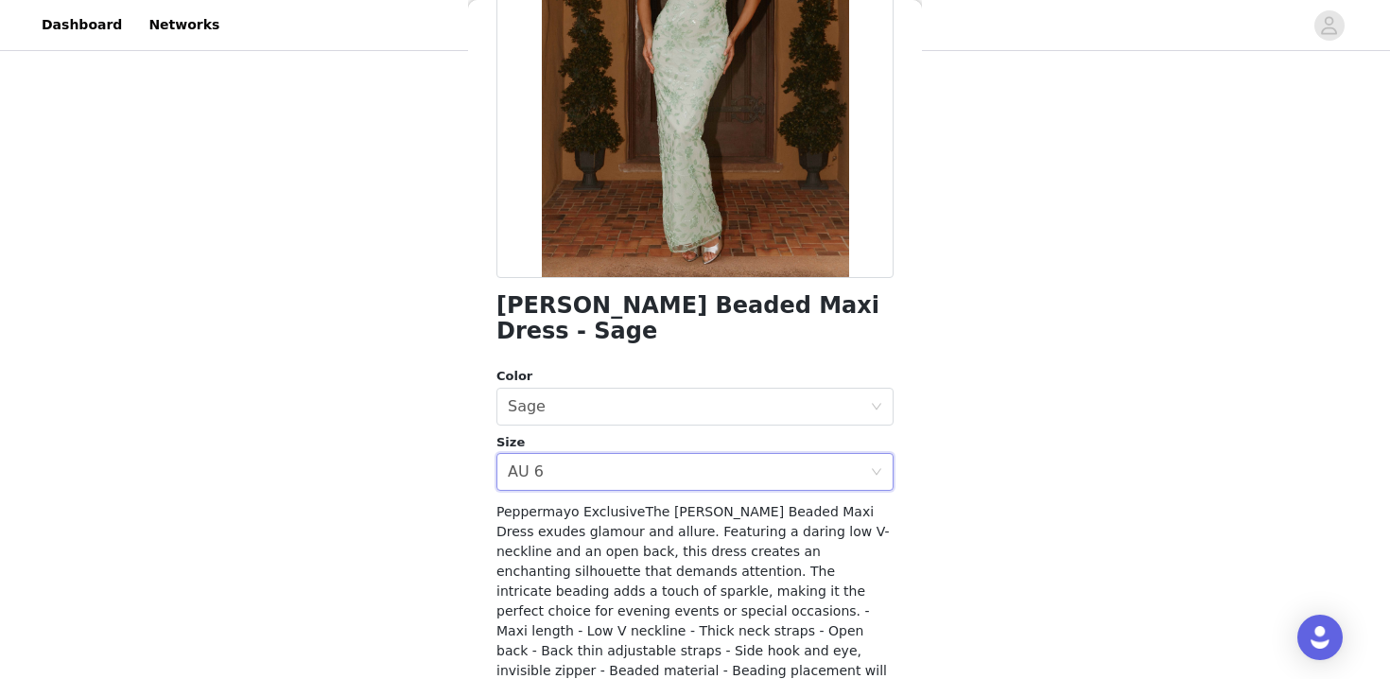
scroll to position [357, 0]
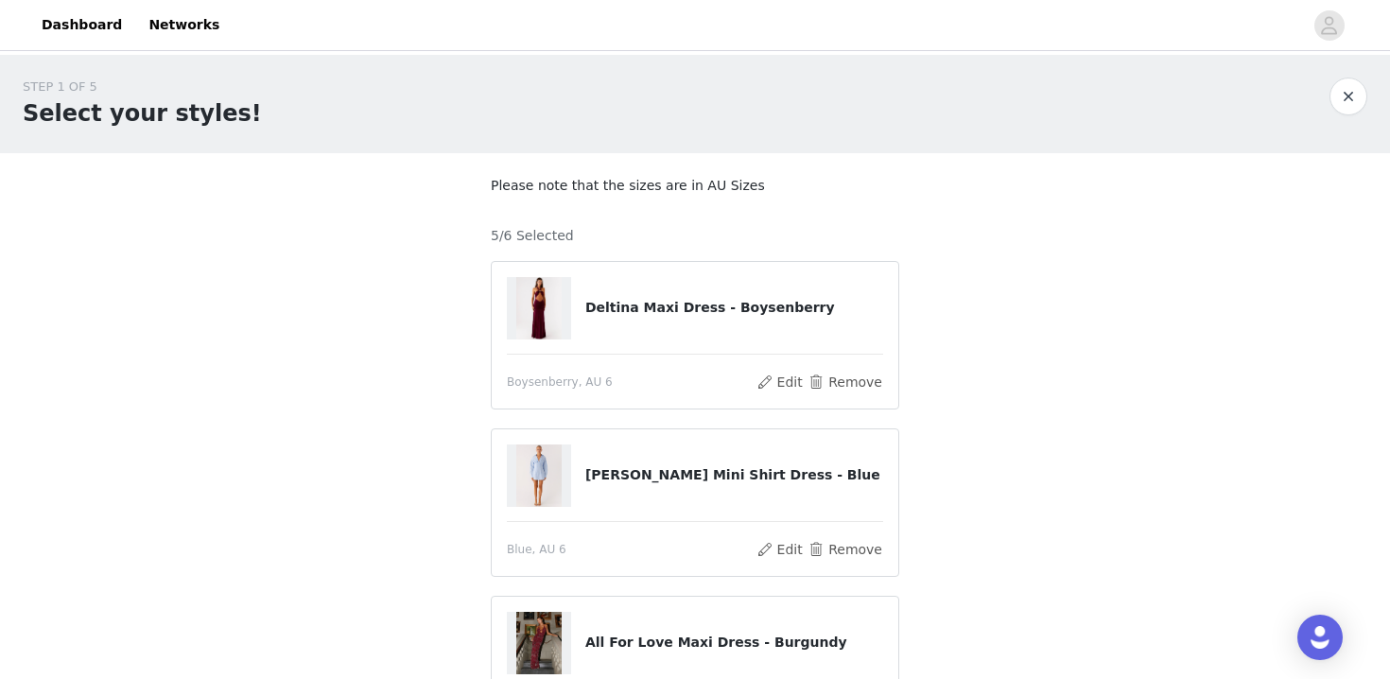
scroll to position [648, 0]
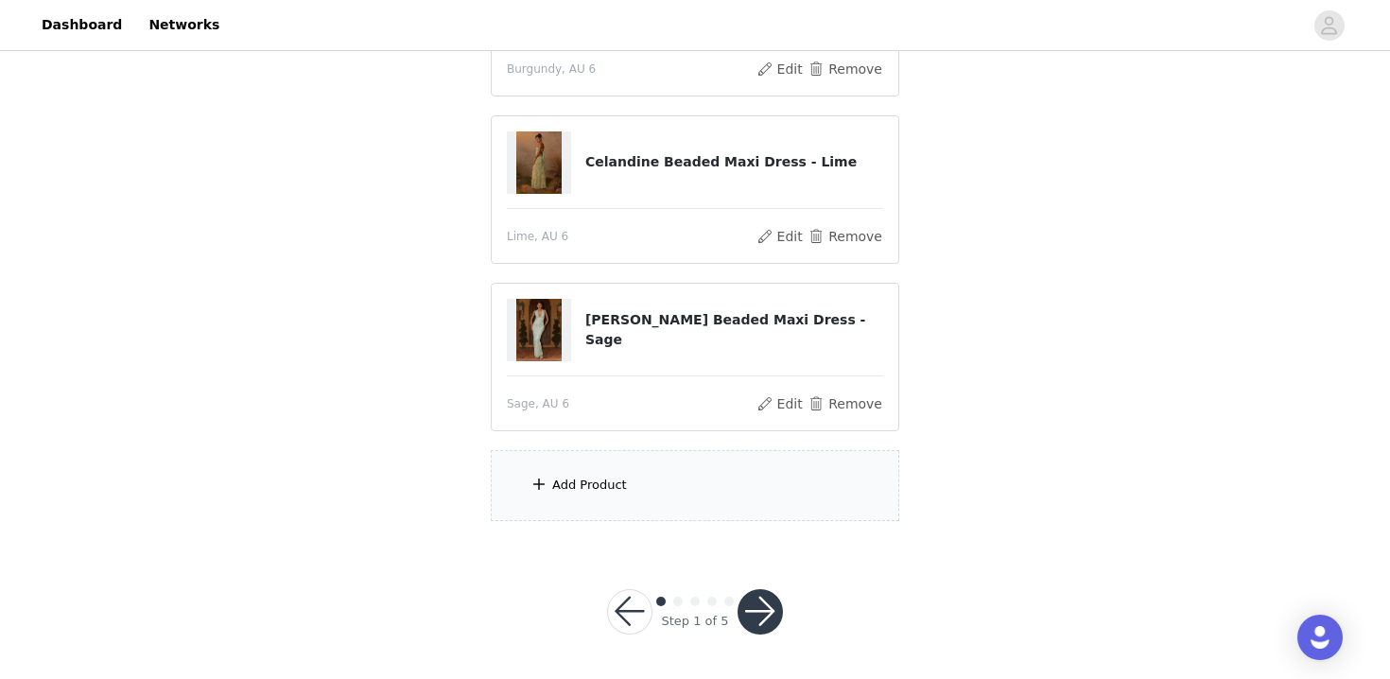
click at [718, 491] on div "Add Product" at bounding box center [695, 485] width 409 height 71
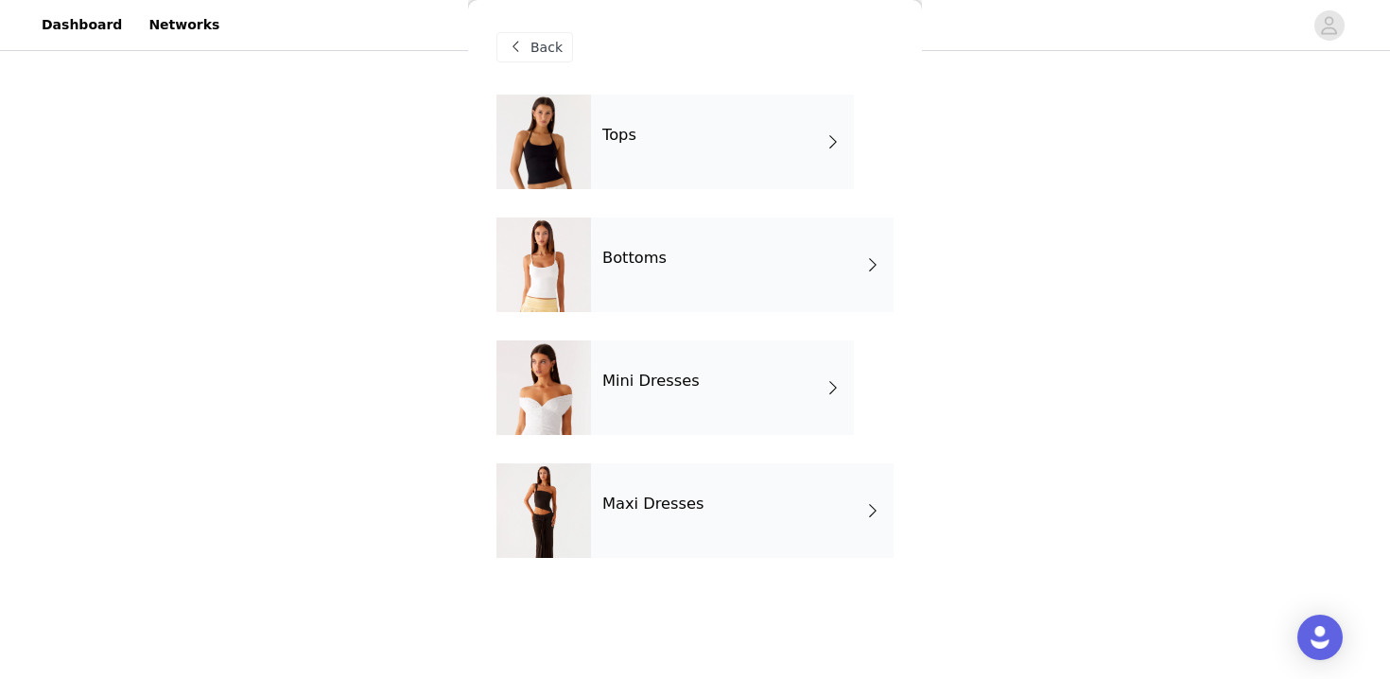
click at [670, 512] on h4 "Maxi Dresses" at bounding box center [653, 504] width 102 height 17
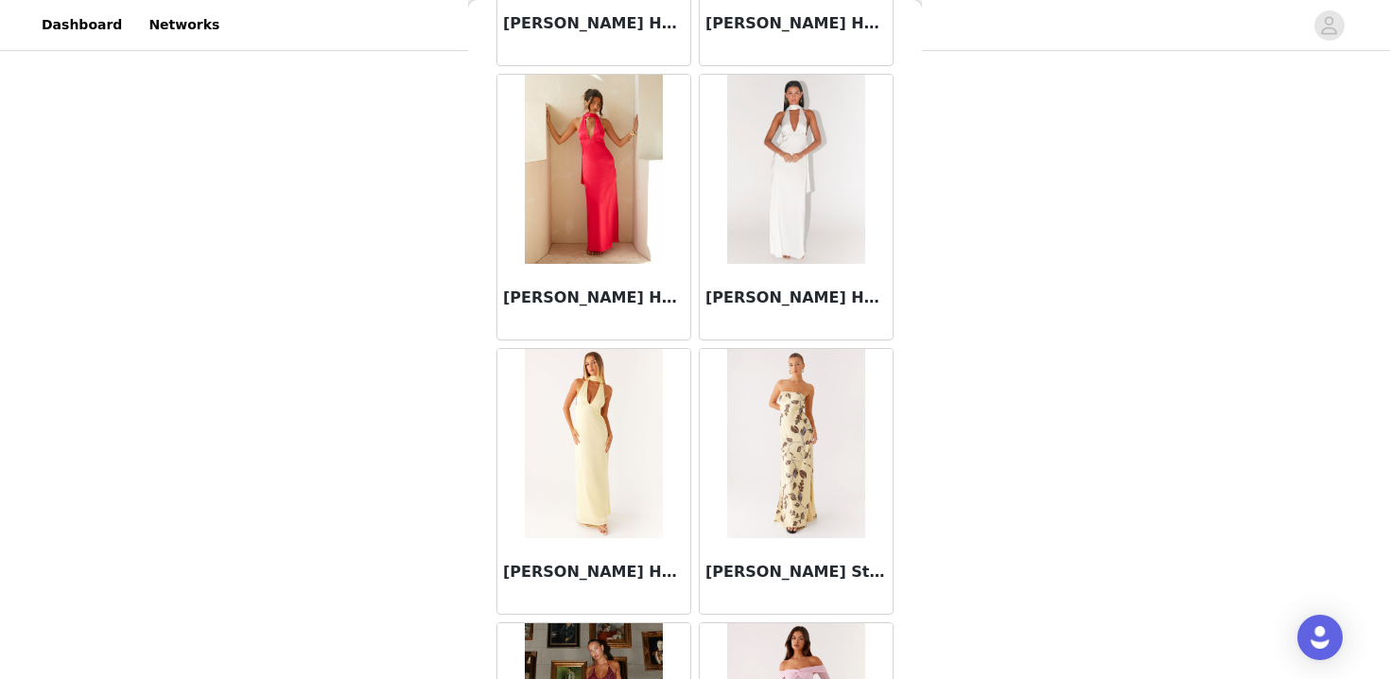
scroll to position [2215, 0]
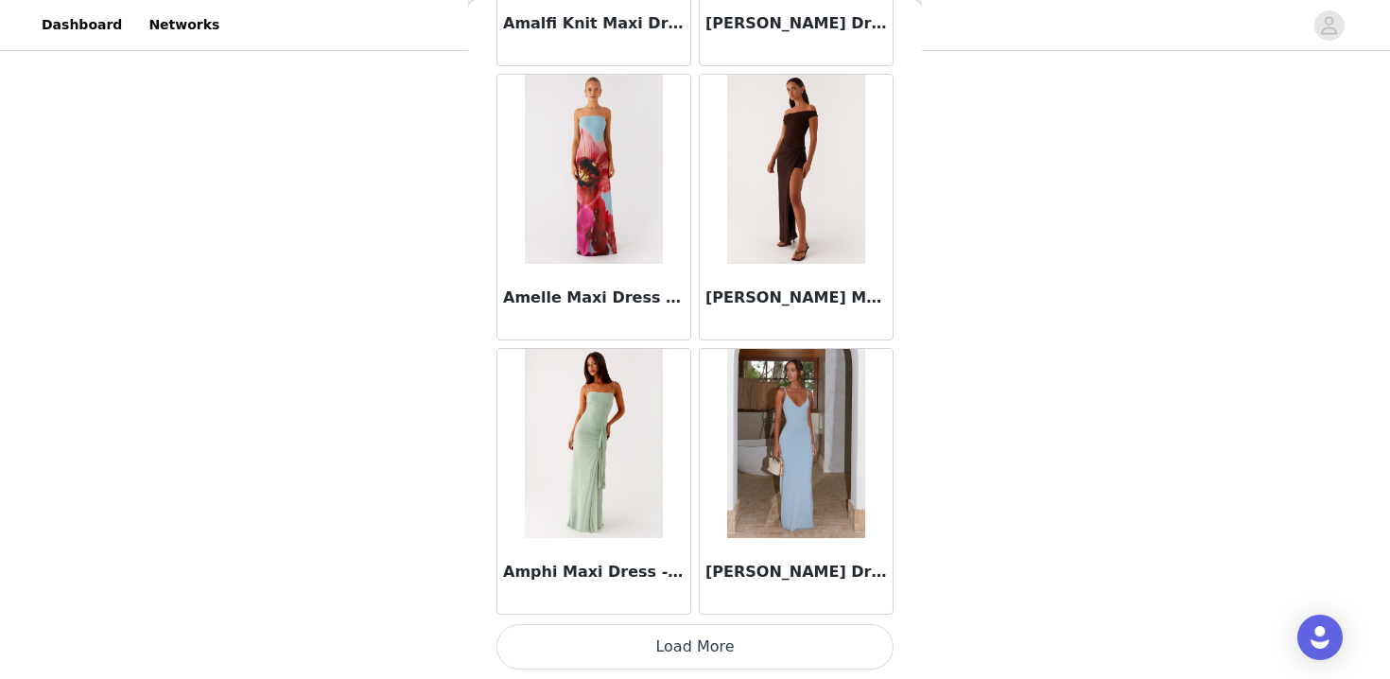
click at [711, 651] on button "Load More" at bounding box center [695, 646] width 397 height 45
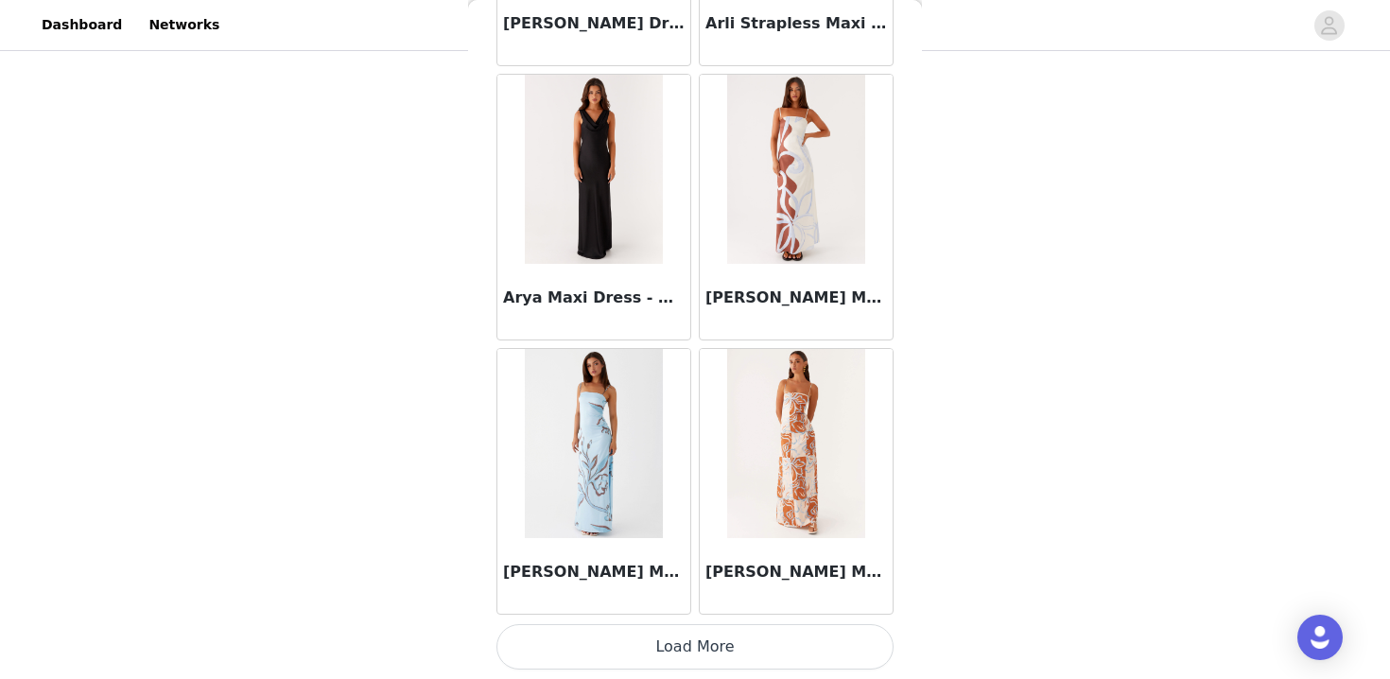
click at [711, 651] on button "Load More" at bounding box center [695, 646] width 397 height 45
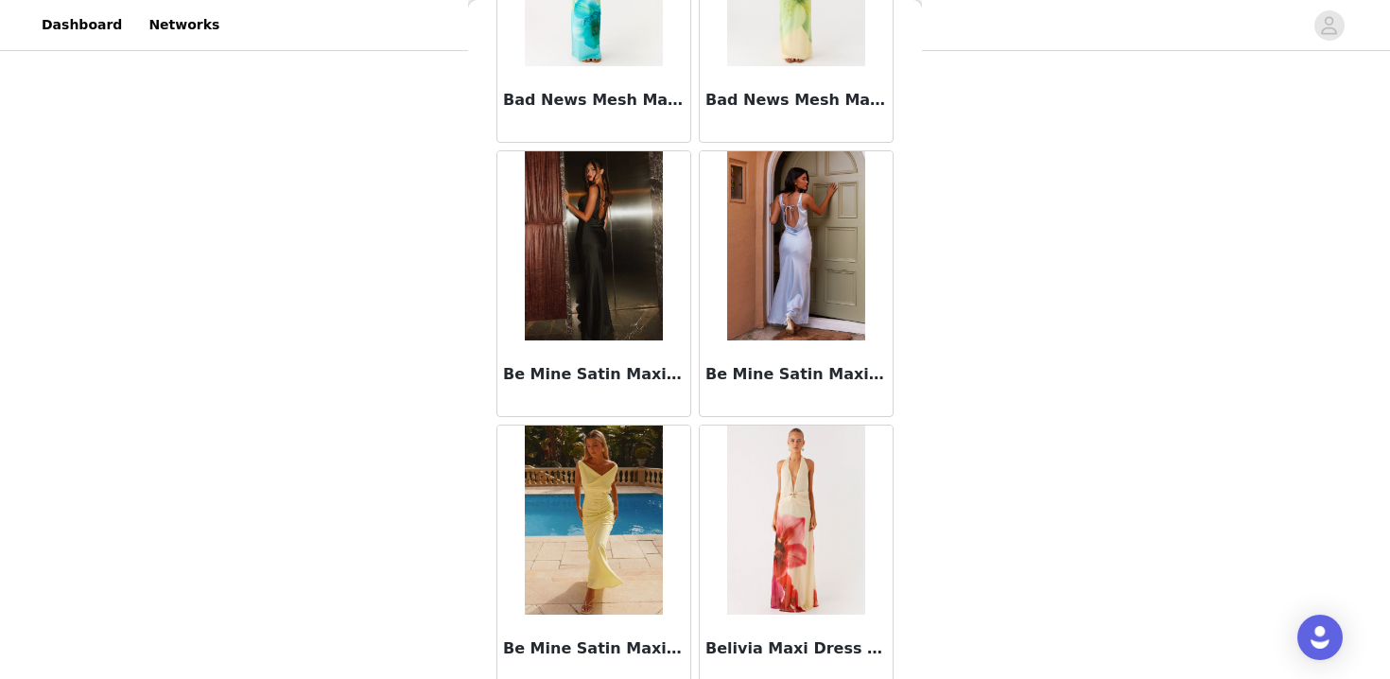
scroll to position [7700, 0]
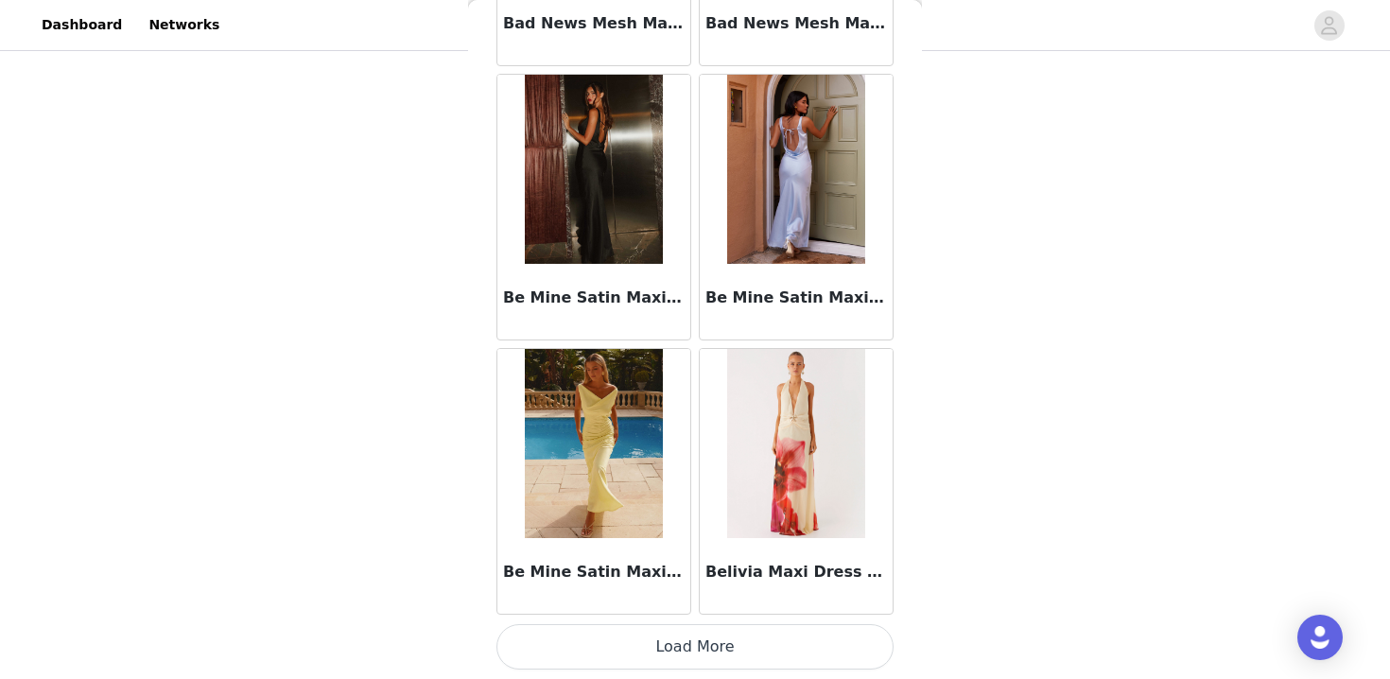
click at [711, 658] on button "Load More" at bounding box center [695, 646] width 397 height 45
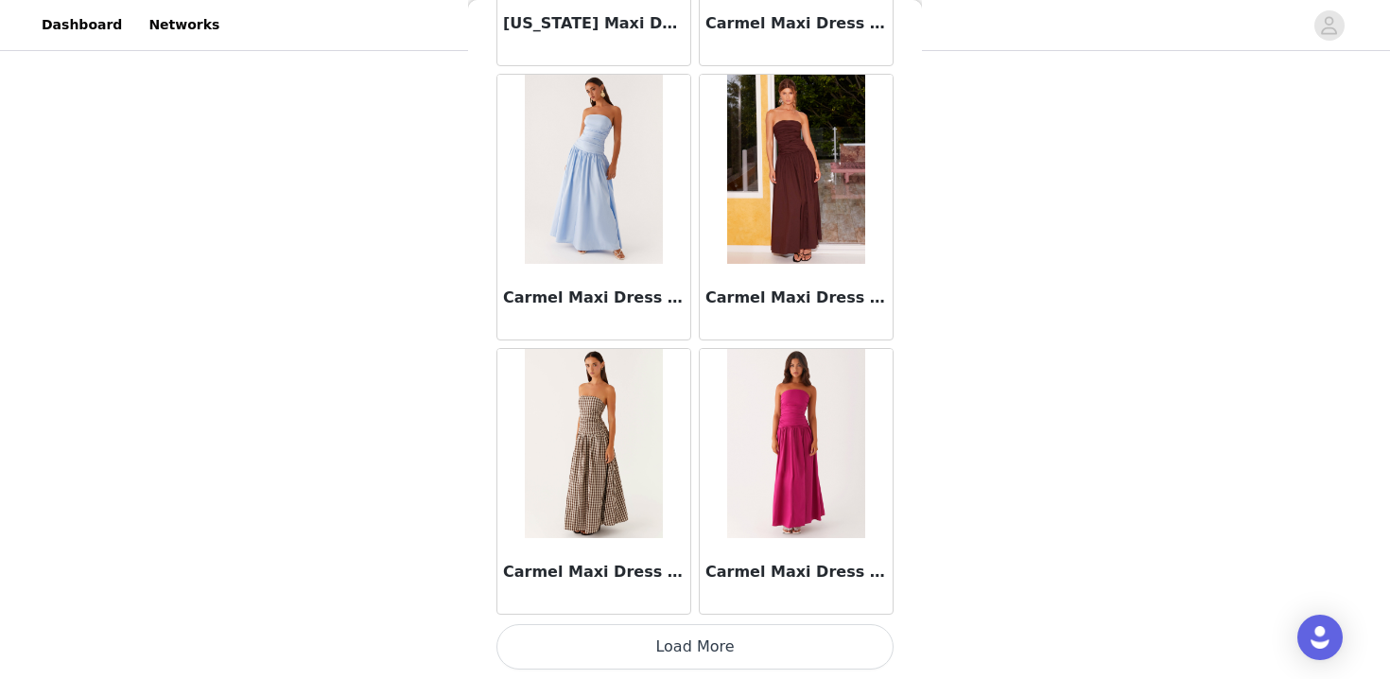
click at [711, 658] on button "Load More" at bounding box center [695, 646] width 397 height 45
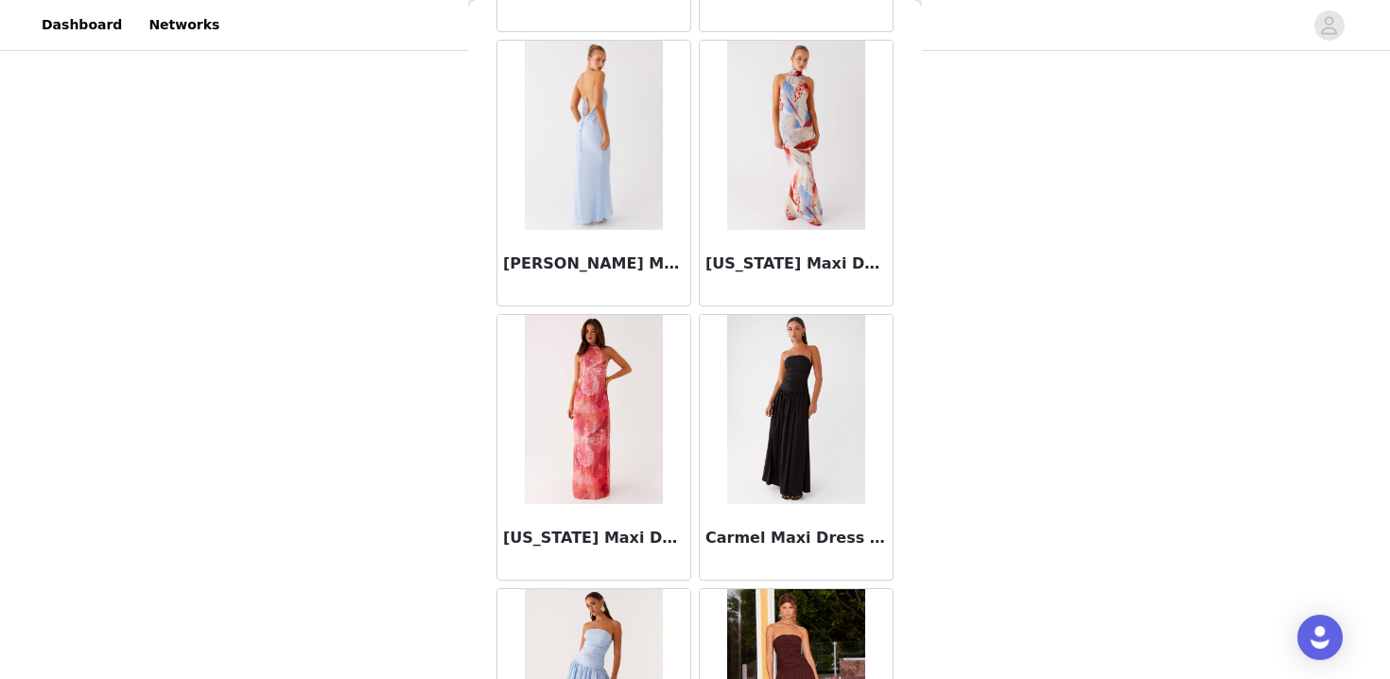
scroll to position [0, 0]
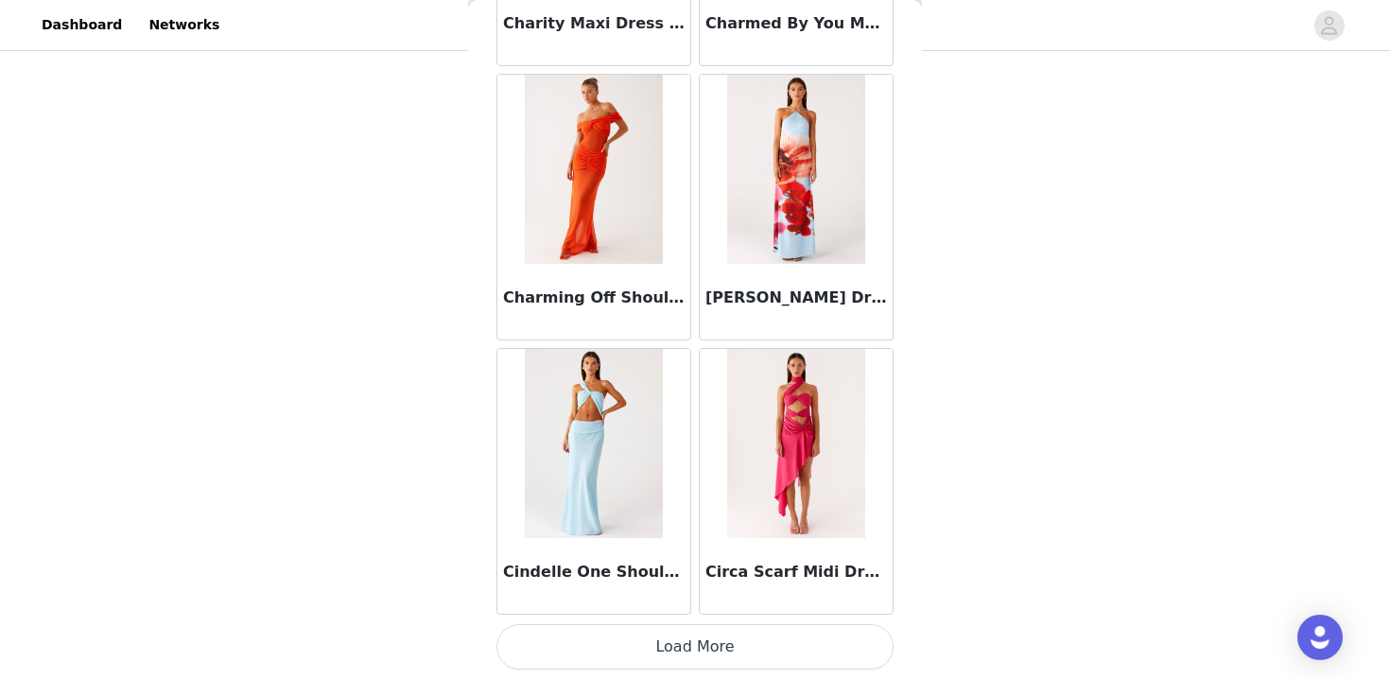
click at [711, 654] on button "Load More" at bounding box center [695, 646] width 397 height 45
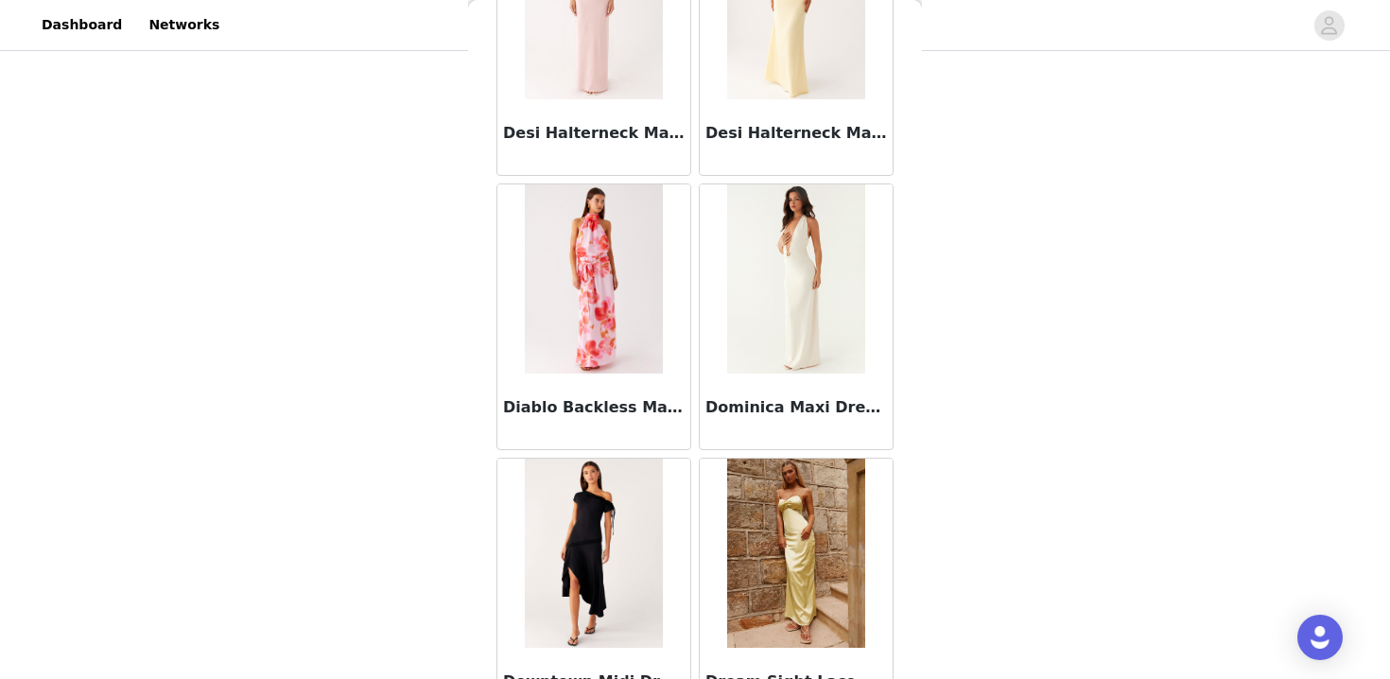
scroll to position [15928, 0]
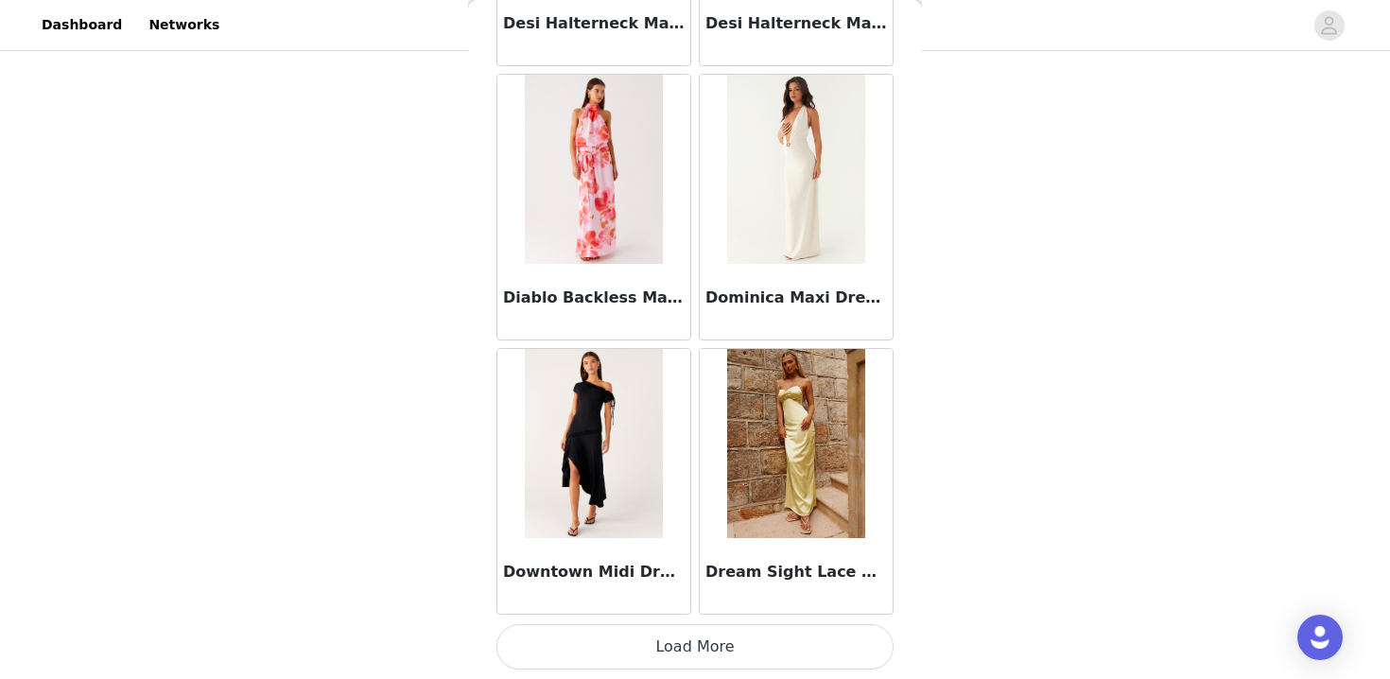
click at [717, 654] on button "Load More" at bounding box center [695, 646] width 397 height 45
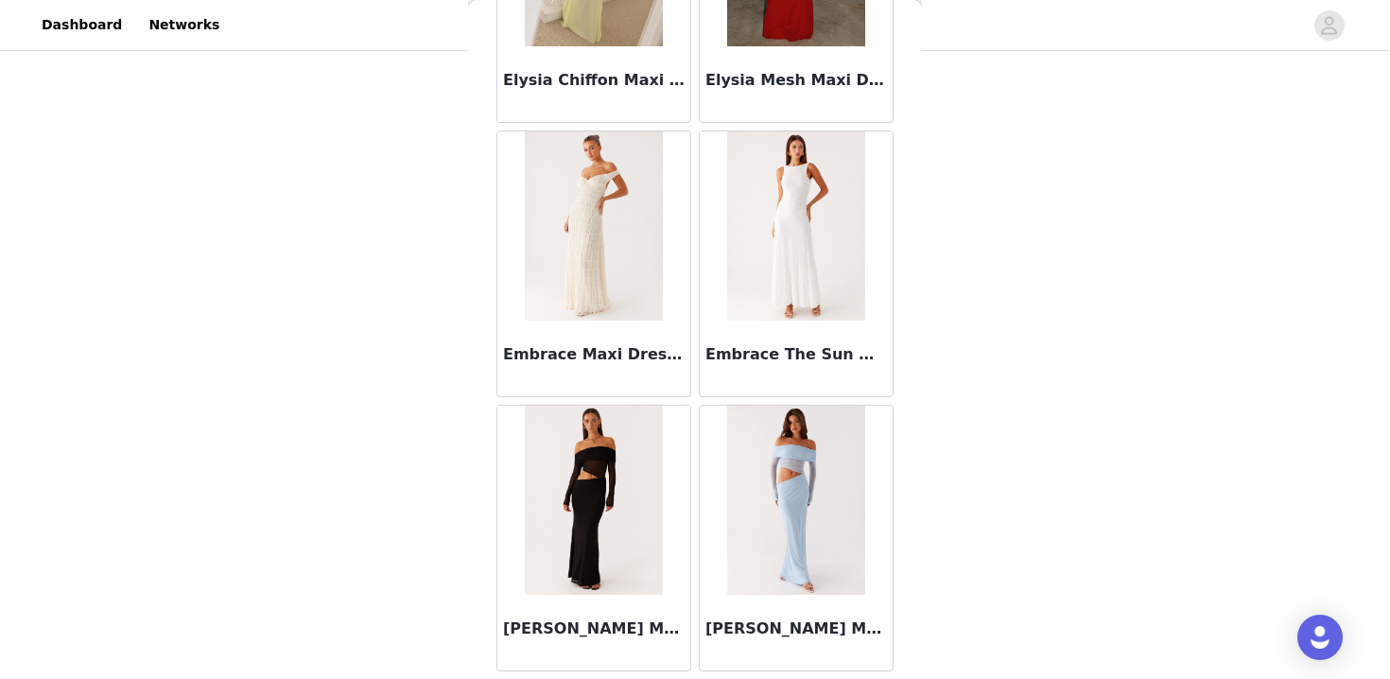
scroll to position [18671, 0]
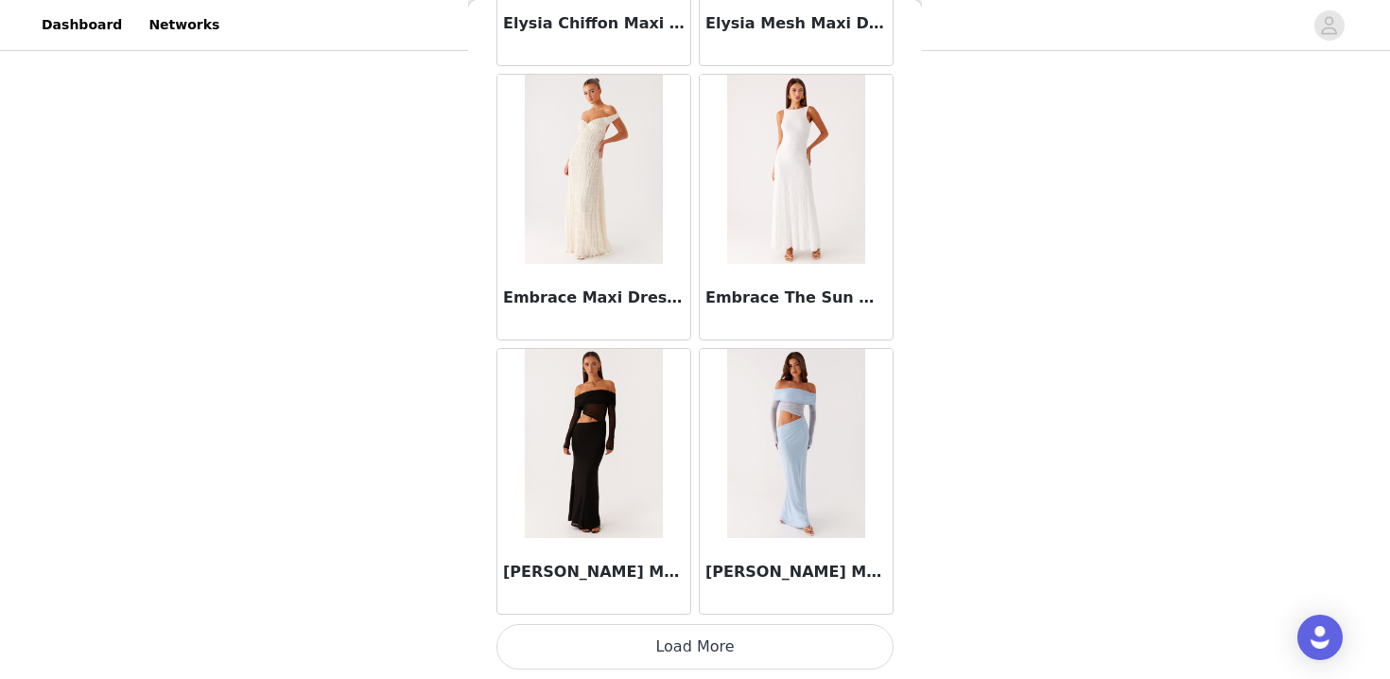
click at [741, 664] on button "Load More" at bounding box center [695, 646] width 397 height 45
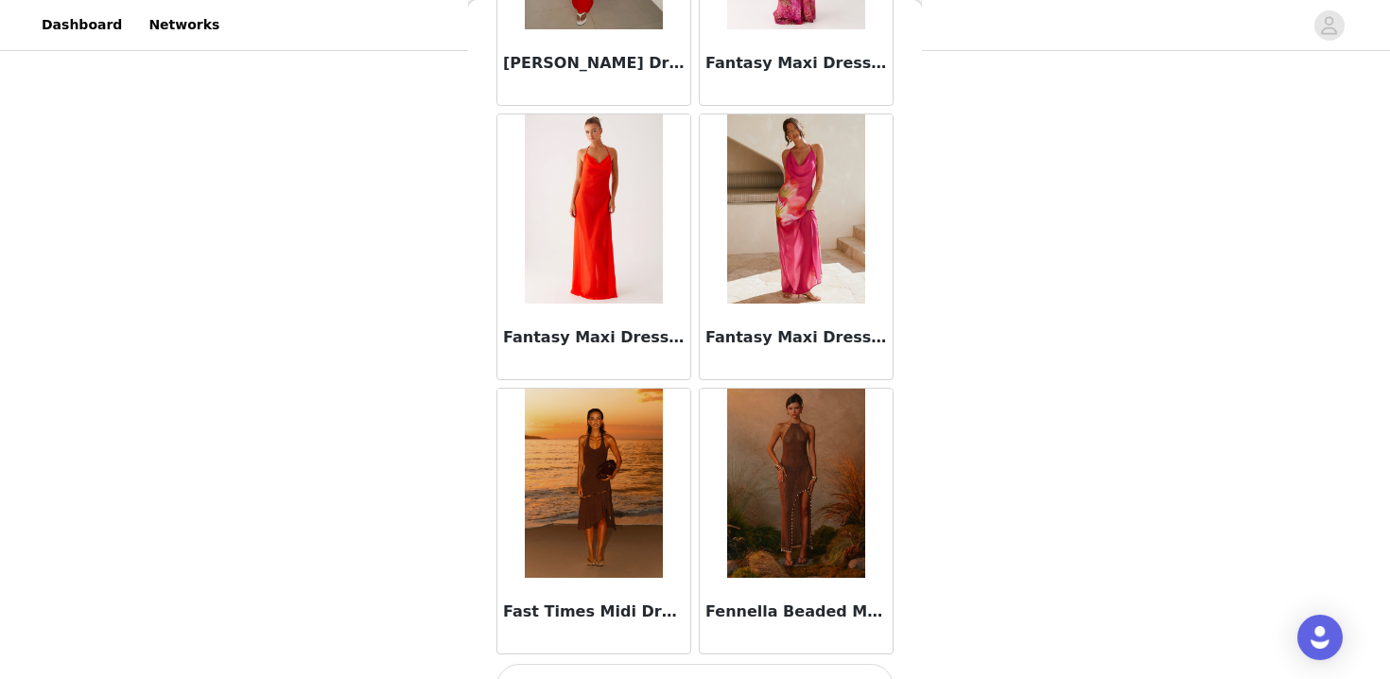
scroll to position [21413, 0]
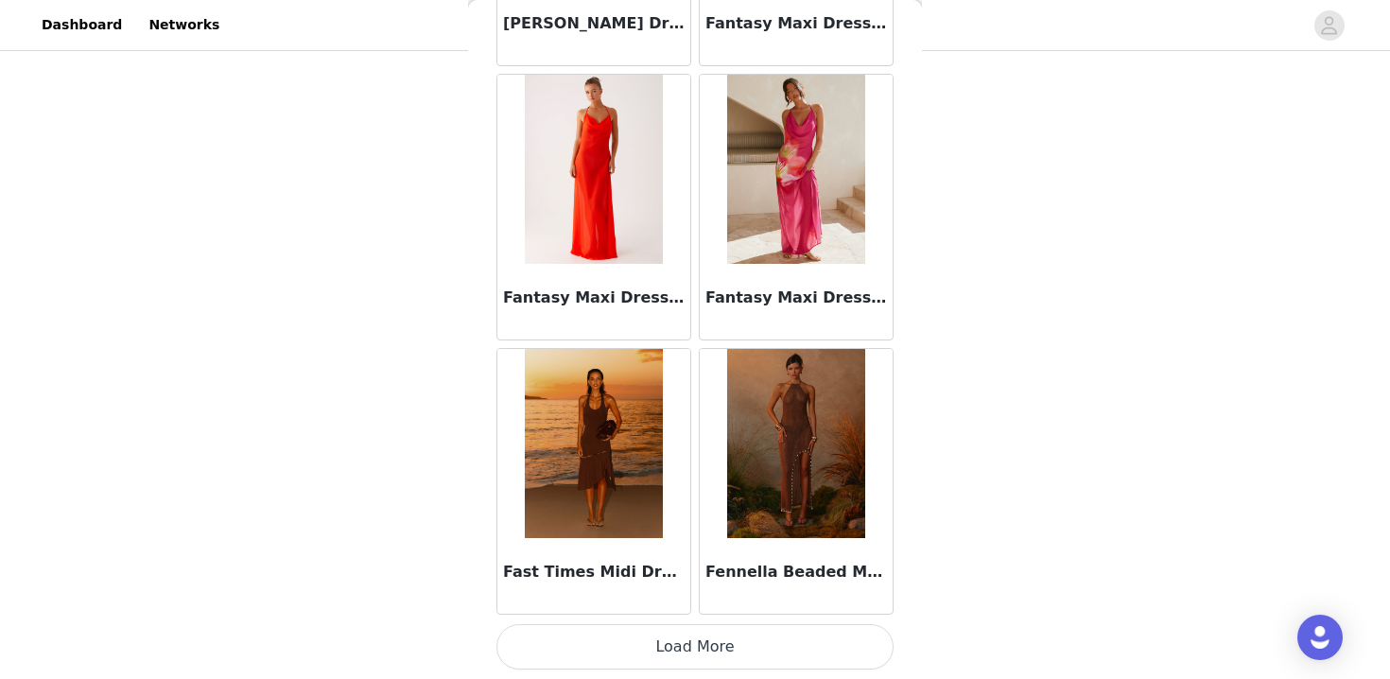
click at [745, 643] on button "Load More" at bounding box center [695, 646] width 397 height 45
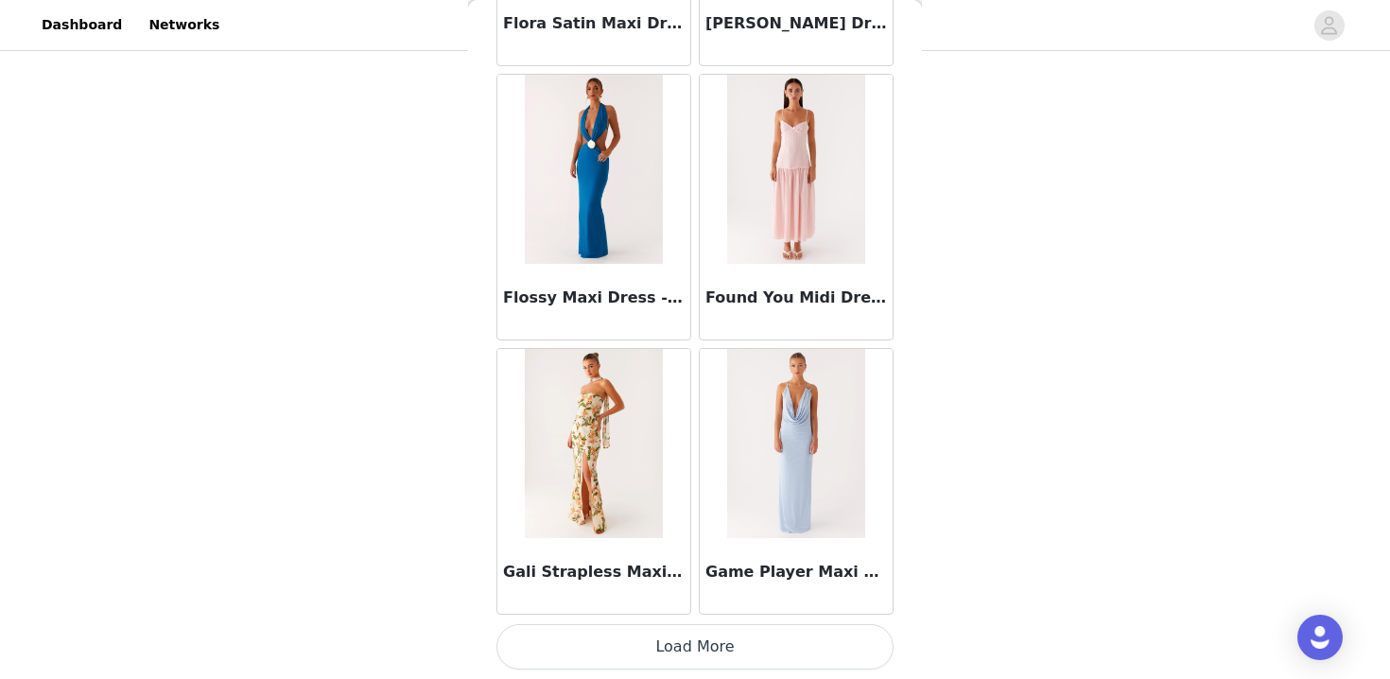
scroll to position [648, 0]
click at [780, 459] on img at bounding box center [795, 443] width 137 height 189
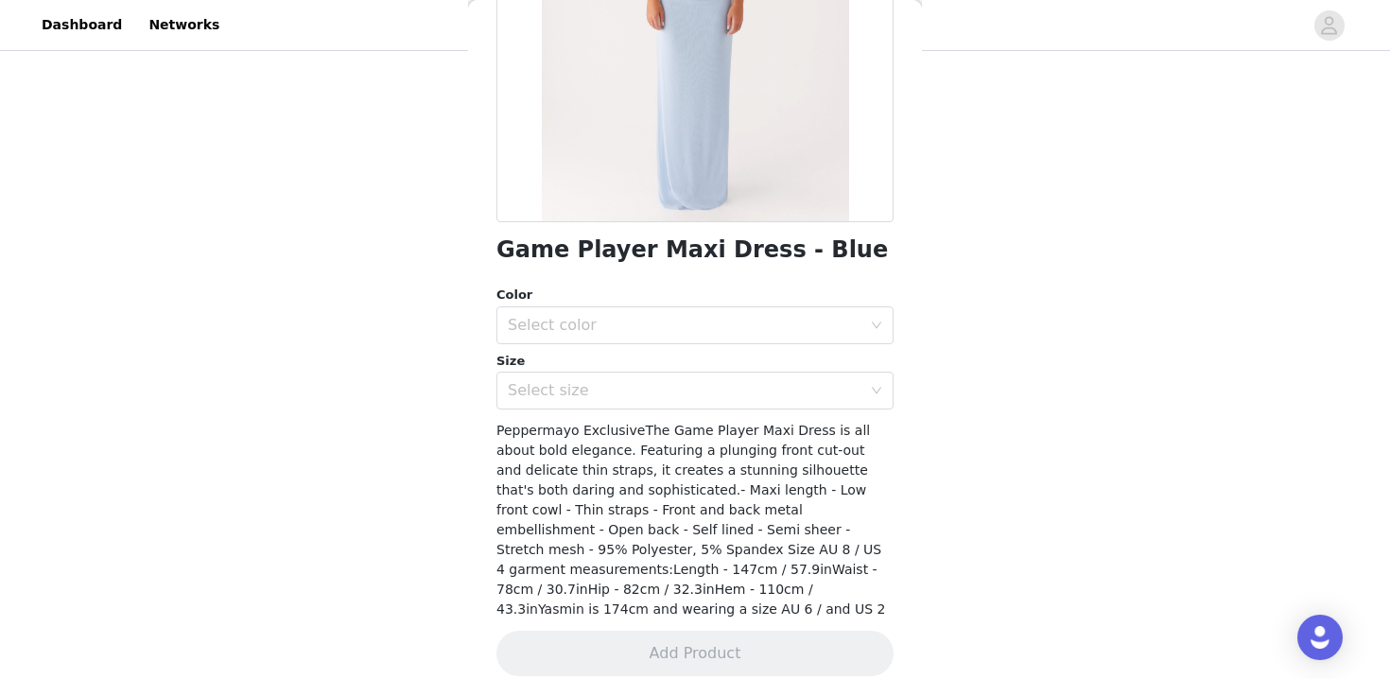
scroll to position [157, 0]
click at [633, 319] on div "Select color" at bounding box center [685, 325] width 354 height 19
click at [614, 364] on li "Blue" at bounding box center [695, 367] width 397 height 30
click at [618, 388] on div "Select size" at bounding box center [685, 390] width 354 height 19
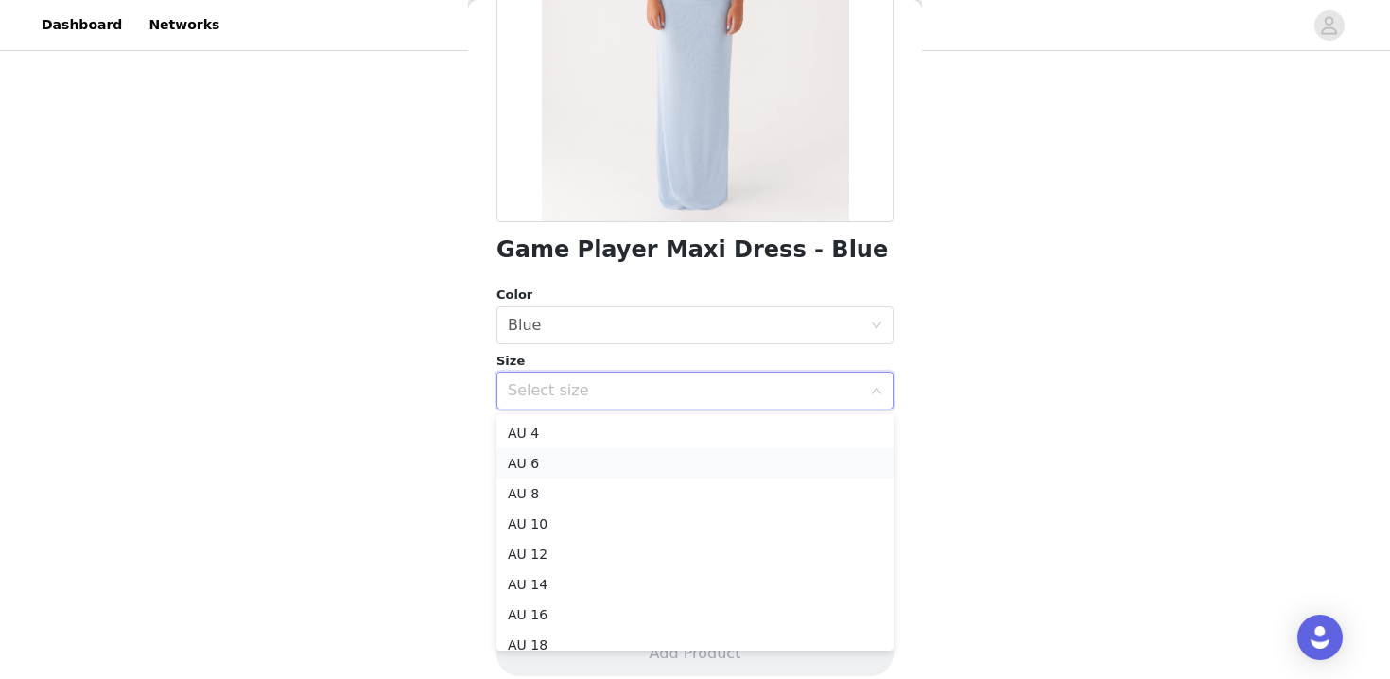
click at [600, 461] on li "AU 6" at bounding box center [695, 463] width 397 height 30
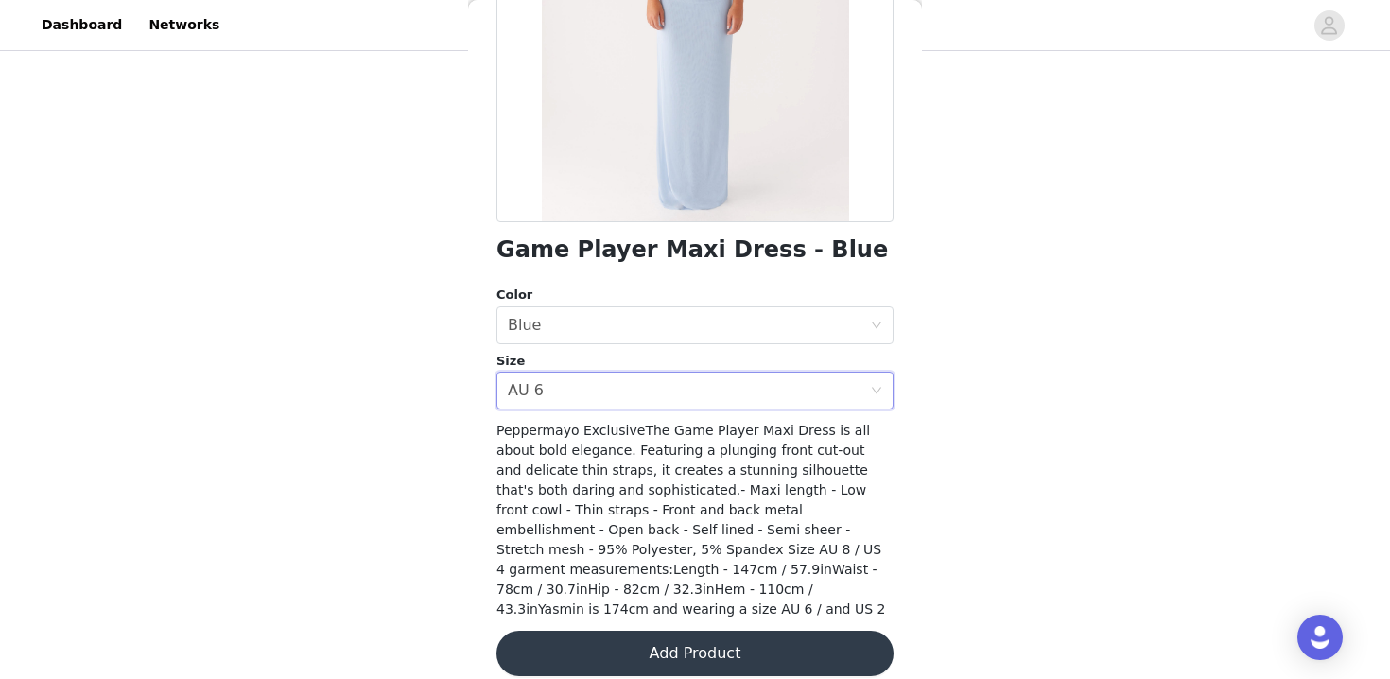
click at [660, 632] on button "Add Product" at bounding box center [695, 653] width 397 height 45
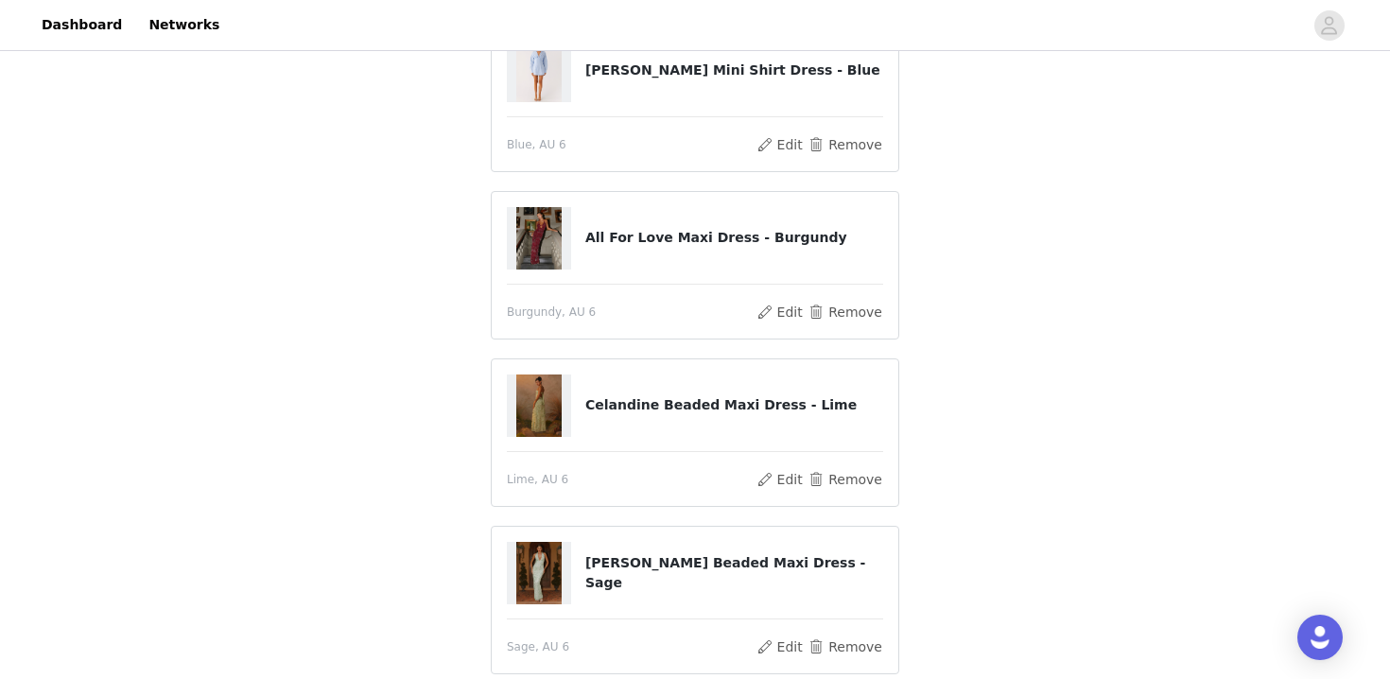
scroll to position [693, 0]
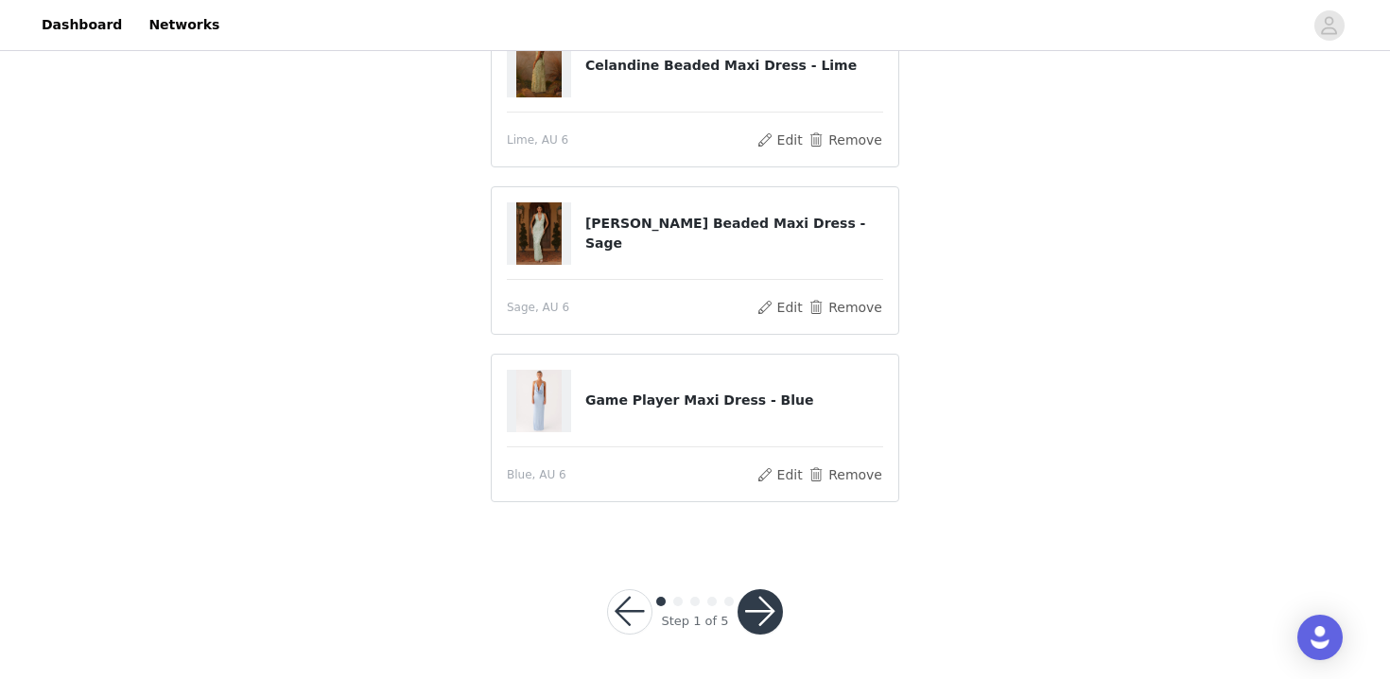
click at [765, 620] on button "button" at bounding box center [760, 611] width 45 height 45
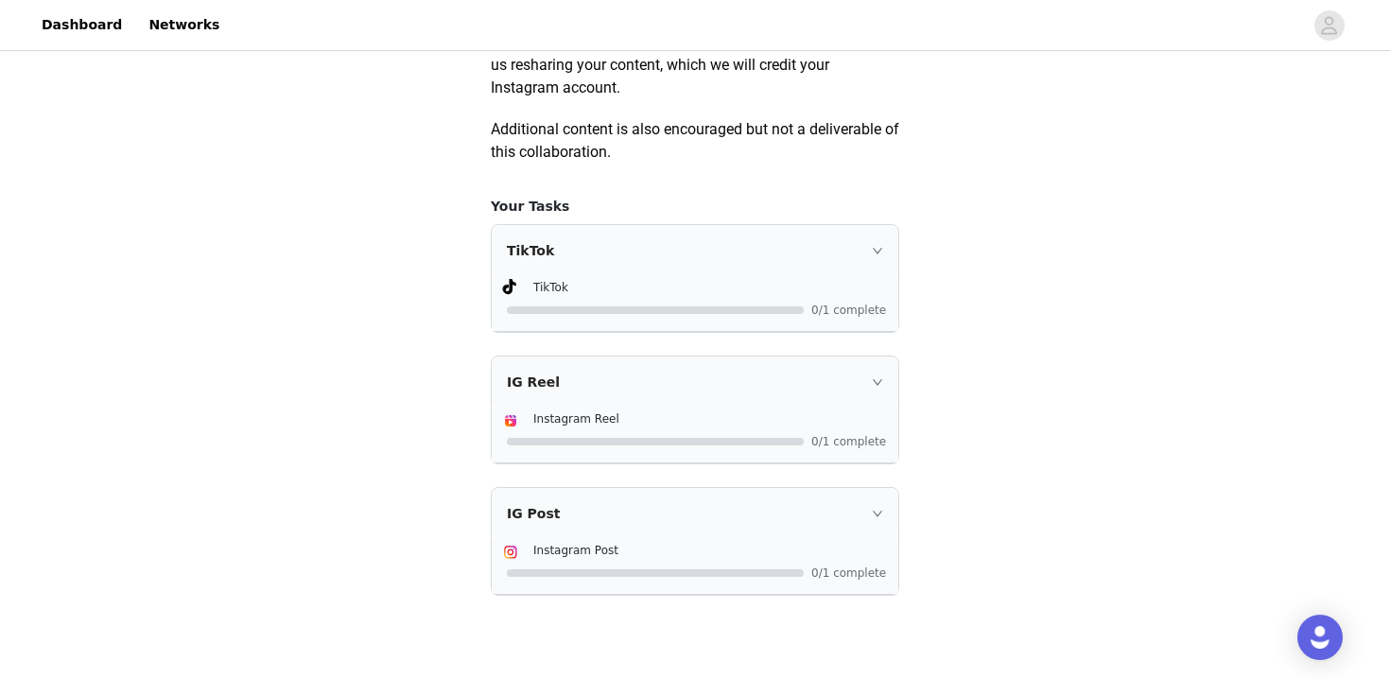
scroll to position [1214, 0]
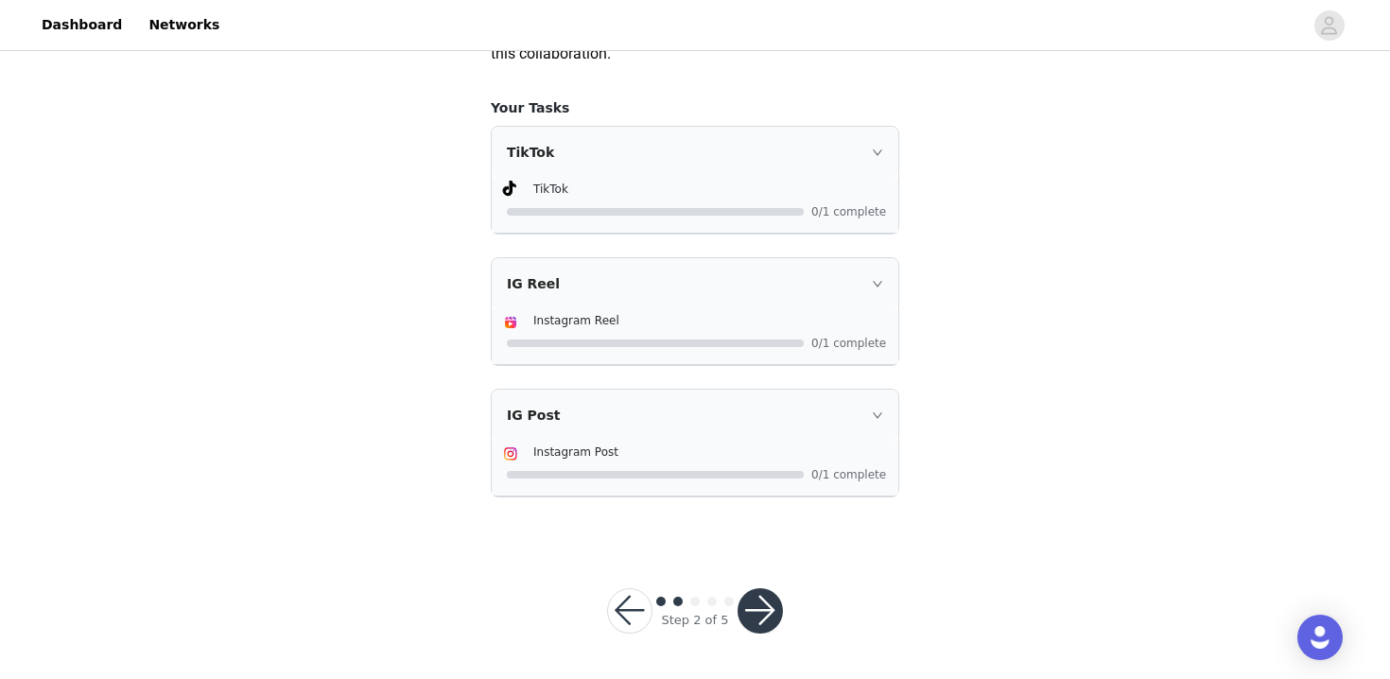
click at [759, 603] on button "button" at bounding box center [760, 610] width 45 height 45
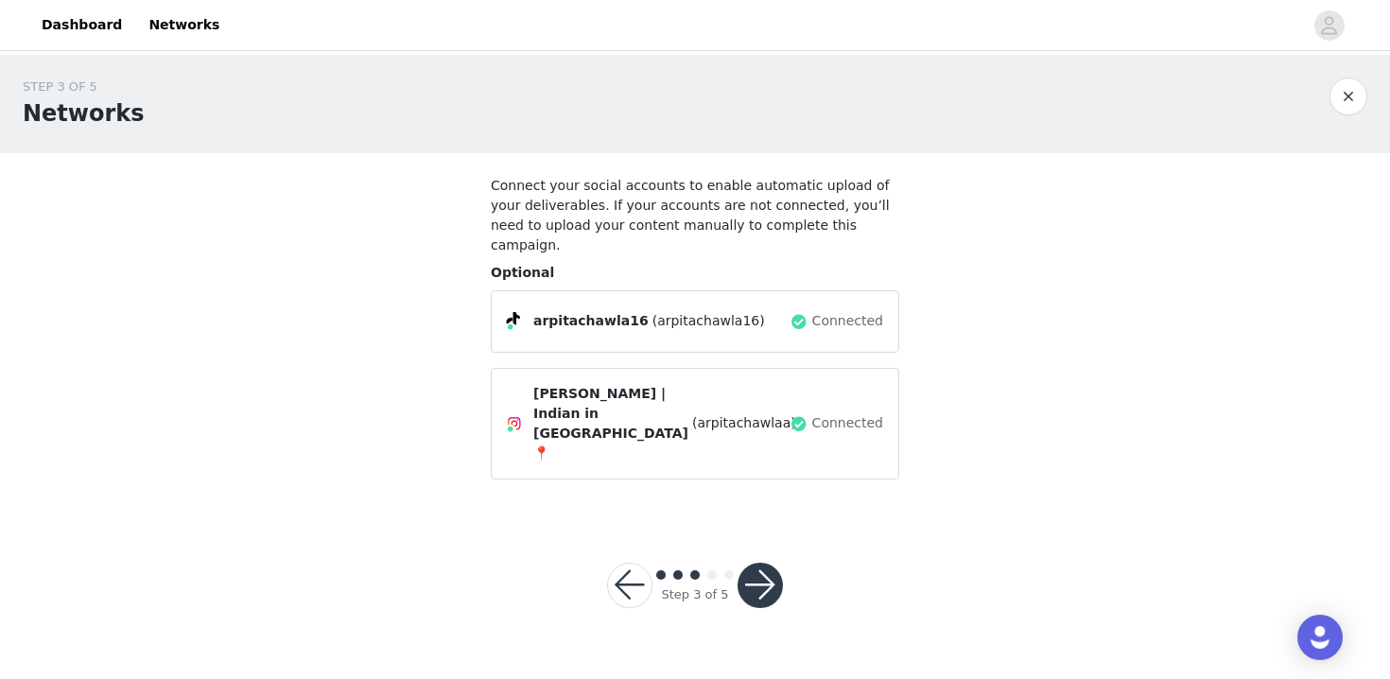
click at [775, 563] on button "button" at bounding box center [760, 585] width 45 height 45
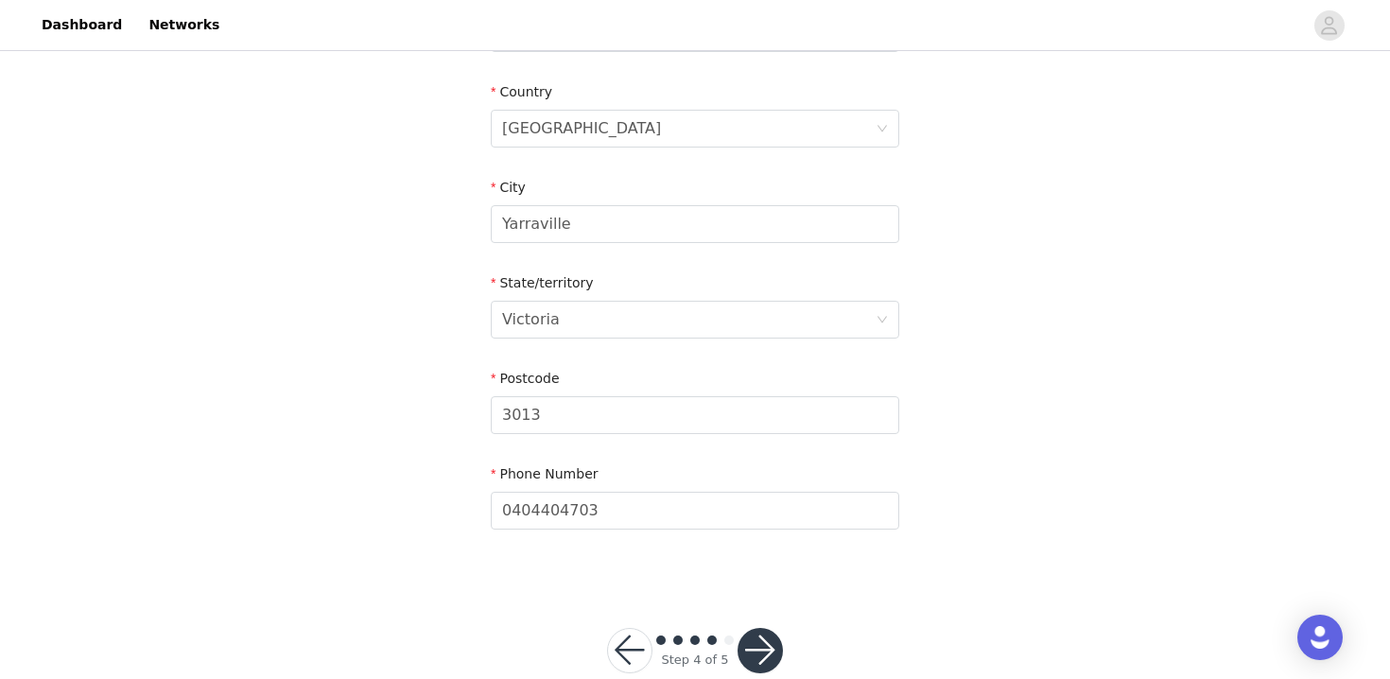
scroll to position [689, 0]
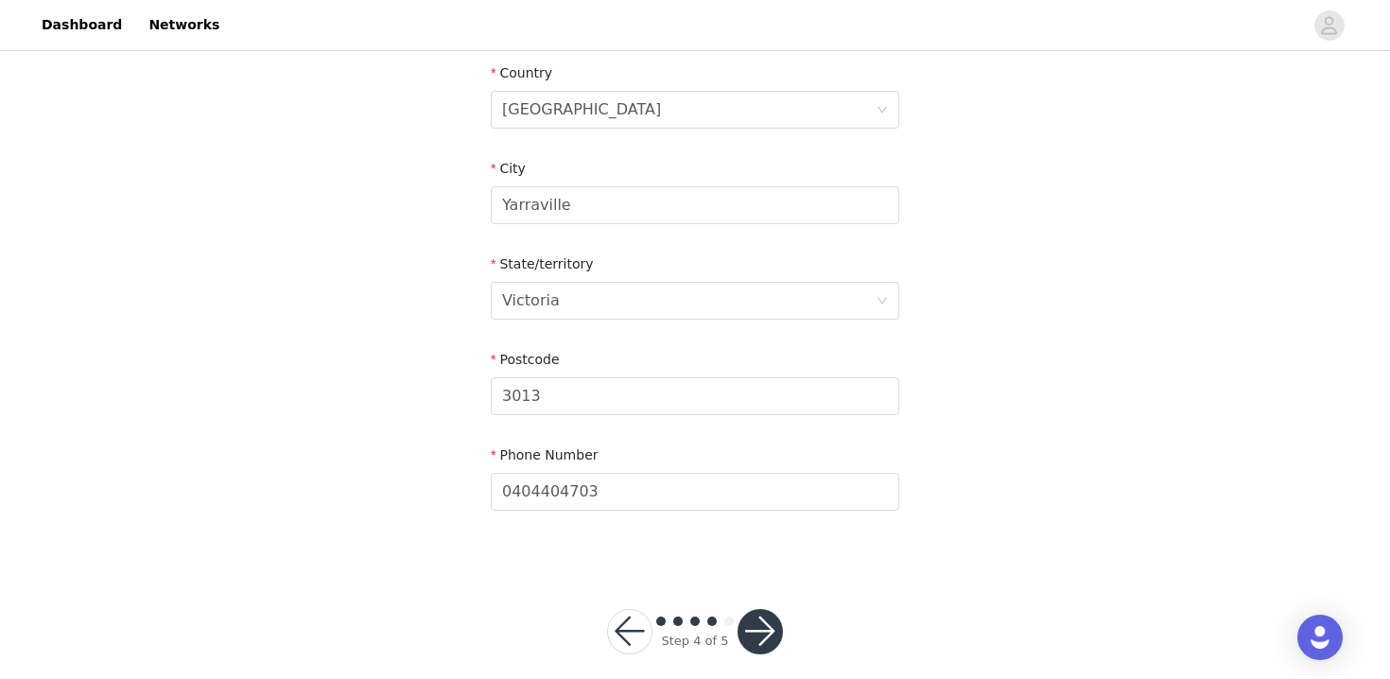
click at [768, 637] on div "Step 4 of 5" at bounding box center [694, 631] width 221 height 91
click at [768, 623] on button "button" at bounding box center [760, 631] width 45 height 45
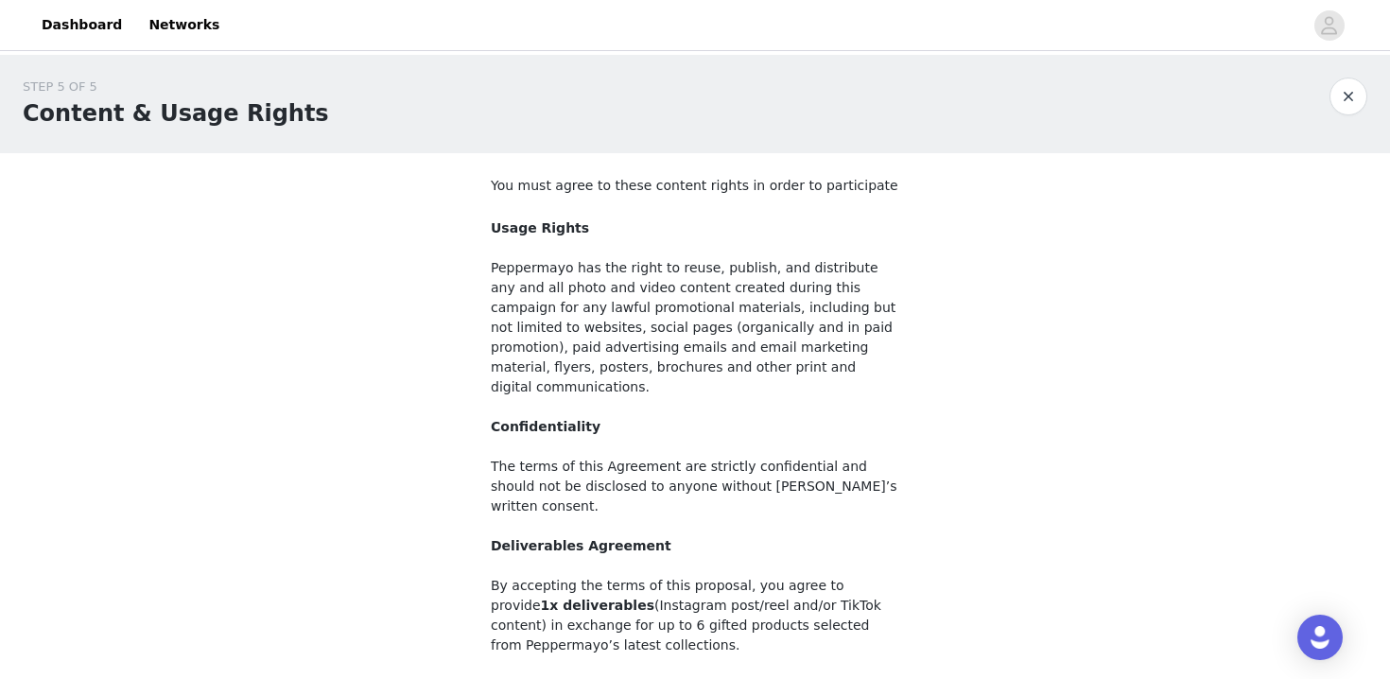
scroll to position [195, 0]
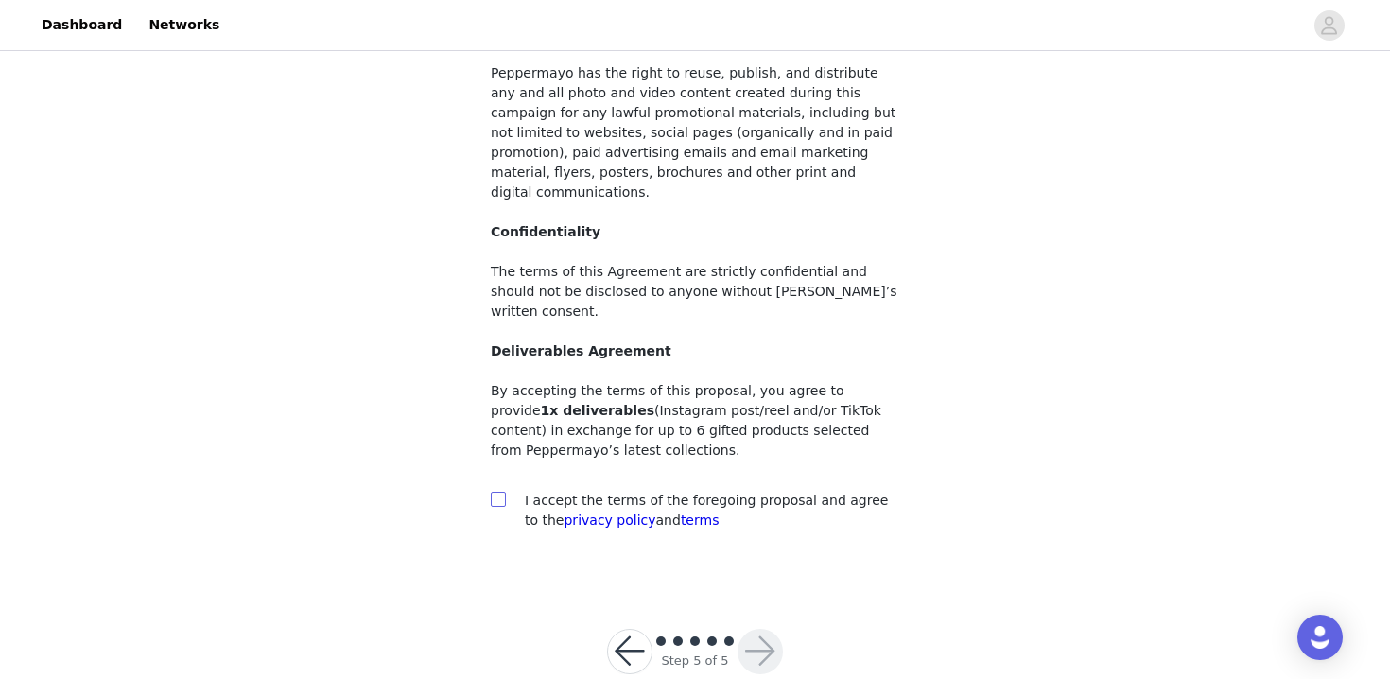
click at [493, 492] on input "checkbox" at bounding box center [497, 498] width 13 height 13
checkbox input "true"
click at [754, 629] on button "button" at bounding box center [760, 651] width 45 height 45
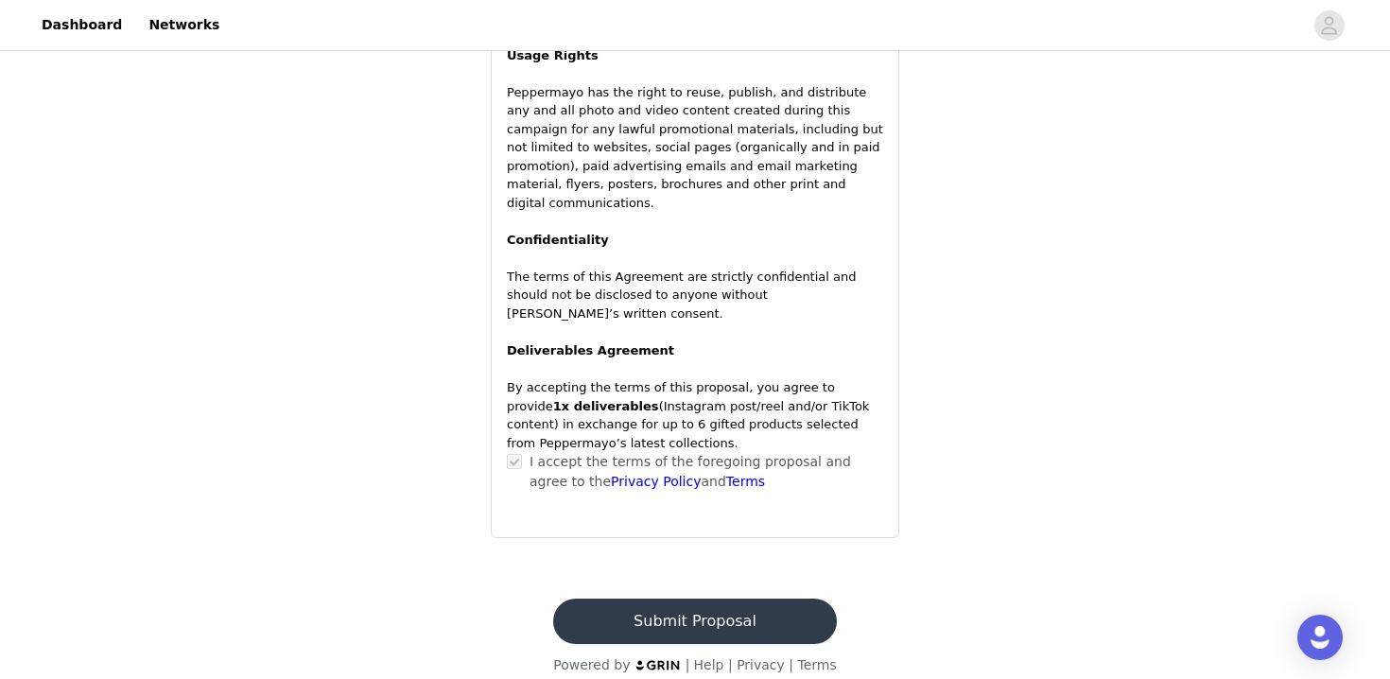
click at [751, 599] on button "Submit Proposal" at bounding box center [694, 621] width 283 height 45
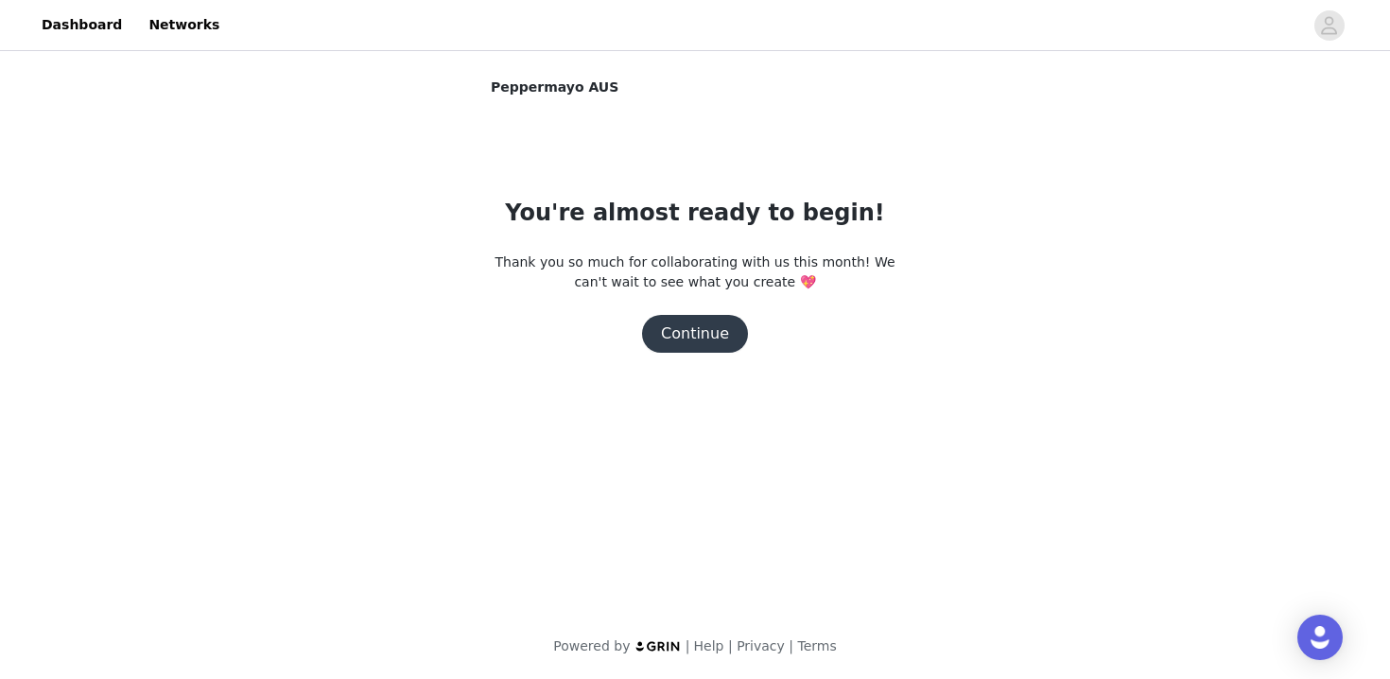
click at [697, 327] on button "Continue" at bounding box center [695, 334] width 106 height 38
